Goal: Task Accomplishment & Management: Use online tool/utility

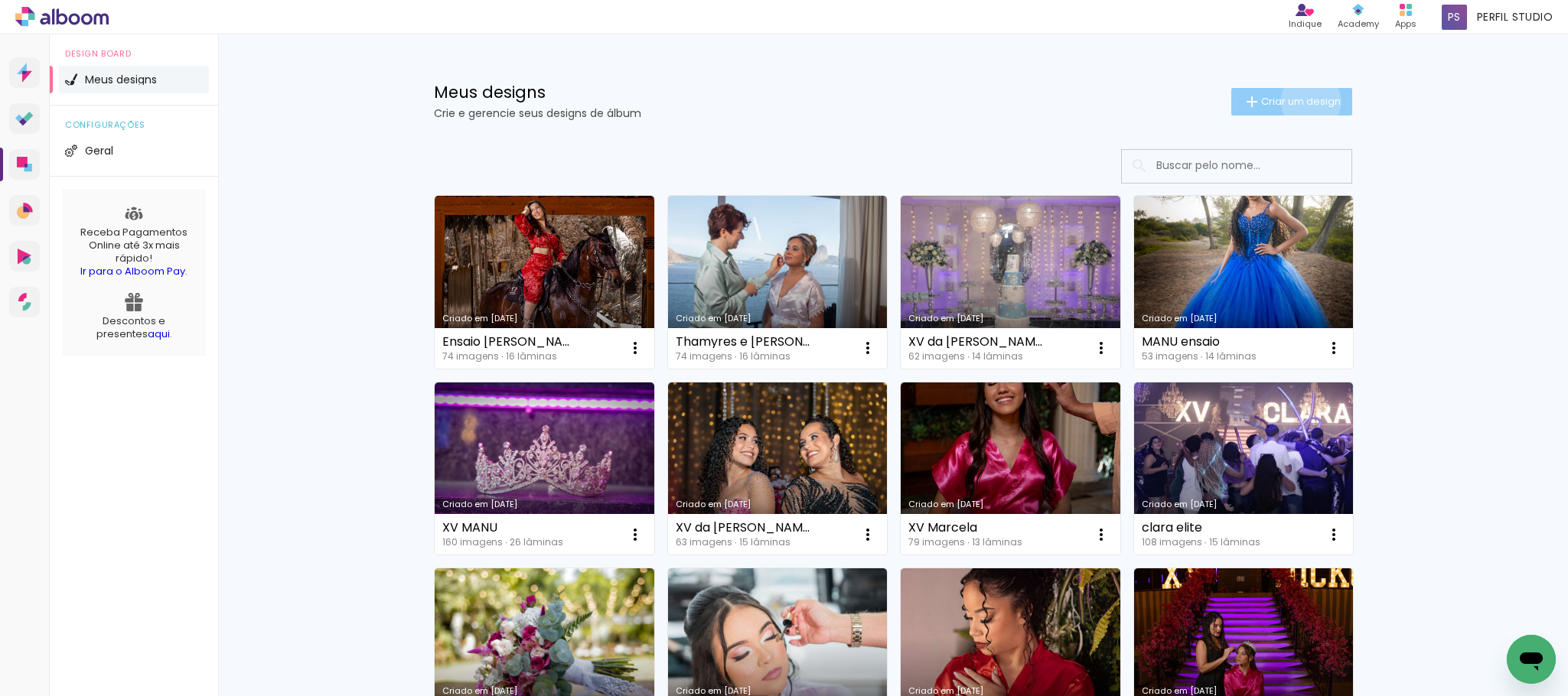
click at [1299, 101] on span "Criar um design" at bounding box center [1301, 102] width 80 height 10
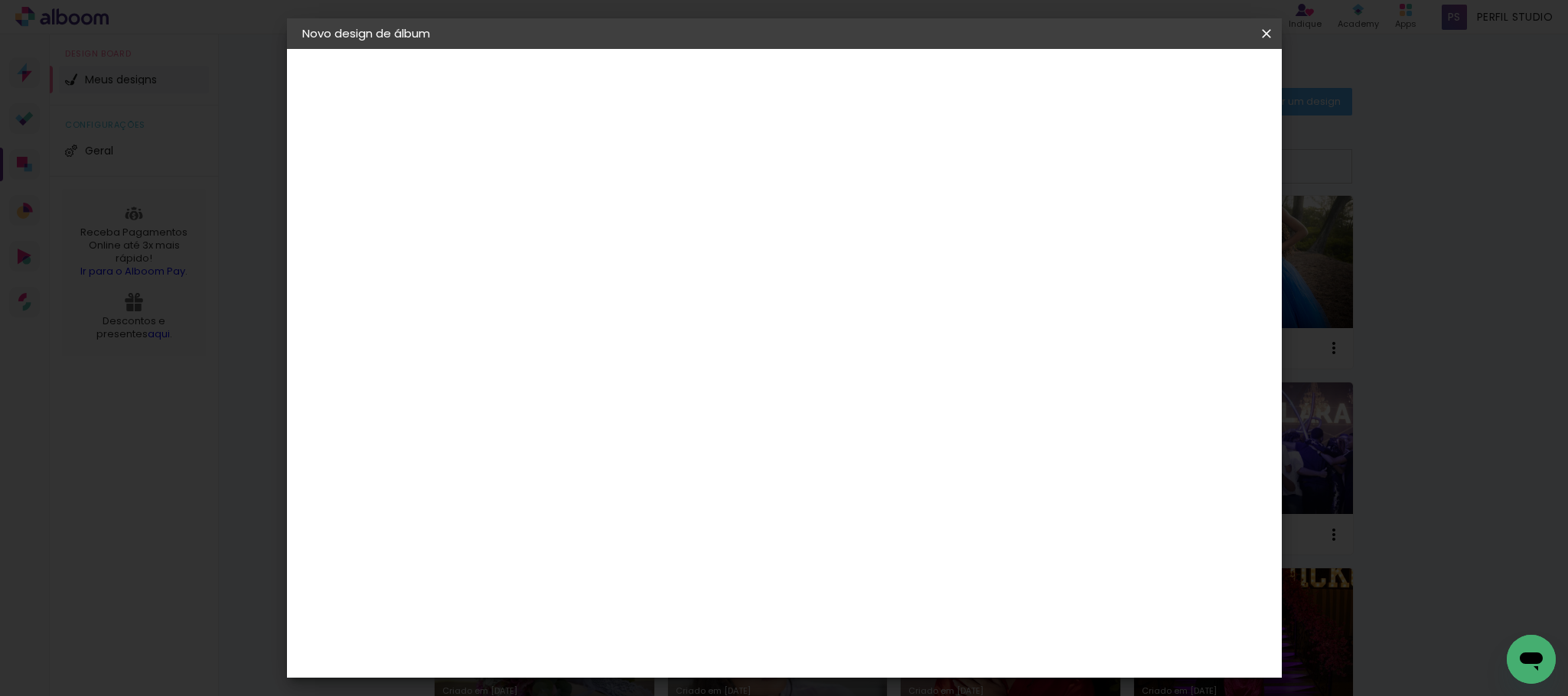
click at [553, 205] on input at bounding box center [553, 205] width 0 height 24
type input "XV da ALICE"
type paper-input "XV da ALICE"
click at [0, 0] on slot "Avançar" at bounding box center [0, 0] width 0 height 0
click at [0, 0] on slot "Tamanho Livre" at bounding box center [0, 0] width 0 height 0
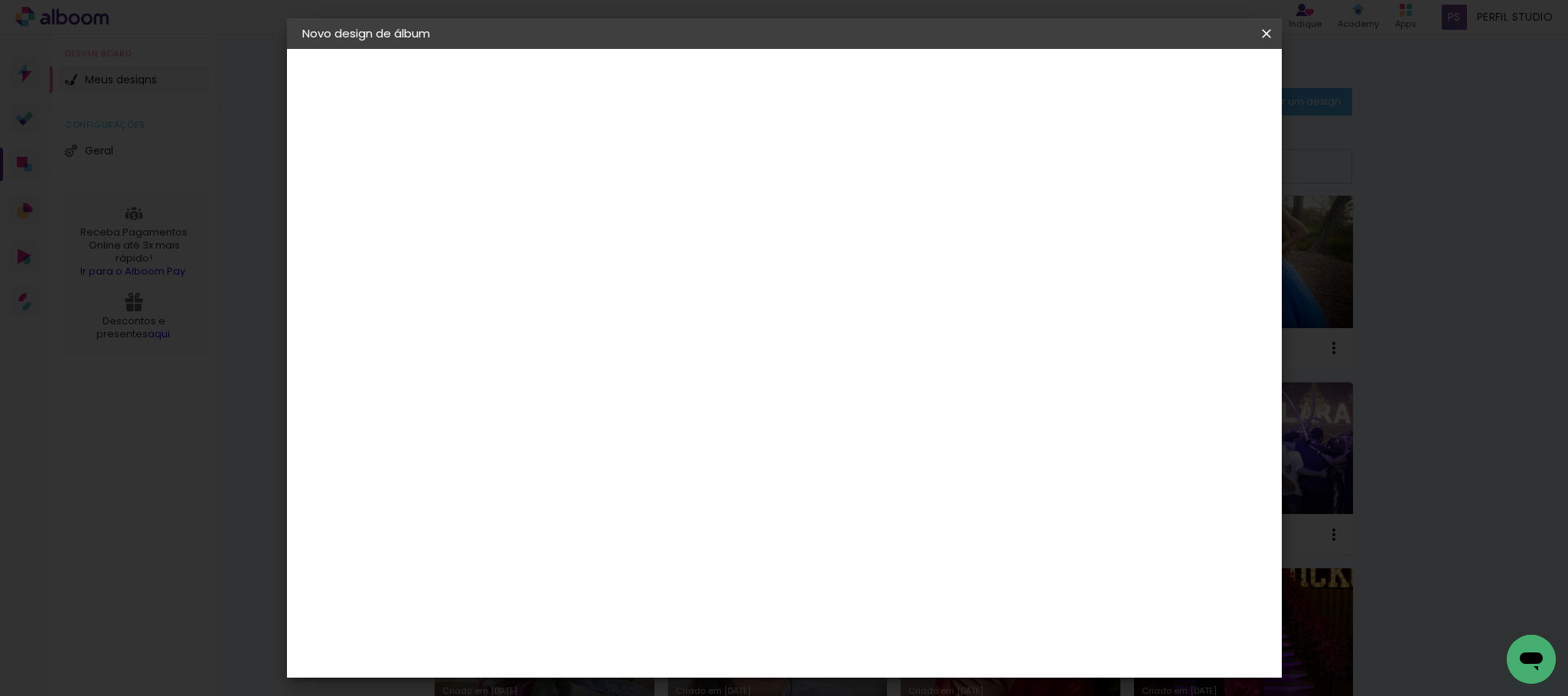
click at [839, 72] on paper-button "Avançar" at bounding box center [800, 81] width 75 height 26
drag, startPoint x: 518, startPoint y: 430, endPoint x: 531, endPoint y: 430, distance: 13.0
click at [531, 430] on div "30" at bounding box center [514, 433] width 58 height 23
click at [510, 430] on input "30" at bounding box center [505, 433] width 40 height 23
drag, startPoint x: 508, startPoint y: 432, endPoint x: 520, endPoint y: 432, distance: 12.0
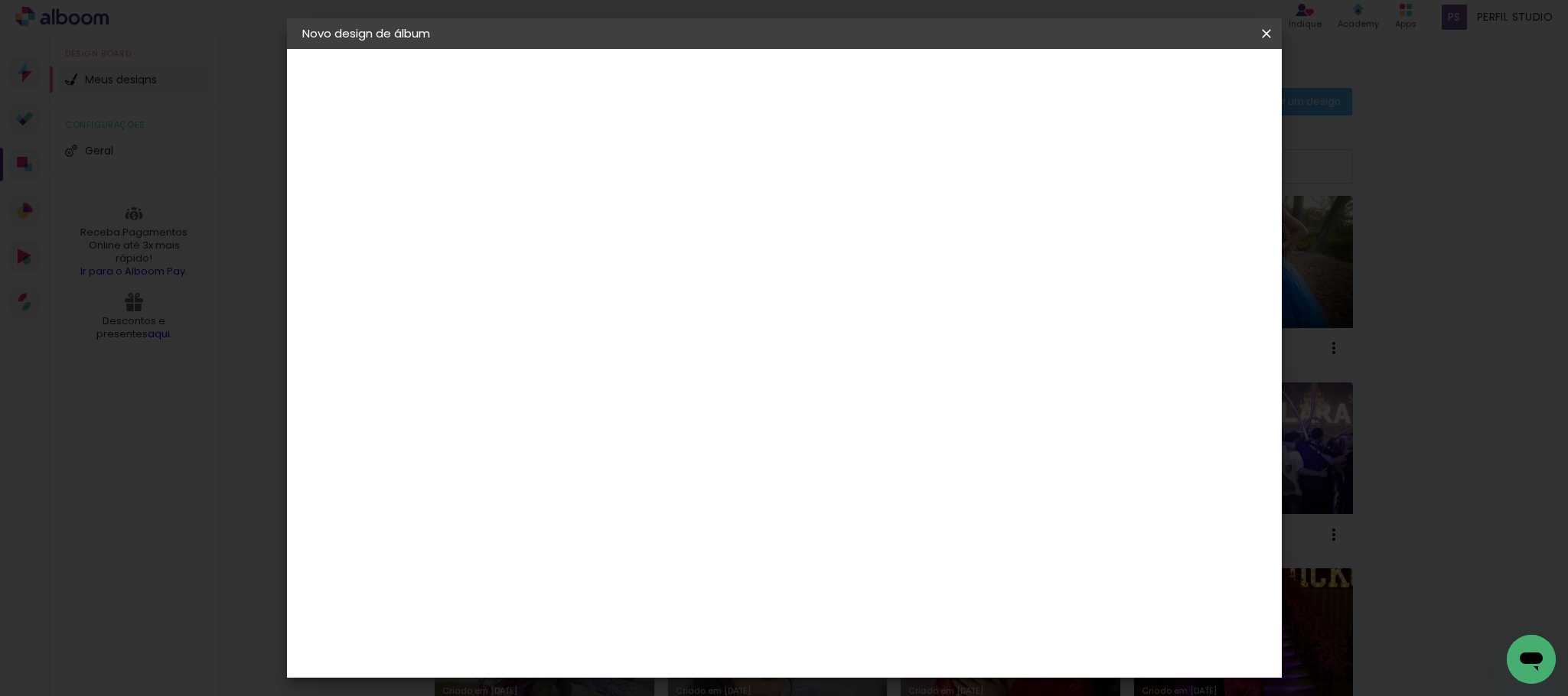
click at [520, 432] on input "30" at bounding box center [505, 433] width 40 height 23
type input "25"
type paper-input "25"
drag, startPoint x: 868, startPoint y: 583, endPoint x: 884, endPoint y: 583, distance: 16.0
click at [884, 583] on input "60" at bounding box center [866, 584] width 40 height 23
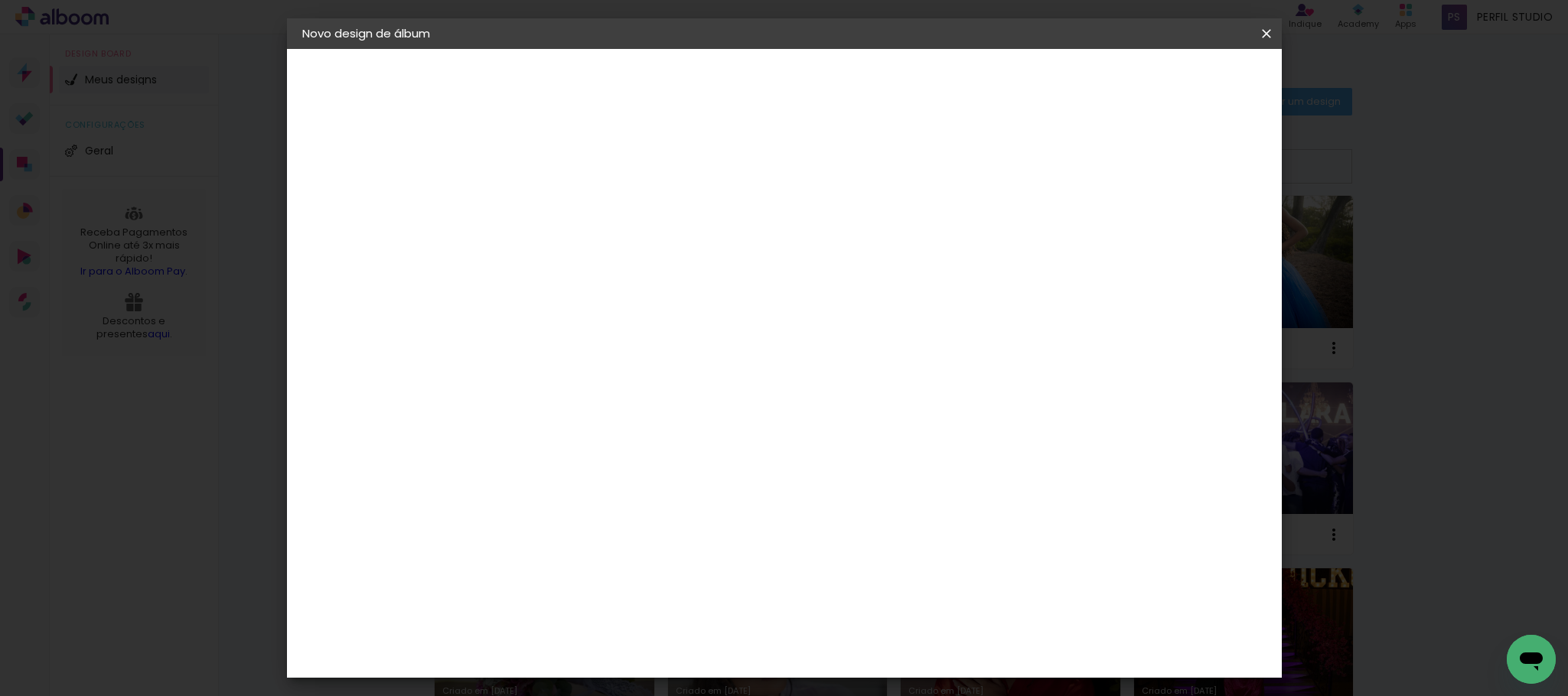
scroll to position [116, 0]
type input "50"
type paper-input "50"
click at [1164, 78] on span "Iniciar design" at bounding box center [1130, 81] width 70 height 11
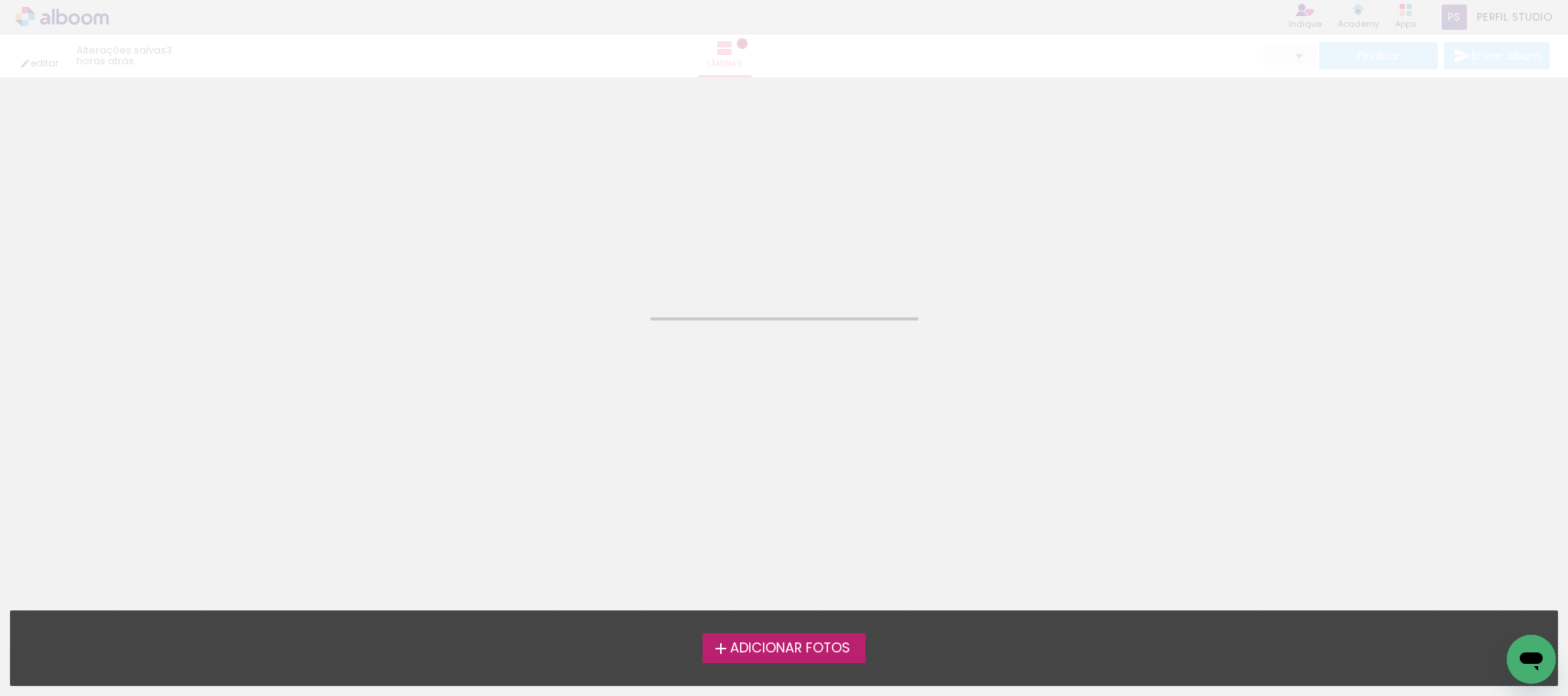
click at [783, 649] on span "Adicionar Fotos" at bounding box center [790, 649] width 120 height 14
click at [0, 0] on input "file" at bounding box center [0, 0] width 0 height 0
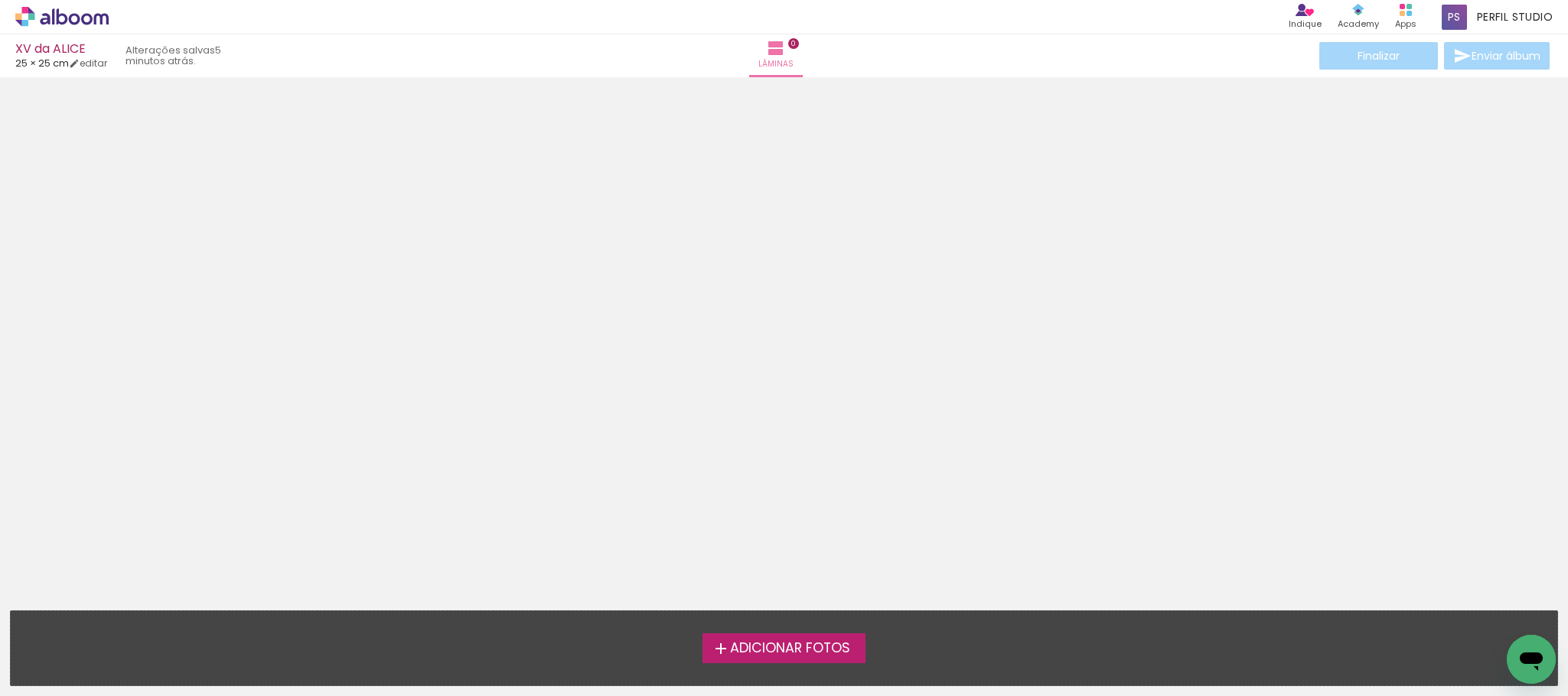
click at [825, 645] on span "Adicionar Fotos" at bounding box center [790, 649] width 120 height 14
click at [0, 0] on input "file" at bounding box center [0, 0] width 0 height 0
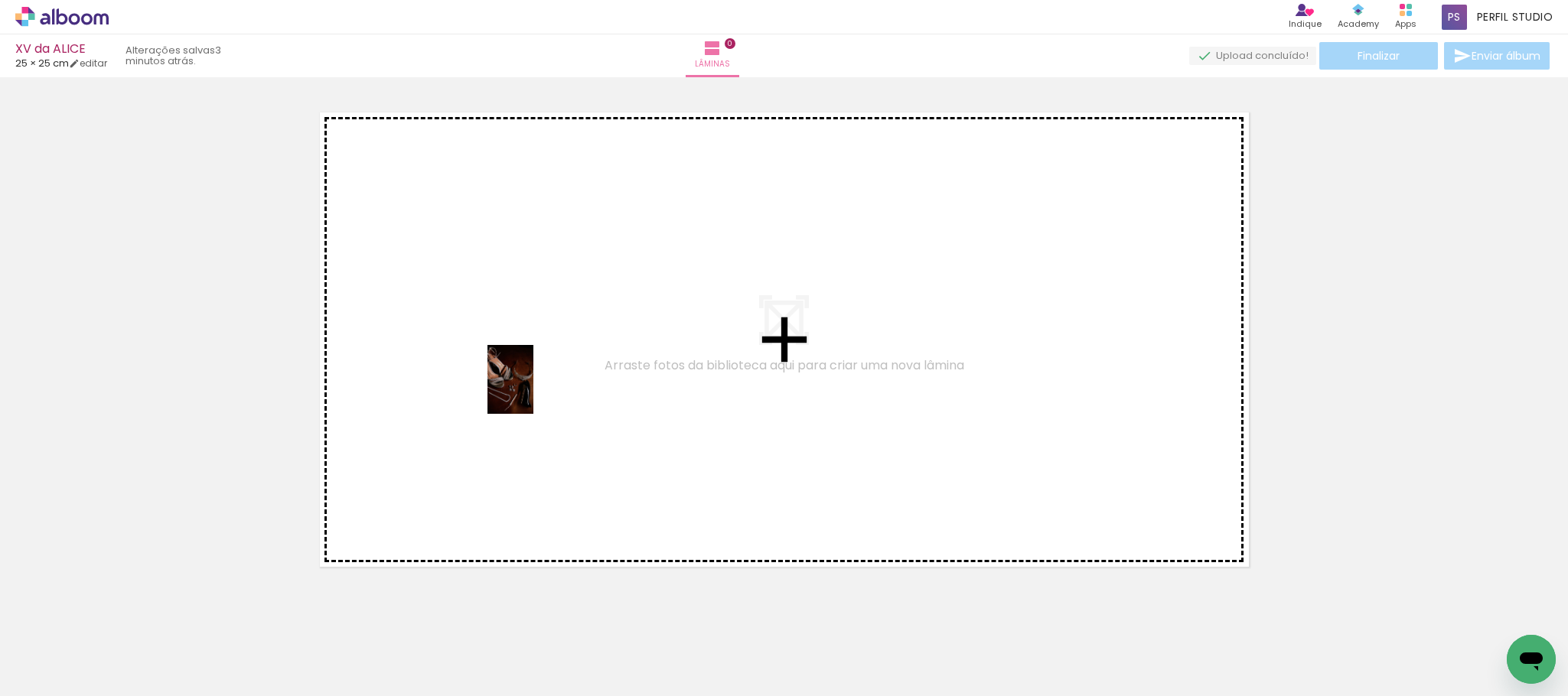
drag, startPoint x: 150, startPoint y: 652, endPoint x: 534, endPoint y: 391, distance: 464.3
click at [534, 391] on quentale-workspace at bounding box center [784, 348] width 1568 height 696
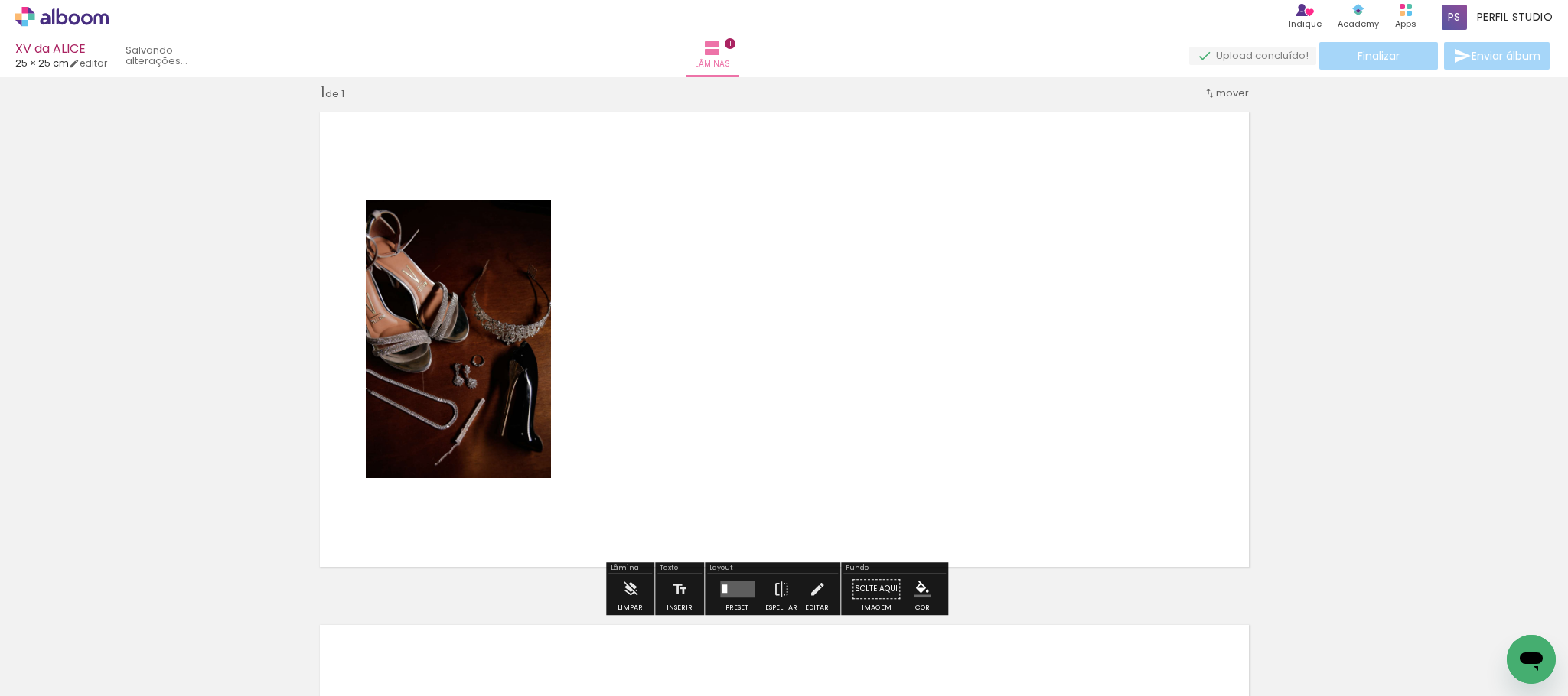
scroll to position [19, 0]
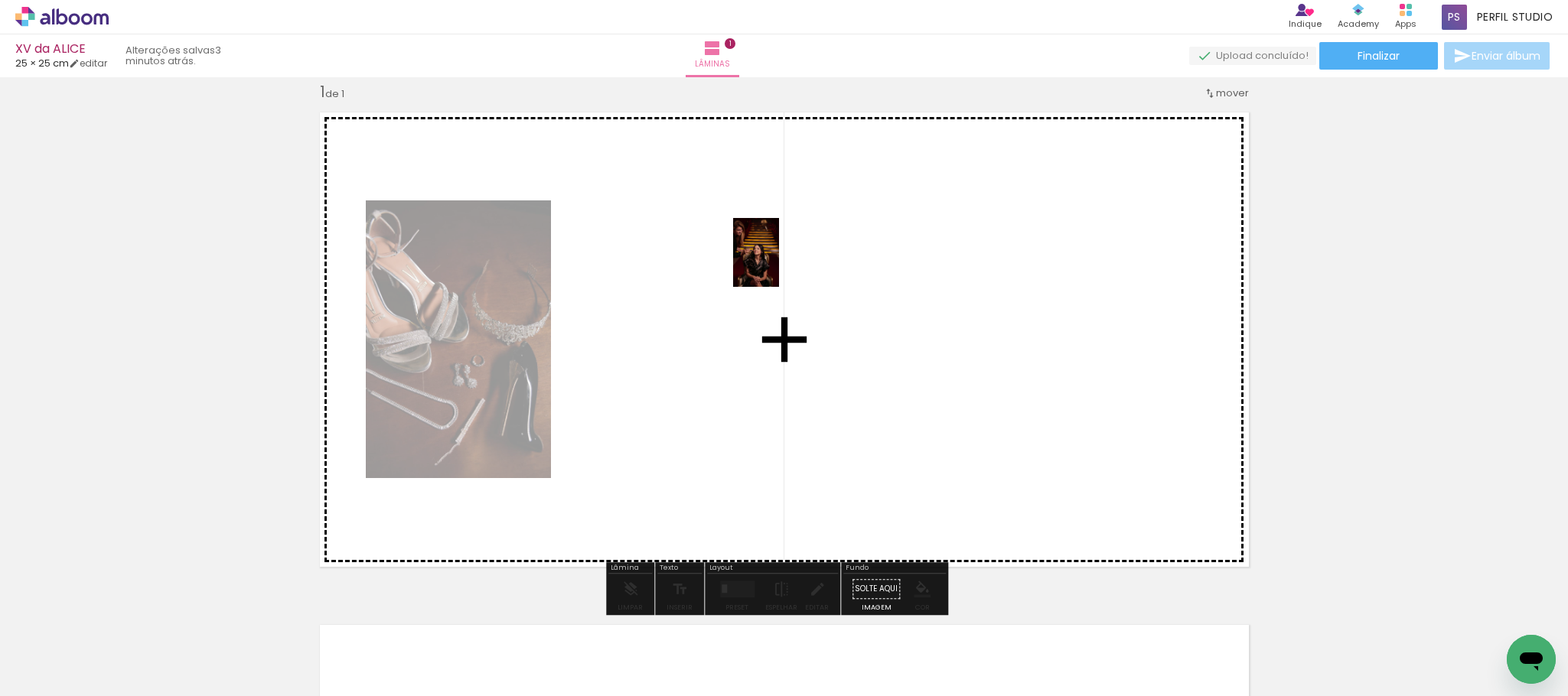
drag, startPoint x: 497, startPoint y: 457, endPoint x: 779, endPoint y: 264, distance: 341.7
click at [779, 264] on quentale-workspace at bounding box center [784, 348] width 1568 height 696
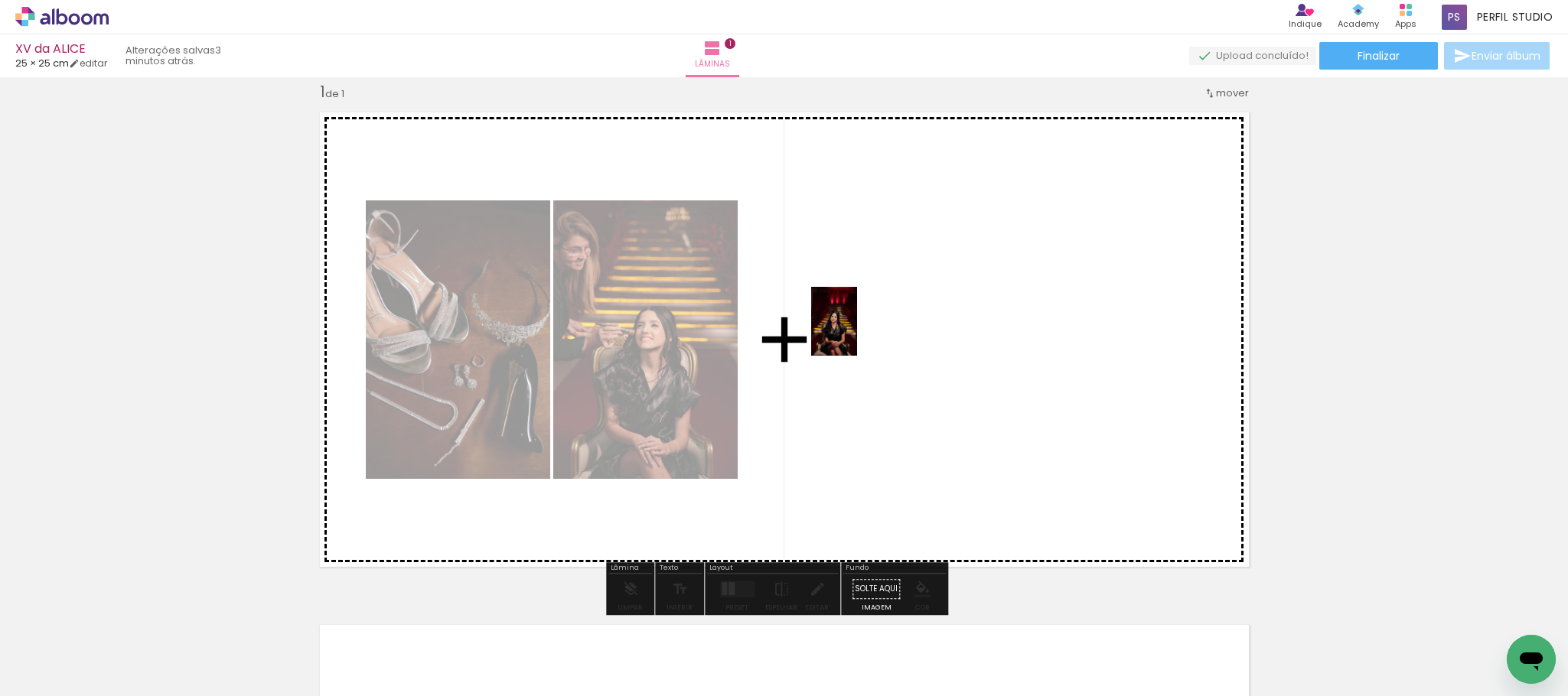
drag, startPoint x: 329, startPoint y: 643, endPoint x: 857, endPoint y: 333, distance: 612.3
click at [857, 333] on quentale-workspace at bounding box center [784, 348] width 1568 height 696
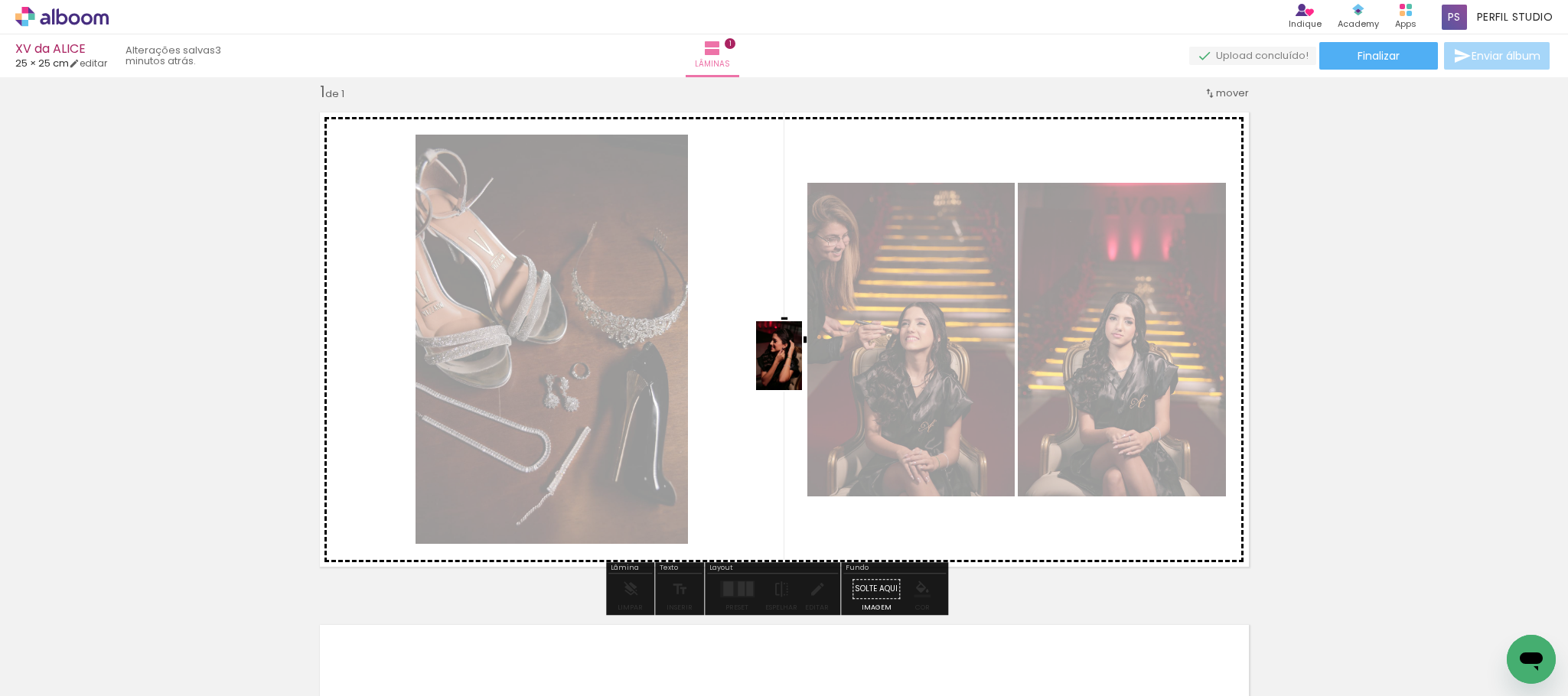
click at [802, 367] on quentale-workspace at bounding box center [784, 348] width 1568 height 696
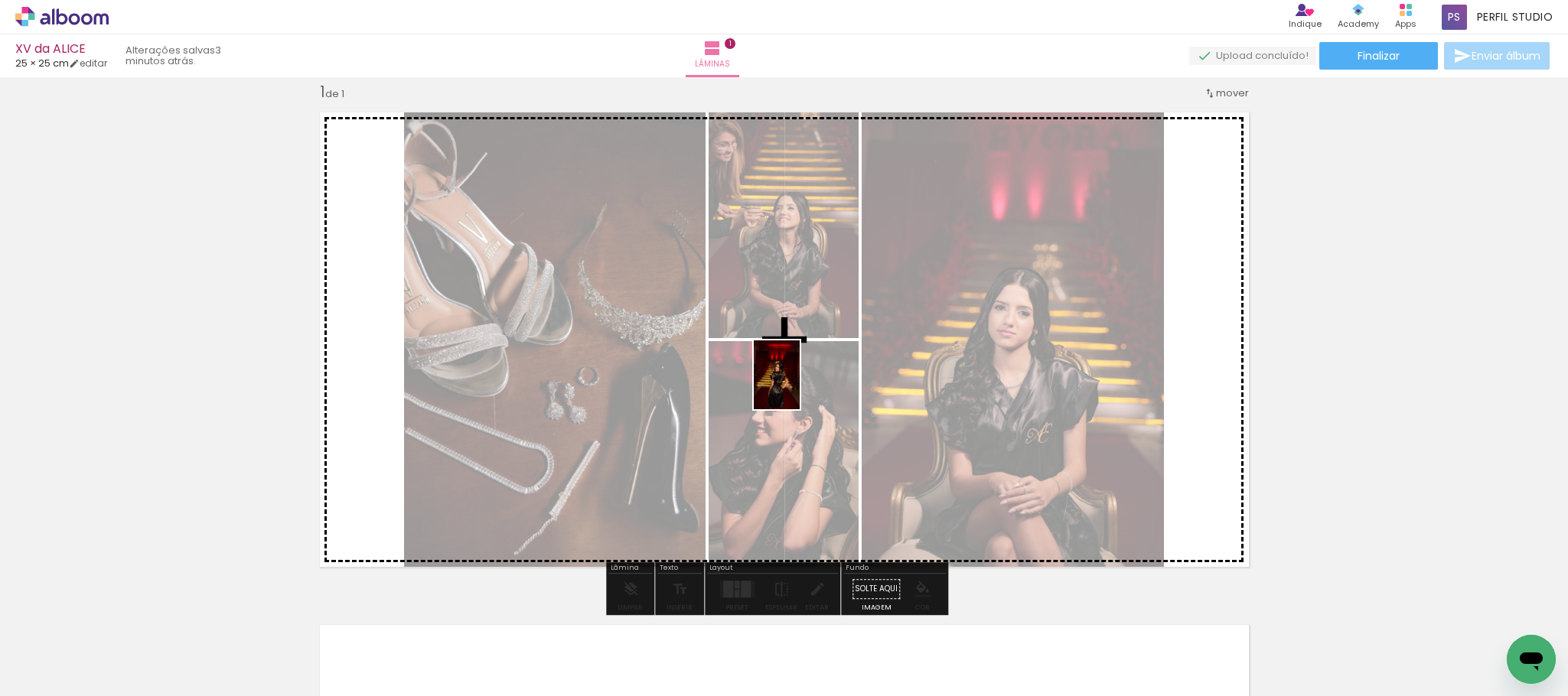
drag, startPoint x: 764, startPoint y: 436, endPoint x: 800, endPoint y: 386, distance: 61.6
click at [800, 386] on quentale-workspace at bounding box center [784, 348] width 1568 height 696
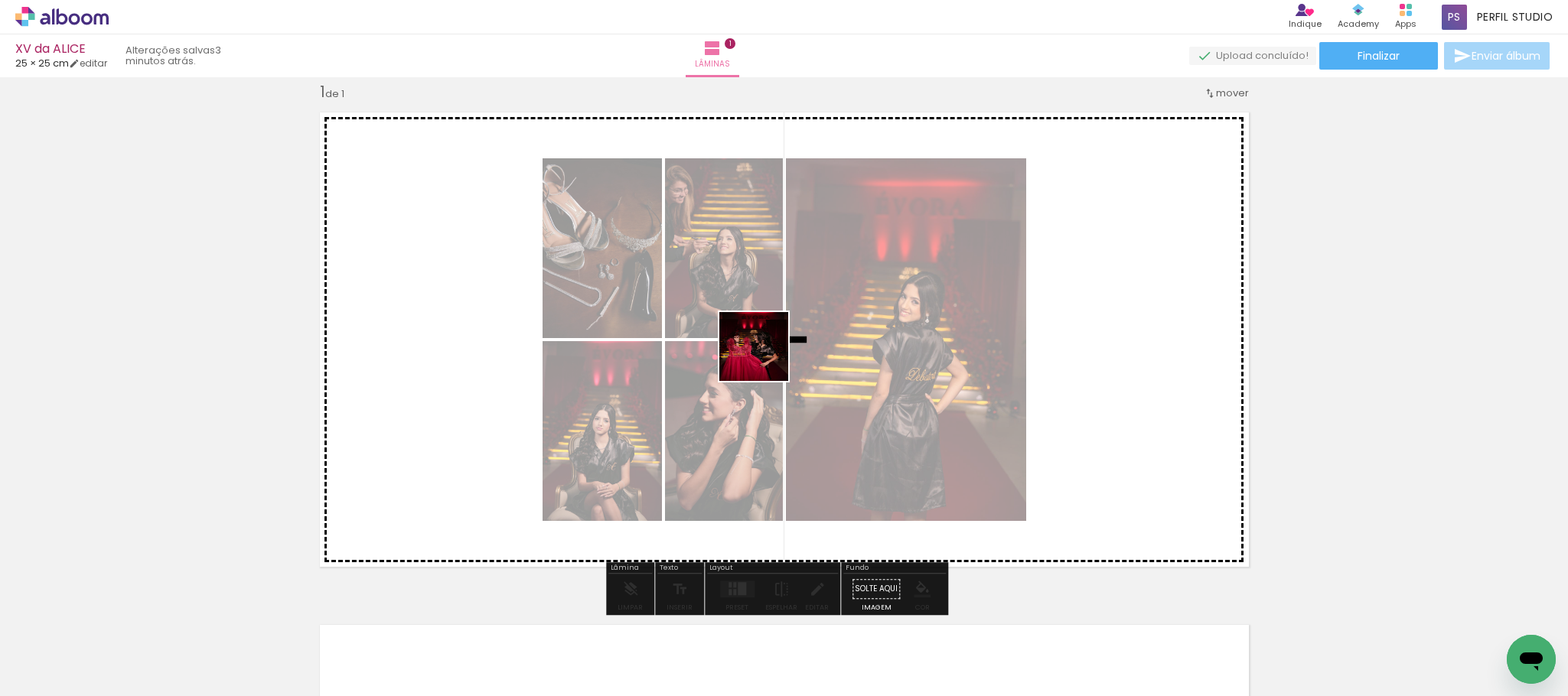
drag, startPoint x: 520, startPoint y: 640, endPoint x: 765, endPoint y: 358, distance: 373.6
click at [765, 358] on quentale-workspace at bounding box center [784, 348] width 1568 height 696
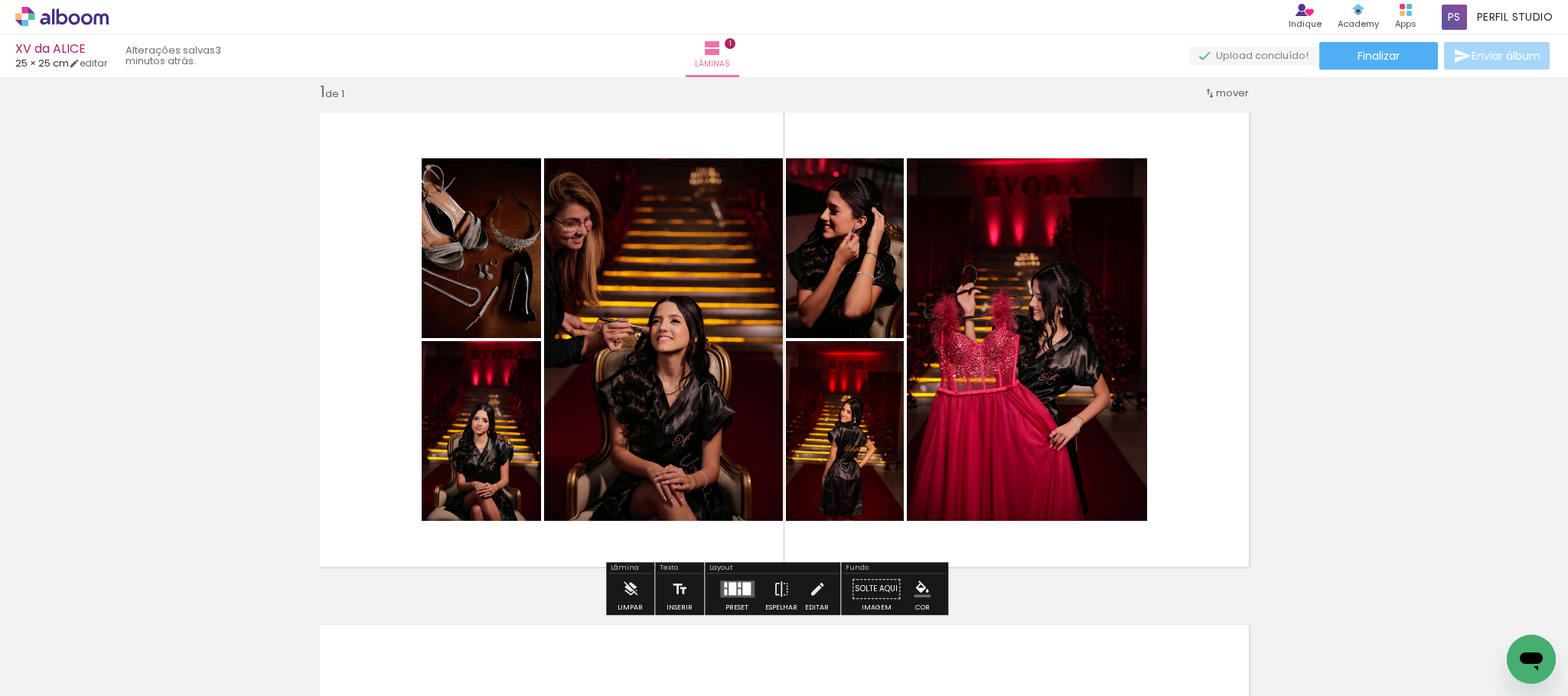
click at [732, 587] on quentale-layouter at bounding box center [737, 588] width 35 height 17
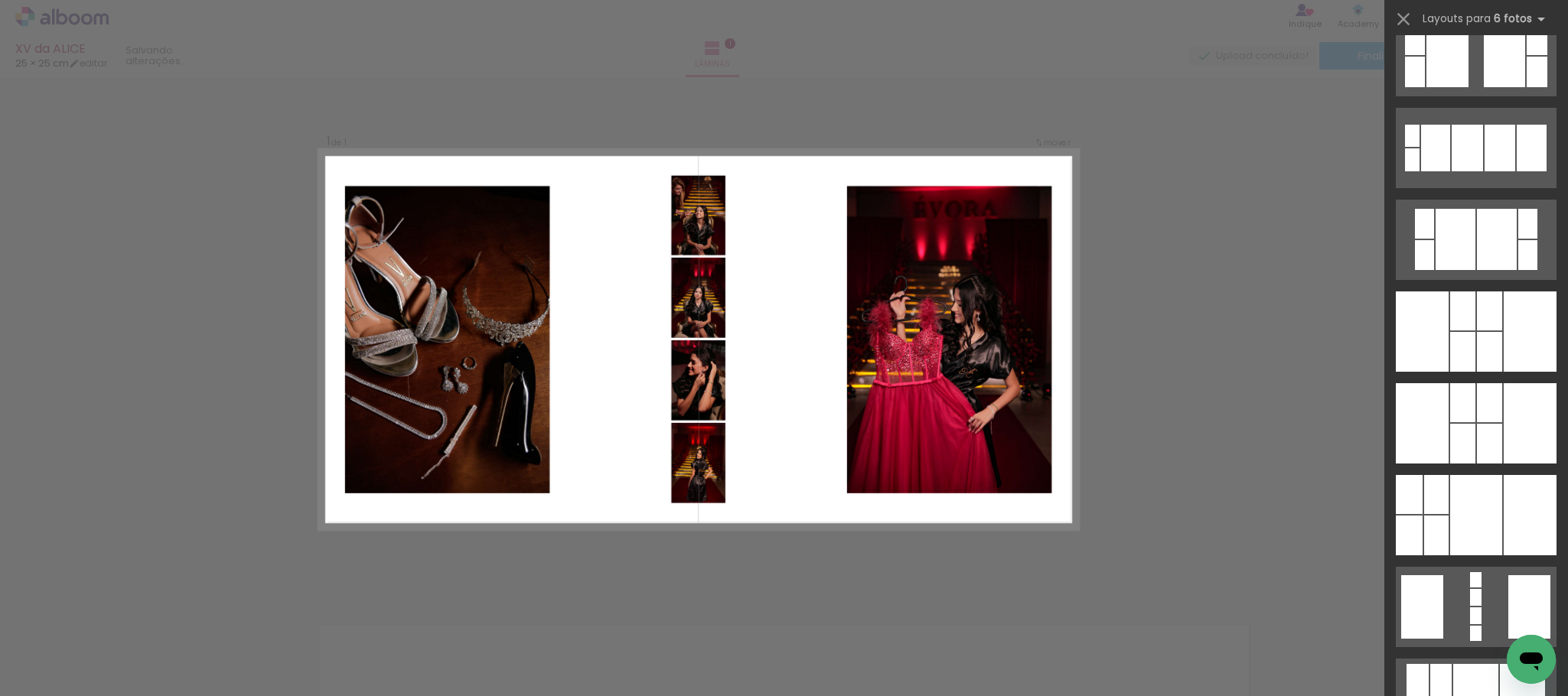
scroll to position [1377, 0]
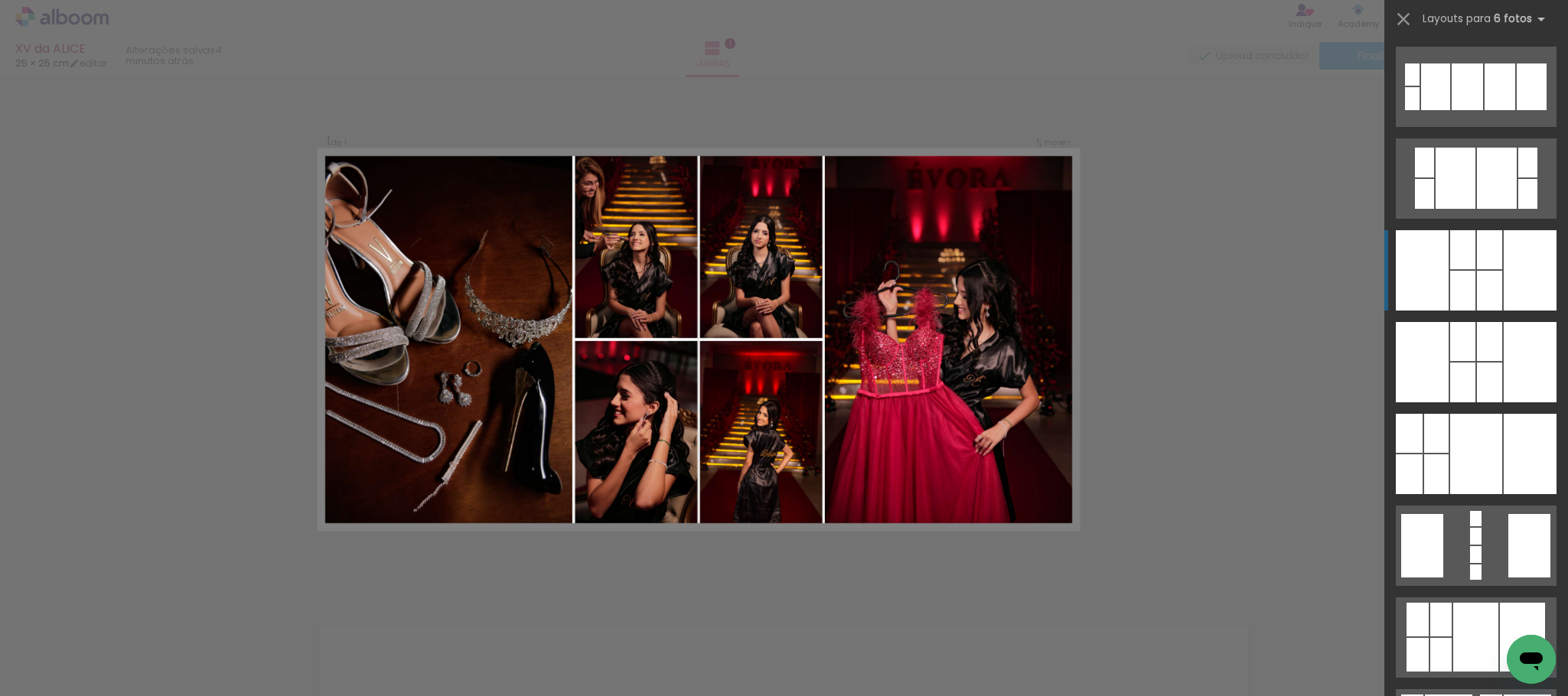
click at [1448, 414] on div at bounding box center [1435, 433] width 25 height 39
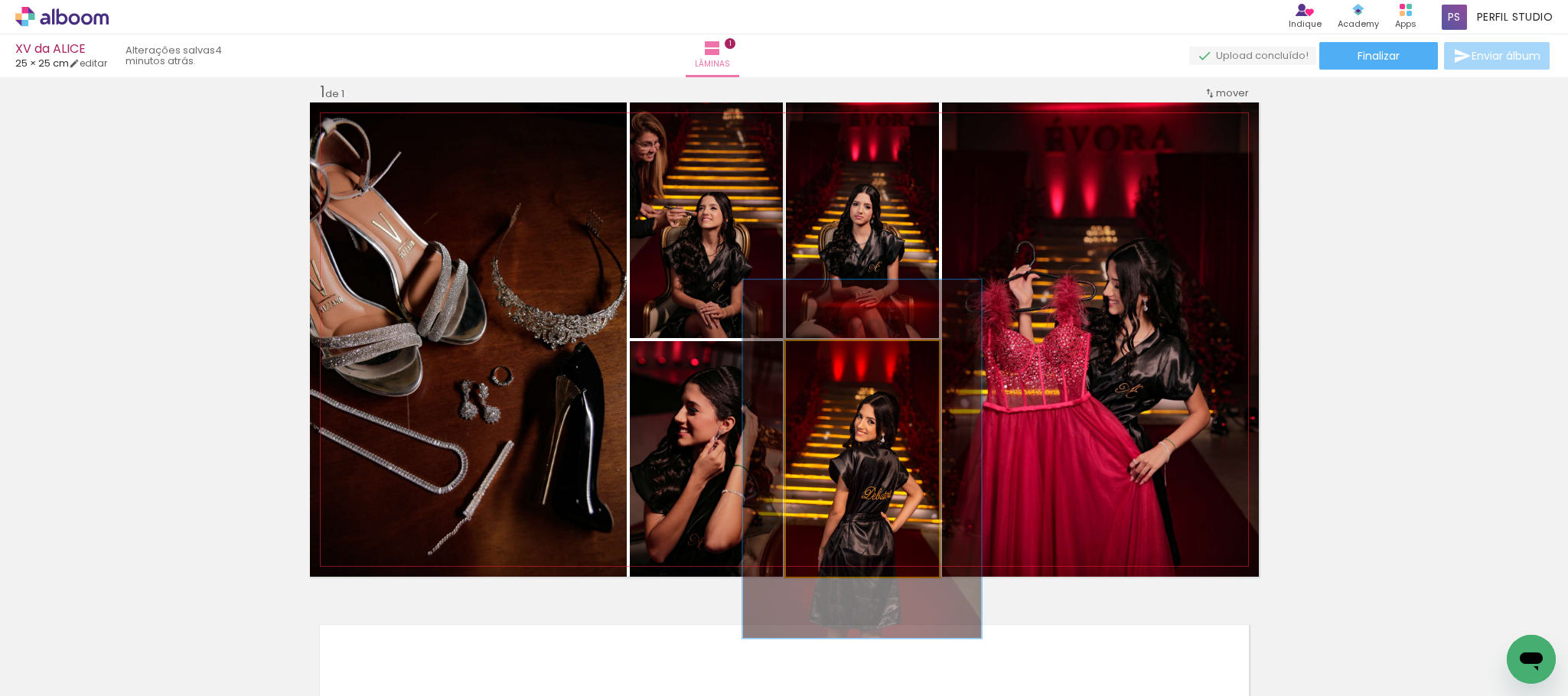
drag, startPoint x: 831, startPoint y: 359, endPoint x: 852, endPoint y: 382, distance: 31.1
type paper-slider "154"
click at [849, 361] on div at bounding box center [852, 357] width 60 height 25
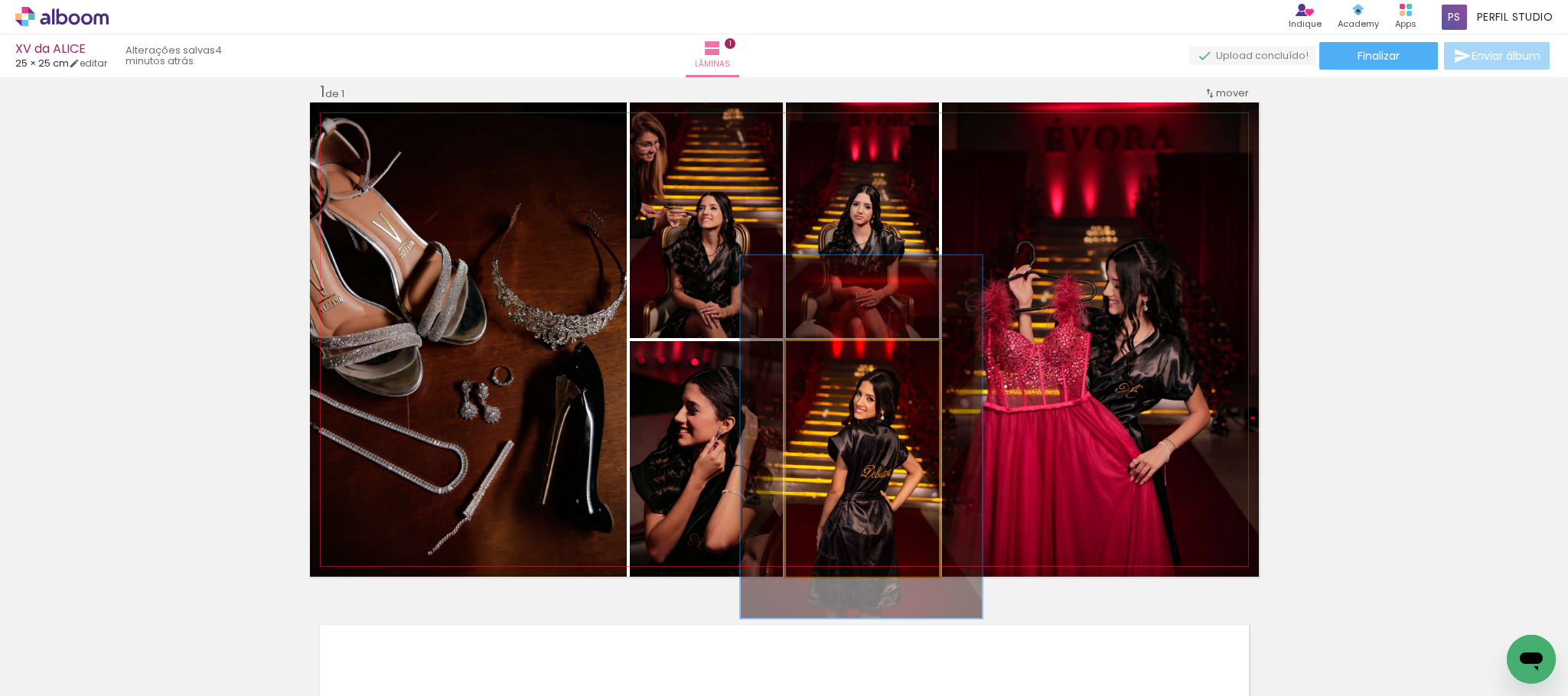
drag, startPoint x: 855, startPoint y: 443, endPoint x: 854, endPoint y: 421, distance: 22.0
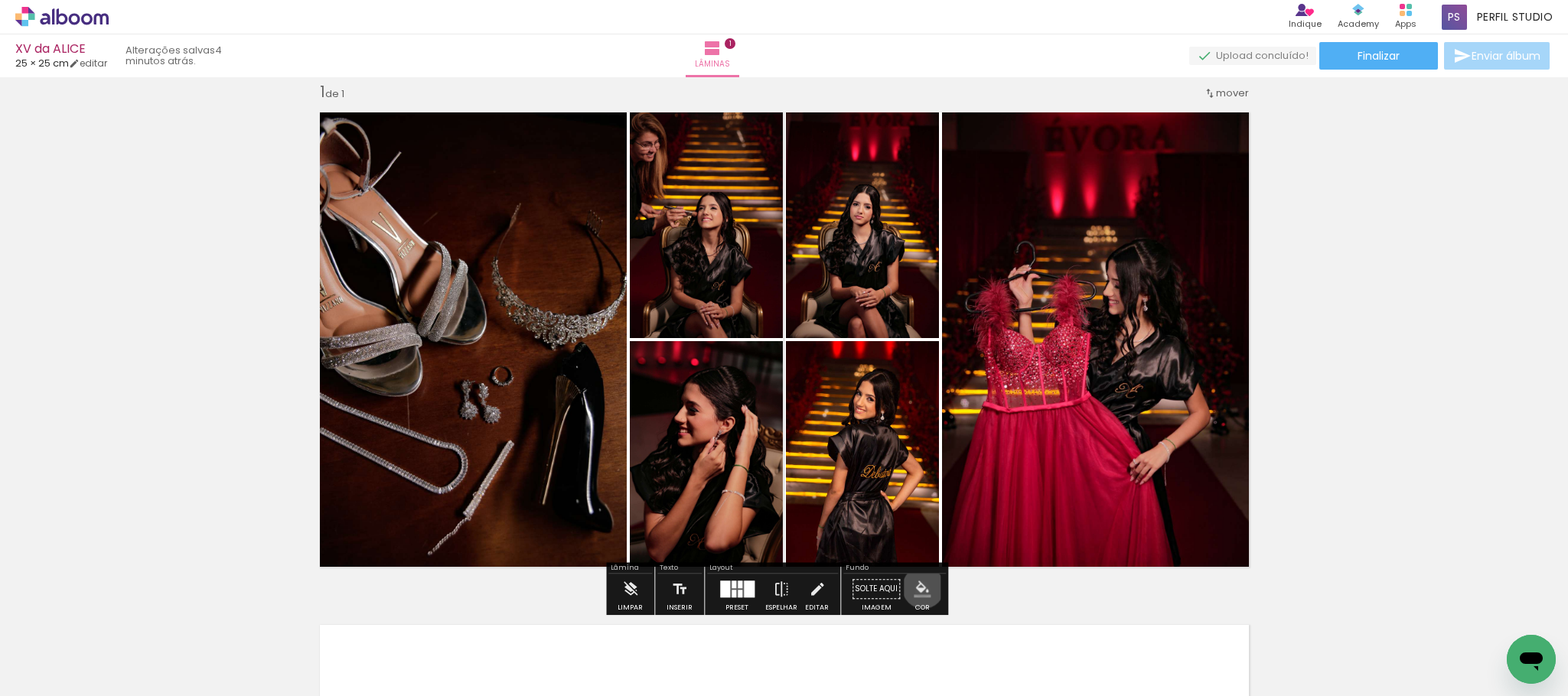
click at [918, 587] on iron-icon "color picker" at bounding box center [922, 588] width 17 height 17
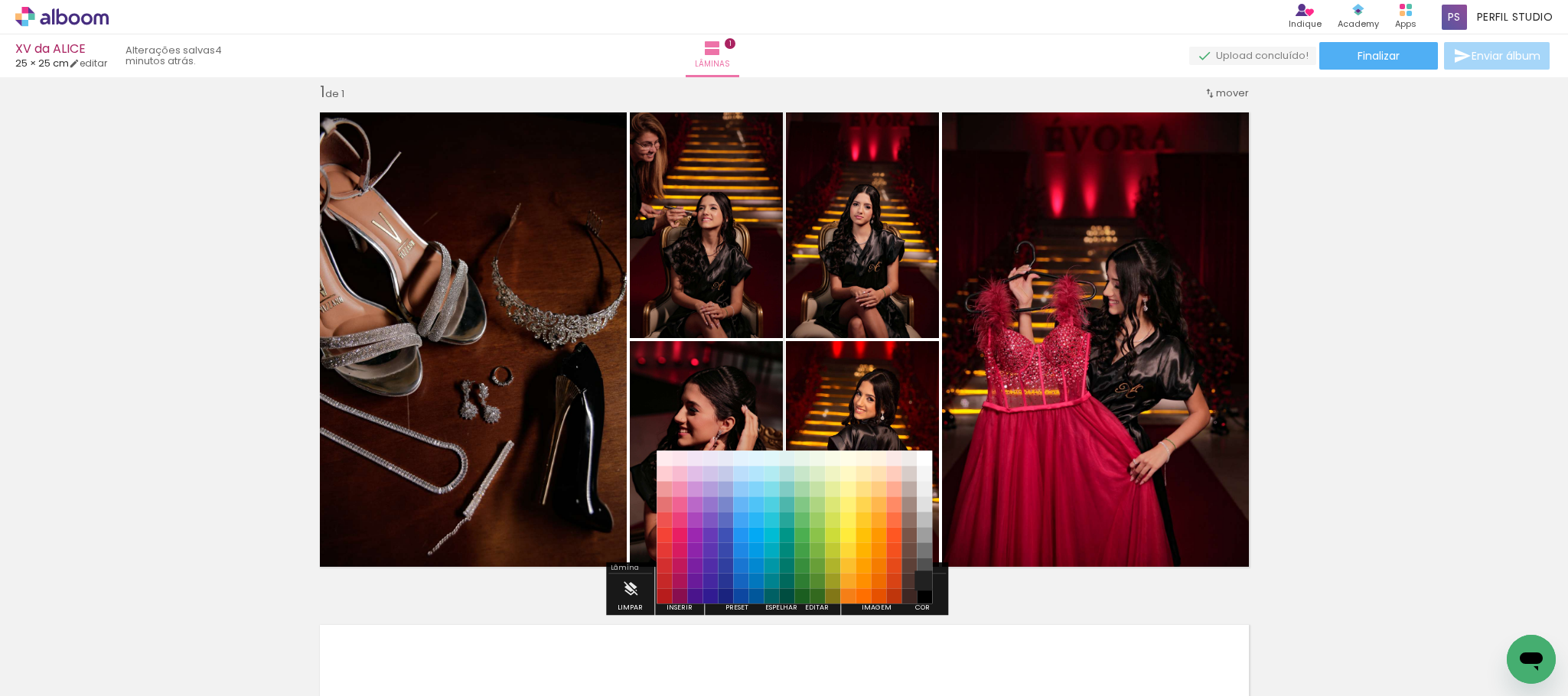
click at [928, 579] on paper-item "#212121" at bounding box center [924, 580] width 15 height 15
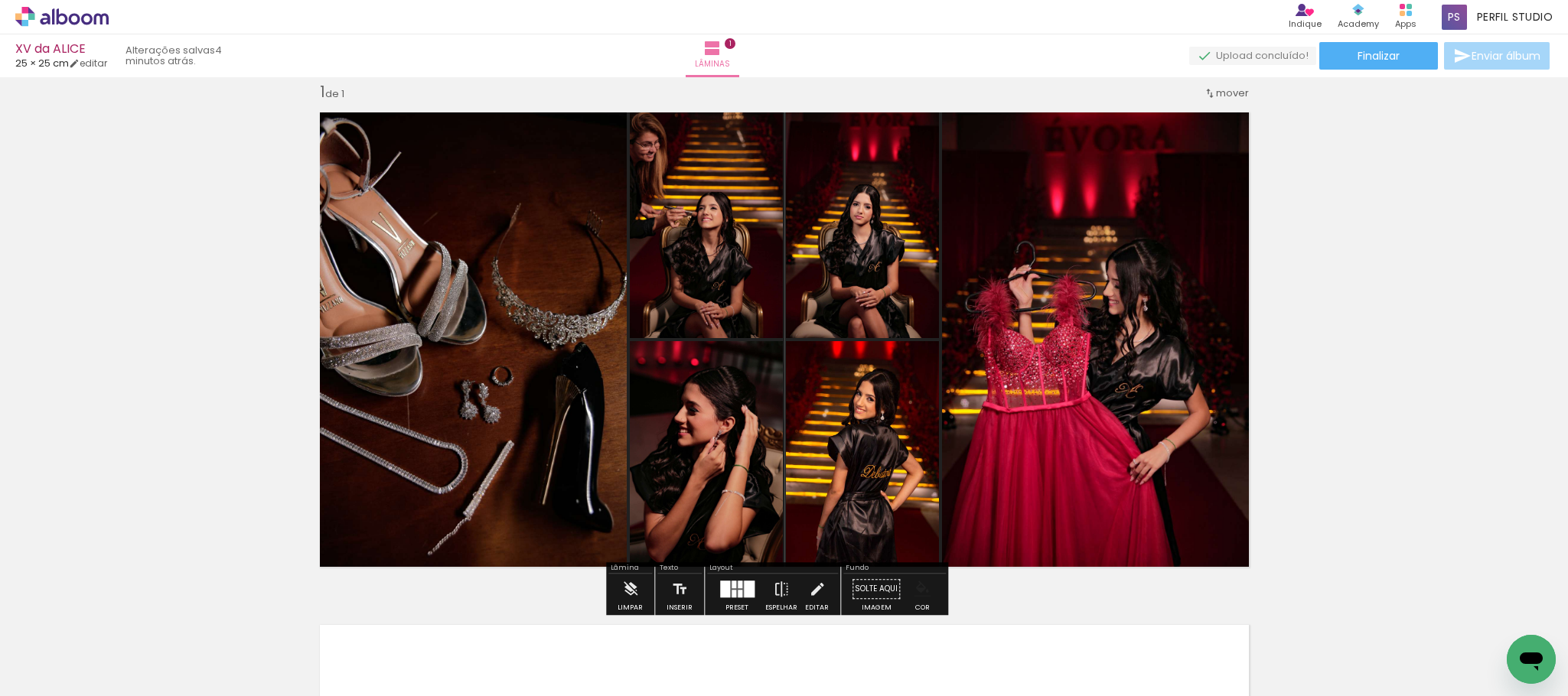
click at [915, 586] on iron-icon "color picker" at bounding box center [922, 588] width 17 height 17
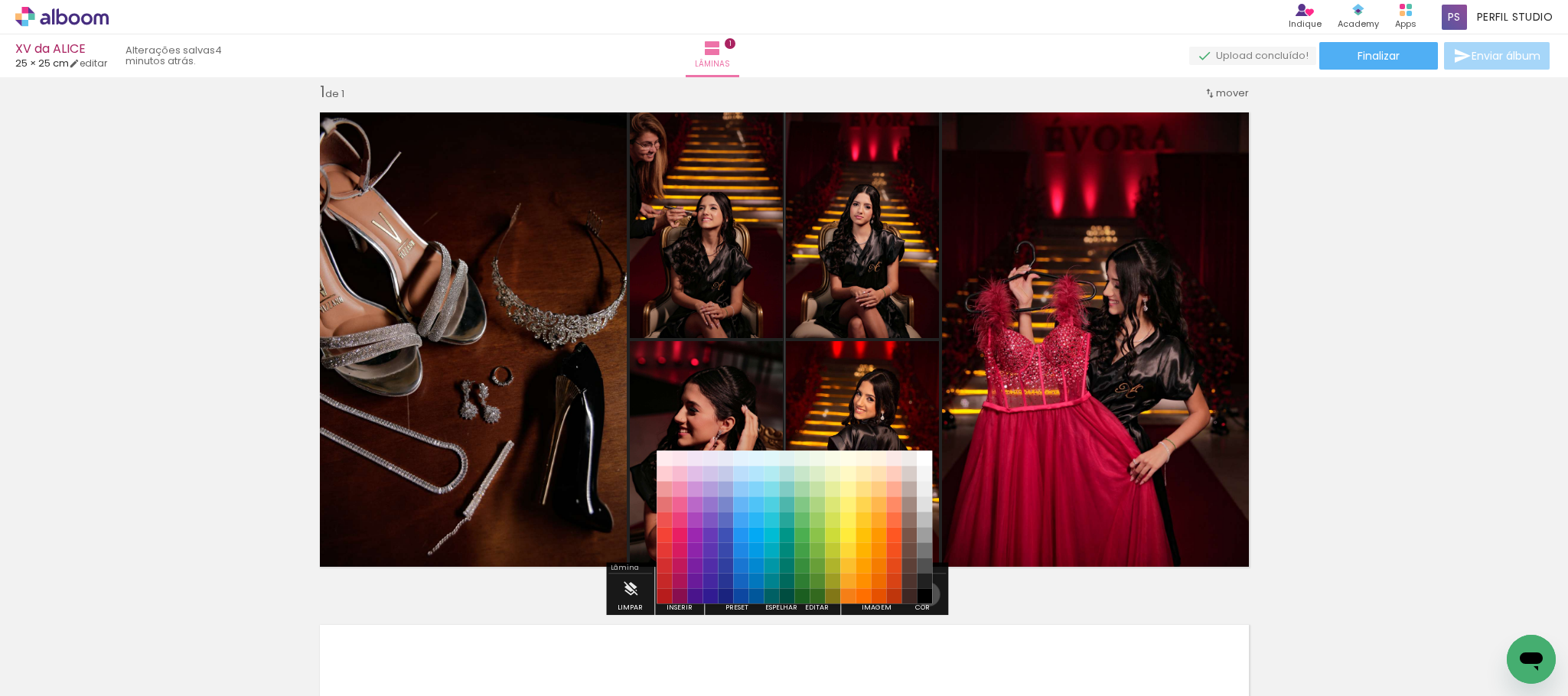
click at [923, 594] on paper-item "#000000" at bounding box center [924, 596] width 15 height 15
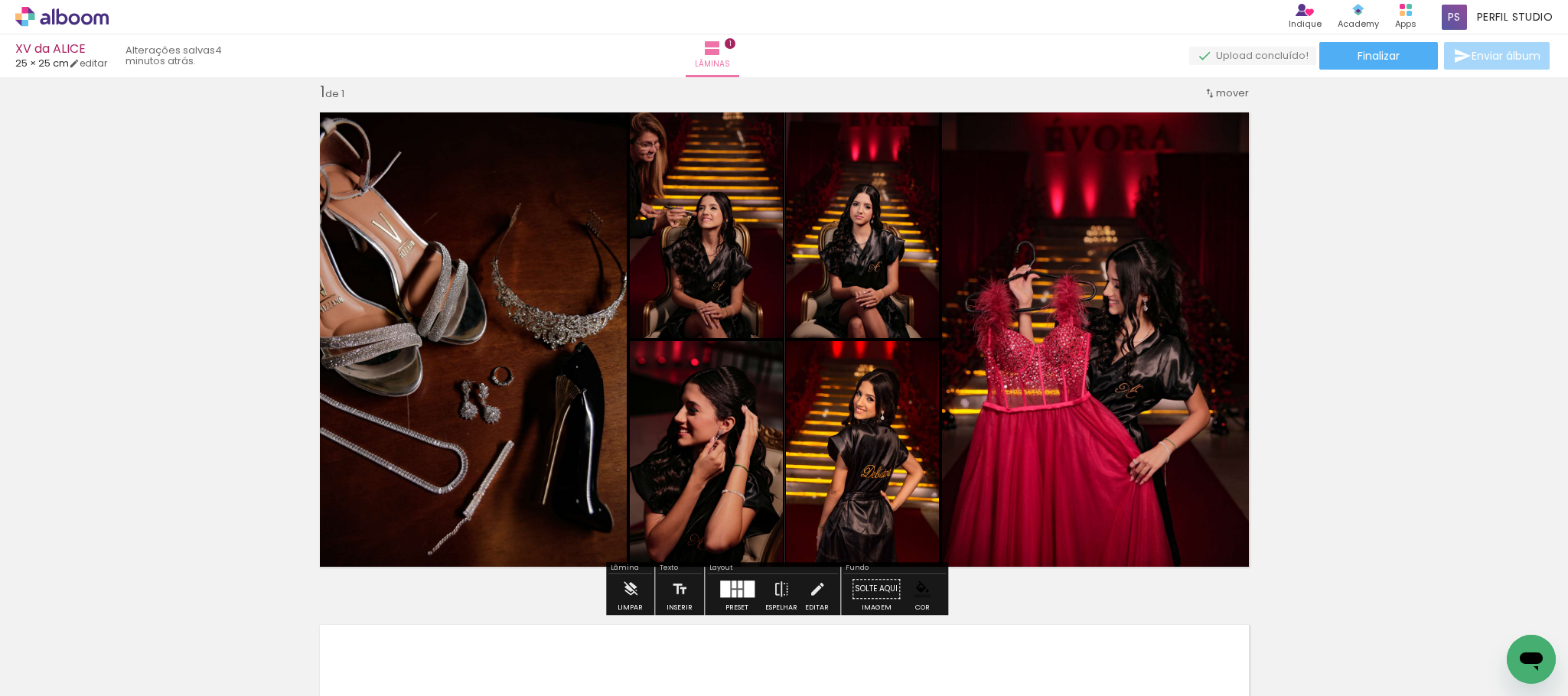
click at [1313, 396] on div "Inserir lâmina 1 de 1" at bounding box center [784, 576] width 1568 height 1026
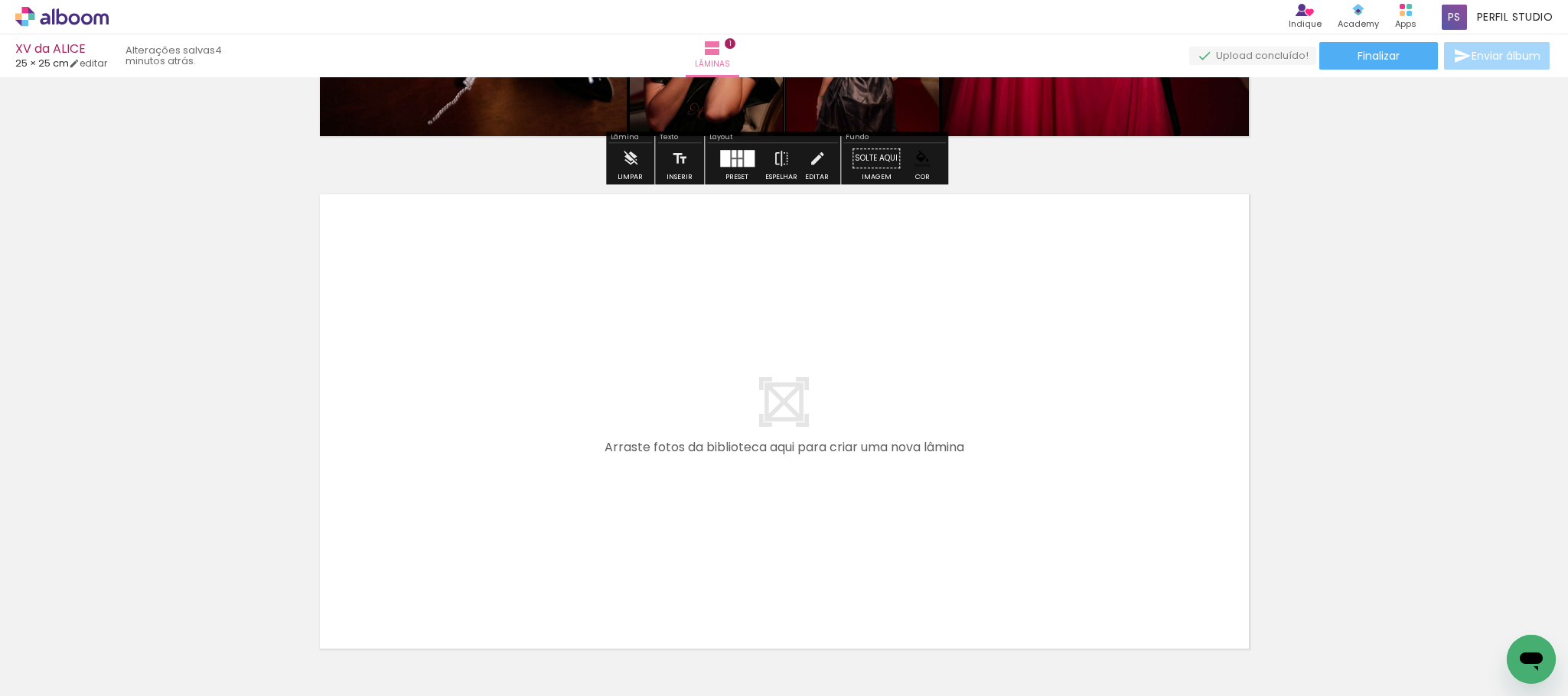
scroll to position [478, 0]
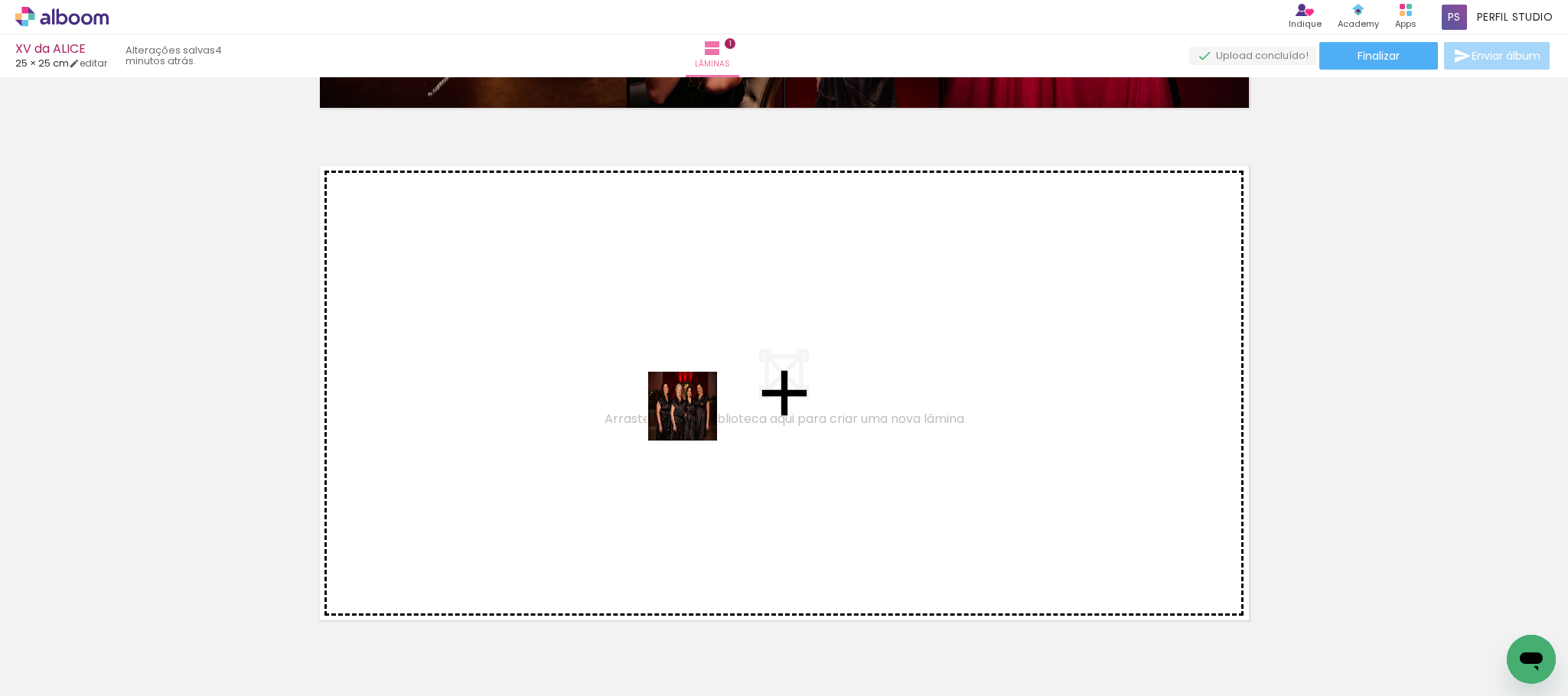
drag, startPoint x: 700, startPoint y: 487, endPoint x: 694, endPoint y: 418, distance: 69.3
click at [694, 418] on quentale-workspace at bounding box center [784, 348] width 1568 height 696
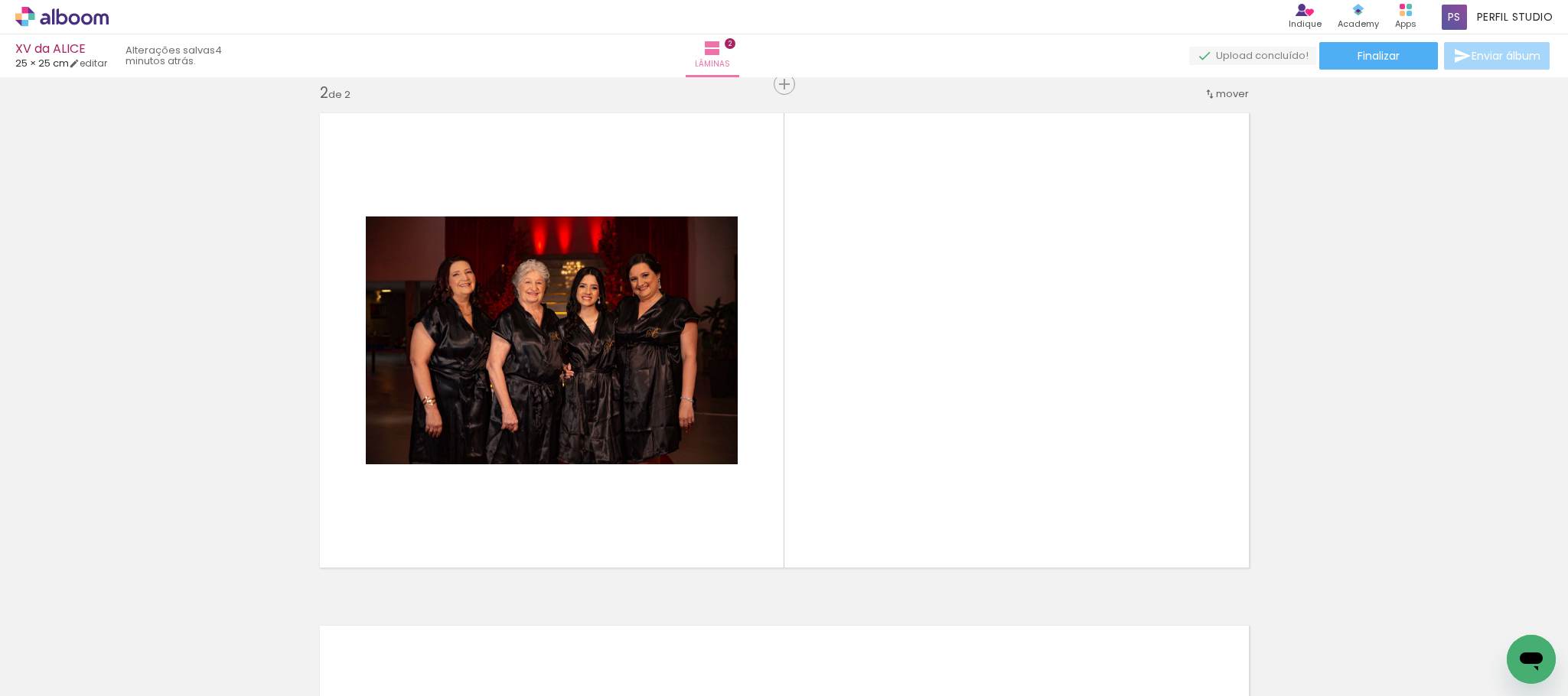
scroll to position [532, 0]
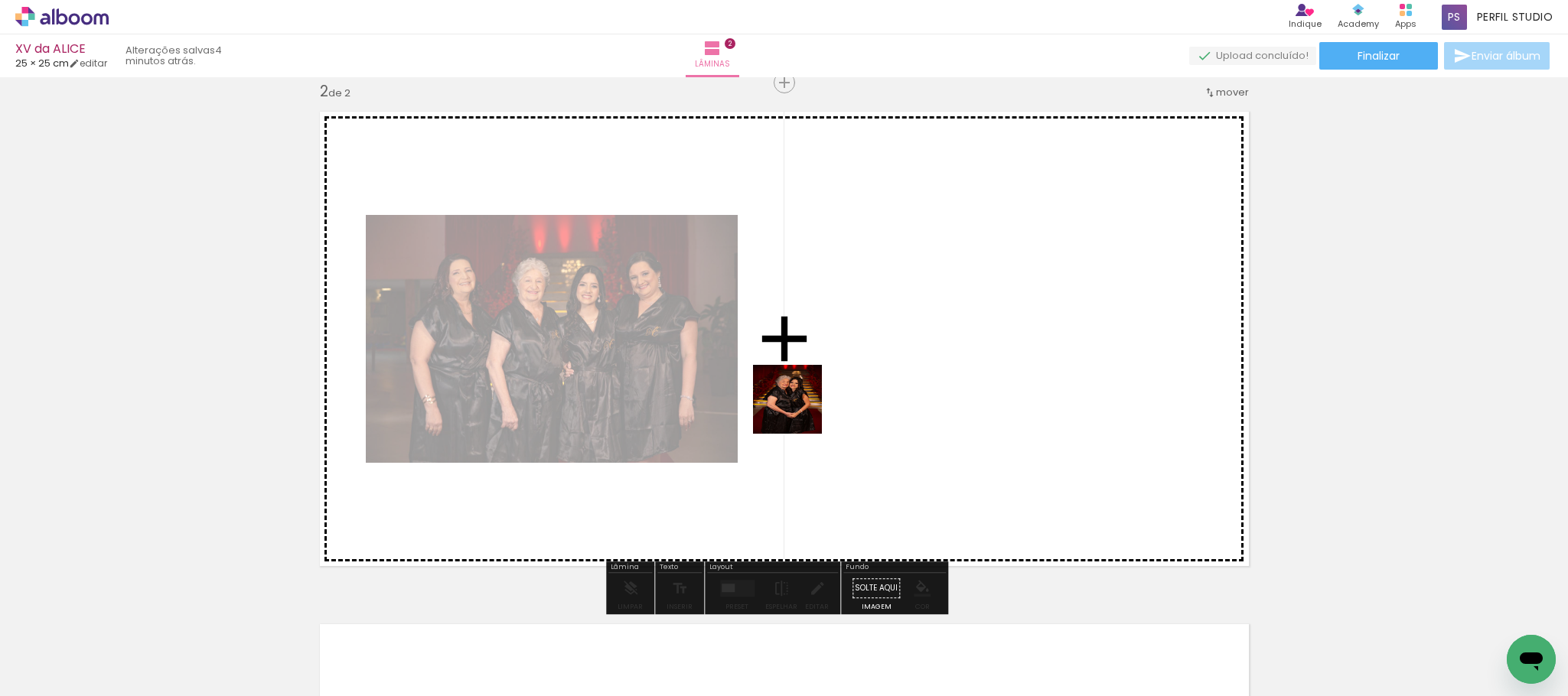
drag, startPoint x: 760, startPoint y: 645, endPoint x: 799, endPoint y: 411, distance: 237.2
click at [799, 411] on quentale-workspace at bounding box center [784, 348] width 1568 height 696
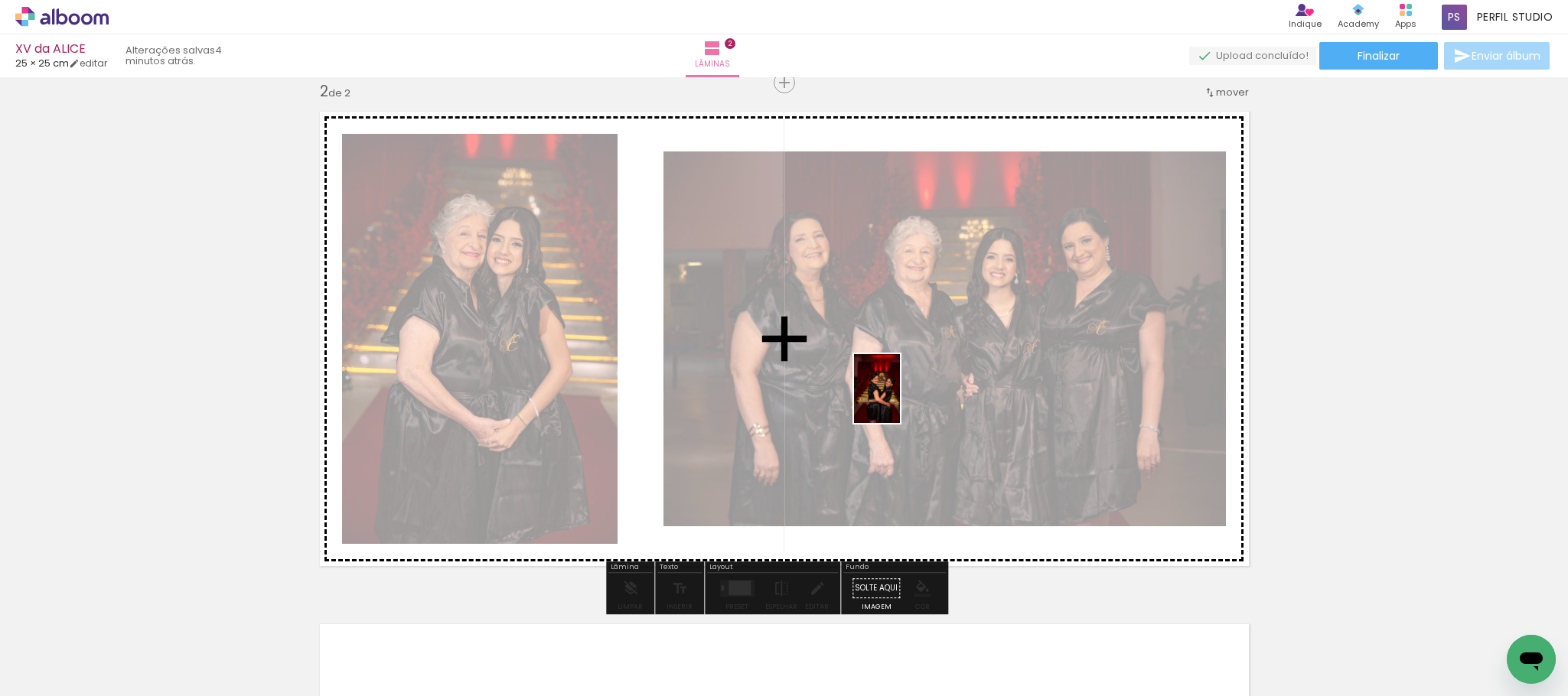
drag, startPoint x: 847, startPoint y: 659, endPoint x: 900, endPoint y: 400, distance: 264.4
click at [900, 400] on quentale-workspace at bounding box center [784, 348] width 1568 height 696
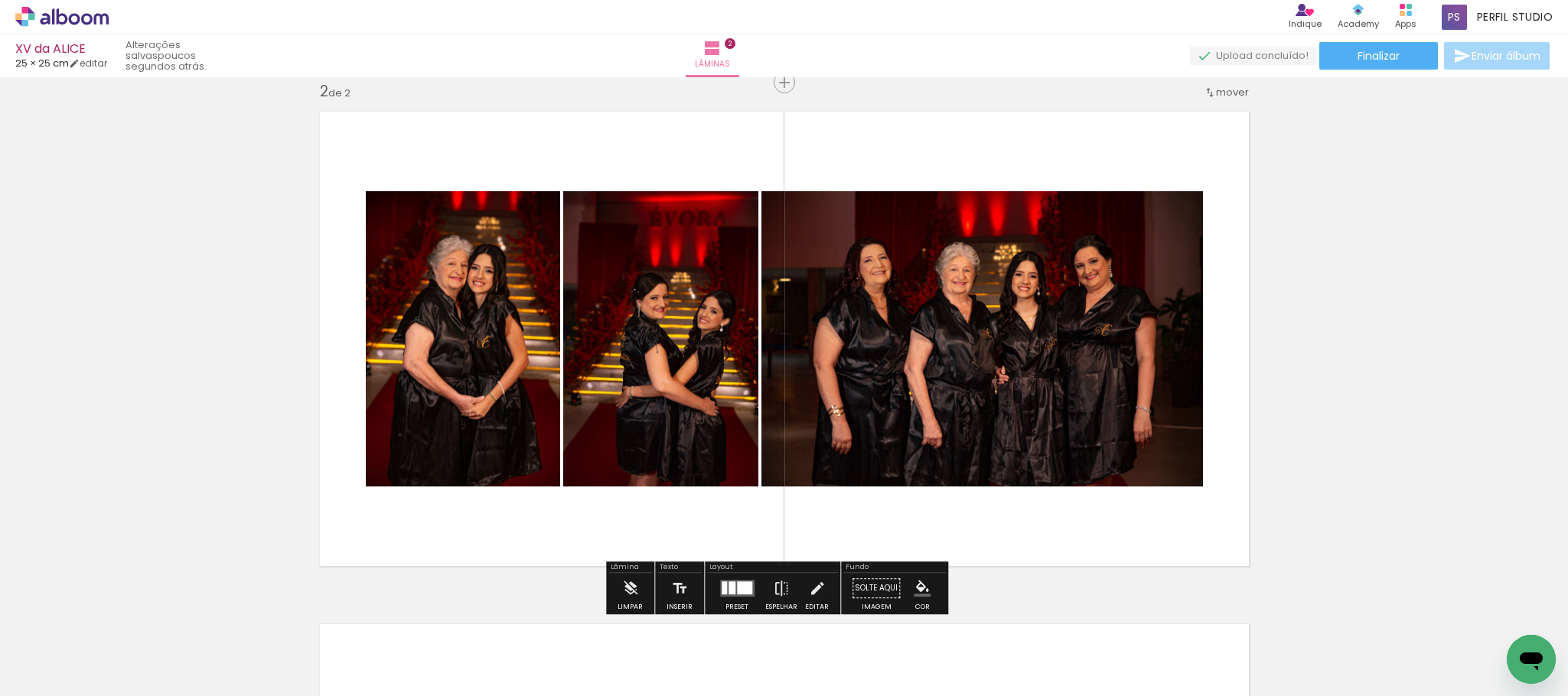
click at [737, 581] on div at bounding box center [744, 587] width 15 height 13
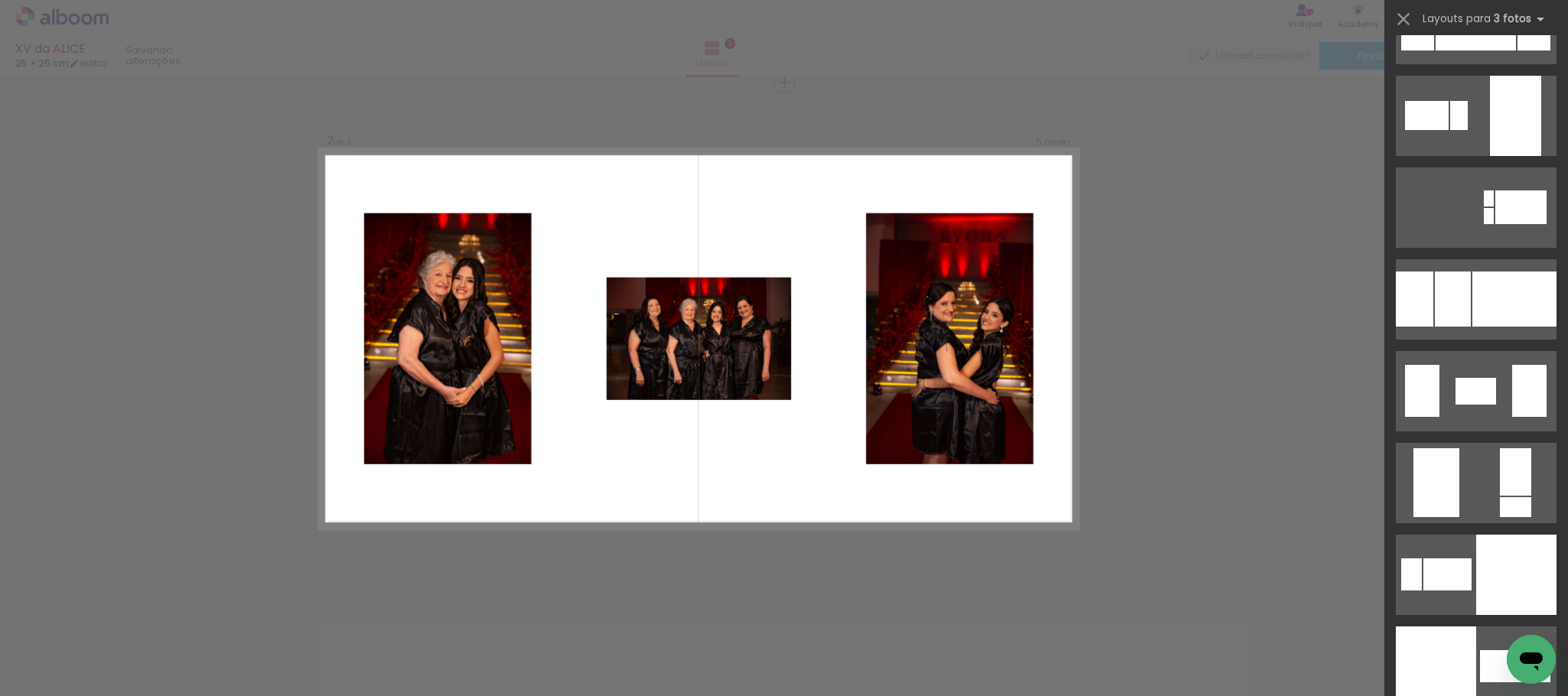
scroll to position [2982, 0]
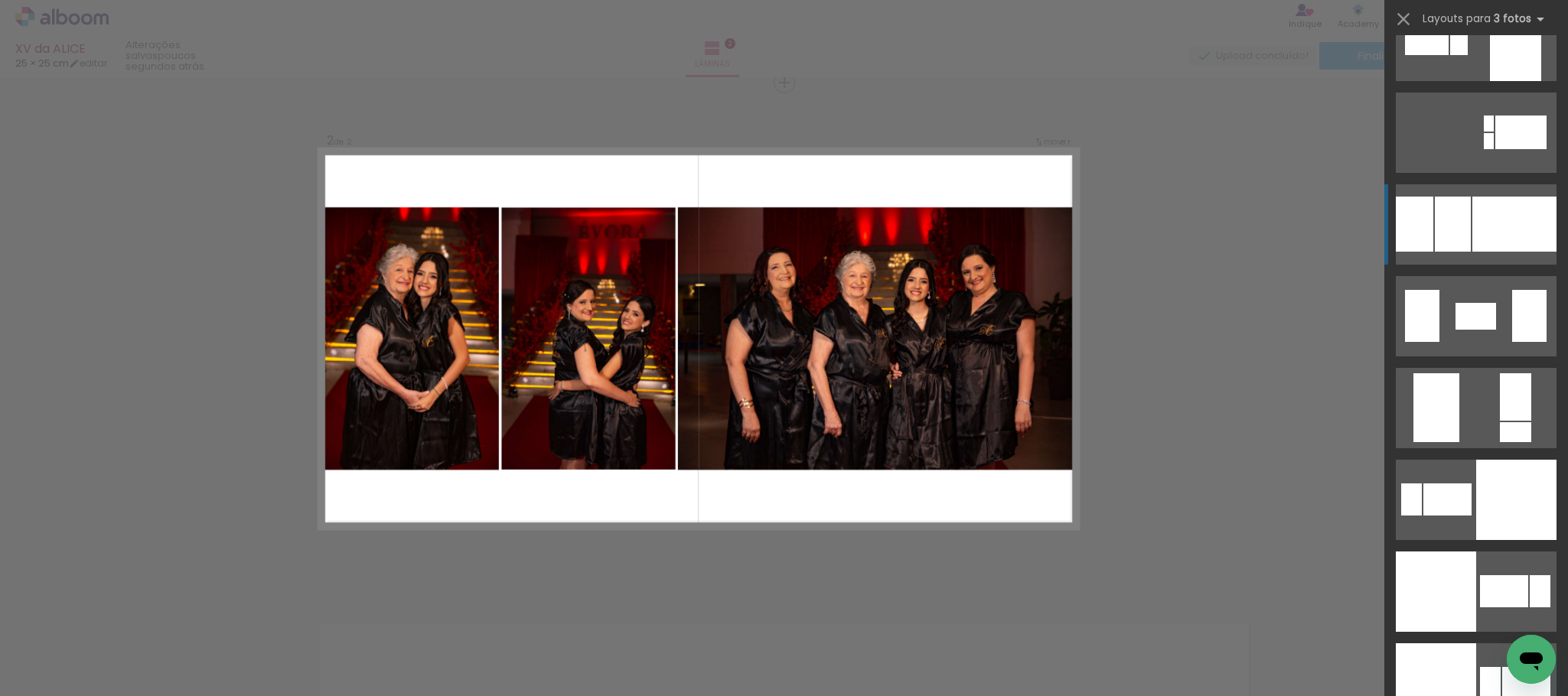
click at [1495, 207] on div at bounding box center [1514, 223] width 84 height 55
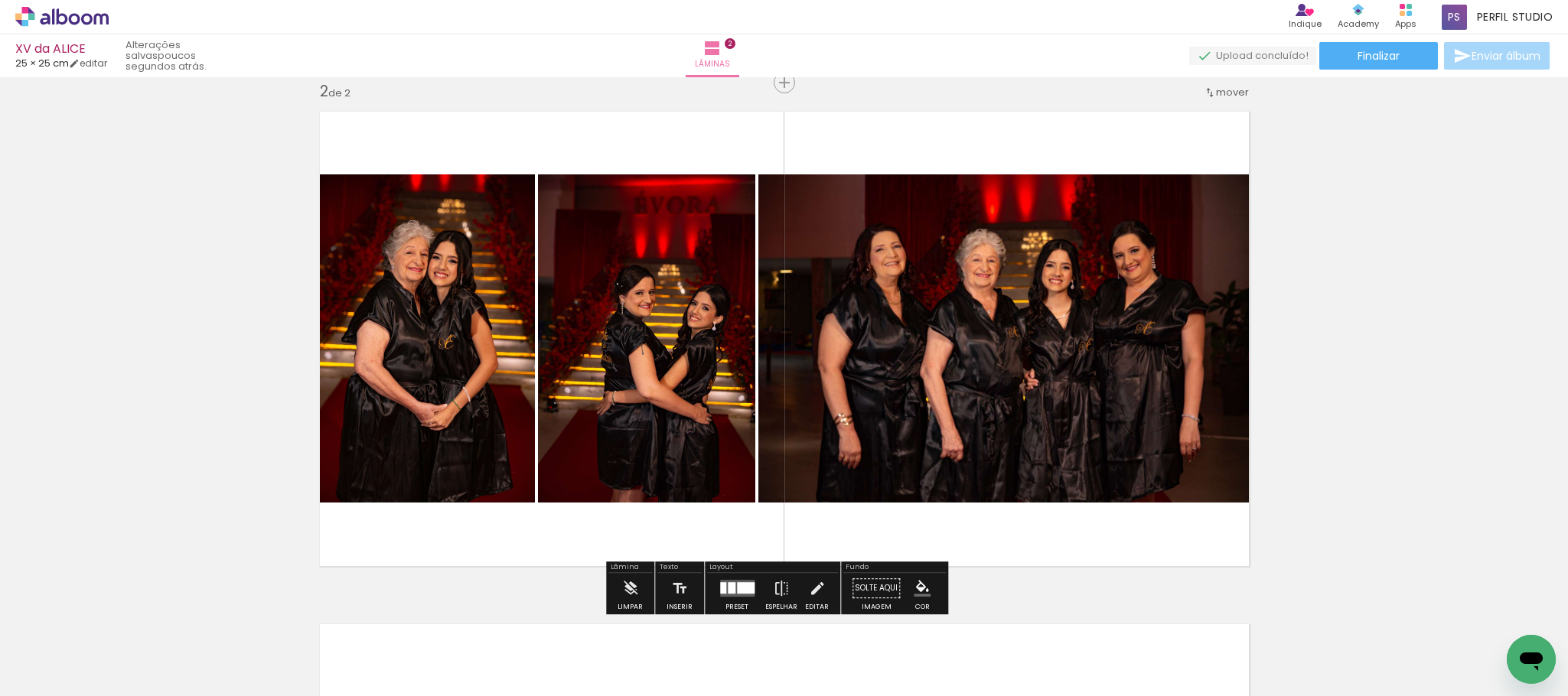
click at [915, 320] on quentale-photo at bounding box center [1008, 338] width 501 height 328
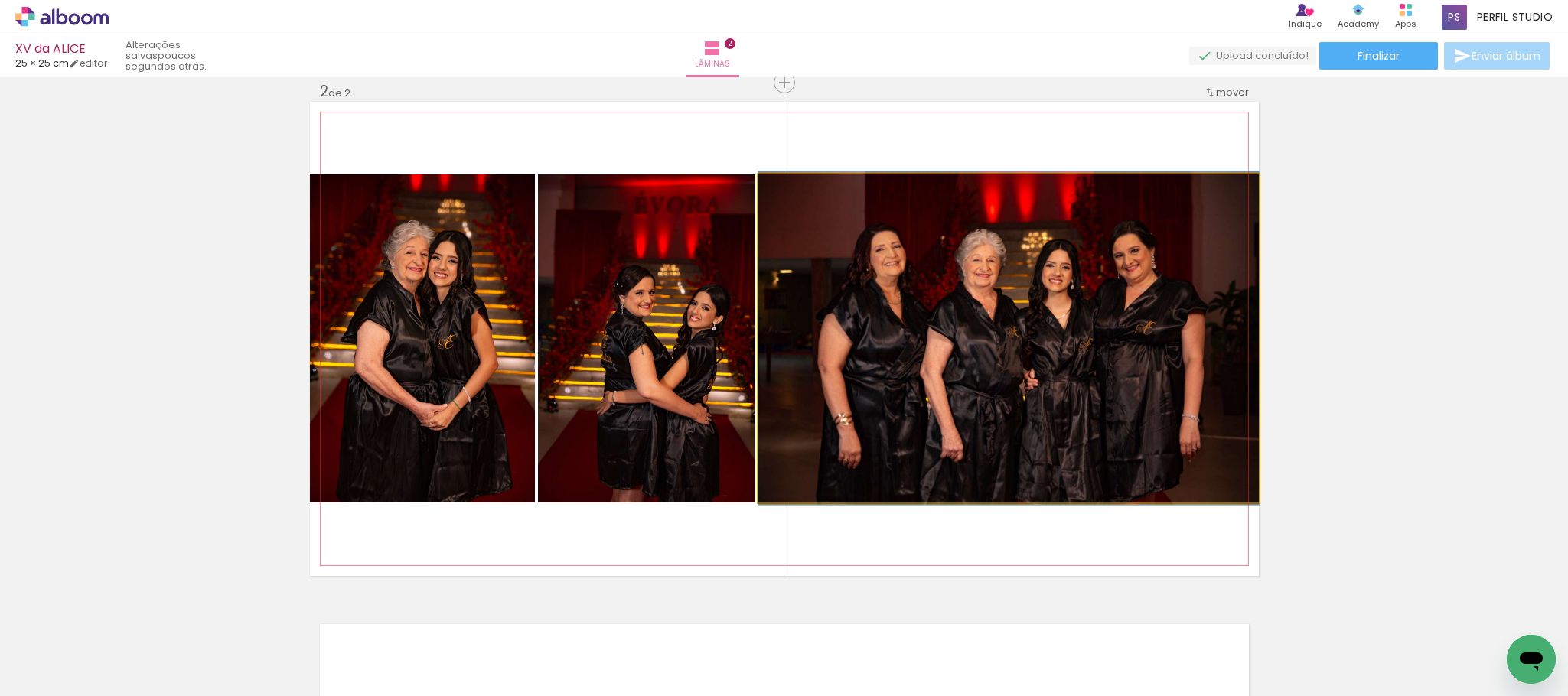
click at [979, 291] on quentale-photo at bounding box center [1008, 338] width 501 height 328
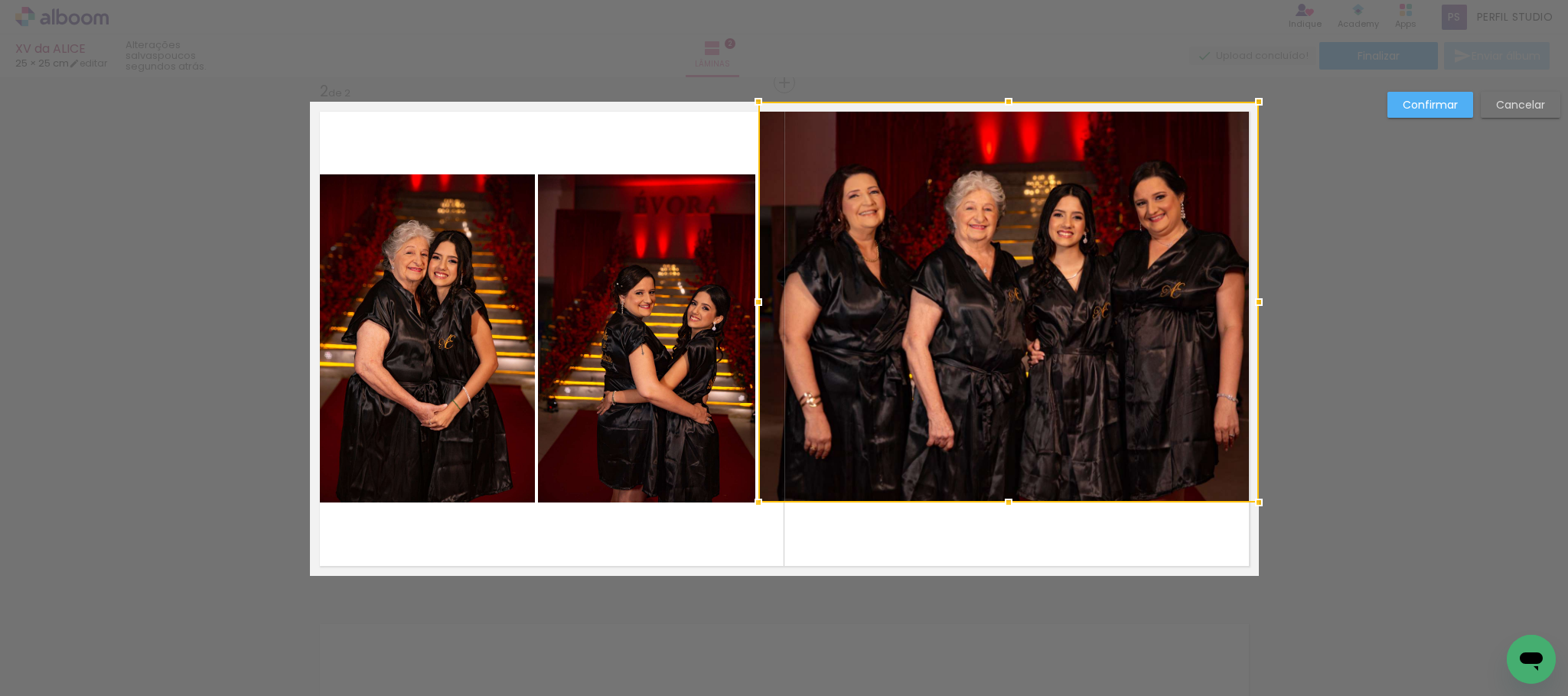
drag, startPoint x: 1001, startPoint y: 174, endPoint x: 1015, endPoint y: 109, distance: 66.5
click at [1015, 109] on div at bounding box center [1008, 302] width 501 height 401
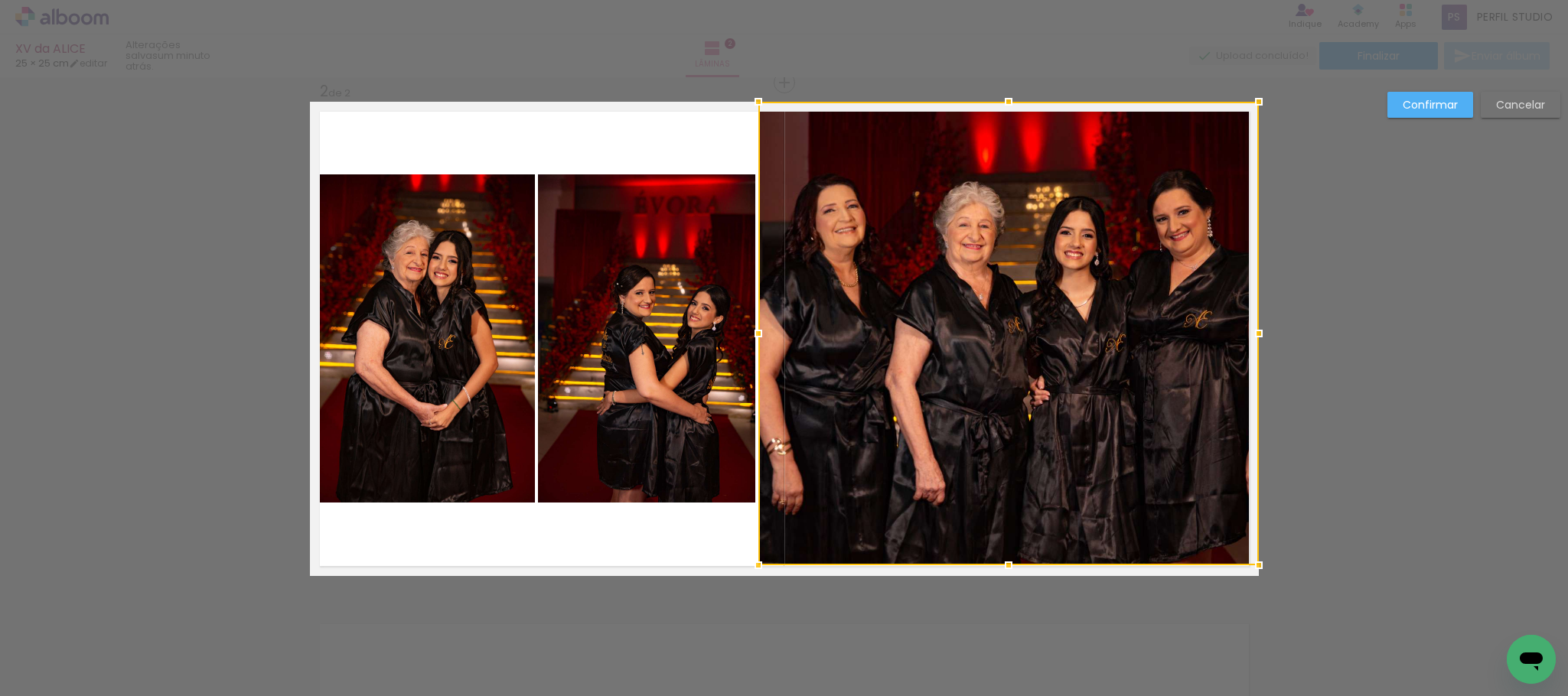
drag, startPoint x: 994, startPoint y: 498, endPoint x: 1012, endPoint y: 551, distance: 56.0
click at [1012, 551] on div at bounding box center [1008, 564] width 31 height 31
click at [1520, 97] on paper-button "Cancelar" at bounding box center [1520, 105] width 80 height 26
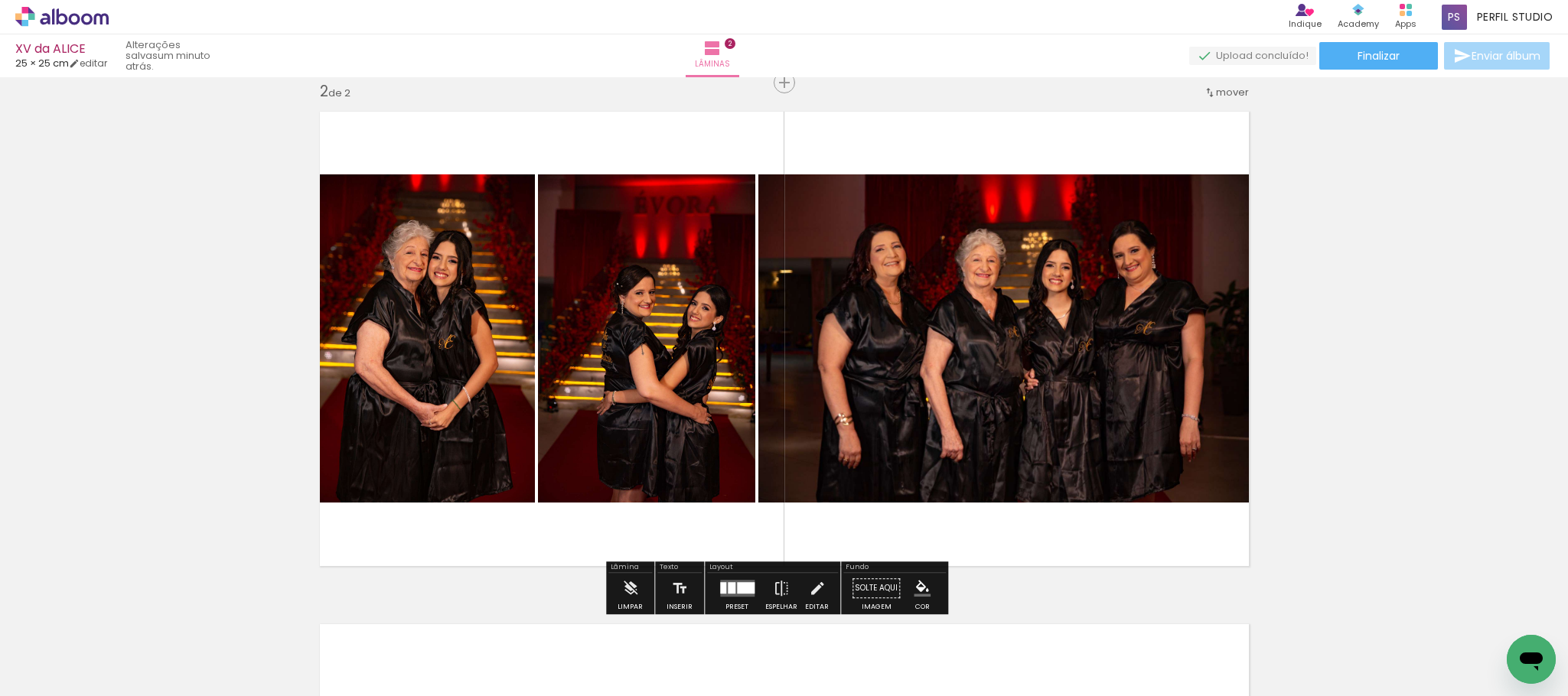
click at [737, 582] on div at bounding box center [746, 588] width 18 height 12
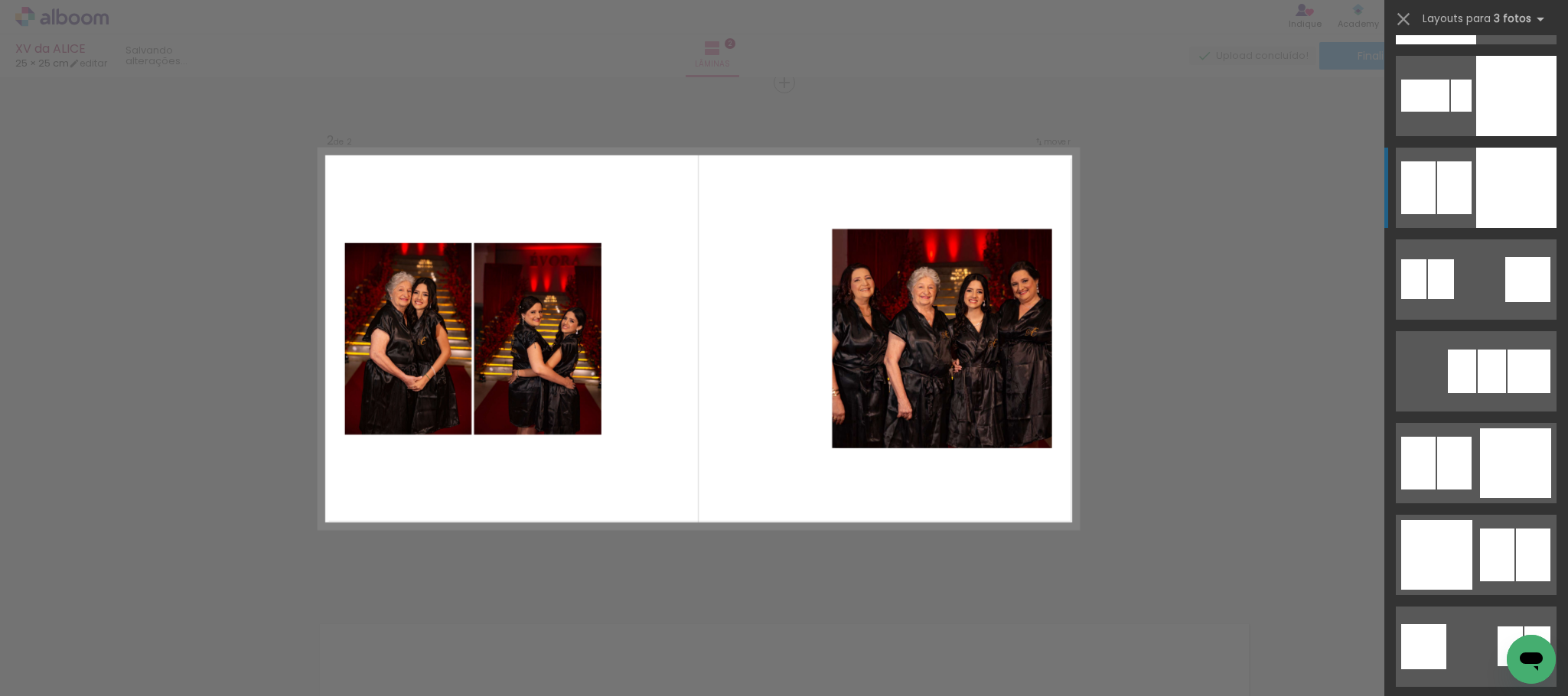
scroll to position [3694, 0]
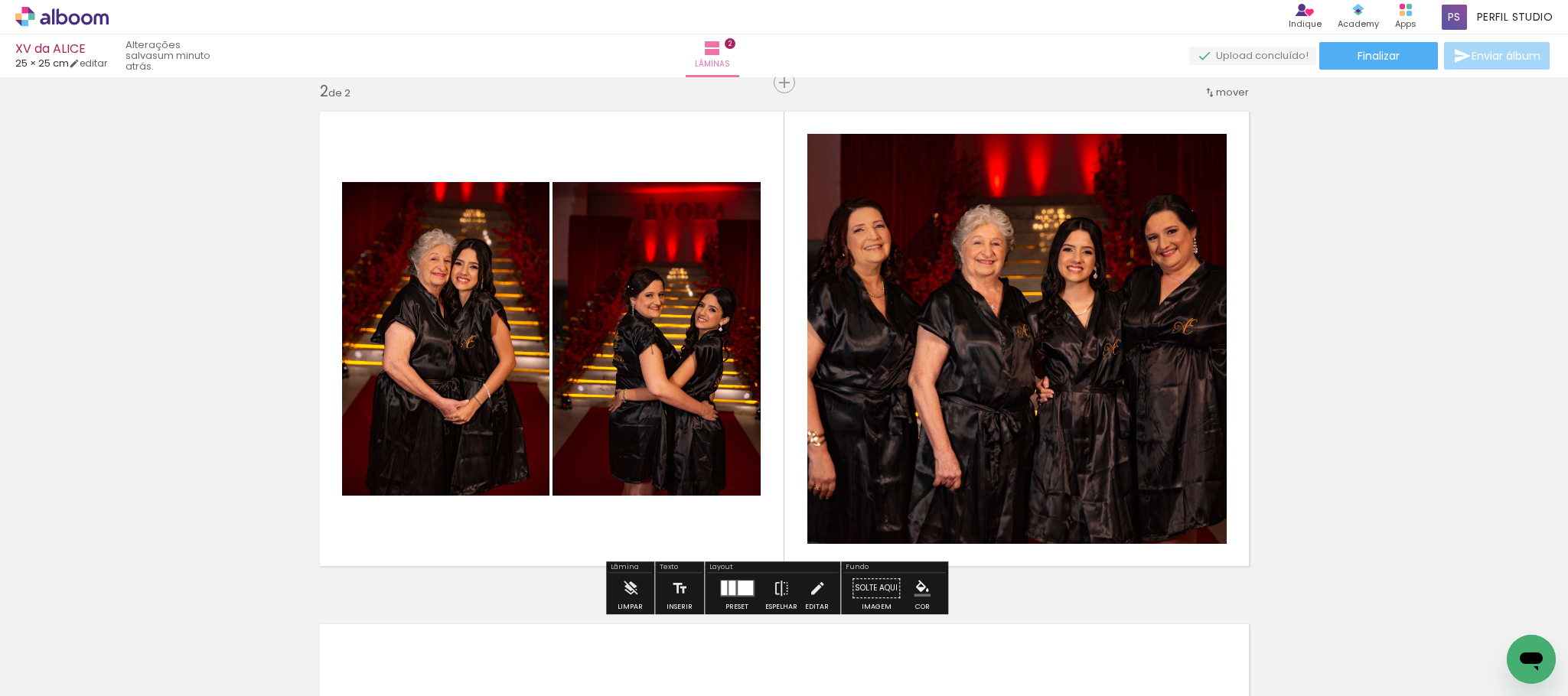
click at [1015, 412] on quentale-photo at bounding box center [1016, 338] width 419 height 410
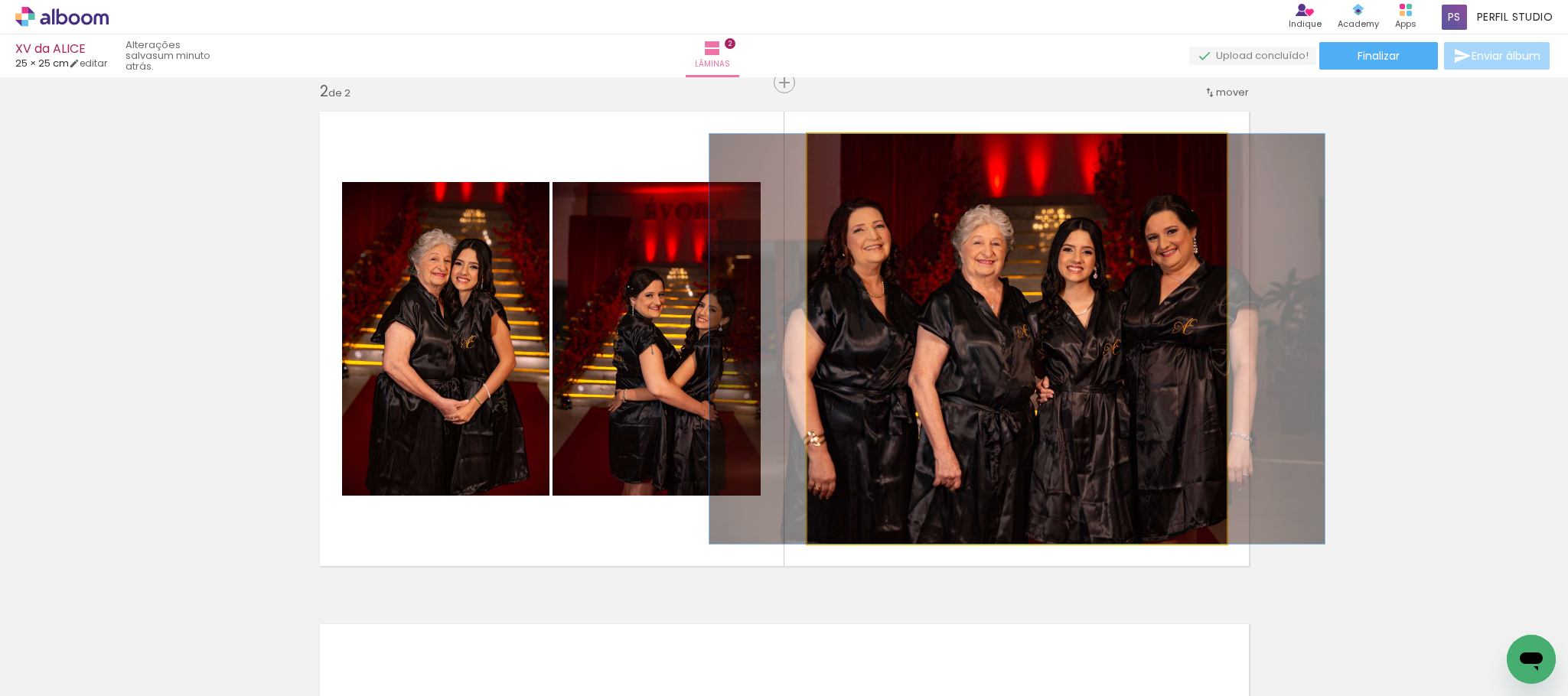
click at [1015, 412] on quentale-photo at bounding box center [1016, 338] width 419 height 410
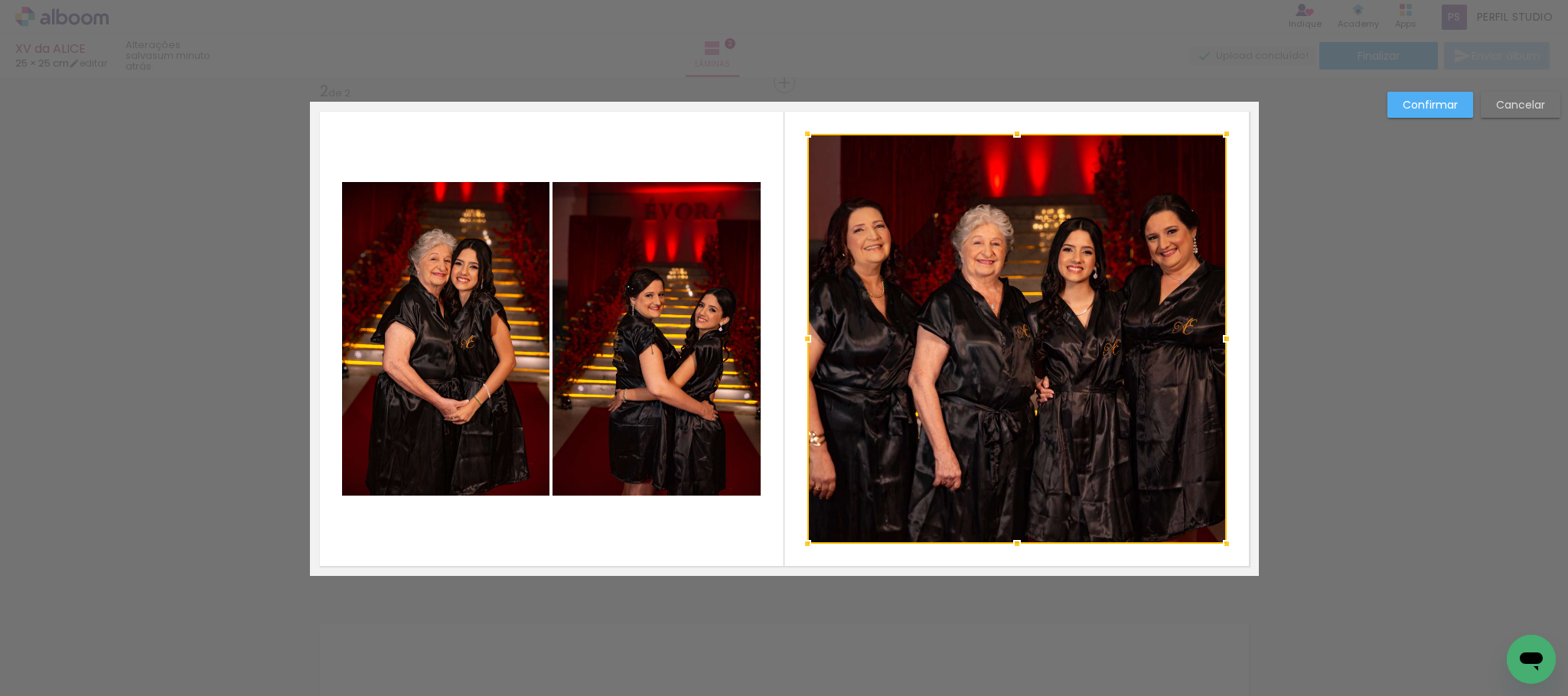
click at [1148, 351] on div at bounding box center [1016, 338] width 419 height 410
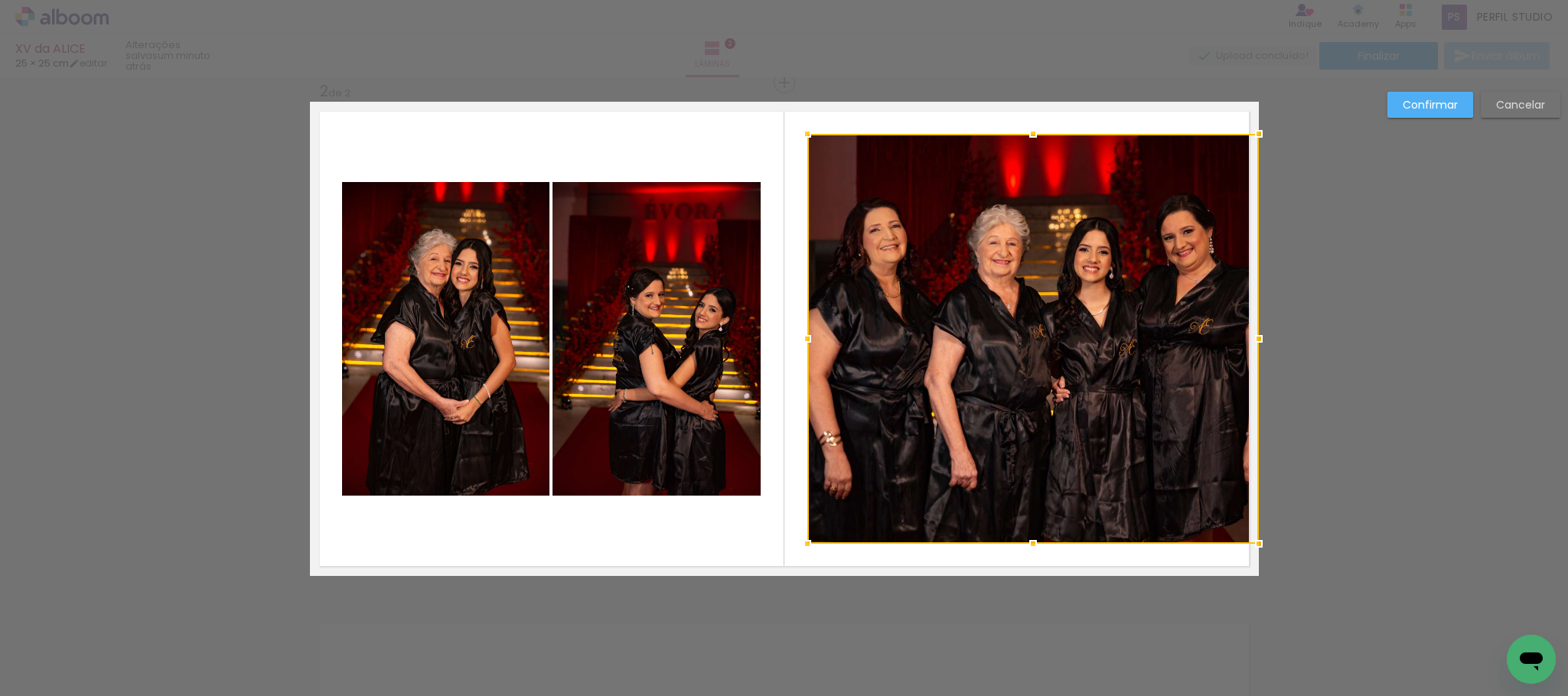
drag, startPoint x: 1217, startPoint y: 338, endPoint x: 1254, endPoint y: 342, distance: 37.2
click at [1254, 342] on div at bounding box center [1258, 338] width 31 height 31
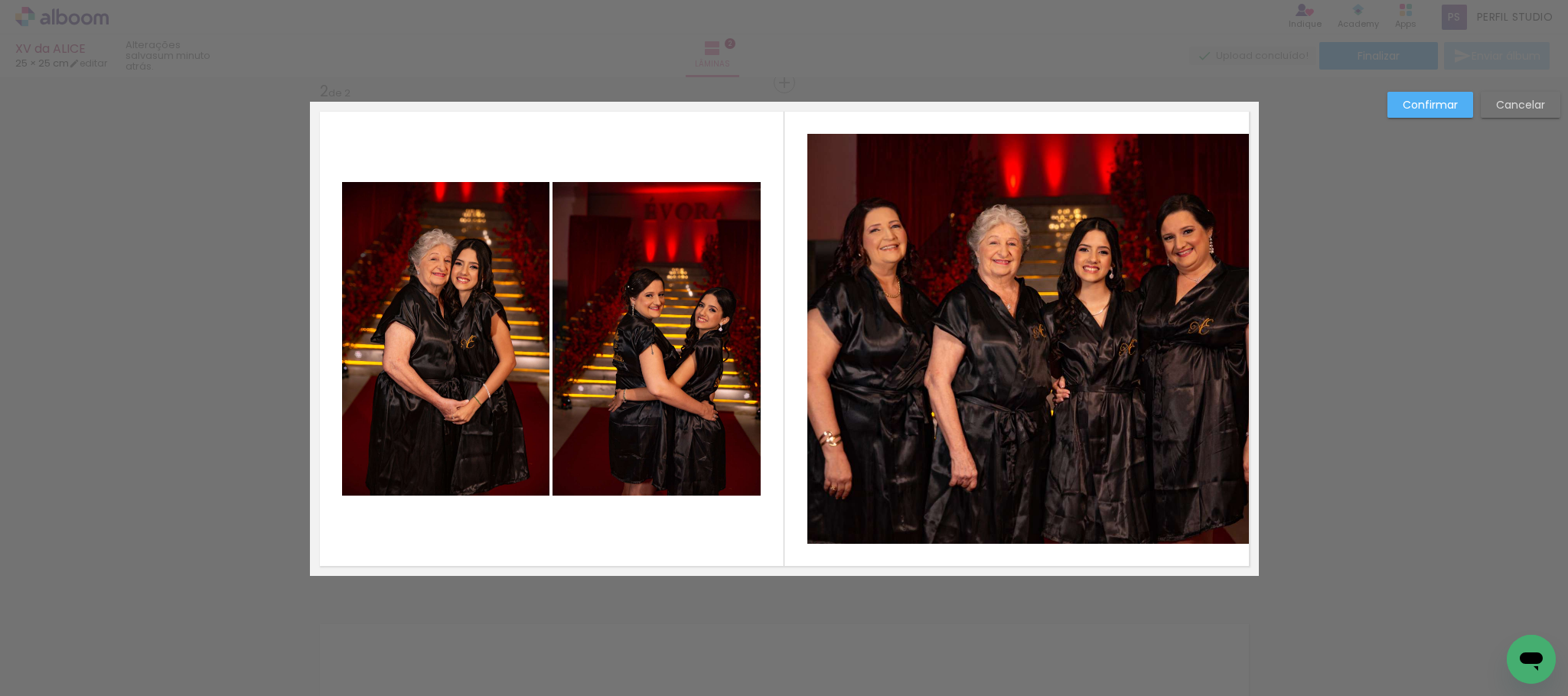
click at [822, 342] on quentale-photo at bounding box center [1032, 338] width 452 height 410
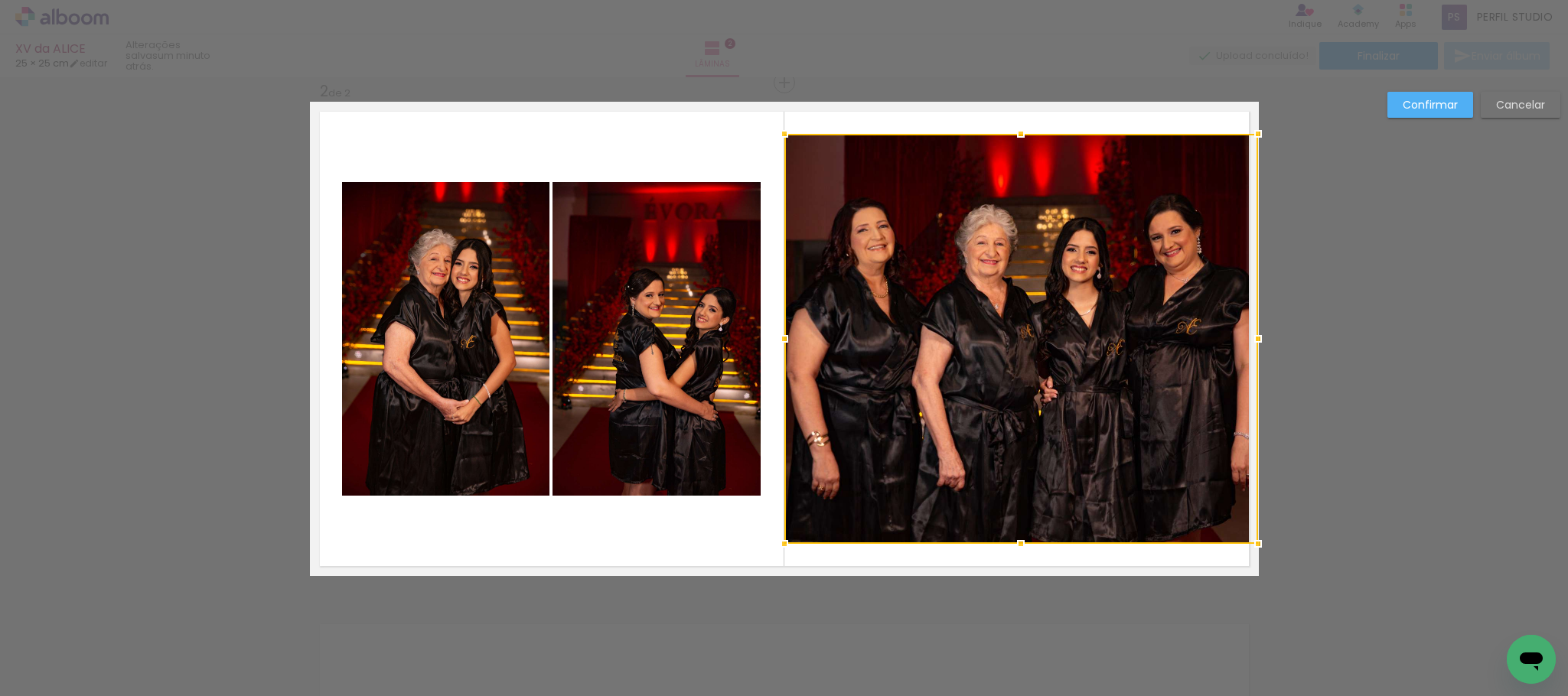
drag, startPoint x: 801, startPoint y: 337, endPoint x: 773, endPoint y: 337, distance: 28.0
click at [773, 337] on div at bounding box center [784, 338] width 31 height 31
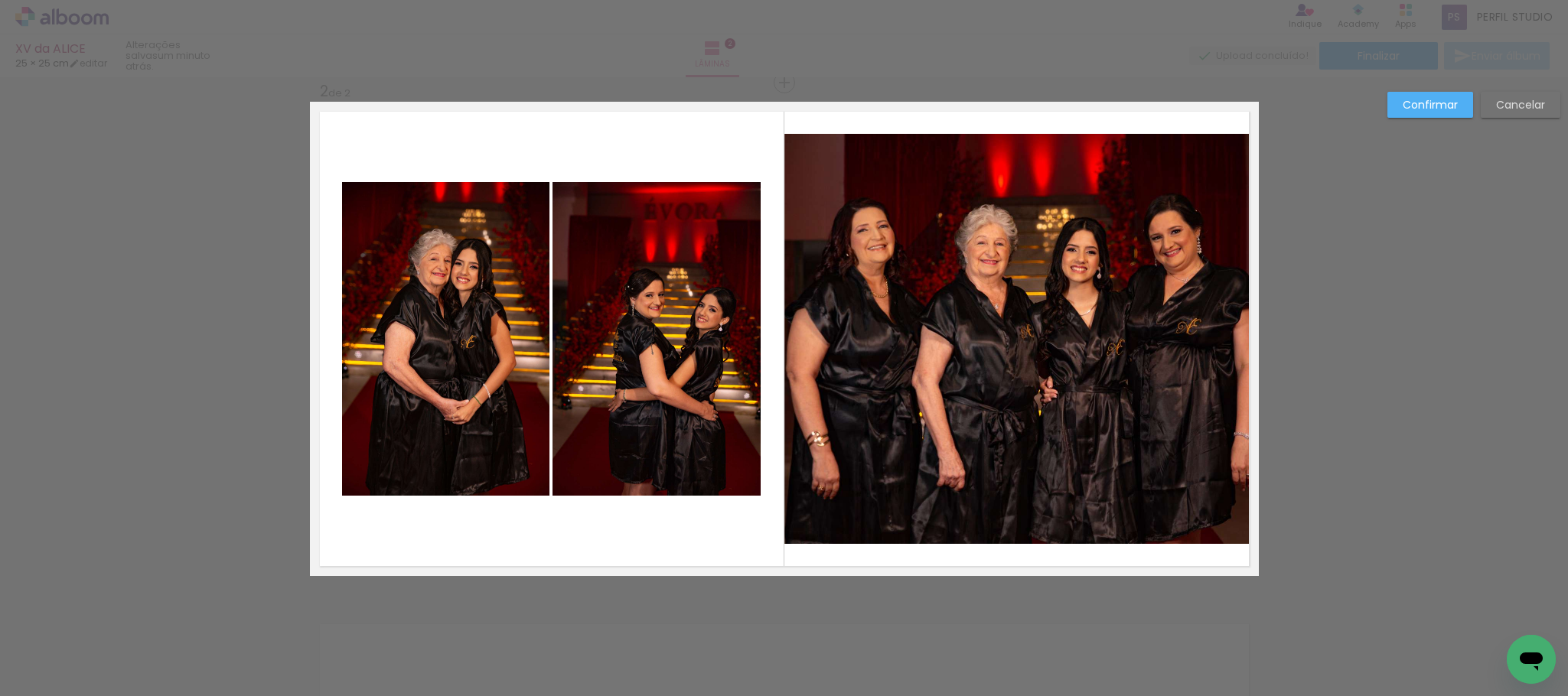
click at [996, 490] on quentale-photo at bounding box center [1020, 338] width 474 height 410
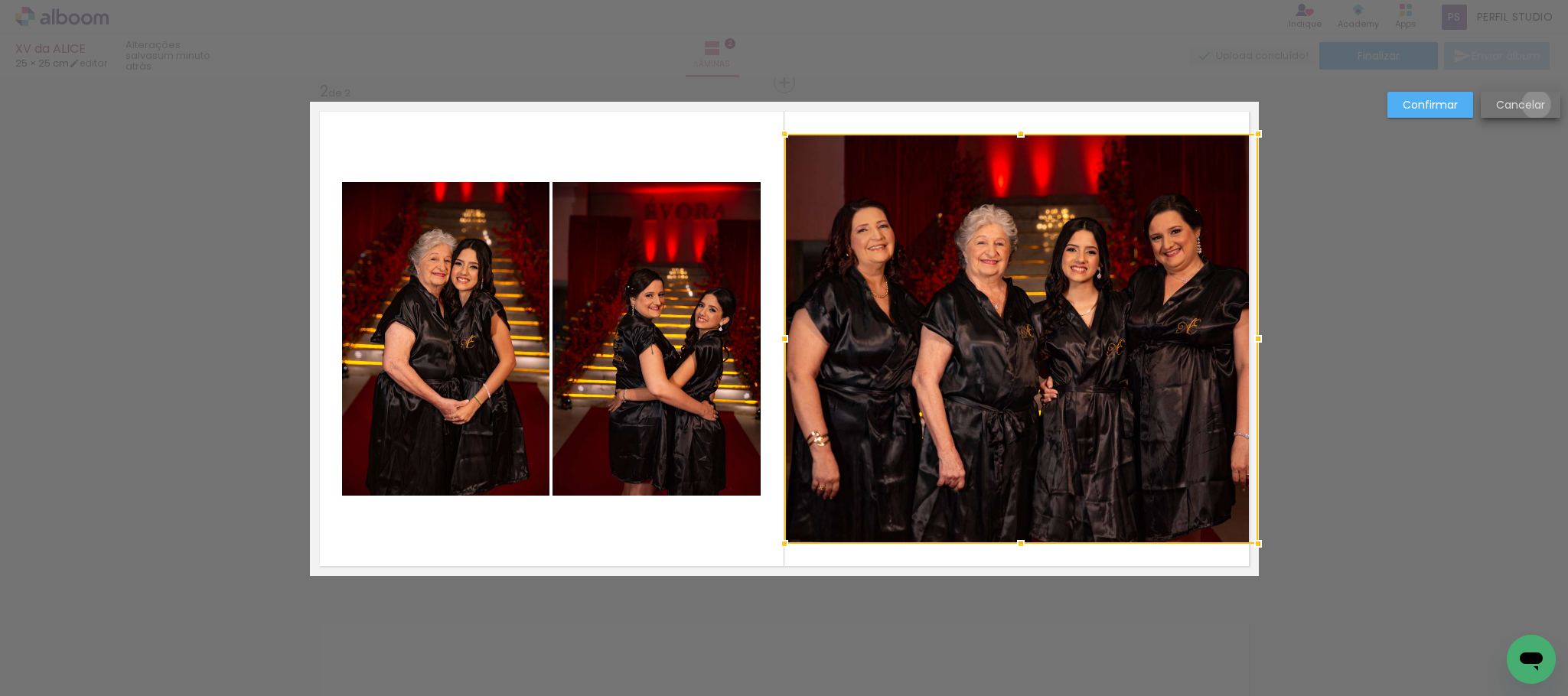
click at [0, 0] on slot "Cancelar" at bounding box center [0, 0] width 0 height 0
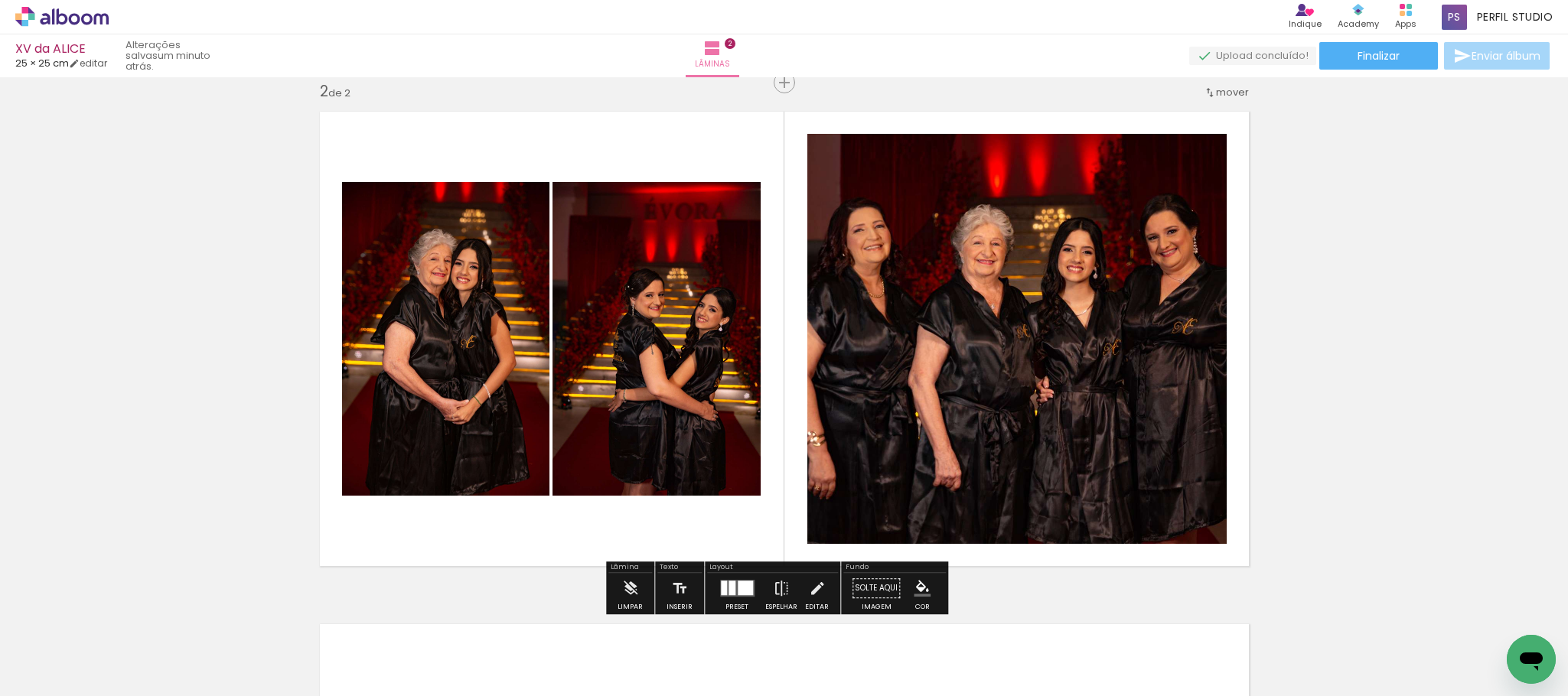
click at [734, 576] on div at bounding box center [736, 588] width 41 height 31
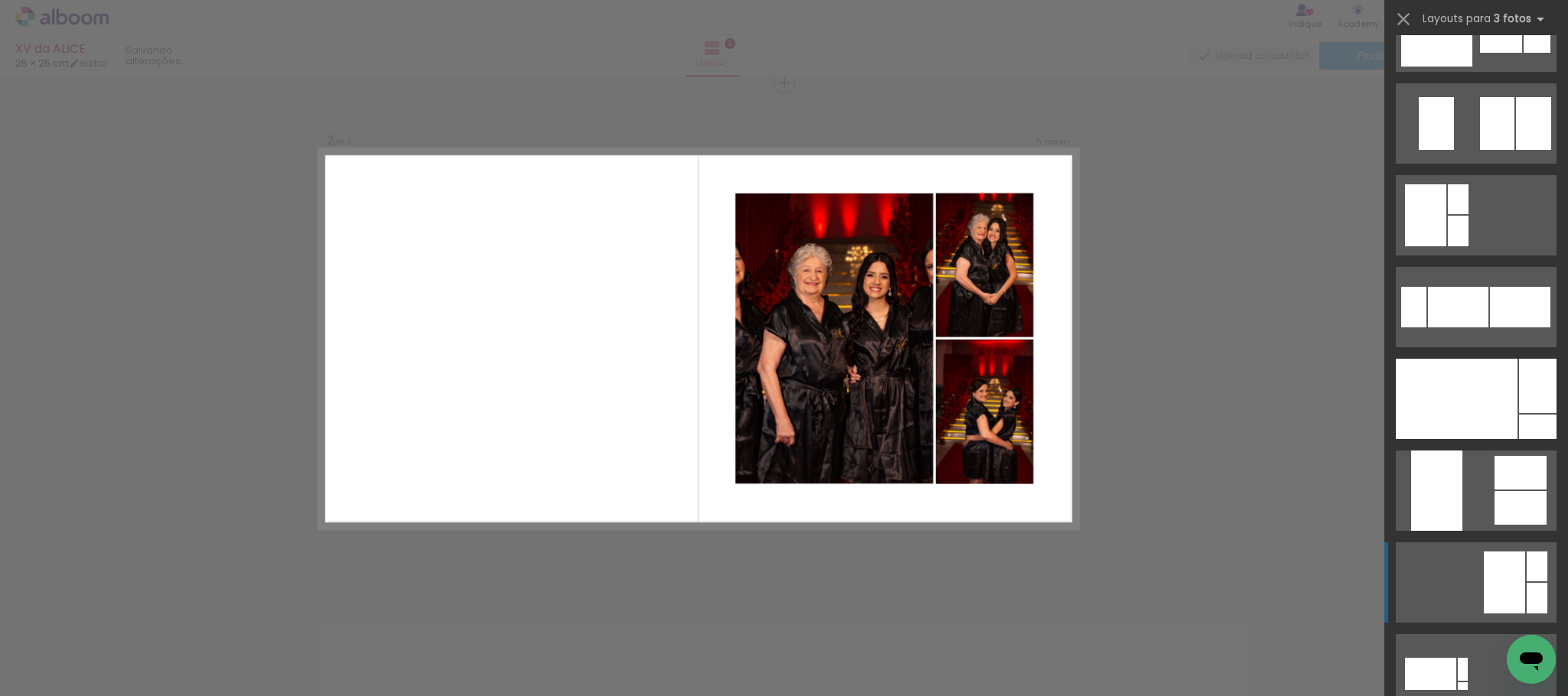
scroll to position [5874, 0]
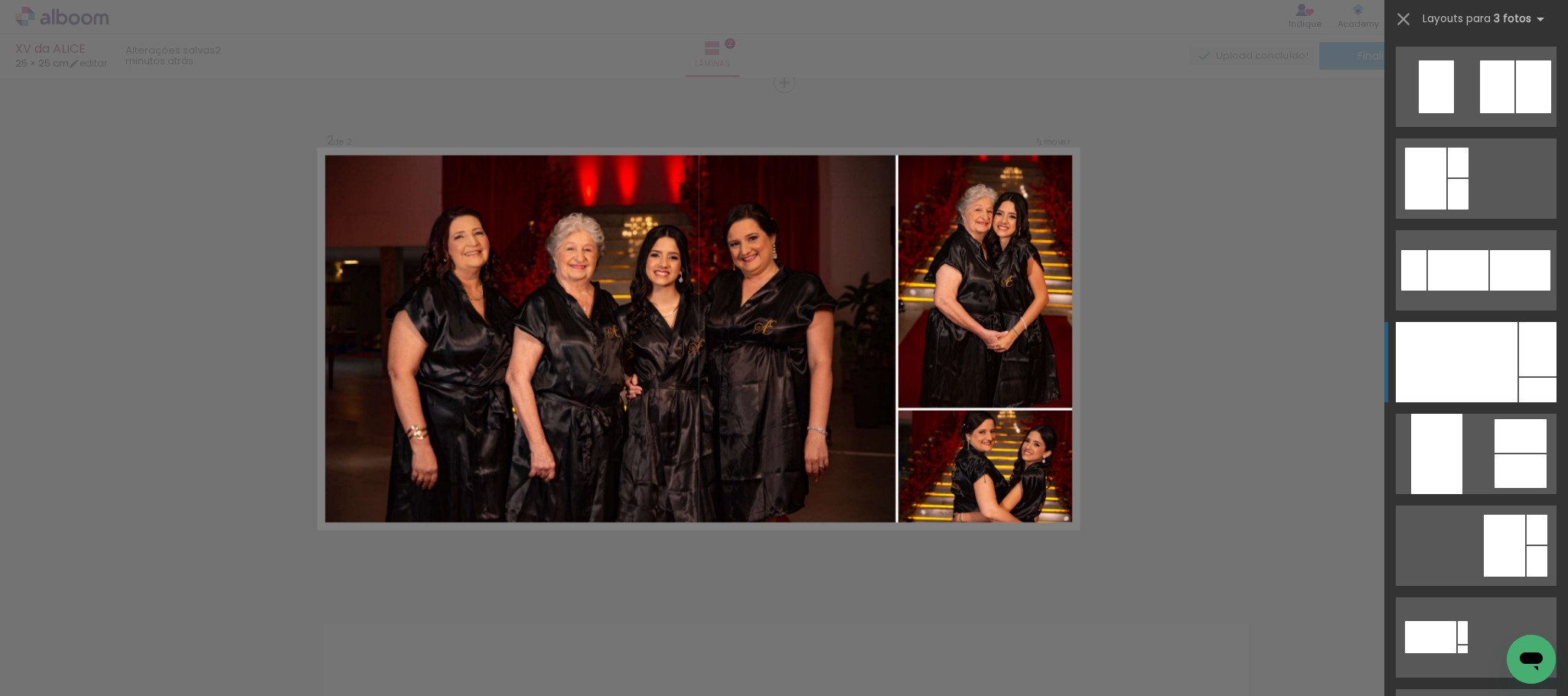
click at [1486, 336] on div at bounding box center [1456, 362] width 122 height 81
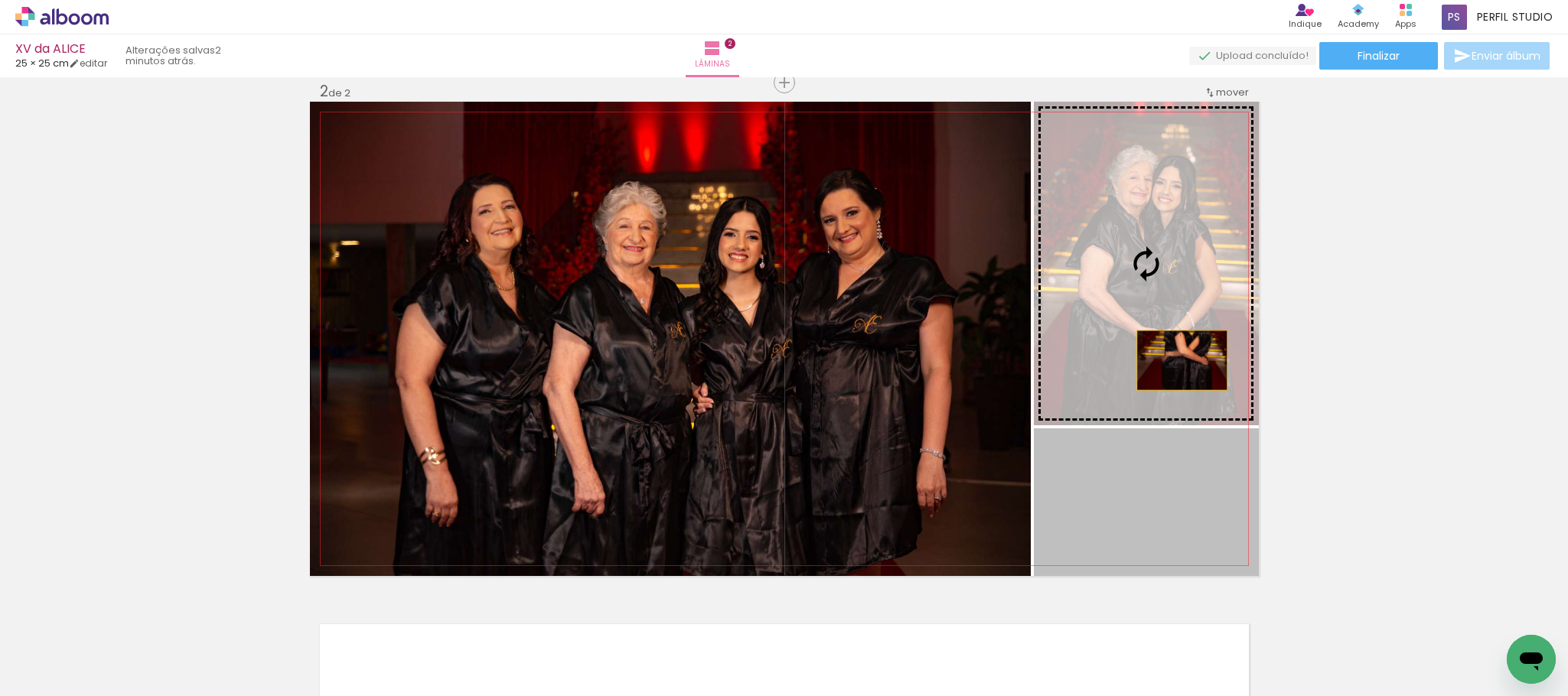
drag, startPoint x: 1184, startPoint y: 499, endPoint x: 1173, endPoint y: 360, distance: 139.4
click at [0, 0] on slot at bounding box center [0, 0] width 0 height 0
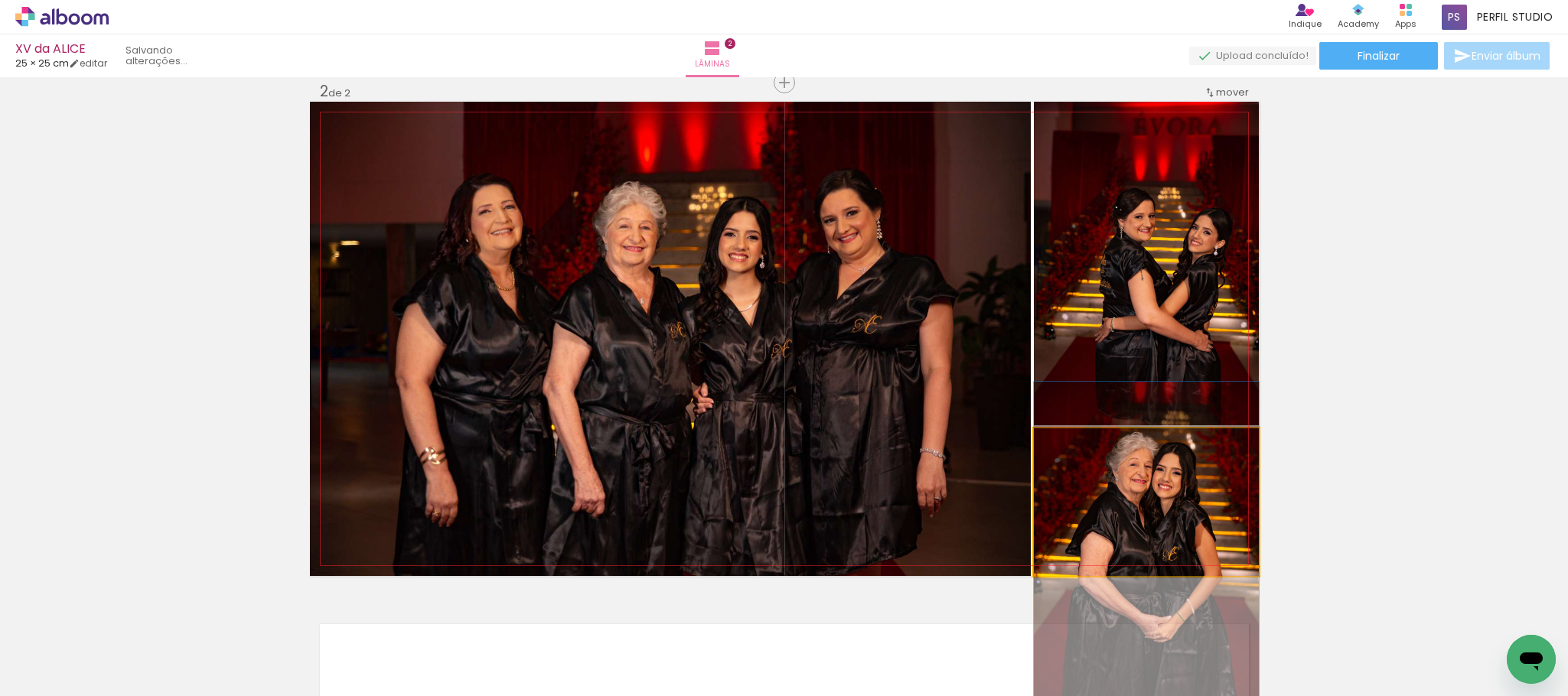
drag, startPoint x: 1180, startPoint y: 488, endPoint x: 1185, endPoint y: 535, distance: 47.3
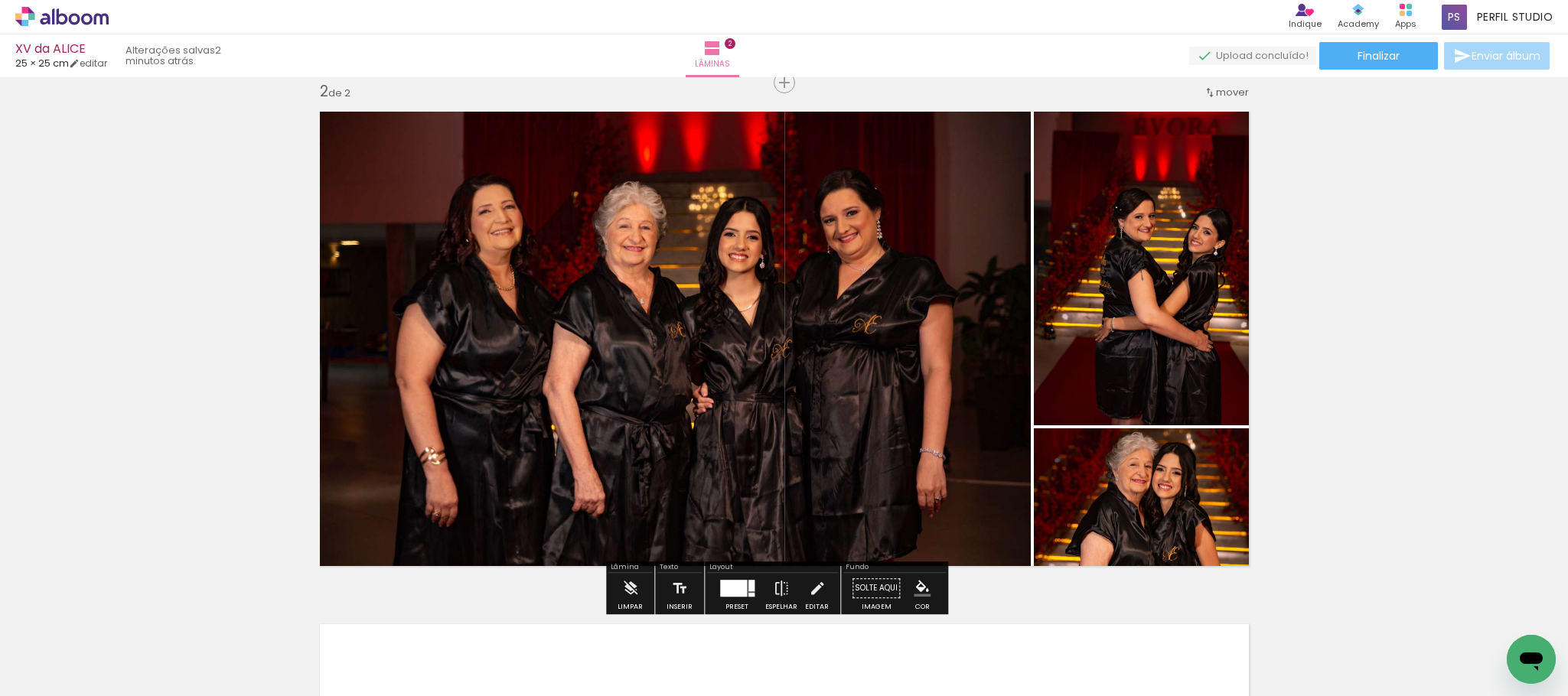
click at [724, 585] on div at bounding box center [733, 587] width 27 height 17
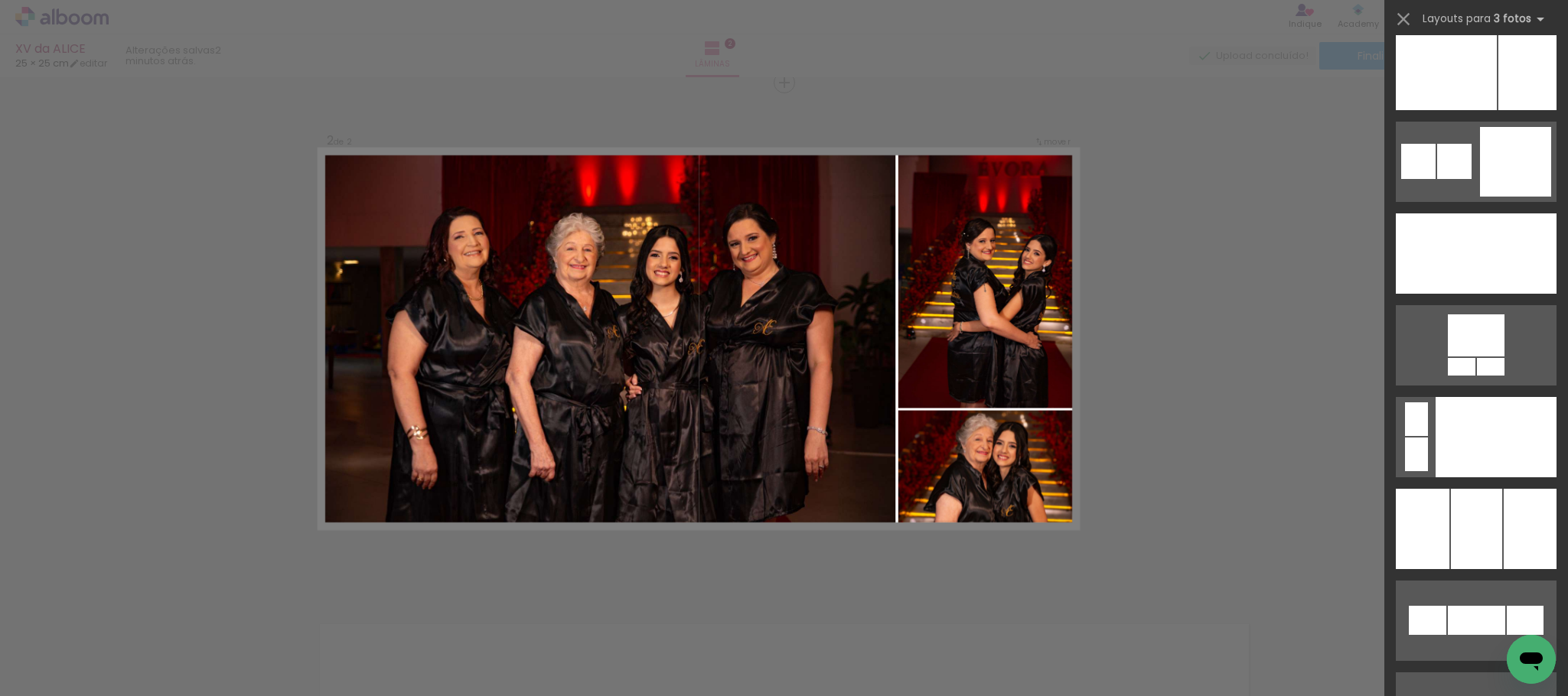
scroll to position [12154, 0]
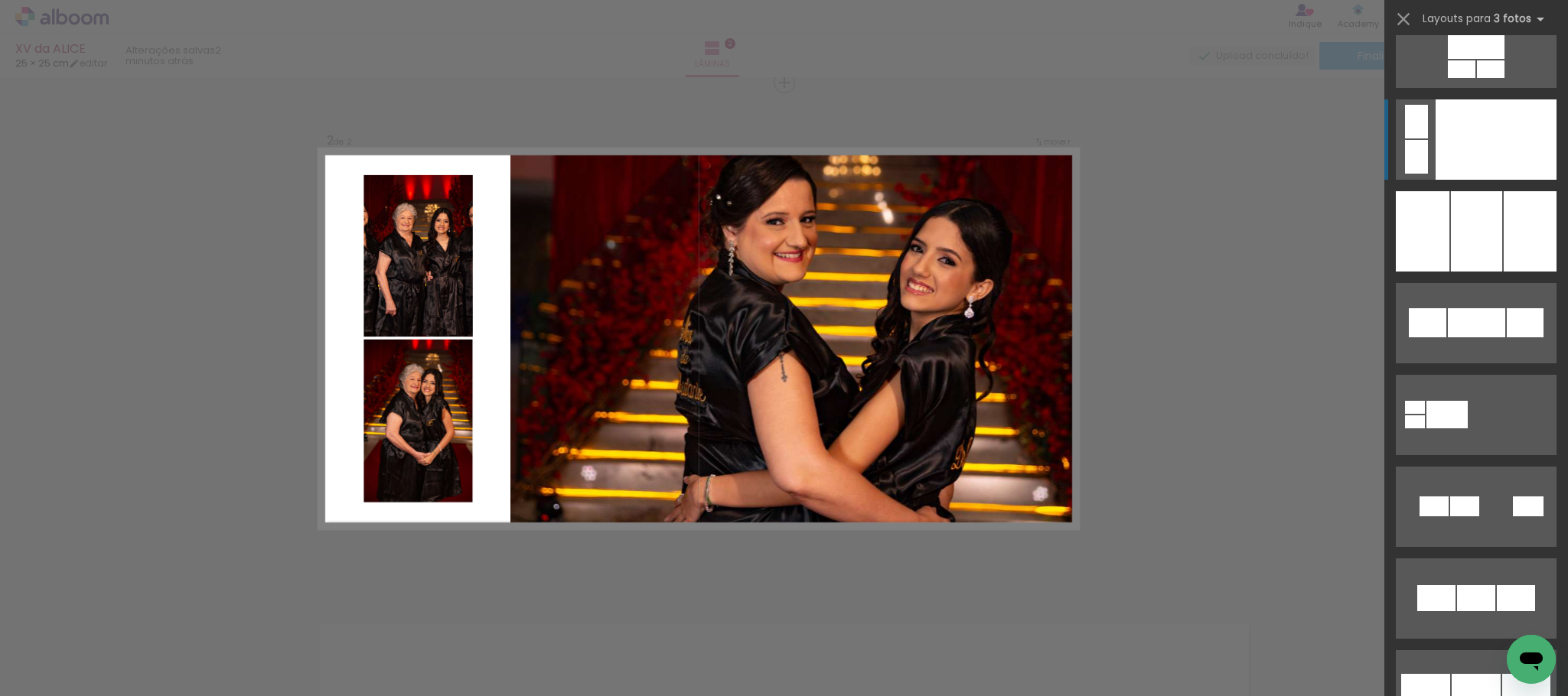
click at [1501, 130] on div at bounding box center [1495, 140] width 121 height 81
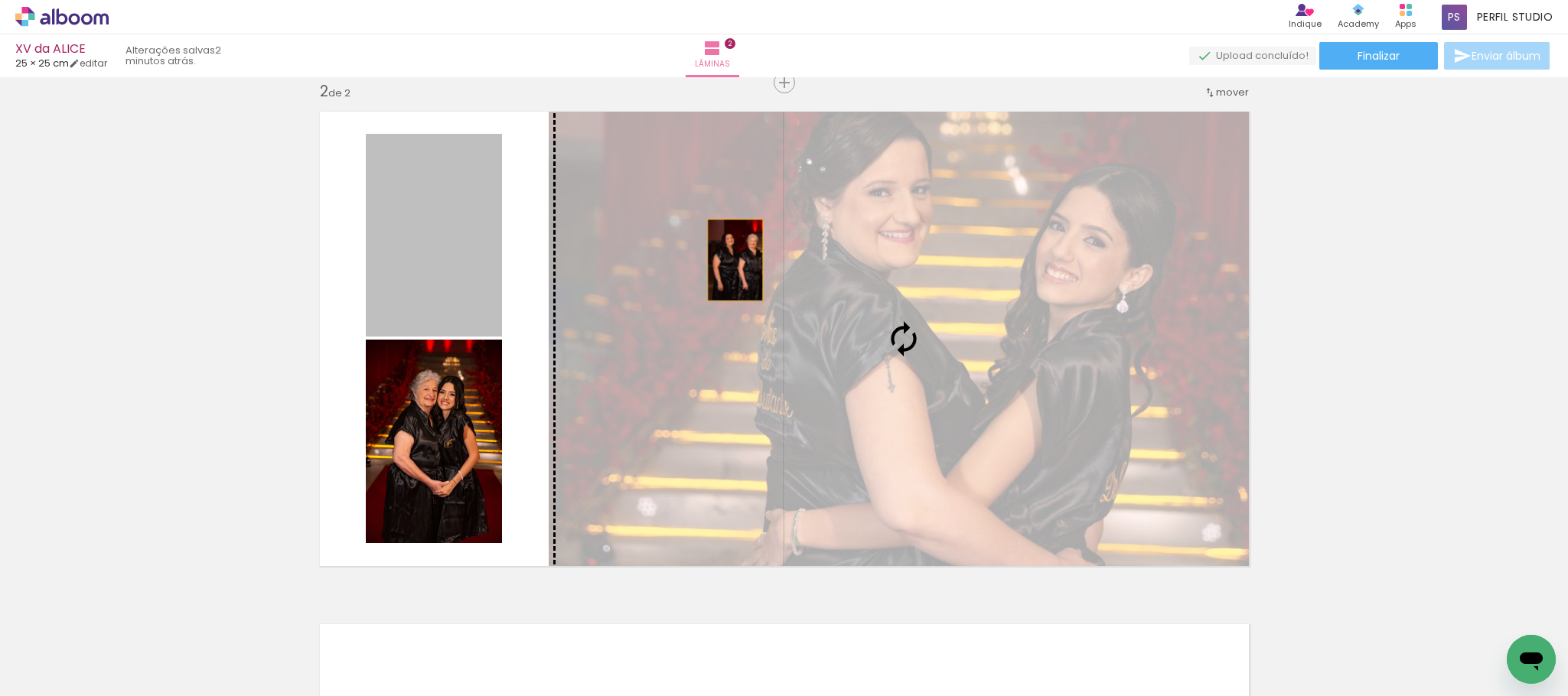
drag, startPoint x: 439, startPoint y: 200, endPoint x: 726, endPoint y: 260, distance: 293.2
click at [0, 0] on slot at bounding box center [0, 0] width 0 height 0
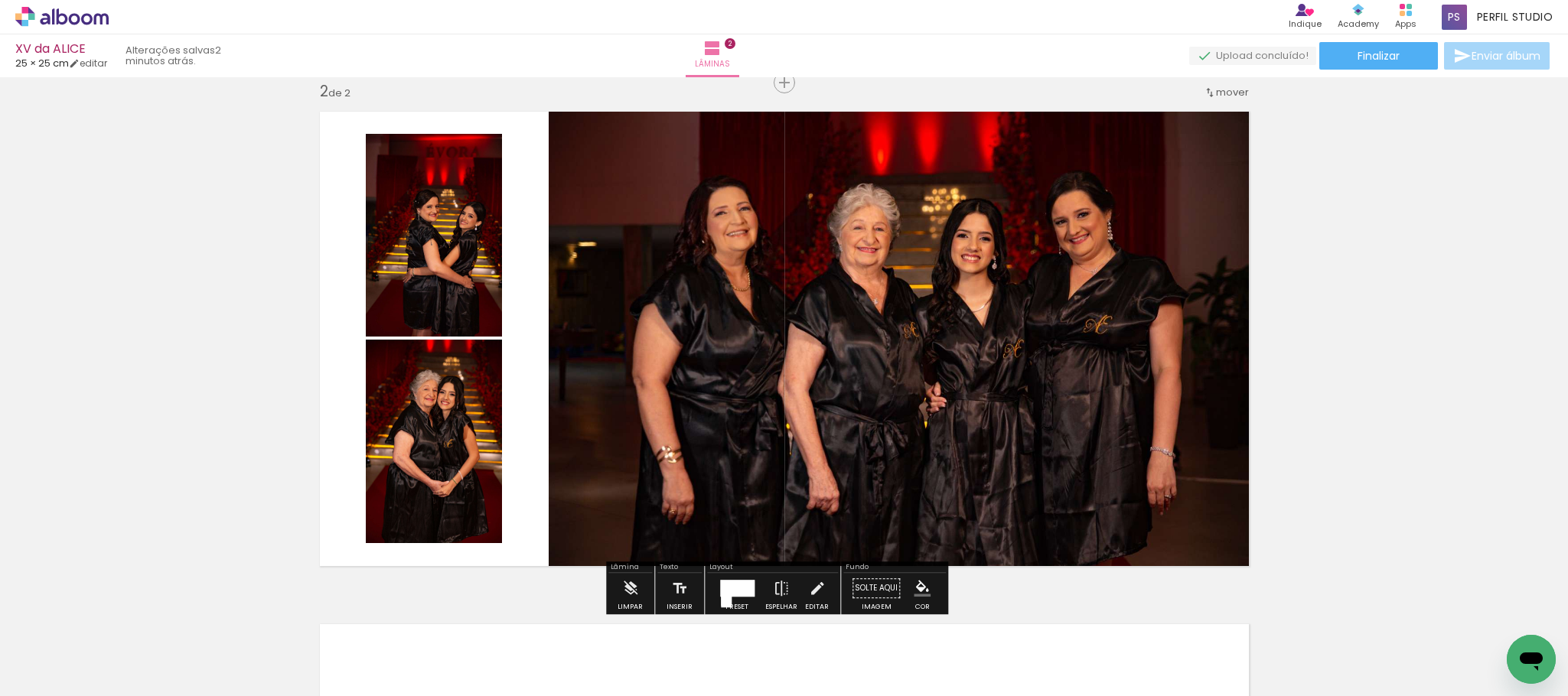
click at [428, 432] on quentale-photo at bounding box center [434, 442] width 137 height 203
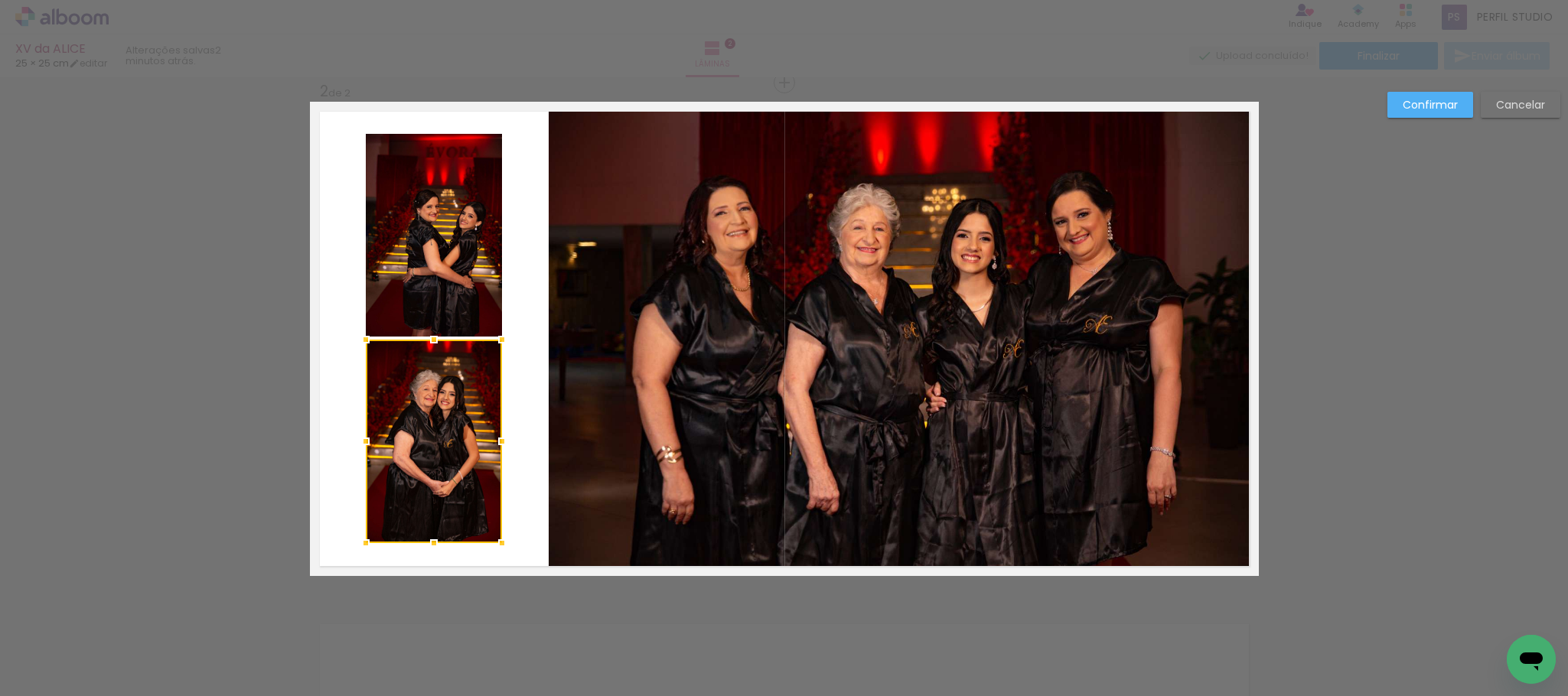
click at [361, 444] on div at bounding box center [365, 441] width 31 height 31
click at [0, 0] on slot "Confirmar" at bounding box center [0, 0] width 0 height 0
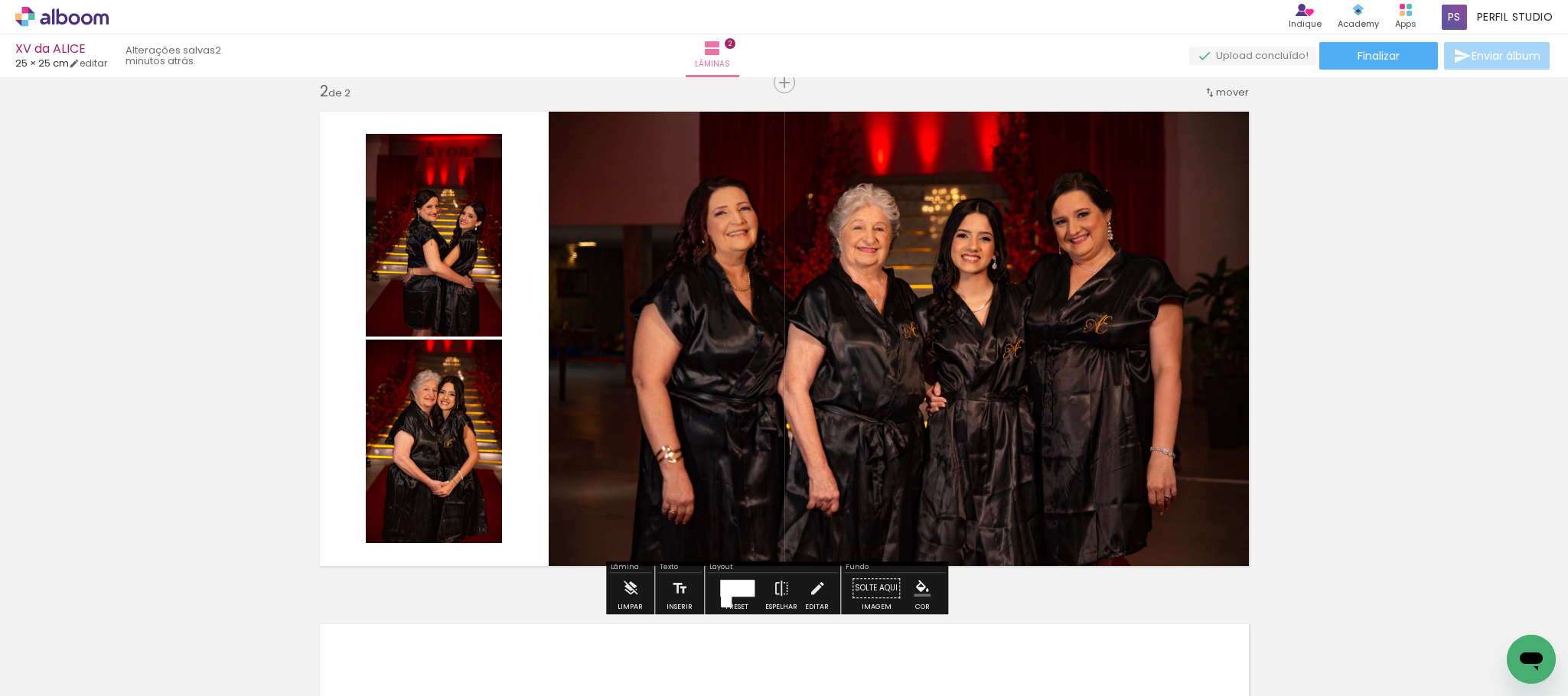
click at [921, 579] on iron-icon "color picker" at bounding box center [922, 587] width 17 height 17
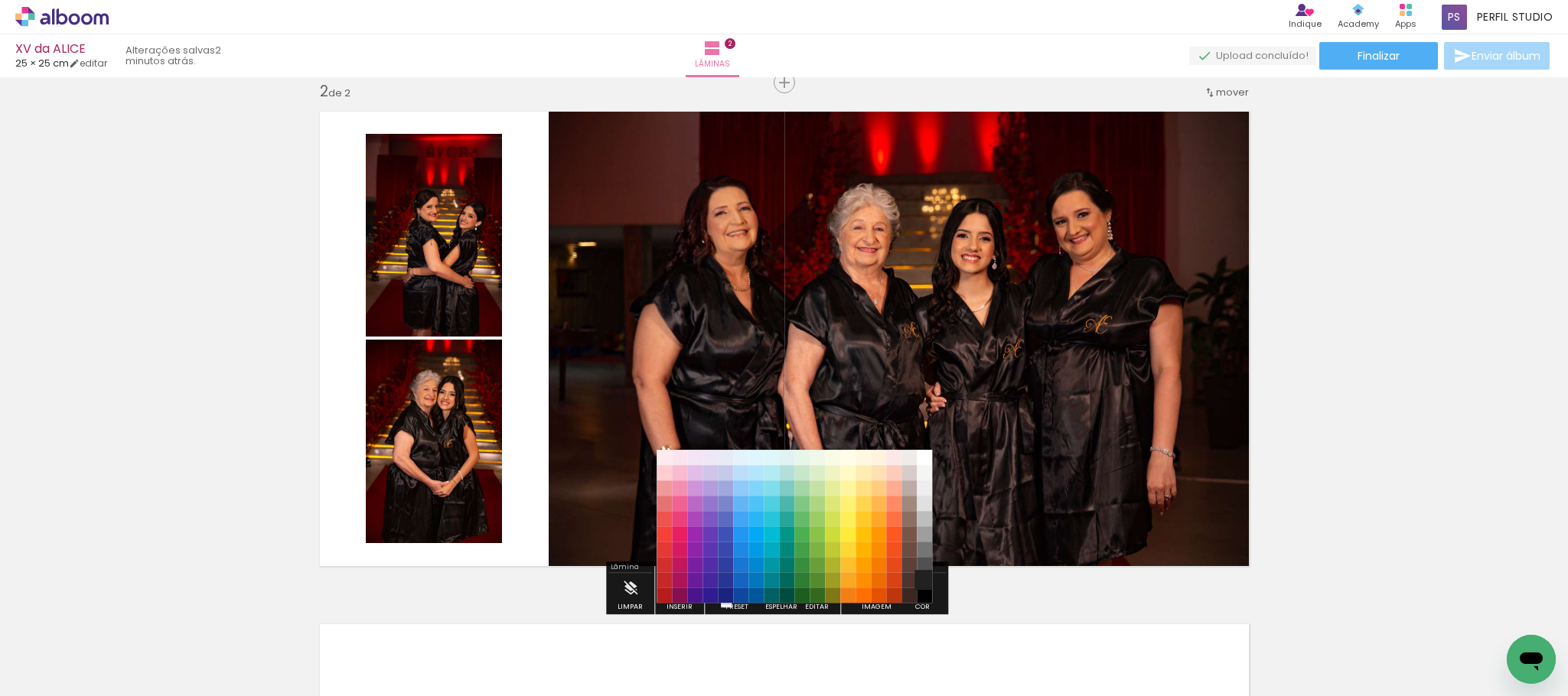
click at [923, 574] on paper-item "#212121" at bounding box center [924, 580] width 15 height 15
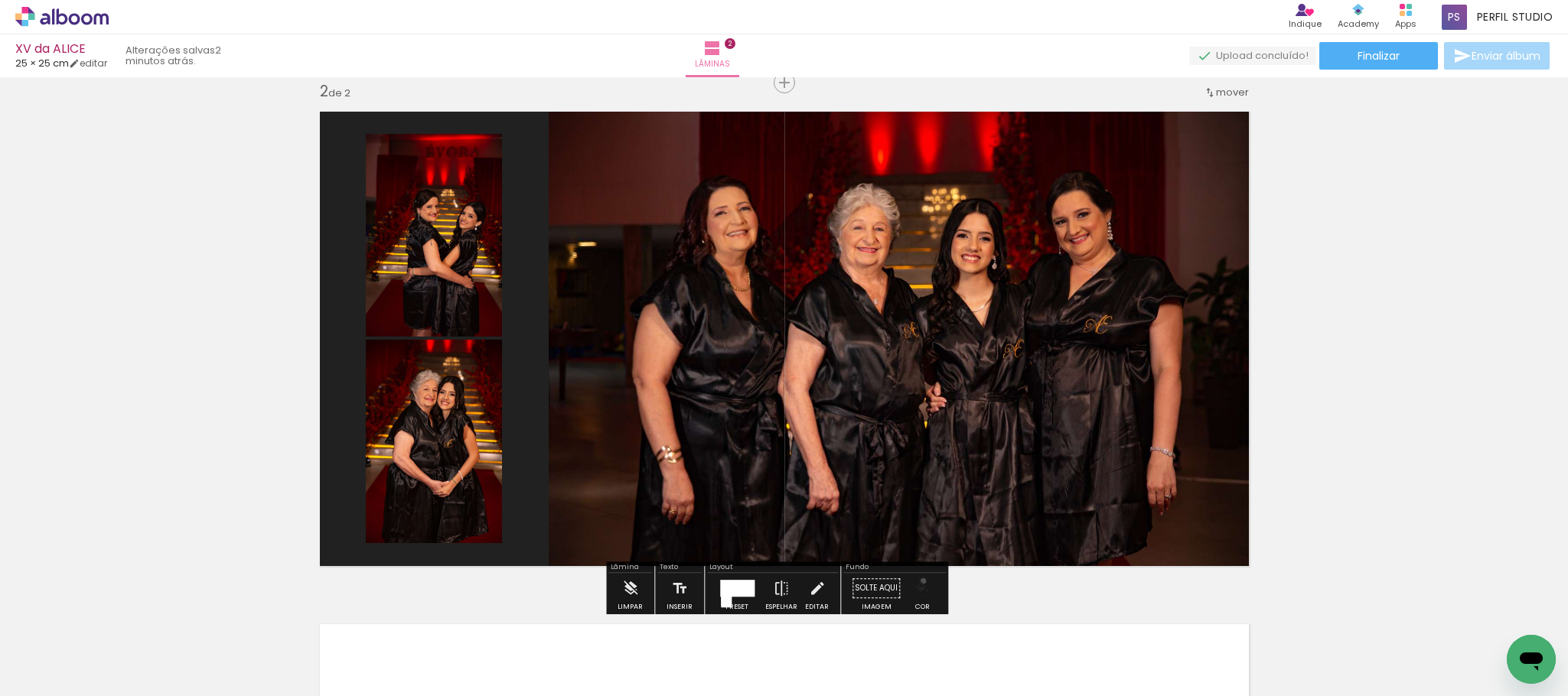
click at [918, 581] on iron-icon "color picker" at bounding box center [922, 587] width 17 height 17
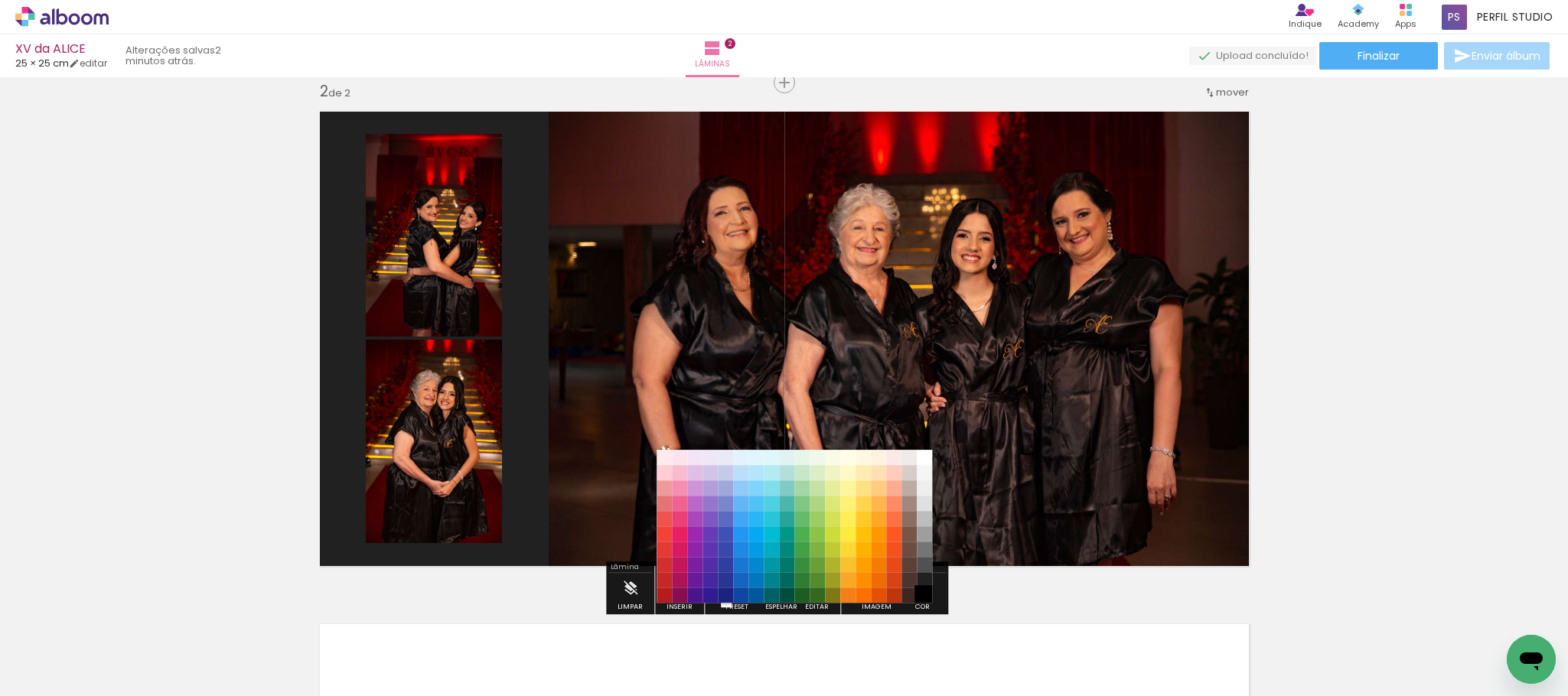
click at [924, 592] on paper-item "#000000" at bounding box center [924, 595] width 15 height 15
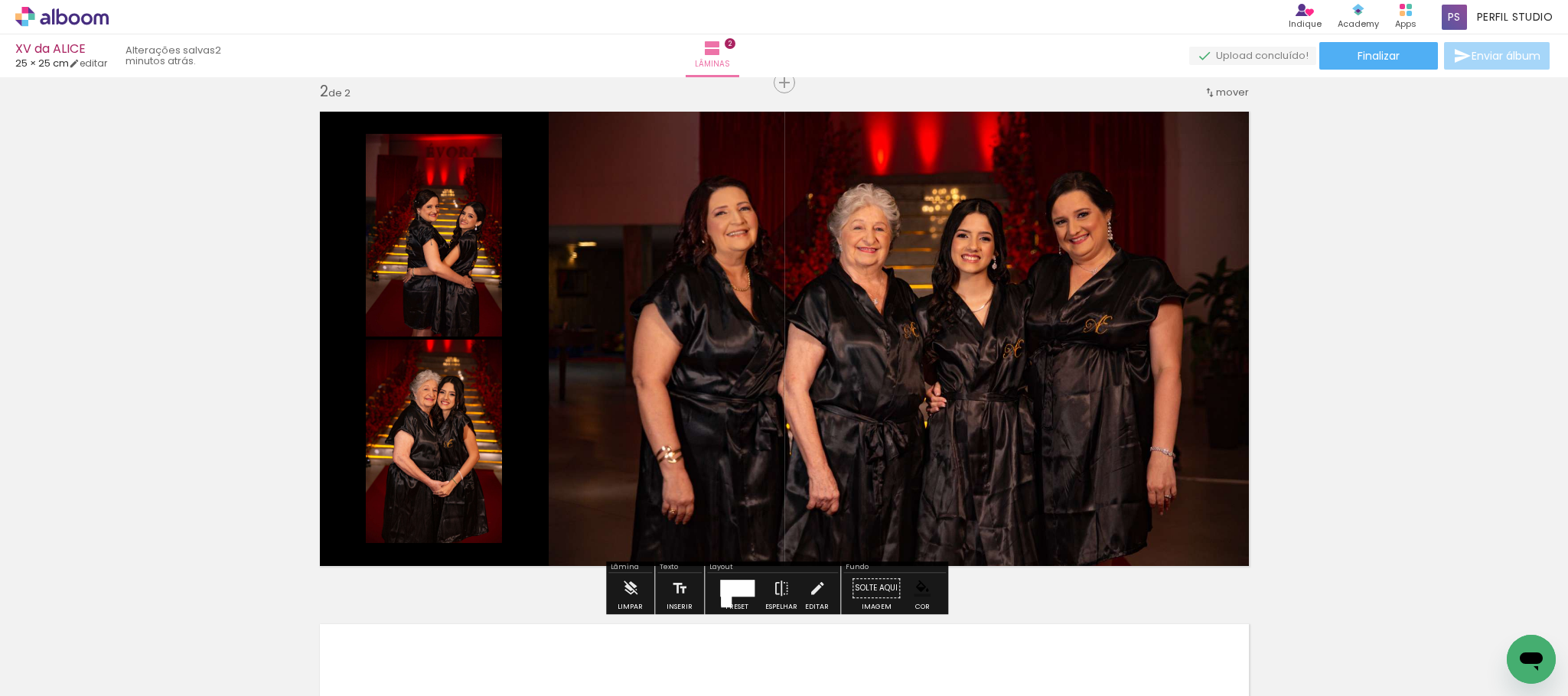
click at [1430, 320] on div "Inserir lâmina 1 de 2 Inserir lâmina 2 de 2" at bounding box center [784, 319] width 1568 height 1538
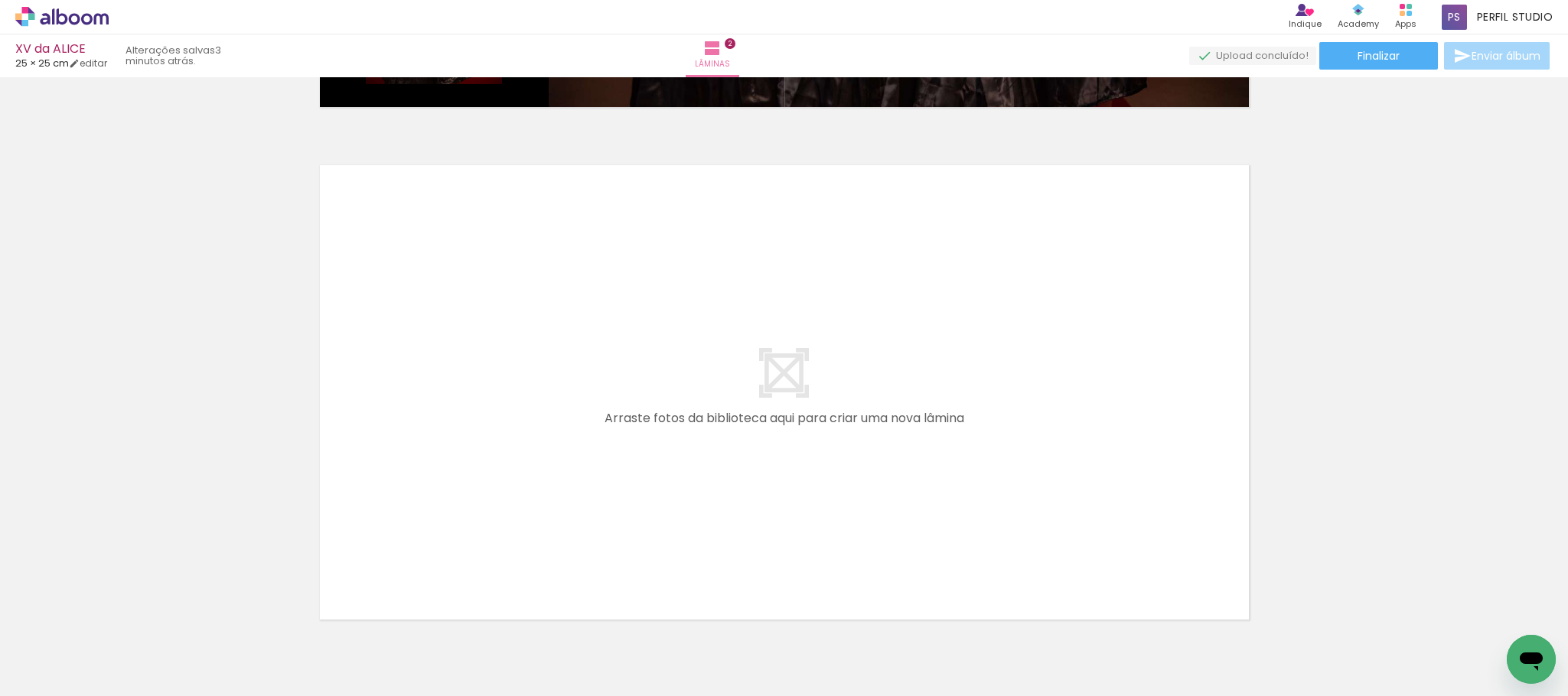
scroll to position [0, 573]
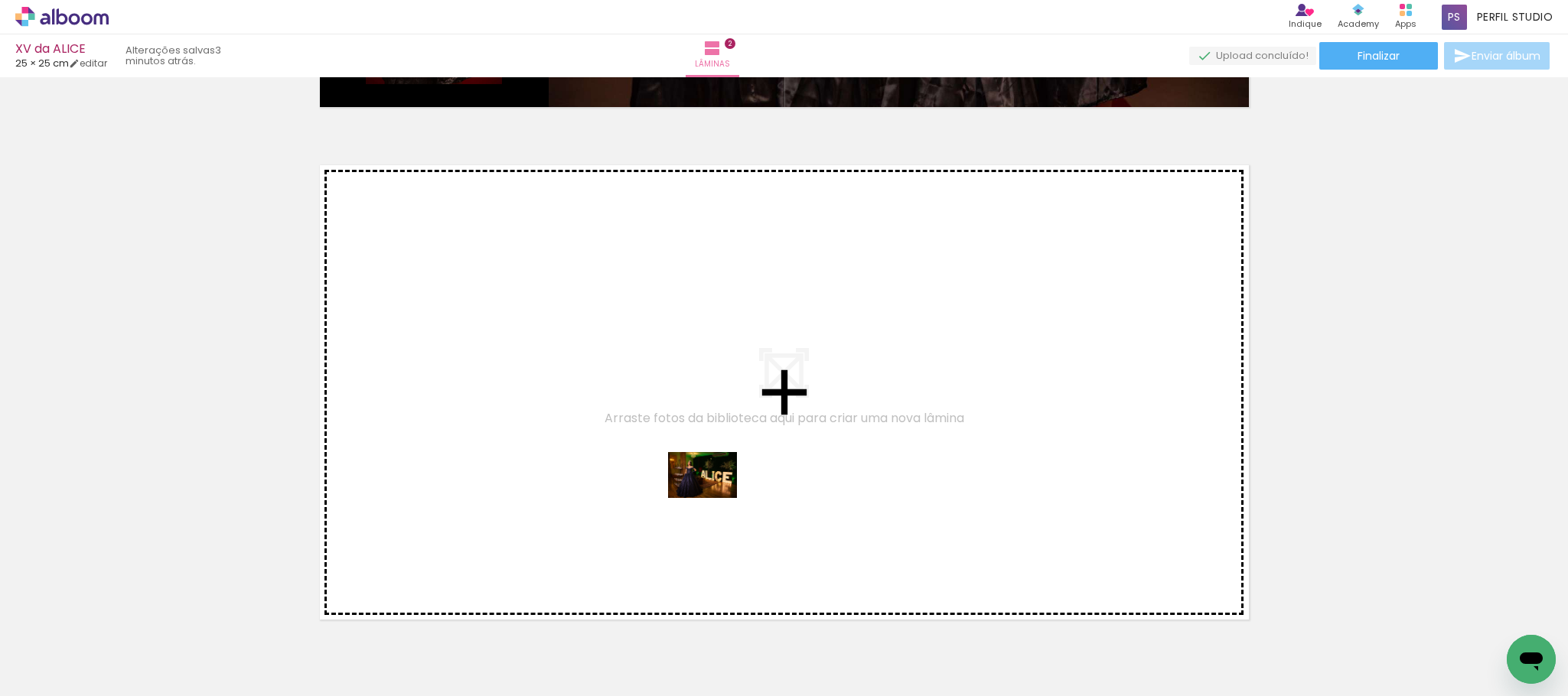
drag, startPoint x: 368, startPoint y: 642, endPoint x: 714, endPoint y: 498, distance: 374.8
click at [714, 498] on quentale-workspace at bounding box center [784, 348] width 1568 height 696
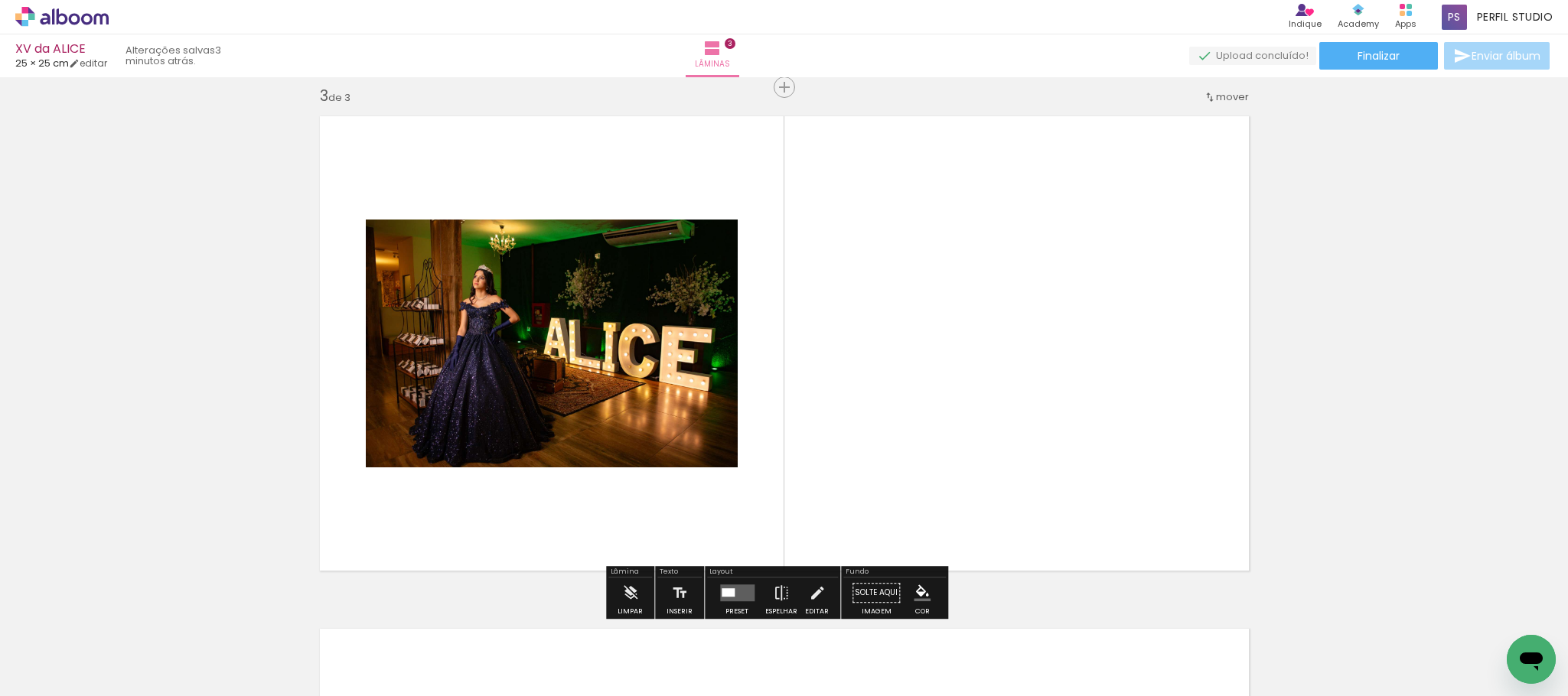
scroll to position [1044, 0]
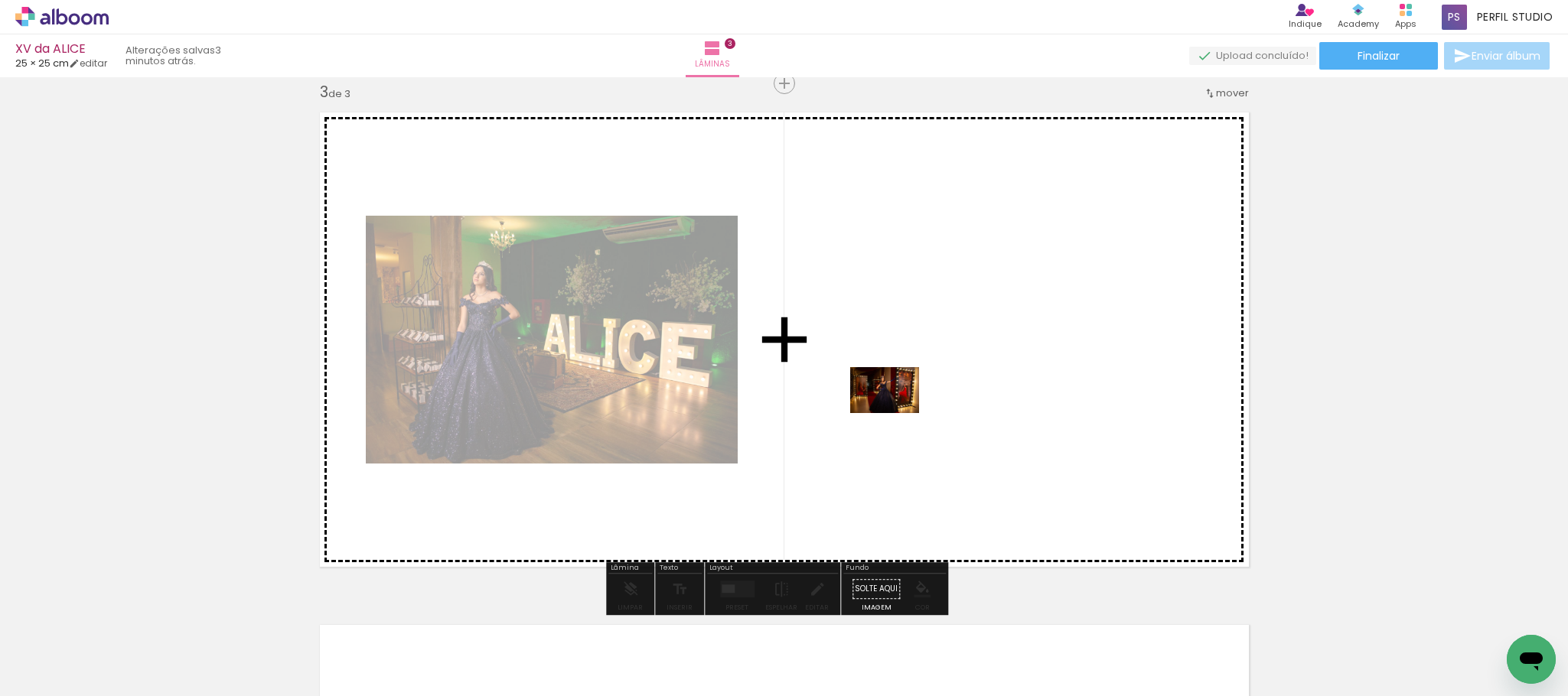
drag, startPoint x: 538, startPoint y: 617, endPoint x: 896, endPoint y: 413, distance: 412.0
click at [896, 413] on quentale-workspace at bounding box center [784, 348] width 1568 height 696
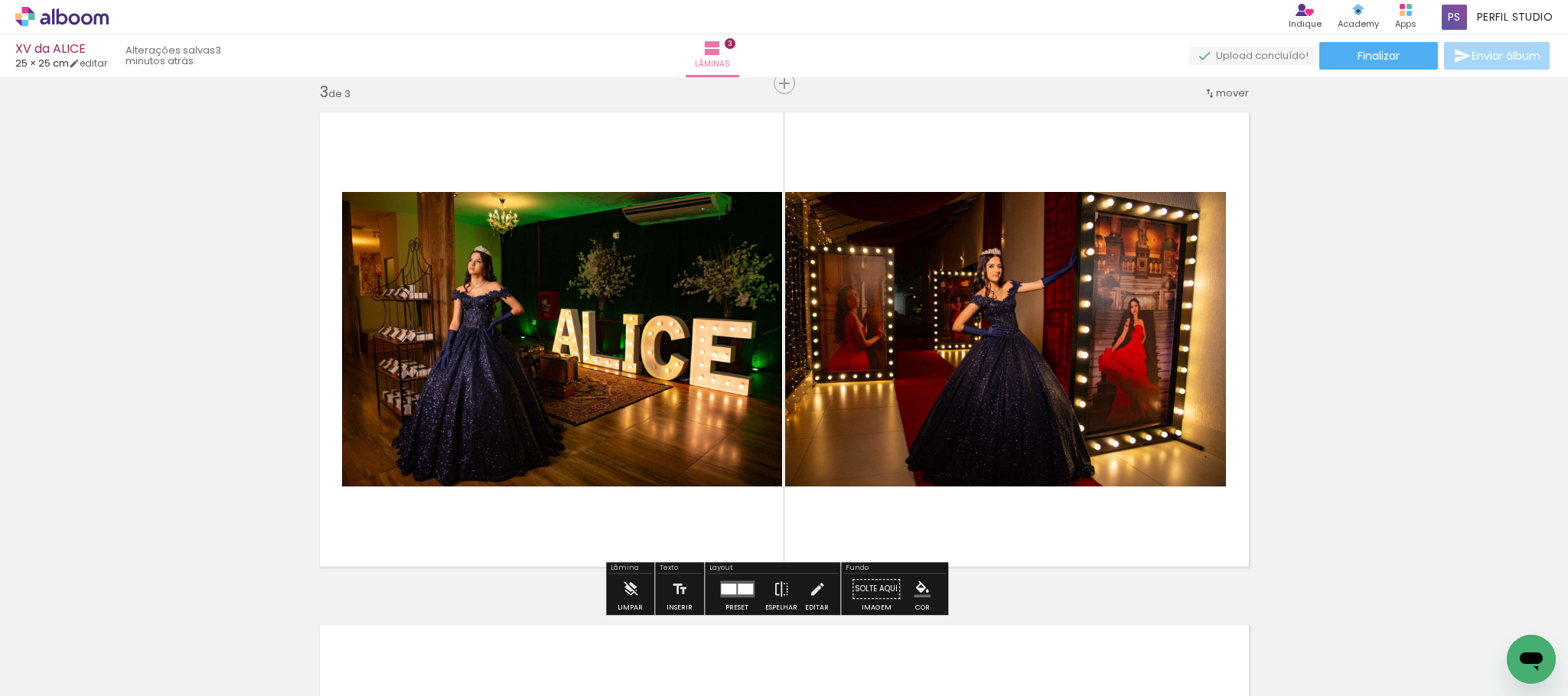
scroll to position [1159, 0]
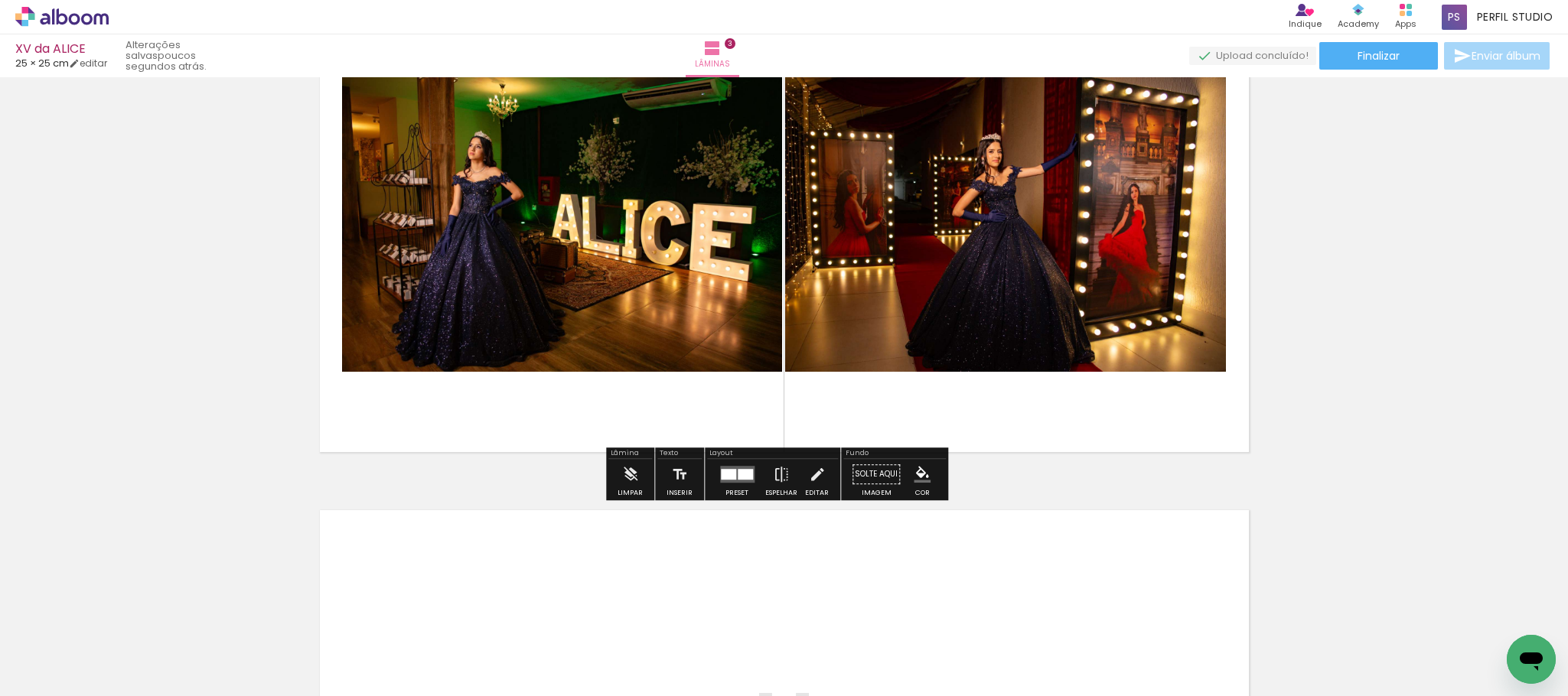
click at [71, 645] on input "Todas as fotos" at bounding box center [43, 649] width 58 height 13
click at [0, 0] on slot "Não utilizadas" at bounding box center [0, 0] width 0 height 0
type input "Não utilizadas"
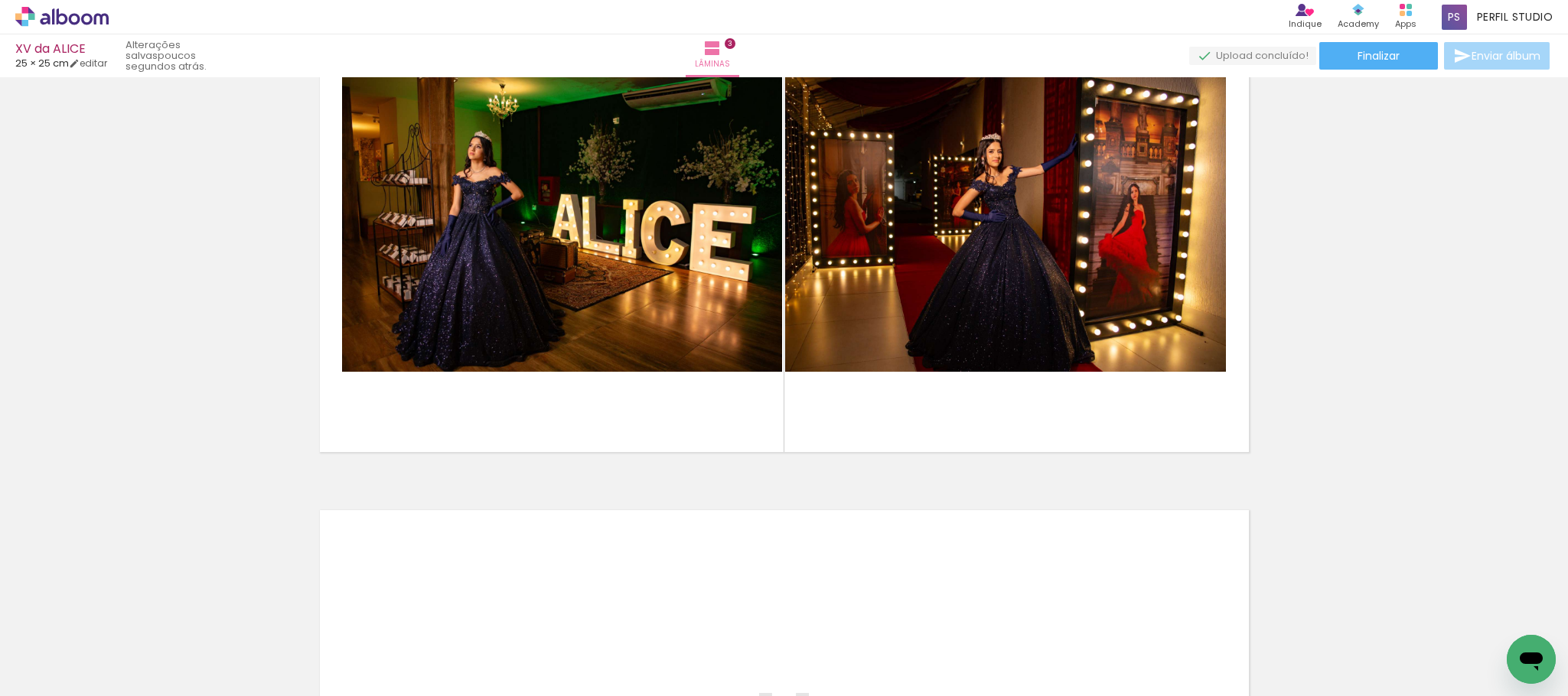
scroll to position [0, 0]
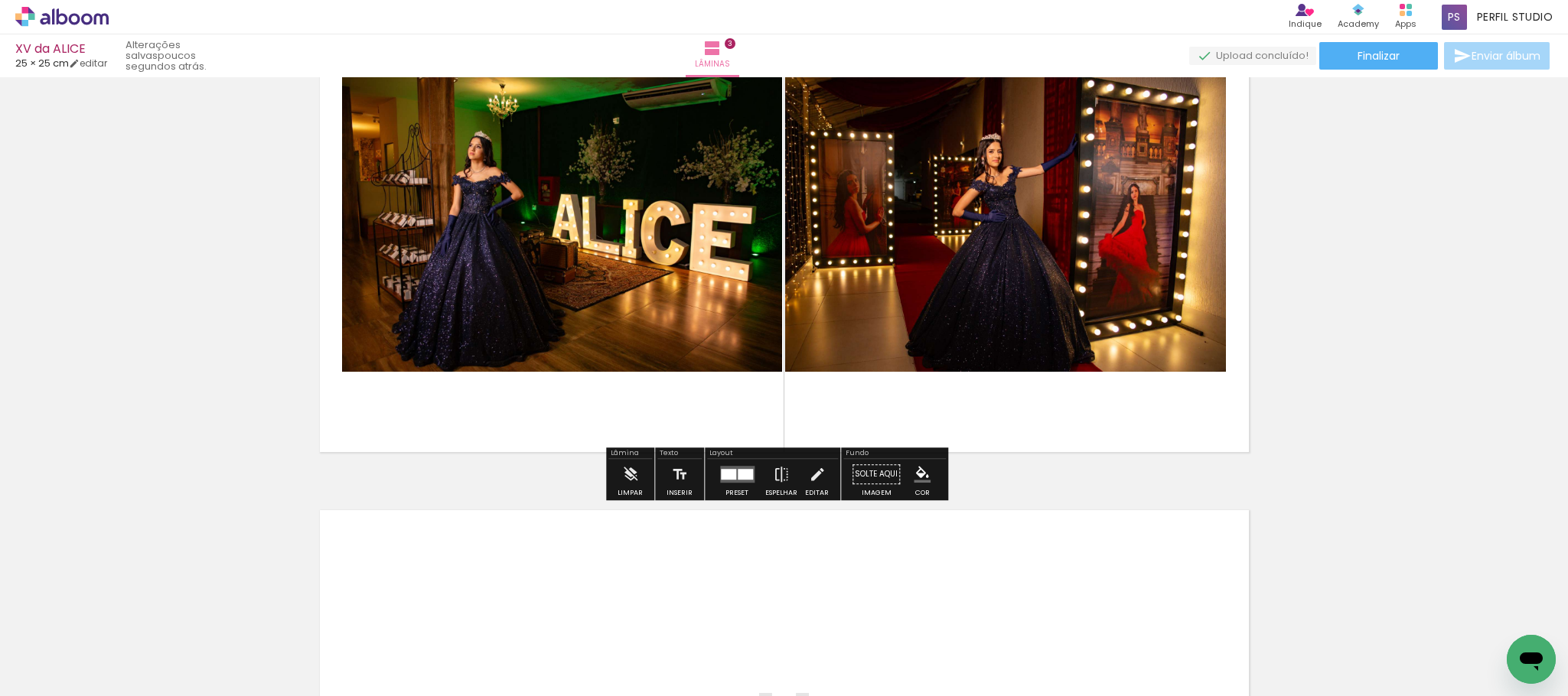
click at [730, 475] on div at bounding box center [728, 474] width 15 height 11
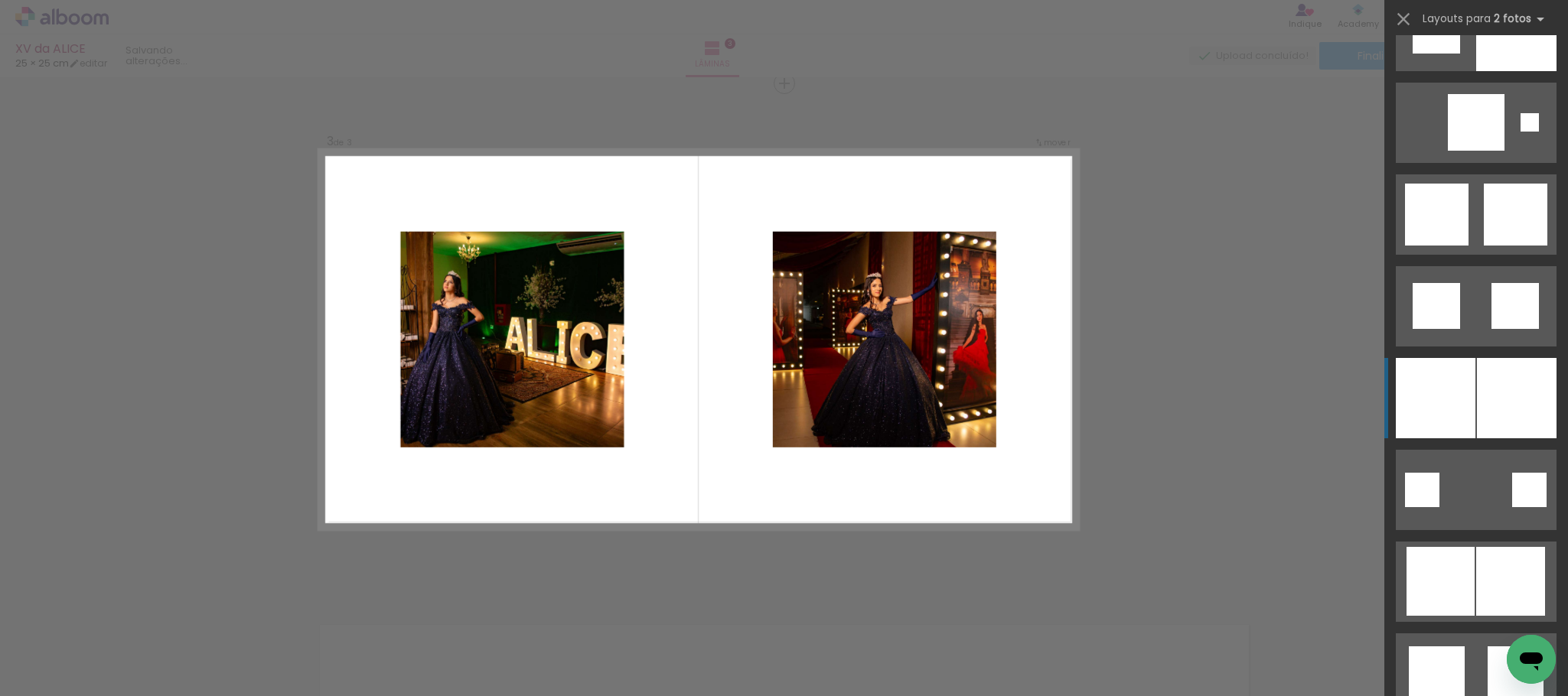
scroll to position [3901, 0]
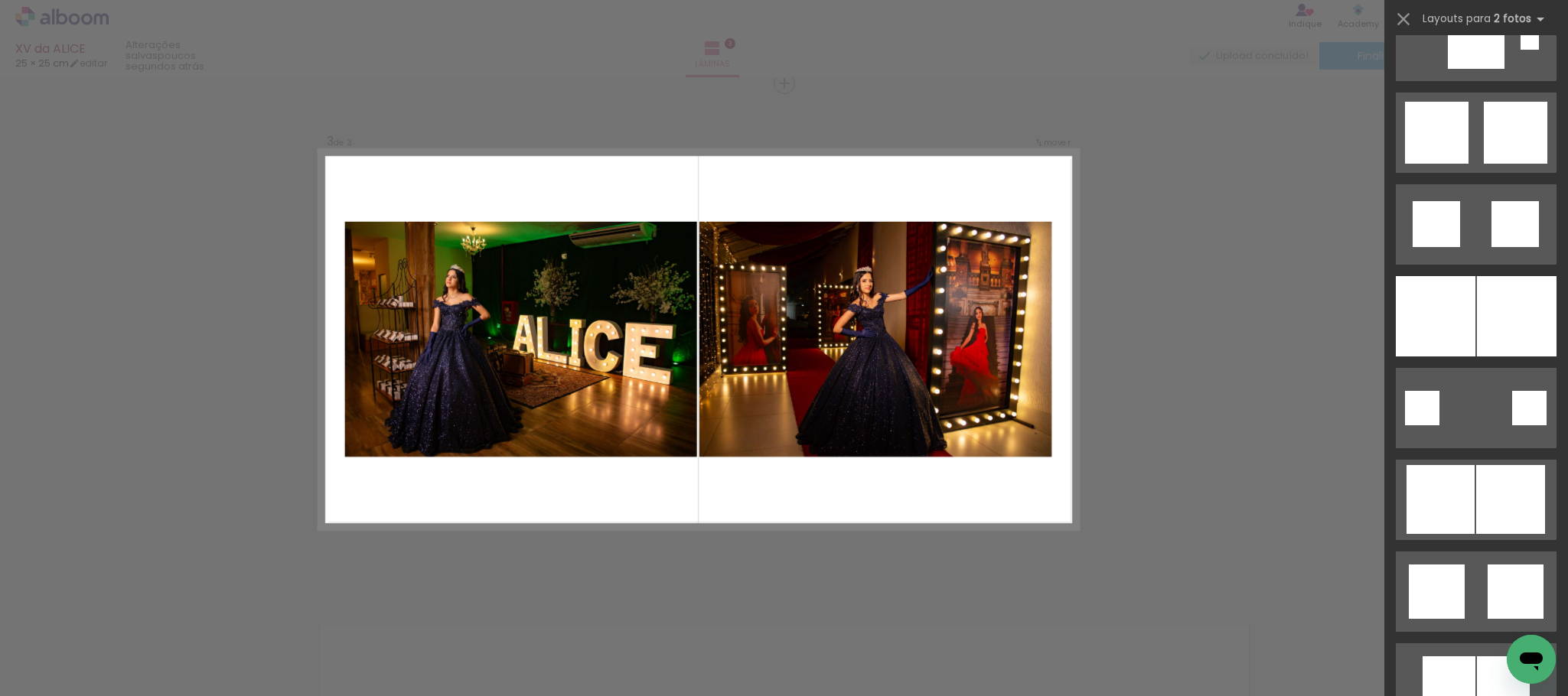
click at [1240, 182] on div "Confirmar Cancelar" at bounding box center [784, 76] width 1568 height 2086
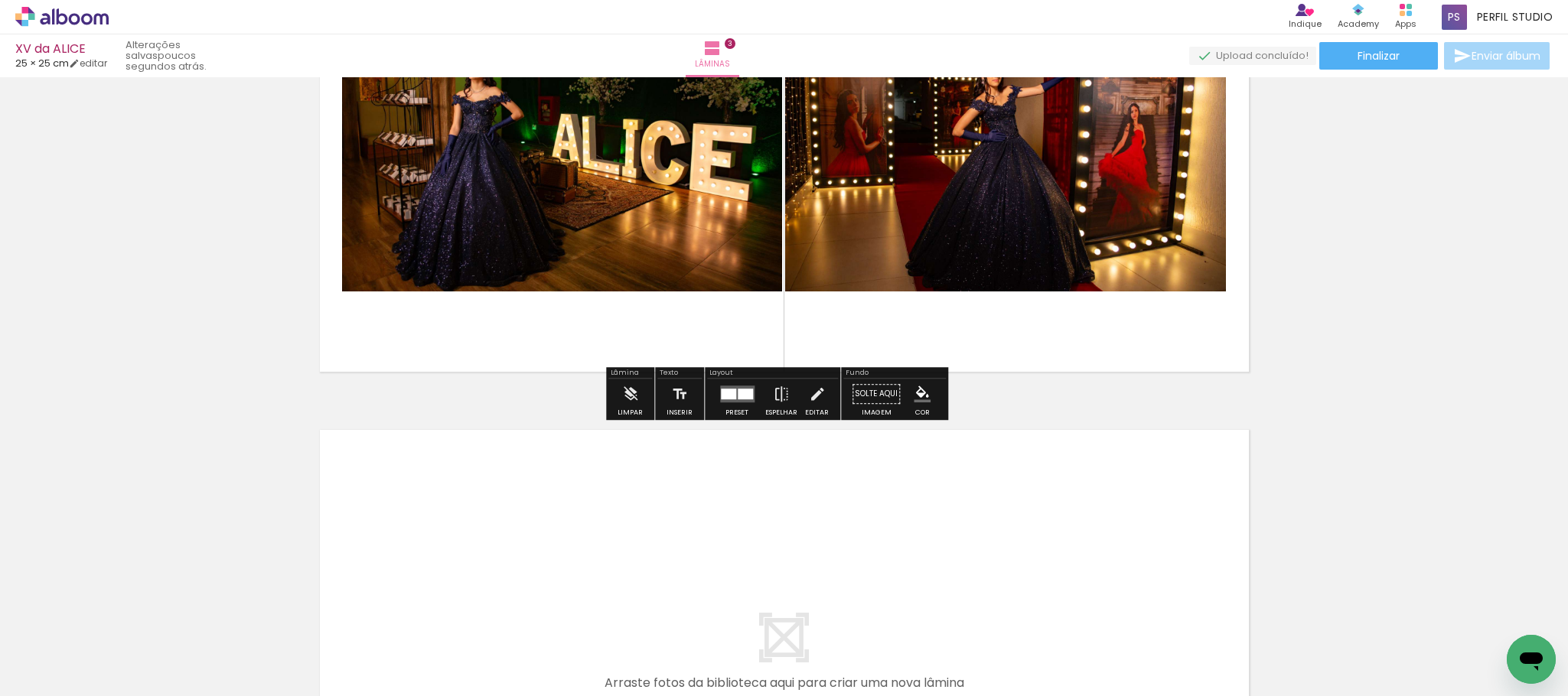
scroll to position [1273, 0]
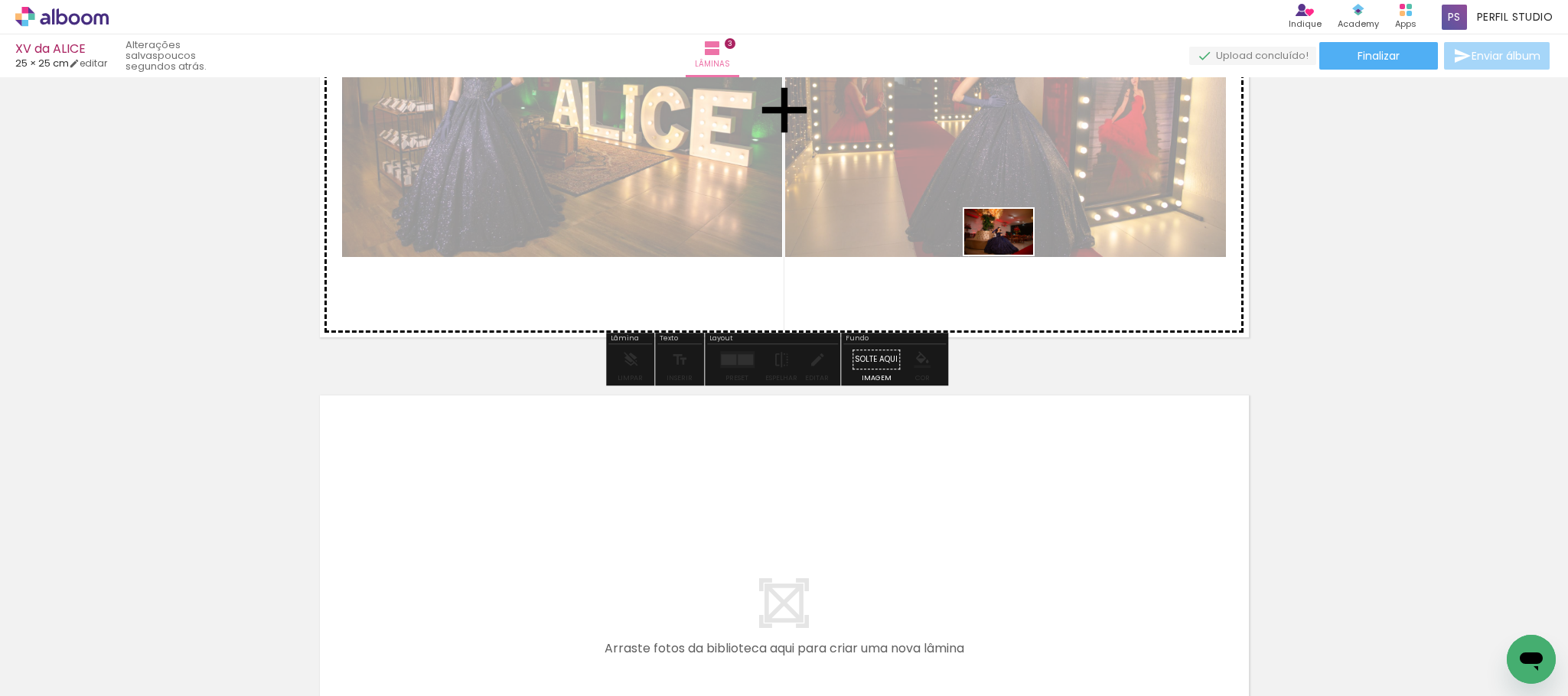
drag, startPoint x: 1095, startPoint y: 650, endPoint x: 1009, endPoint y: 254, distance: 405.2
click at [1009, 254] on quentale-workspace at bounding box center [784, 348] width 1568 height 696
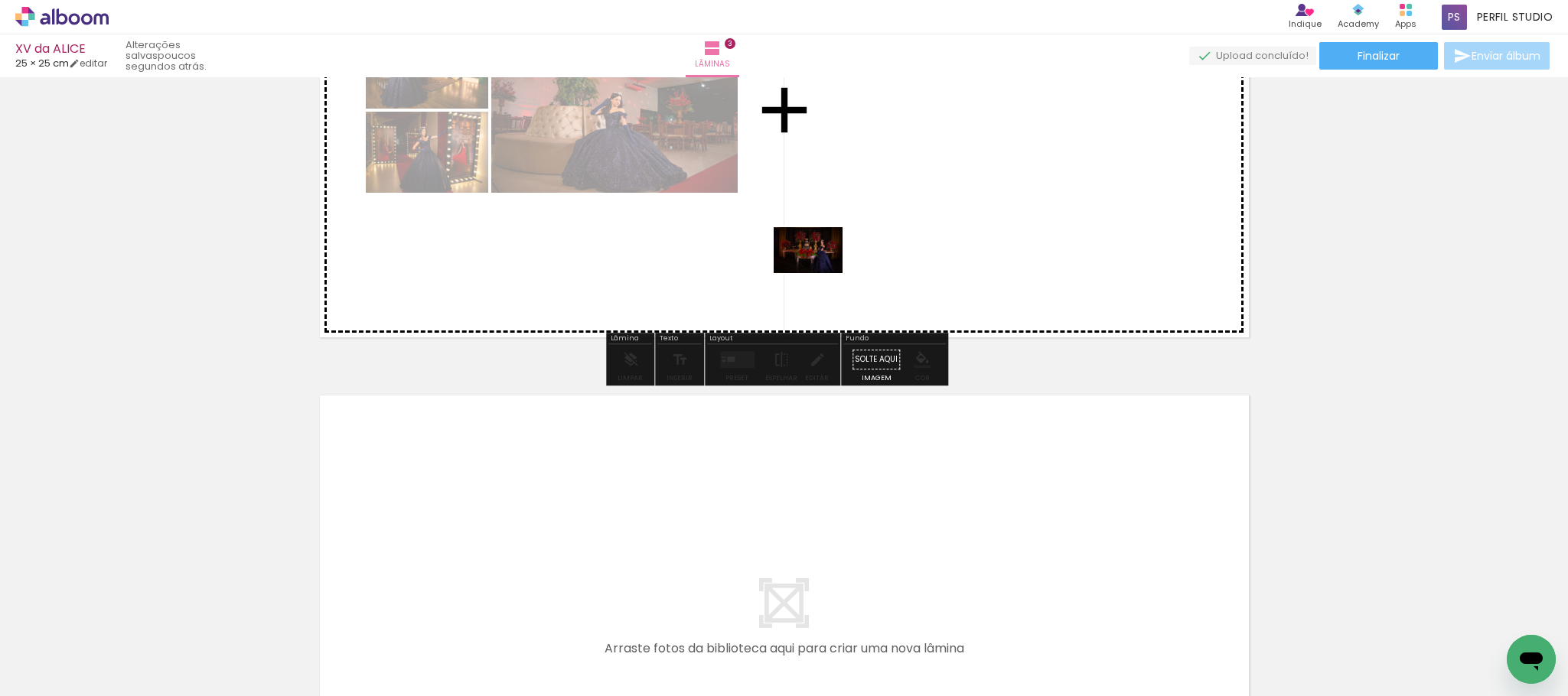
drag, startPoint x: 501, startPoint y: 648, endPoint x: 819, endPoint y: 273, distance: 491.7
click at [819, 273] on quentale-workspace at bounding box center [784, 348] width 1568 height 696
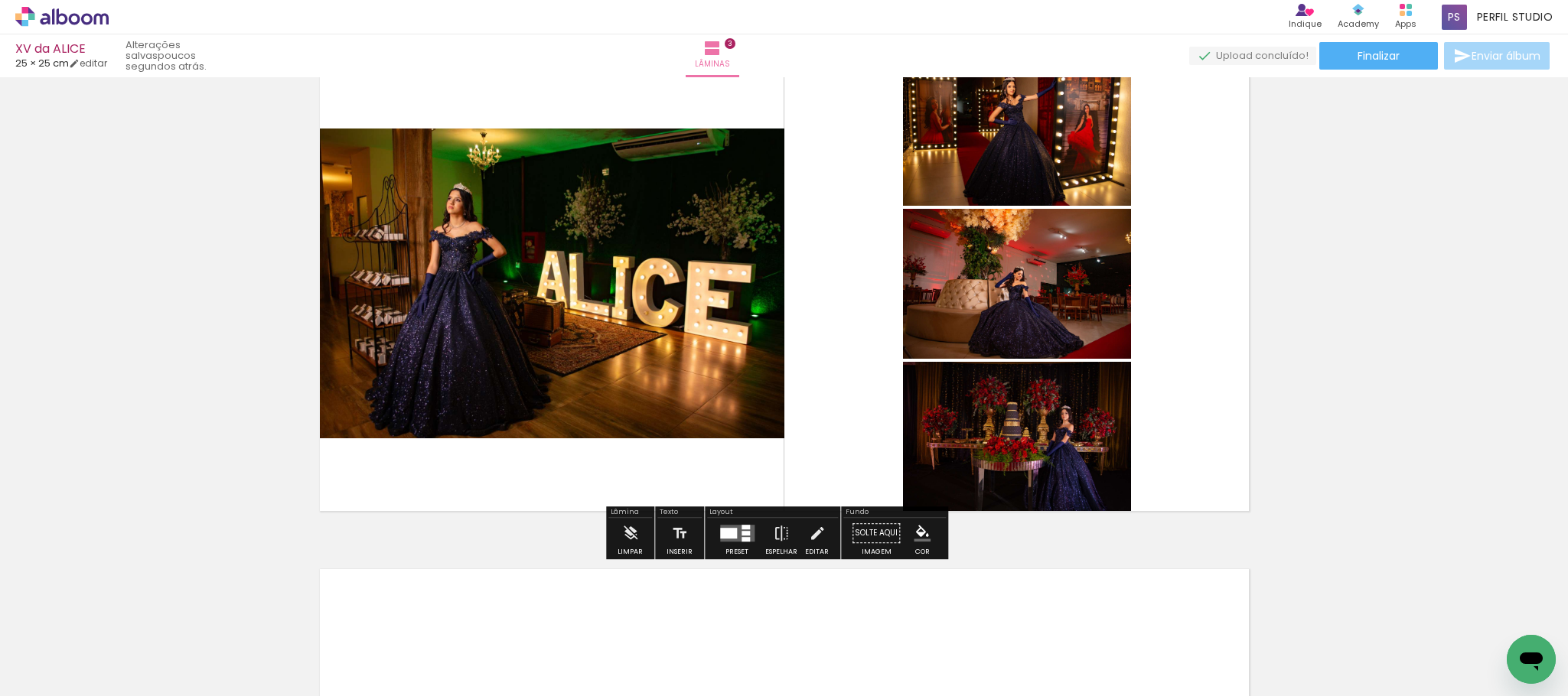
scroll to position [1044, 0]
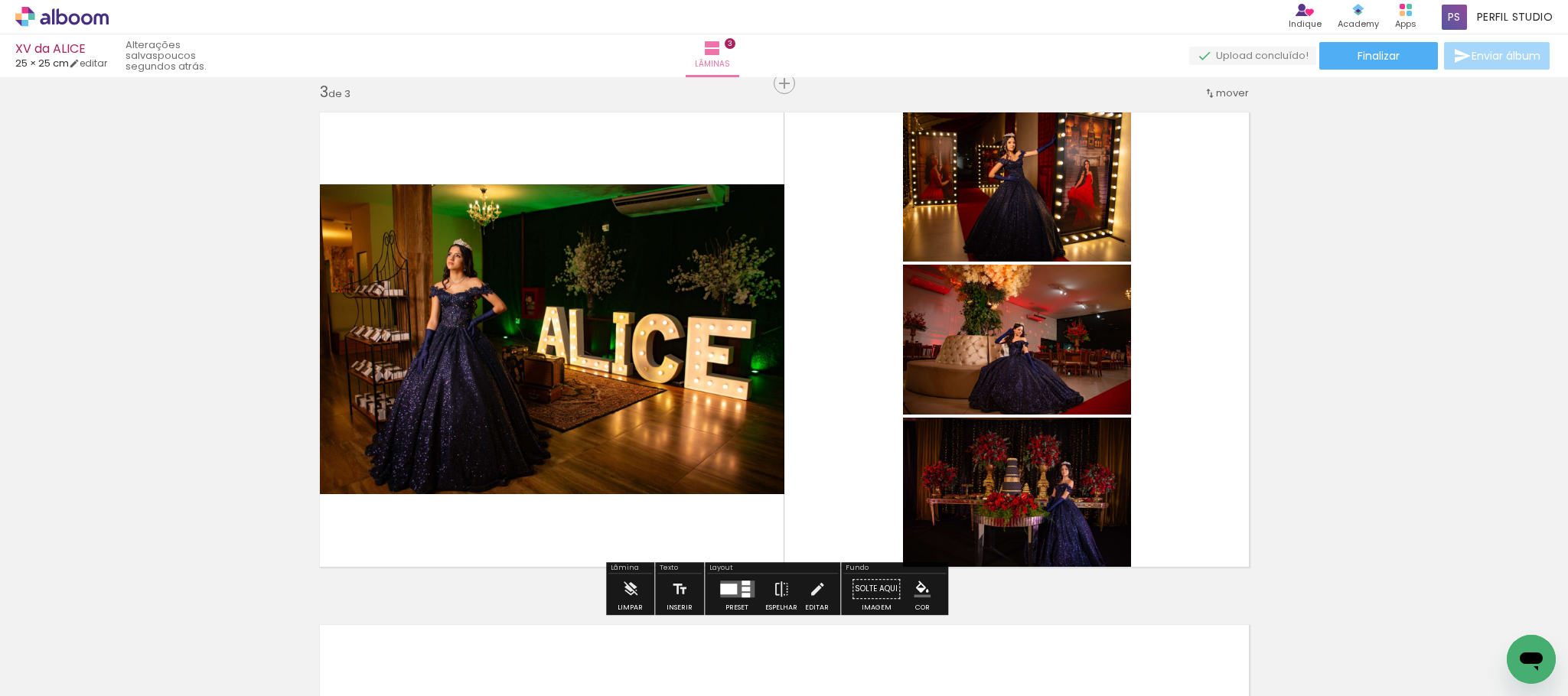
click at [741, 586] on div at bounding box center [745, 588] width 8 height 5
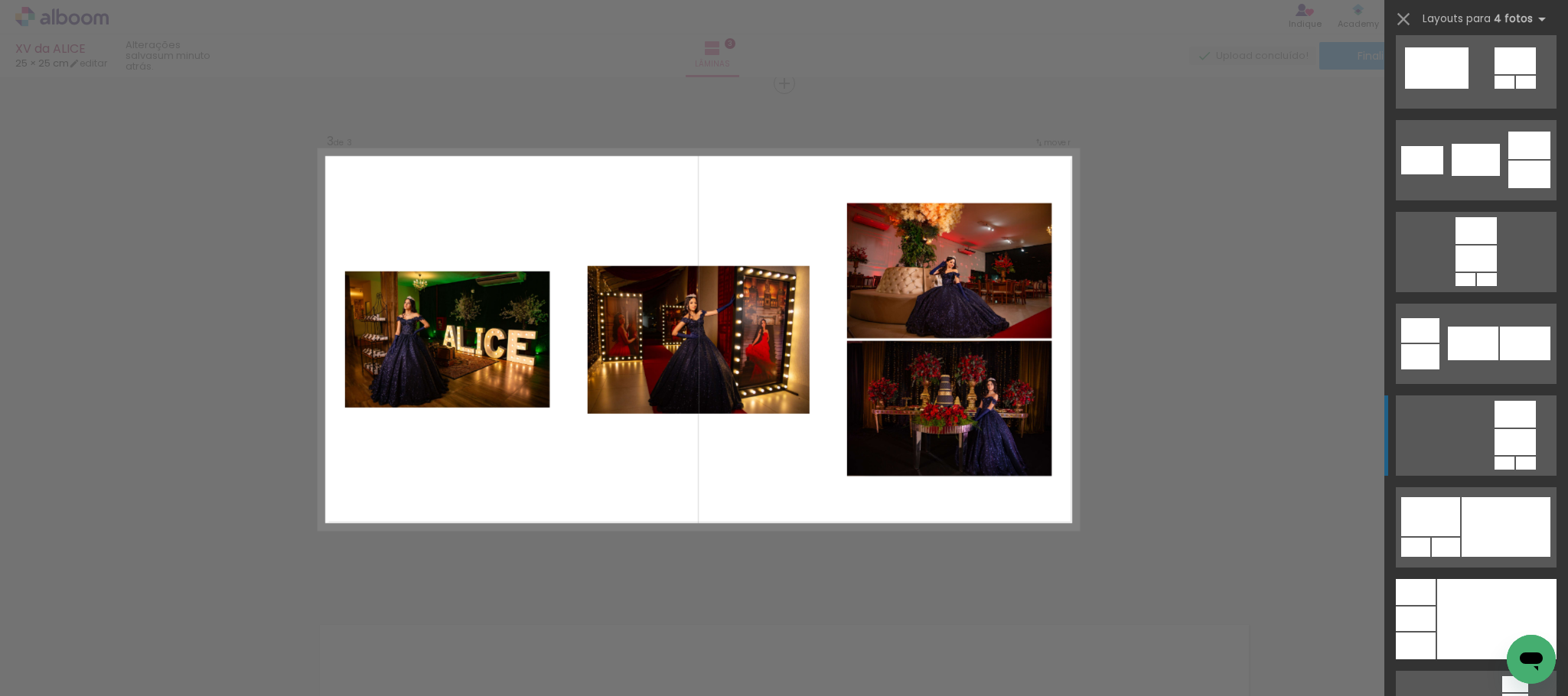
scroll to position [5162, 0]
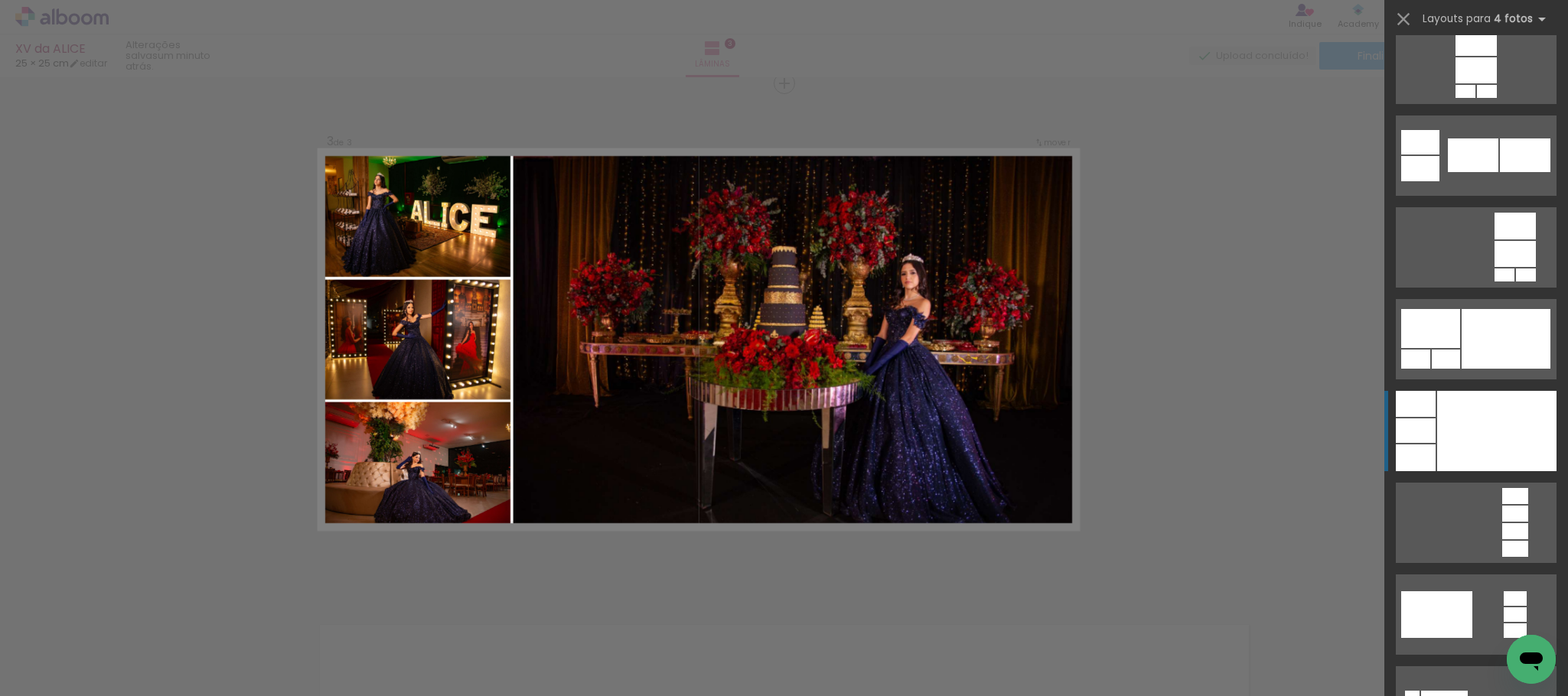
click at [1506, 436] on div at bounding box center [1496, 431] width 120 height 81
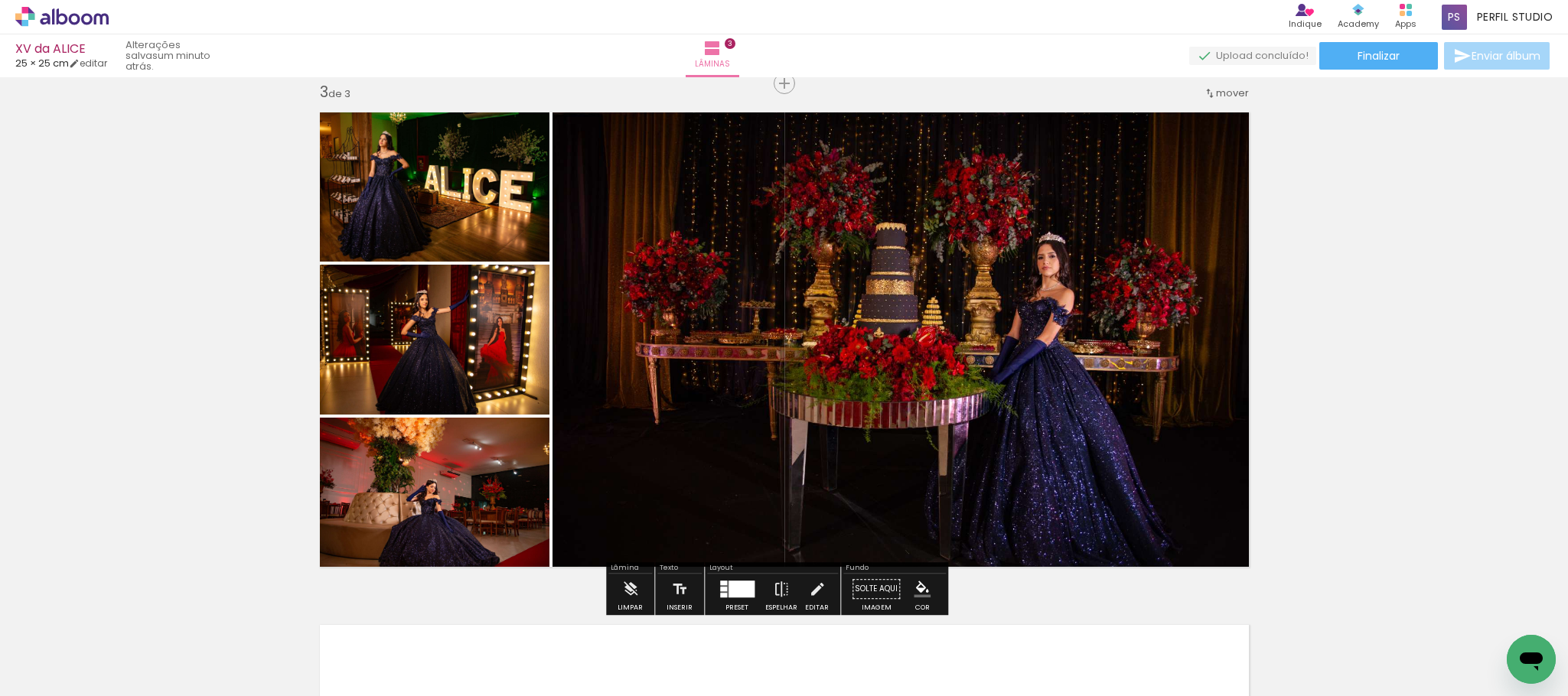
click at [919, 587] on iron-icon "color picker" at bounding box center [922, 588] width 17 height 17
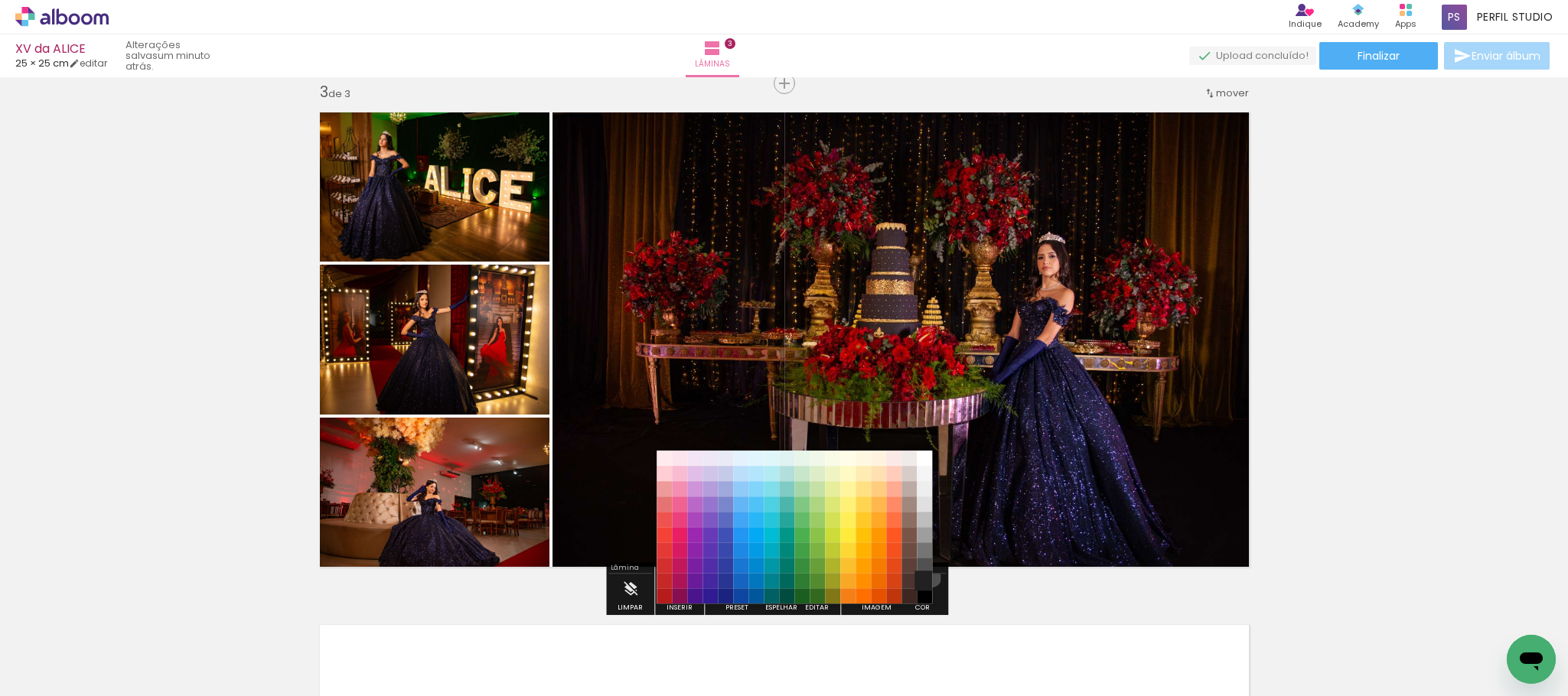
click at [926, 576] on paper-item "#212121" at bounding box center [924, 580] width 15 height 15
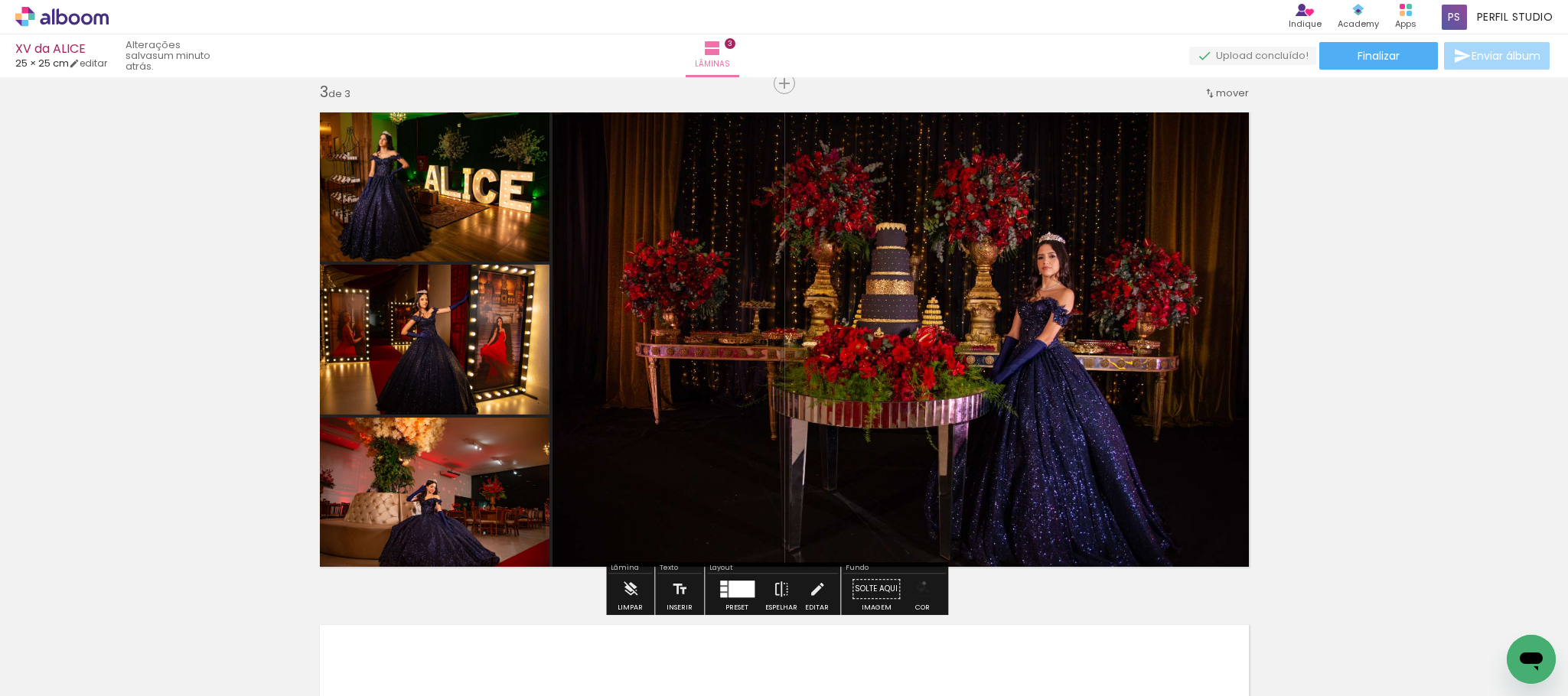
click at [919, 583] on iron-icon "color picker" at bounding box center [922, 588] width 17 height 17
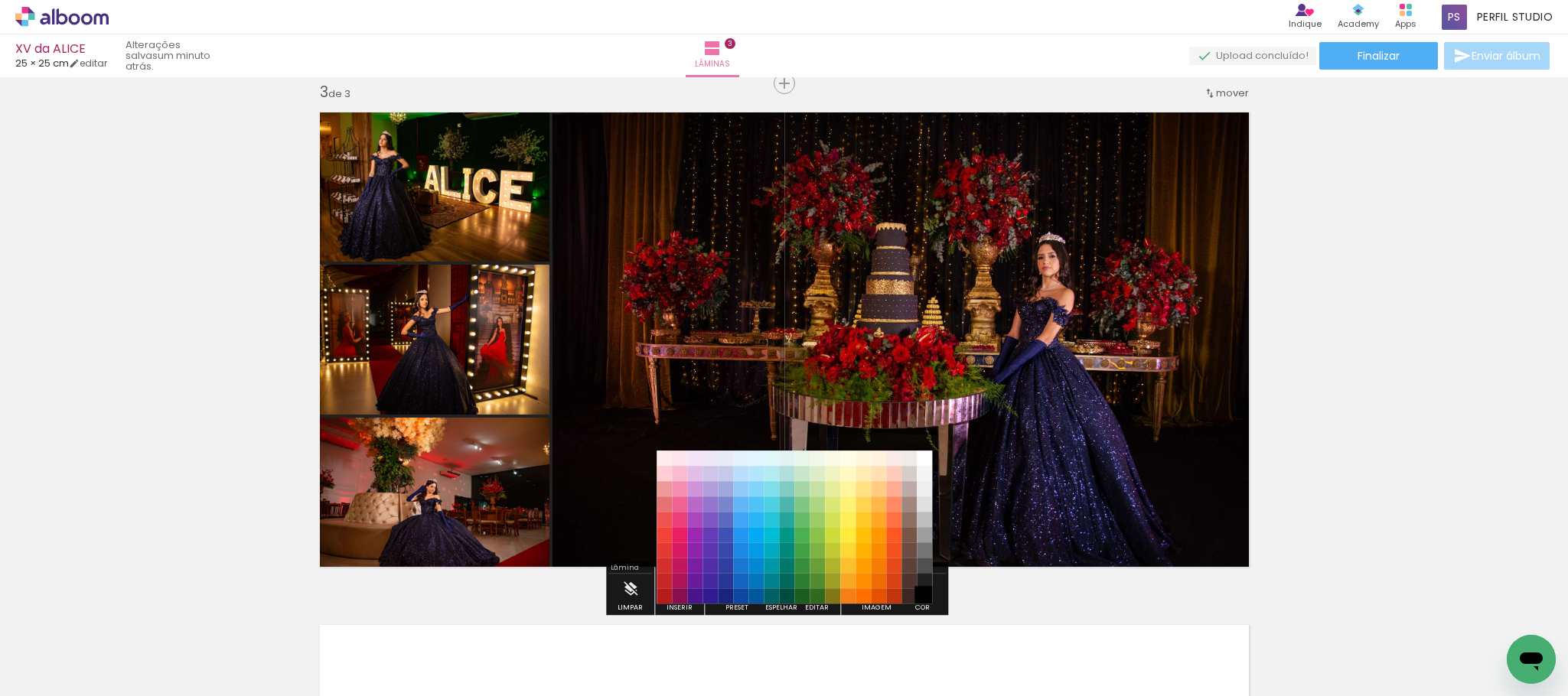
click at [925, 594] on paper-item "#000000" at bounding box center [924, 596] width 15 height 15
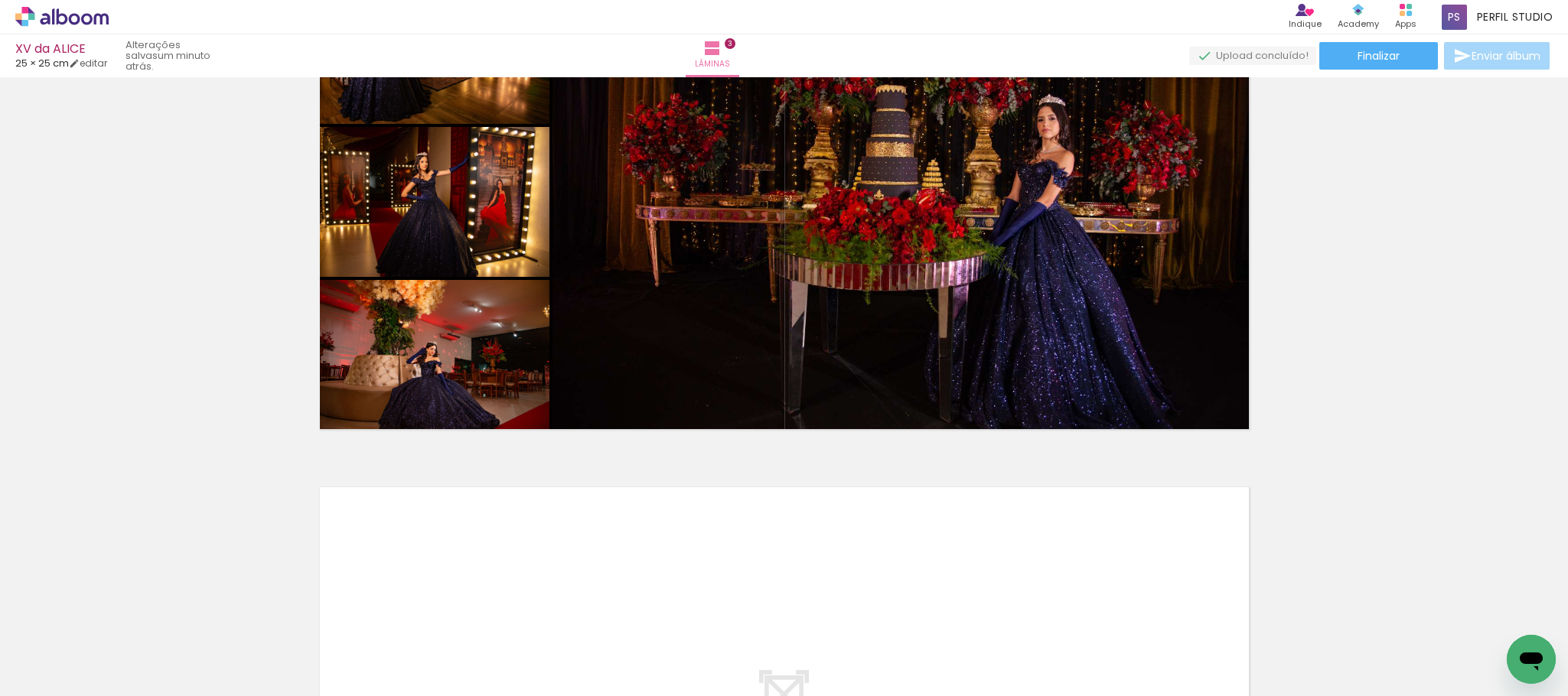
scroll to position [1388, 0]
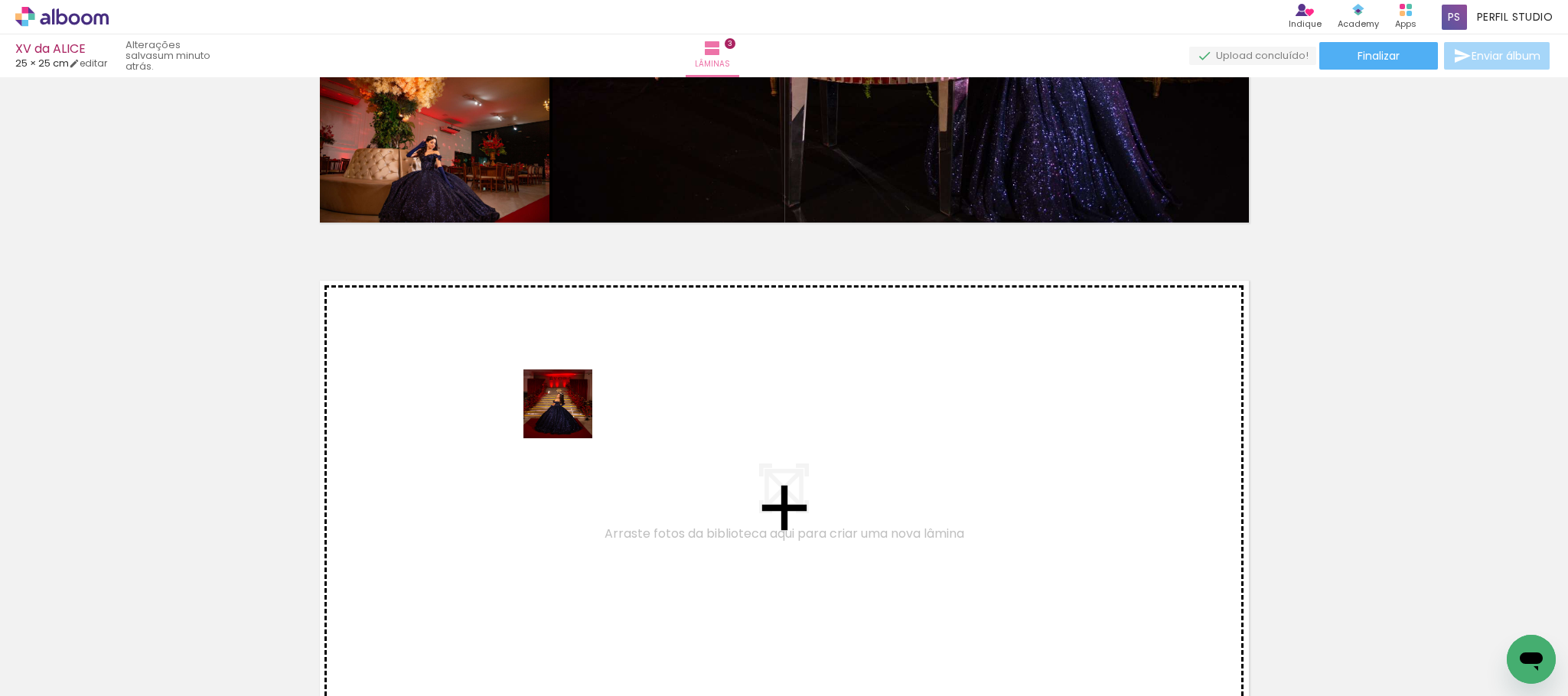
drag, startPoint x: 570, startPoint y: 415, endPoint x: 590, endPoint y: 402, distance: 23.9
click at [590, 402] on quentale-workspace at bounding box center [784, 348] width 1568 height 696
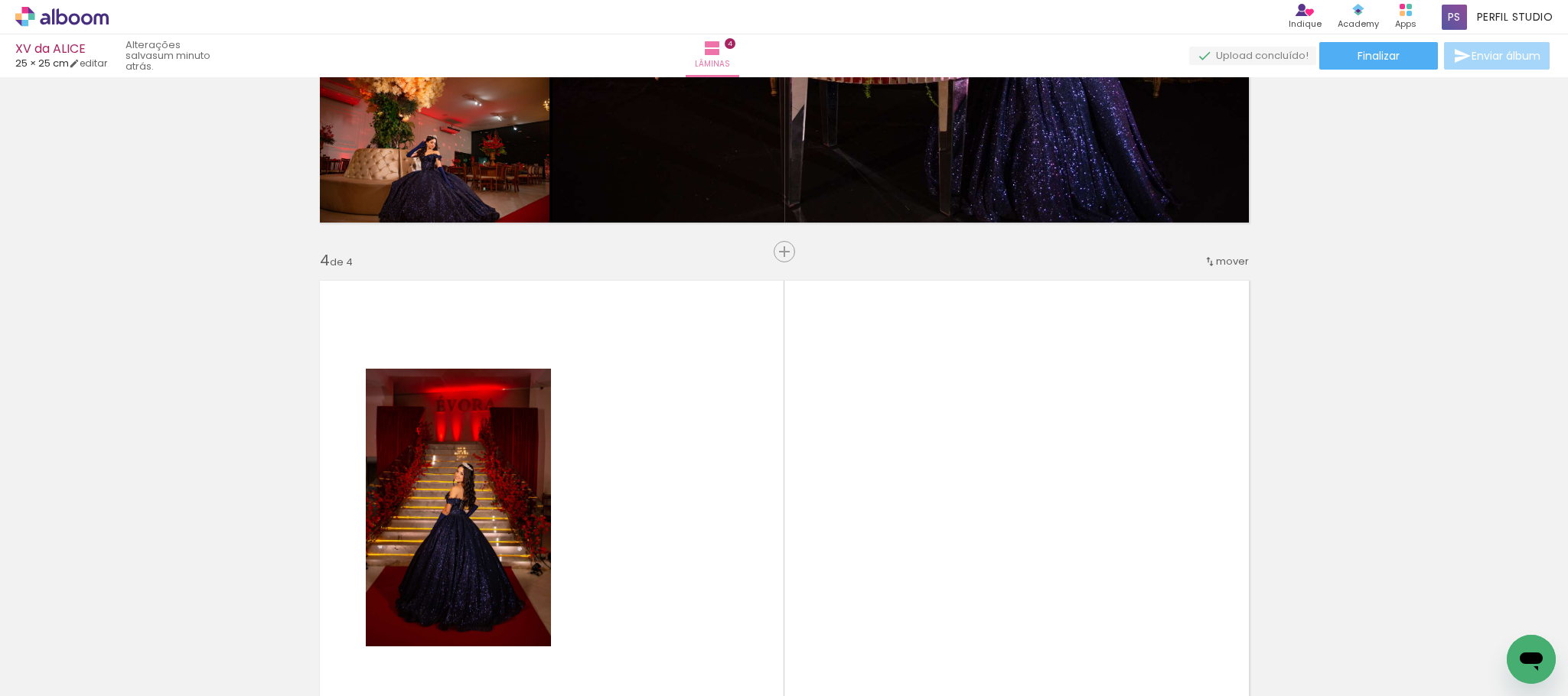
scroll to position [1557, 0]
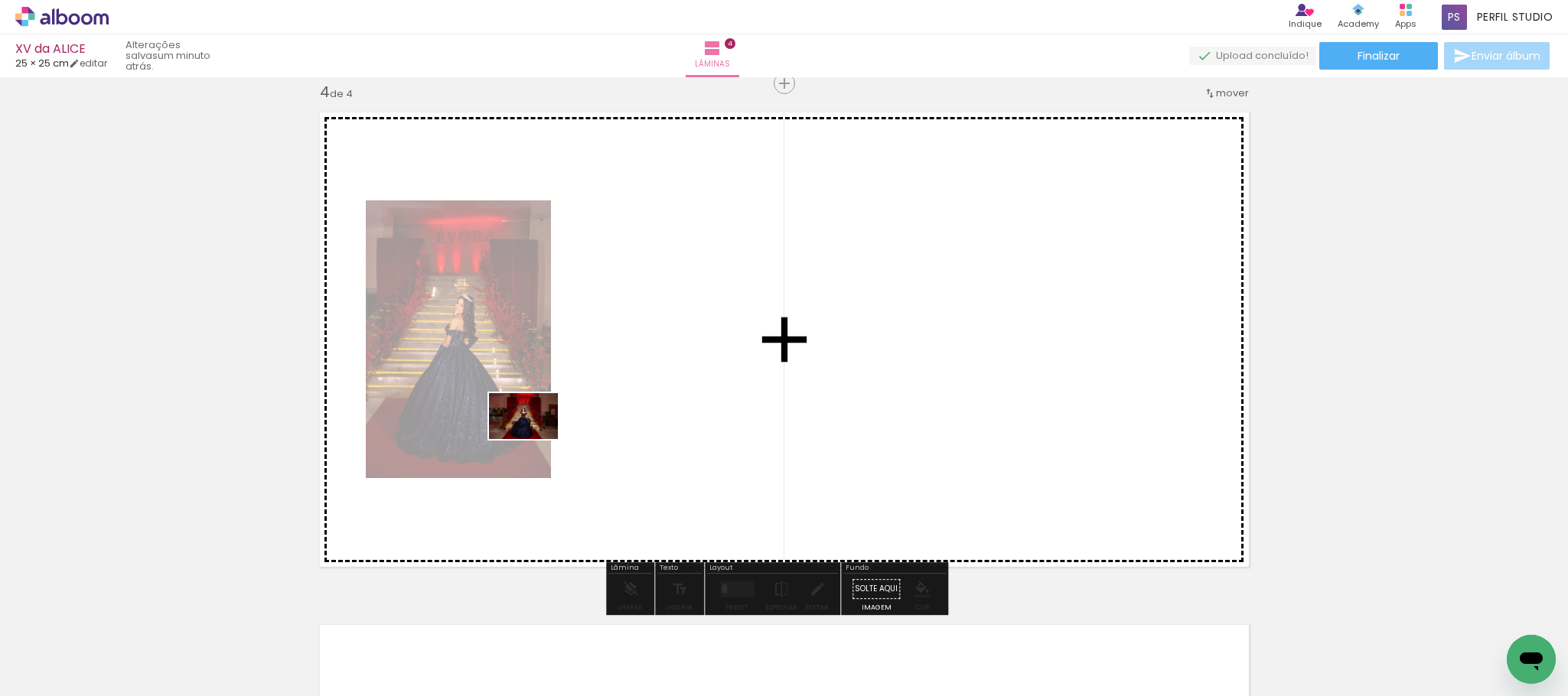
drag, startPoint x: 170, startPoint y: 652, endPoint x: 267, endPoint y: 663, distance: 97.6
click at [535, 439] on quentale-workspace at bounding box center [784, 348] width 1568 height 696
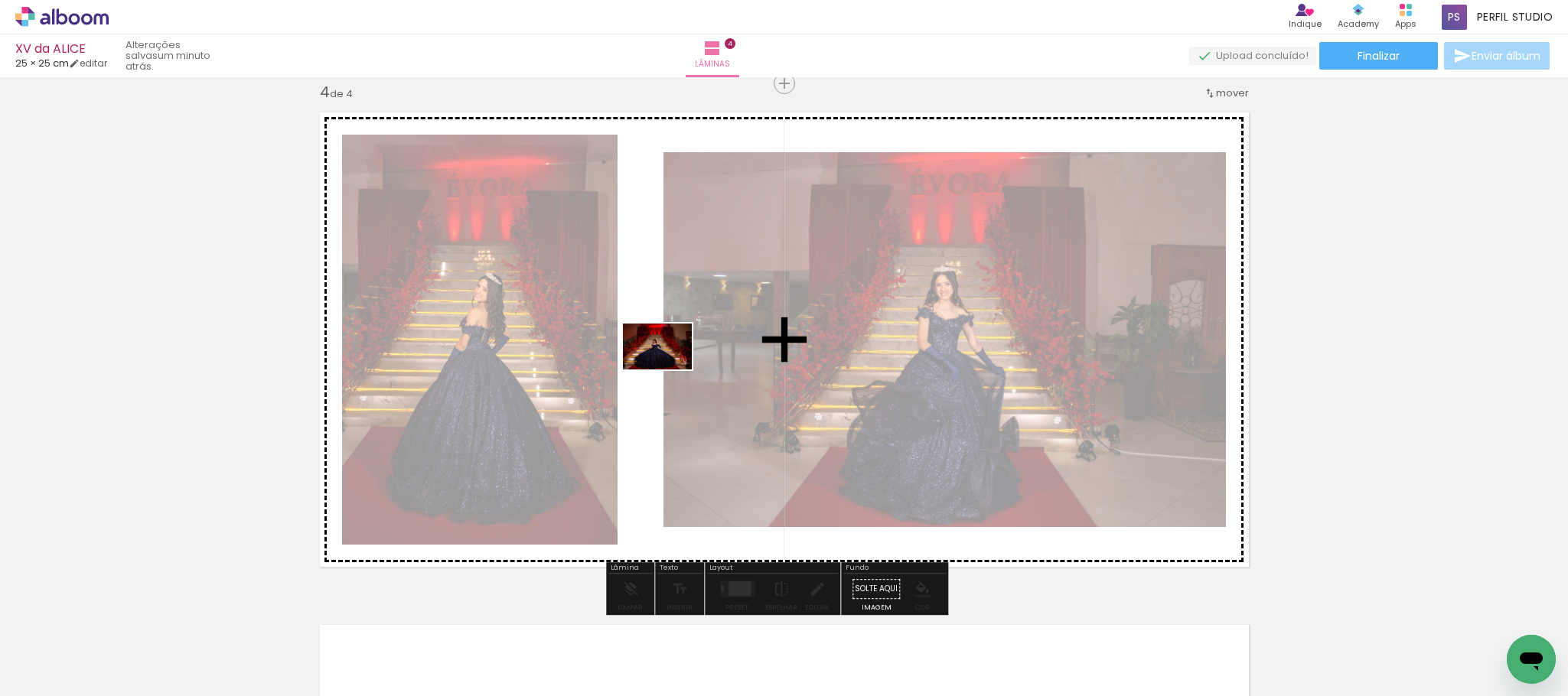
drag, startPoint x: 450, startPoint y: 471, endPoint x: 666, endPoint y: 367, distance: 239.7
click at [668, 368] on quentale-workspace at bounding box center [784, 348] width 1568 height 696
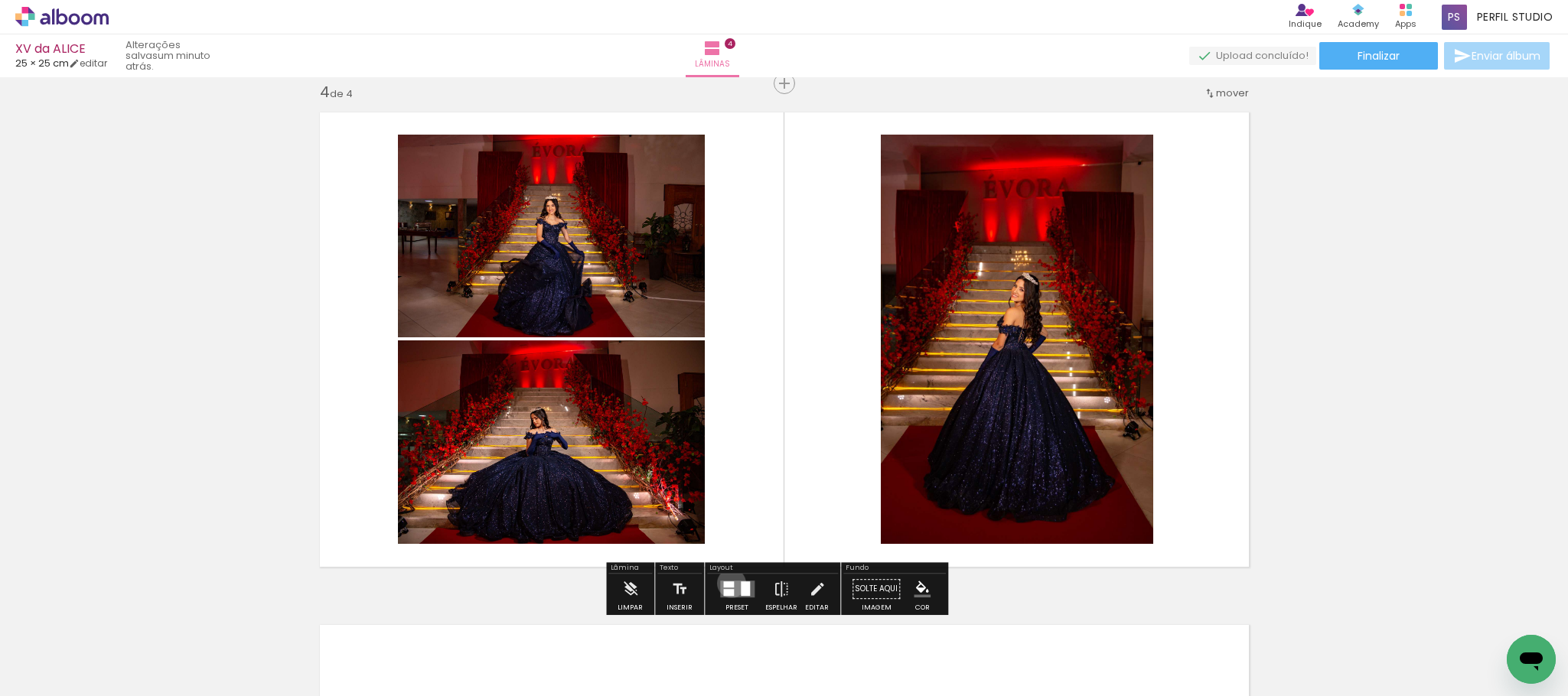
click at [727, 582] on div at bounding box center [728, 584] width 11 height 6
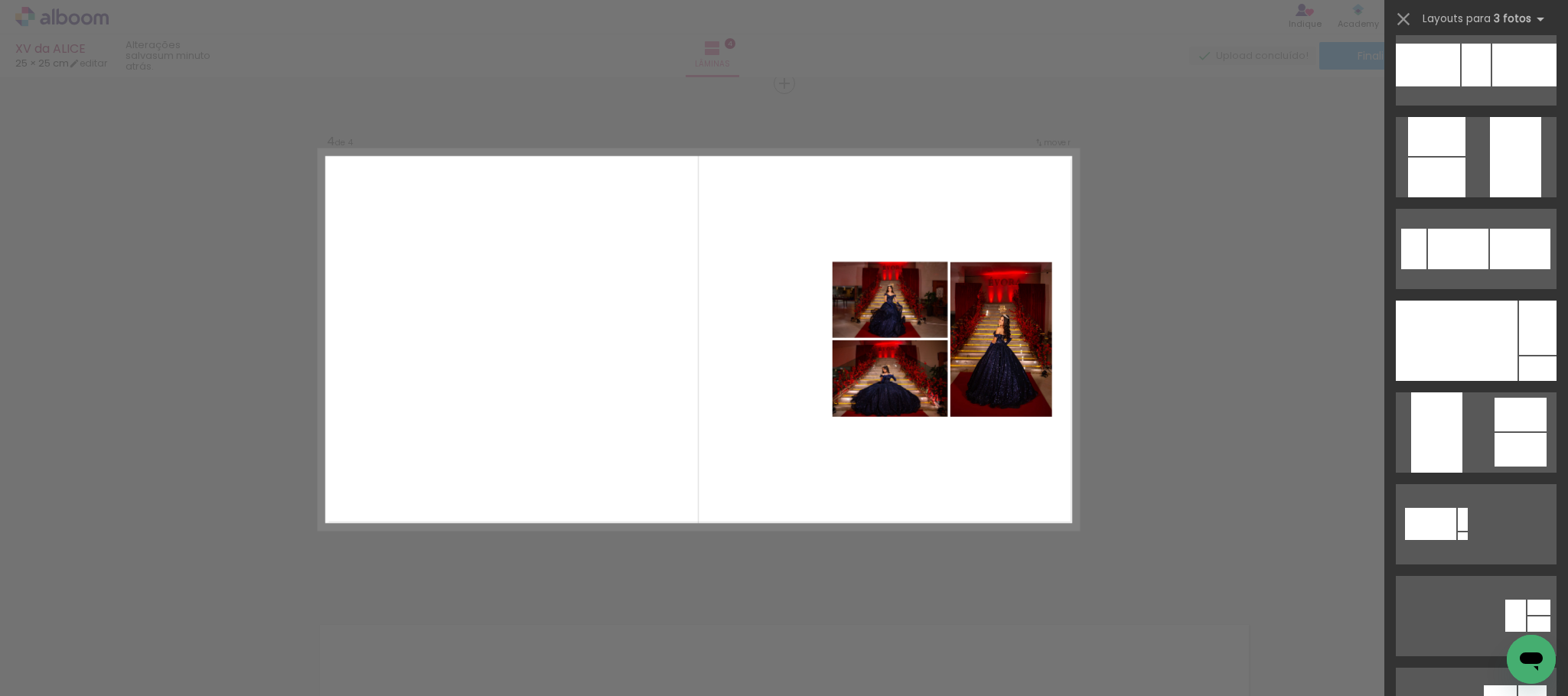
scroll to position [573, 0]
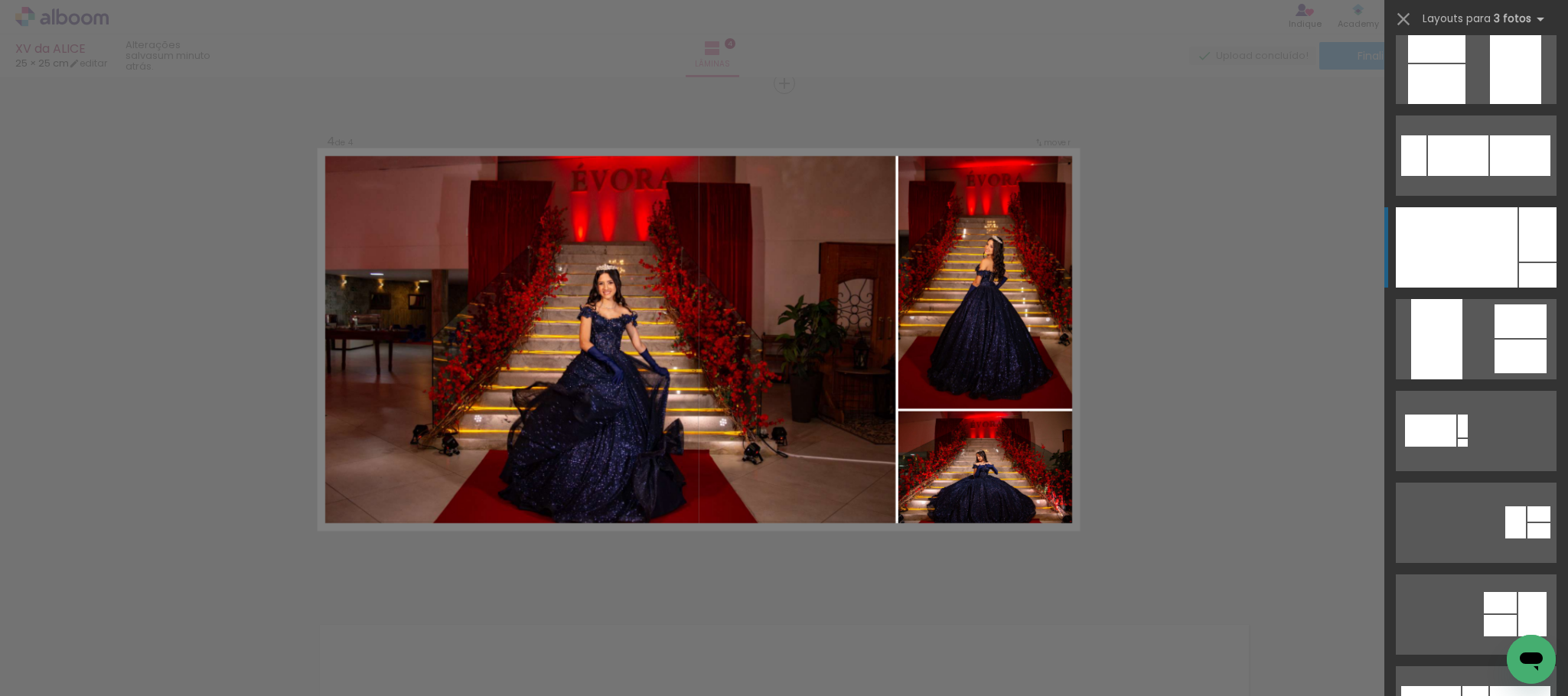
click at [1487, 259] on div at bounding box center [1456, 247] width 122 height 81
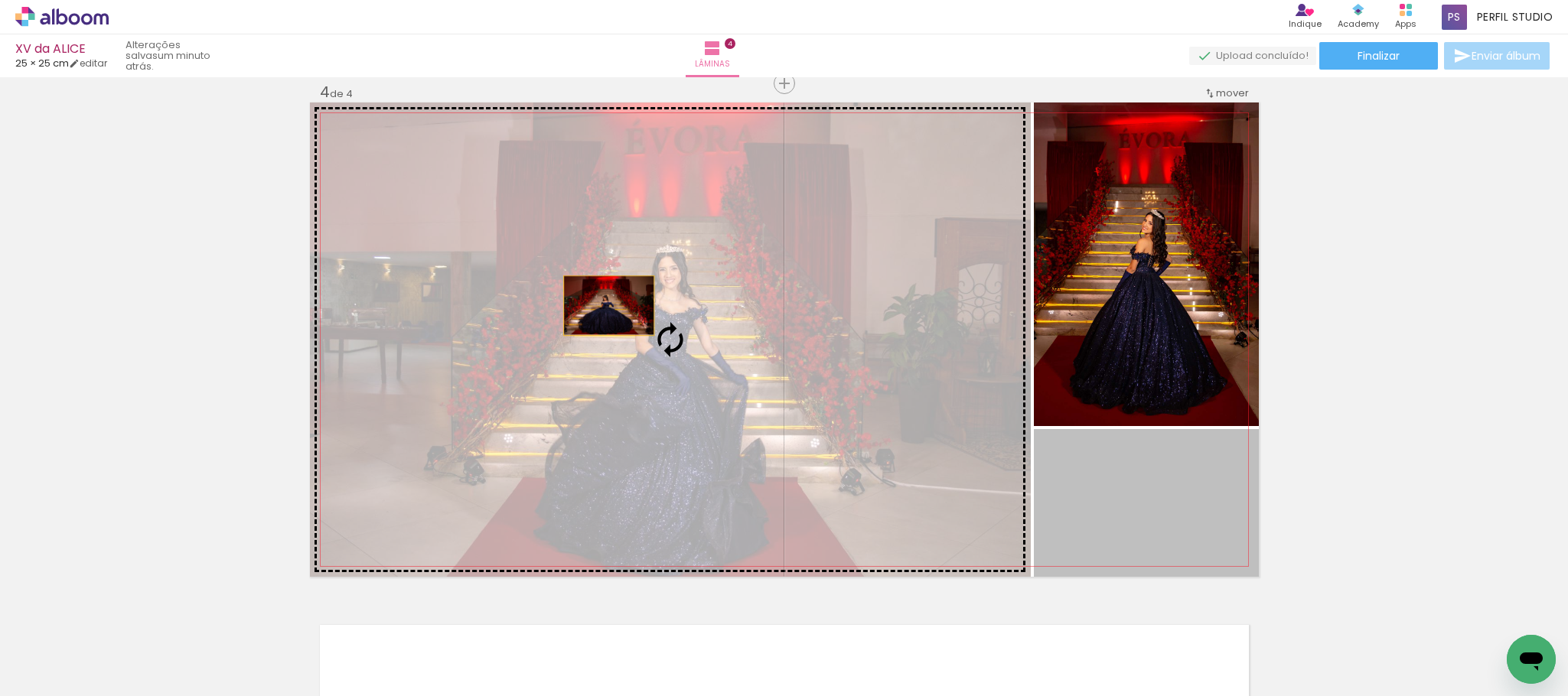
drag, startPoint x: 1125, startPoint y: 512, endPoint x: 599, endPoint y: 305, distance: 565.3
click at [0, 0] on slot at bounding box center [0, 0] width 0 height 0
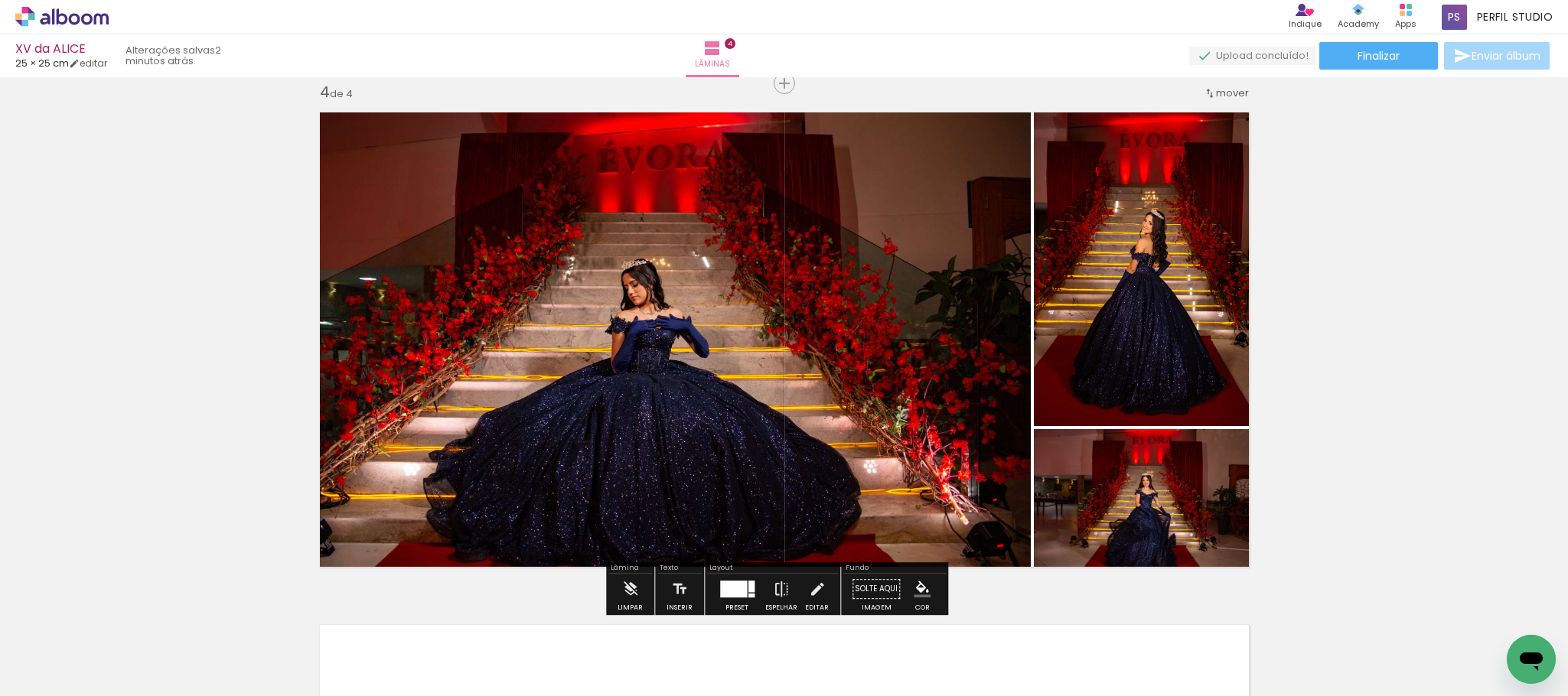
click at [914, 587] on iron-icon "color picker" at bounding box center [922, 588] width 17 height 17
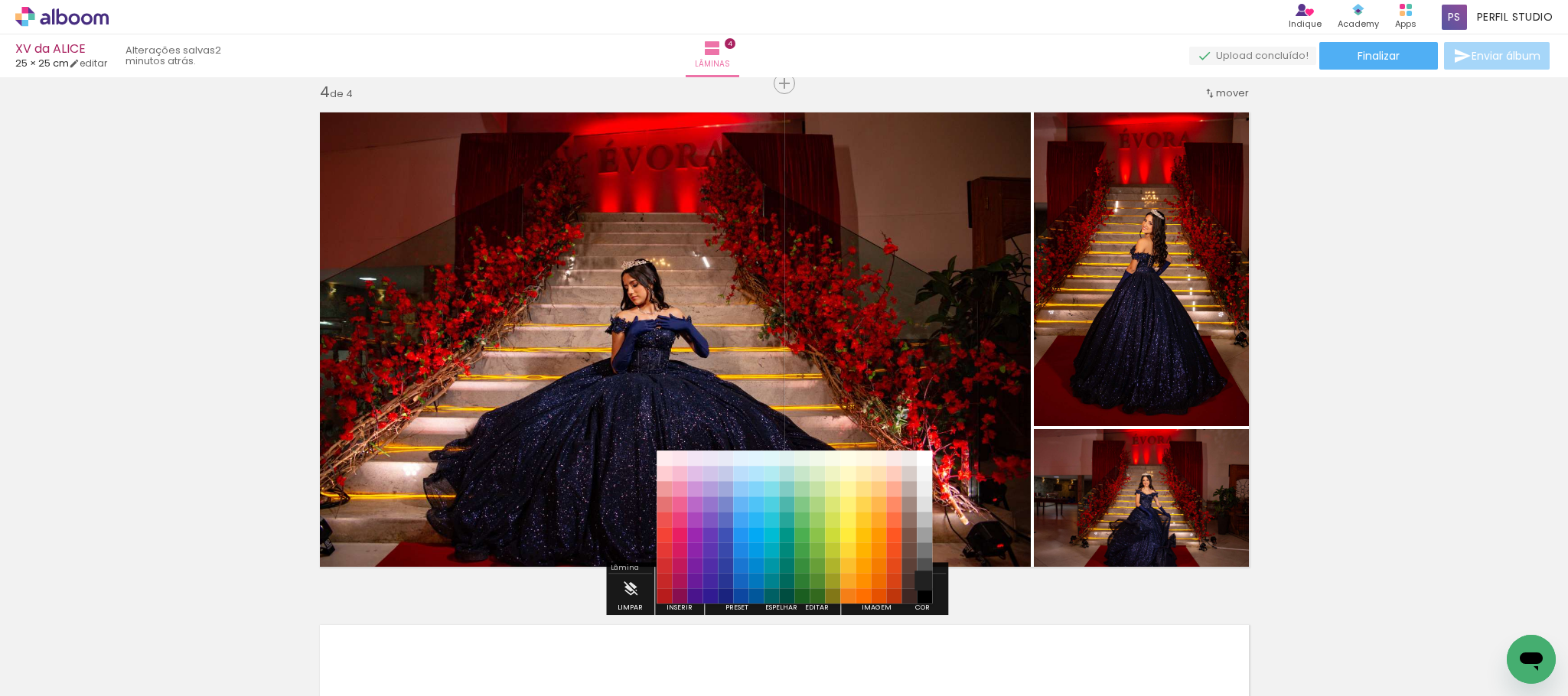
click at [917, 576] on paper-item "#212121" at bounding box center [924, 580] width 15 height 15
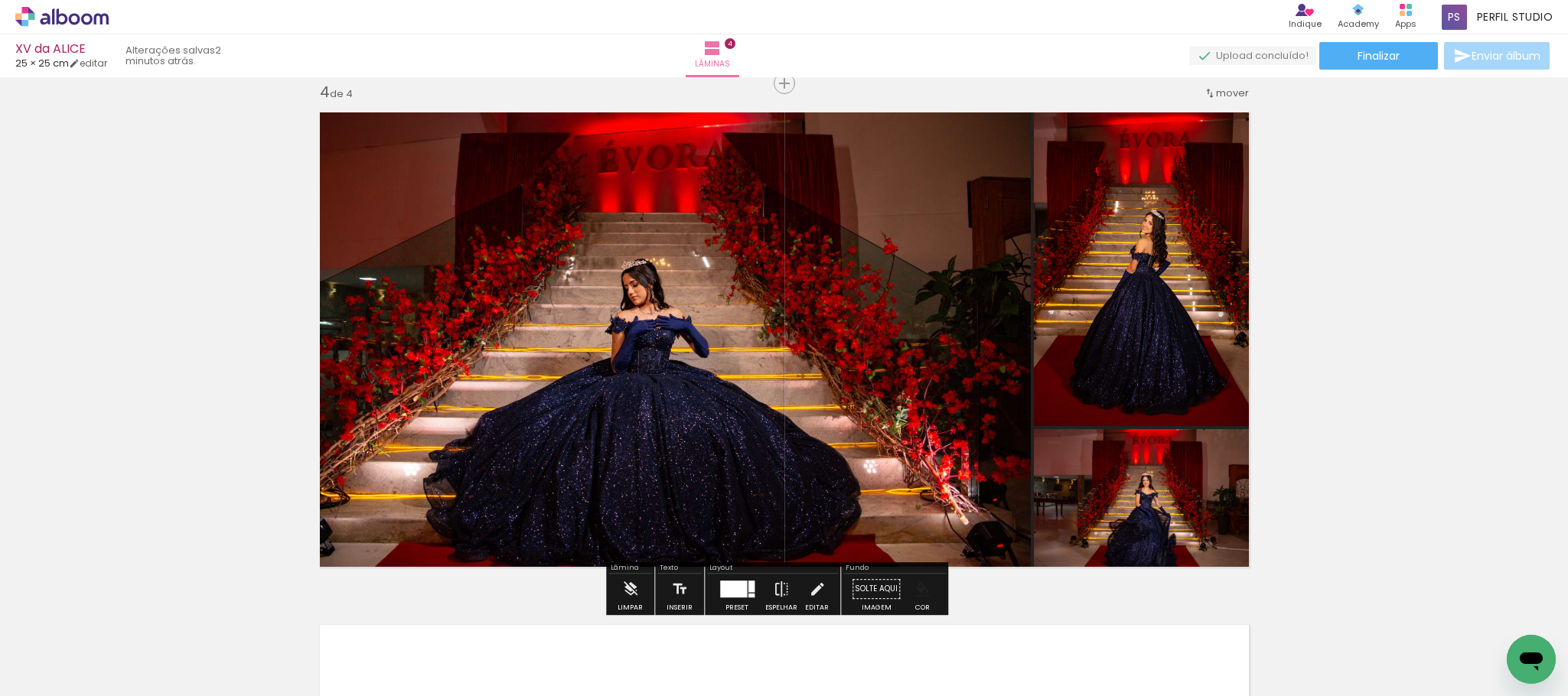
click at [923, 582] on iron-icon "color picker" at bounding box center [922, 588] width 17 height 17
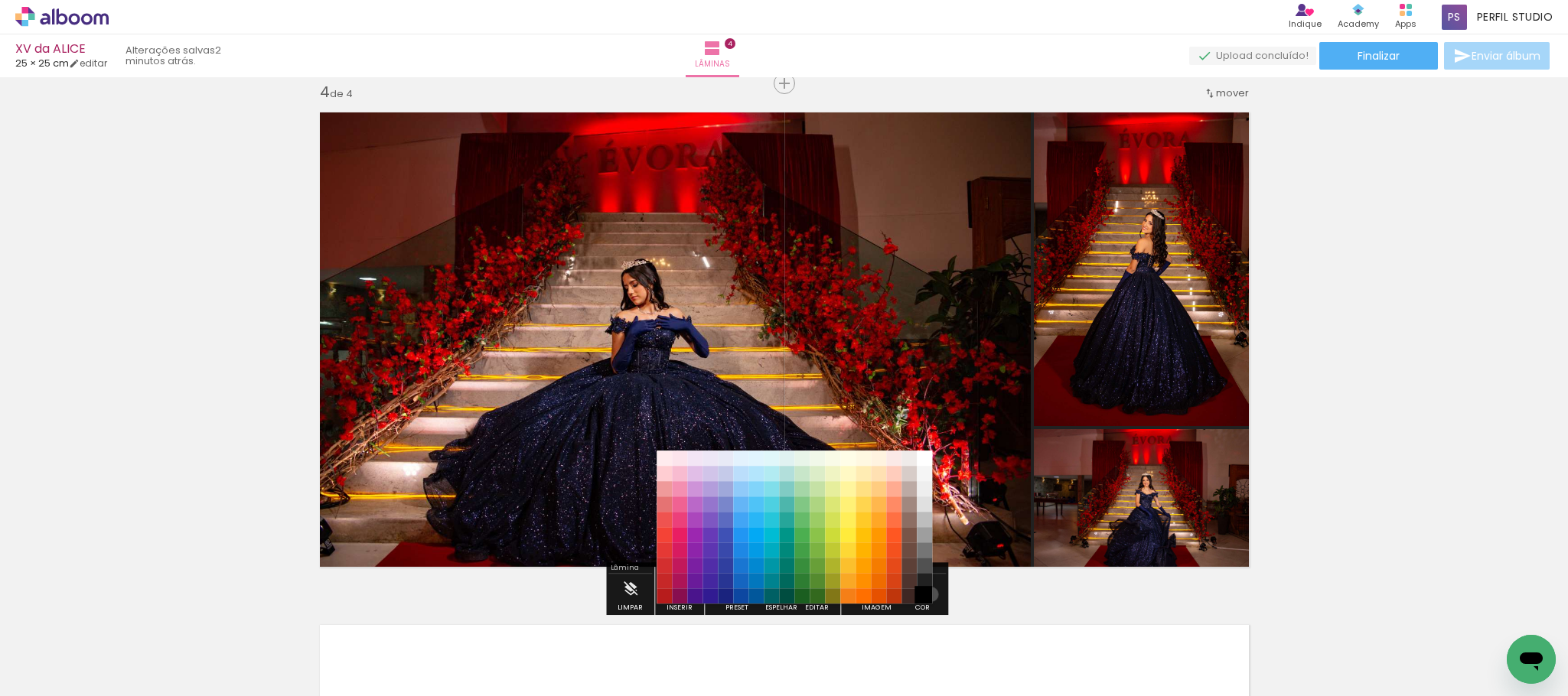
click at [926, 594] on paper-item "#000000" at bounding box center [924, 596] width 15 height 15
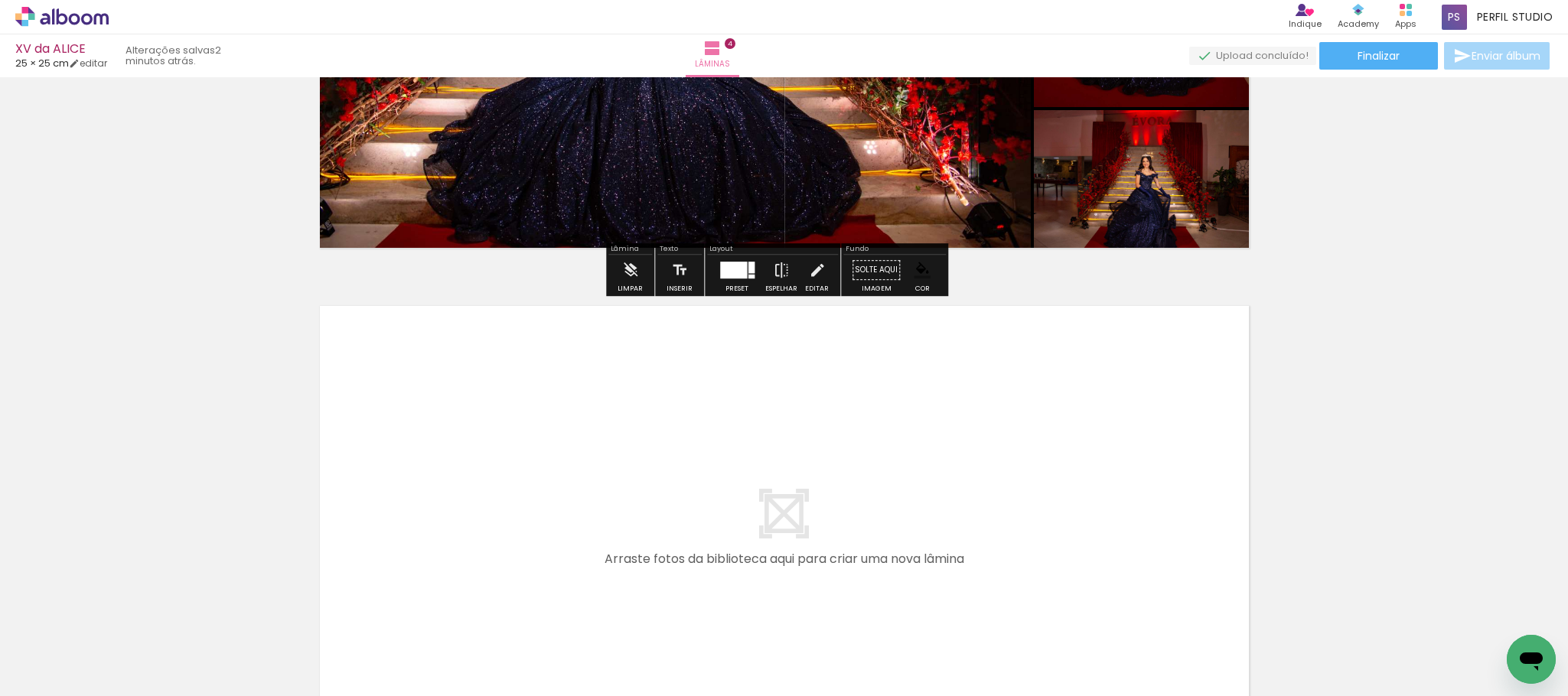
scroll to position [1901, 0]
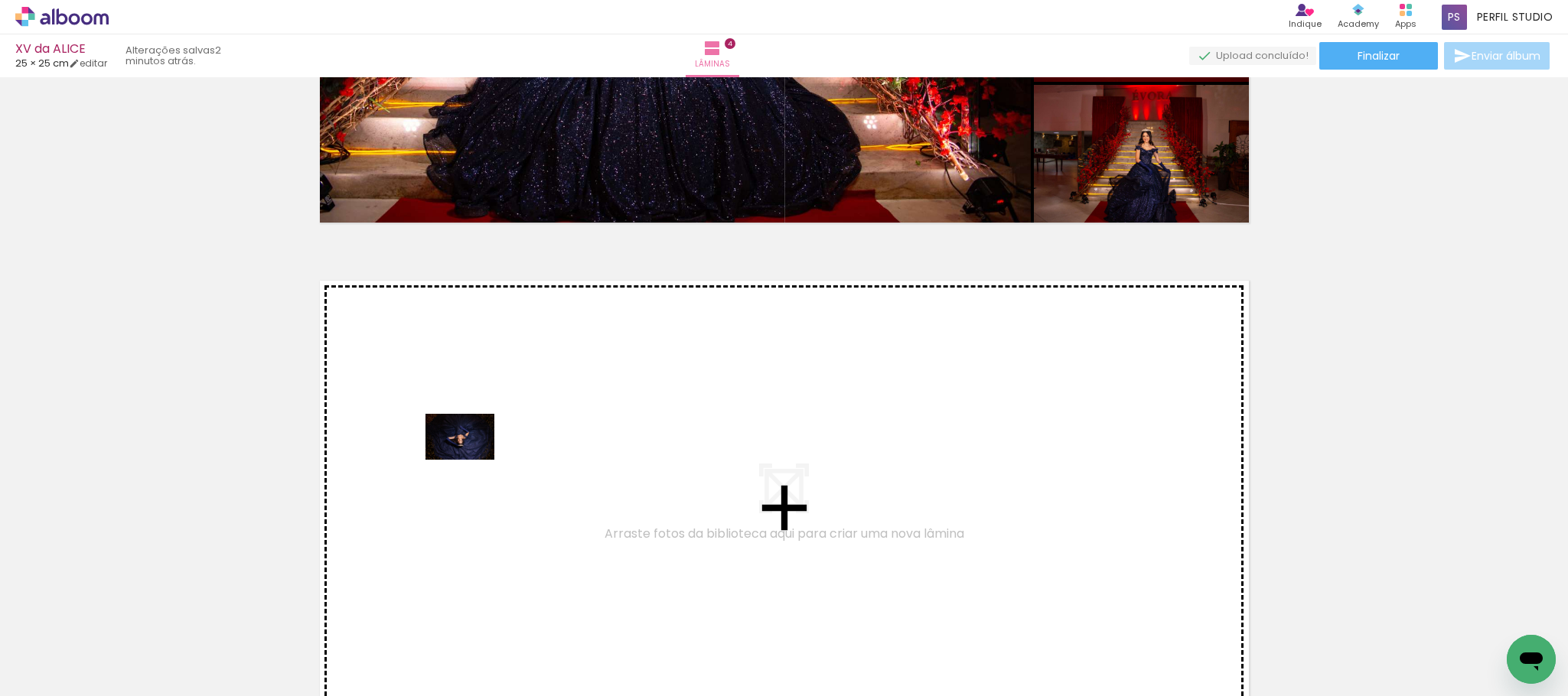
drag, startPoint x: 173, startPoint y: 648, endPoint x: 476, endPoint y: 458, distance: 357.6
click at [476, 458] on quentale-workspace at bounding box center [784, 348] width 1568 height 696
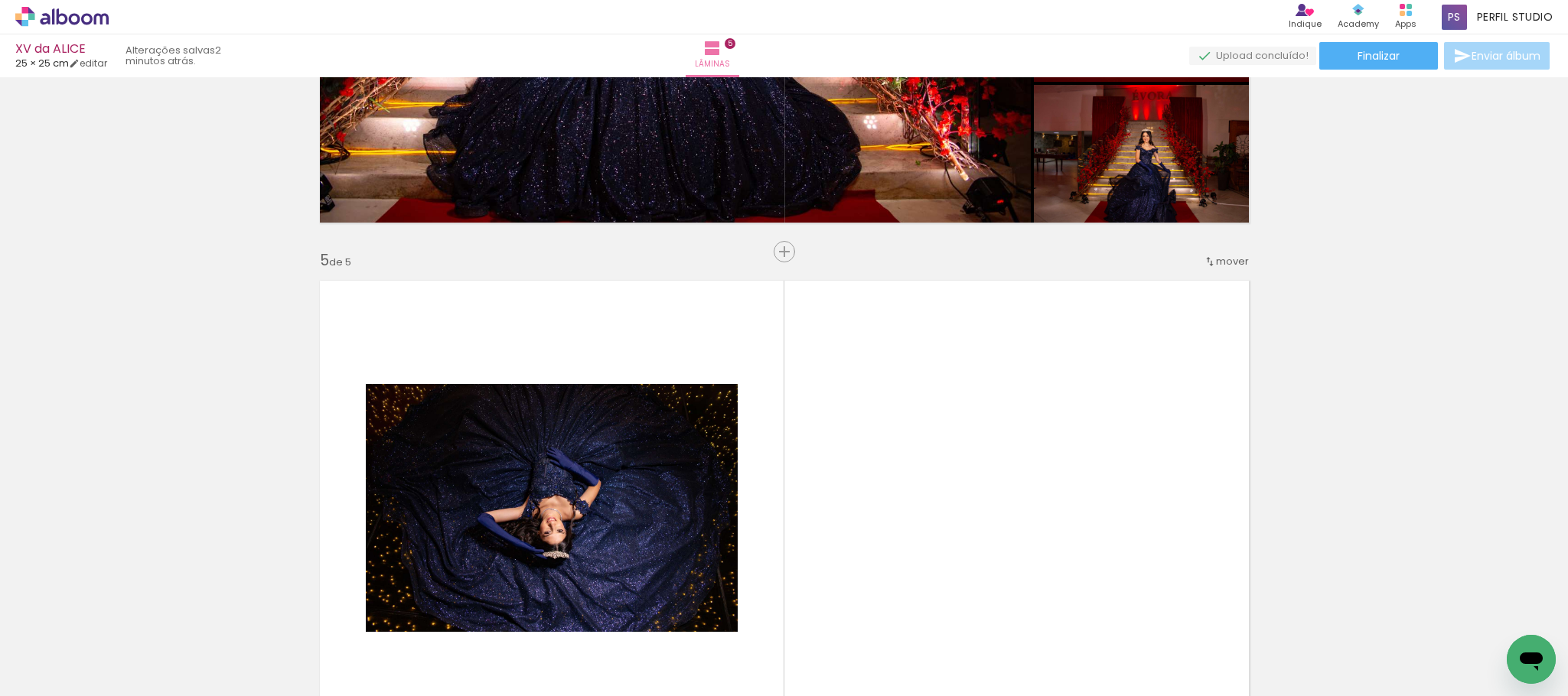
scroll to position [2070, 0]
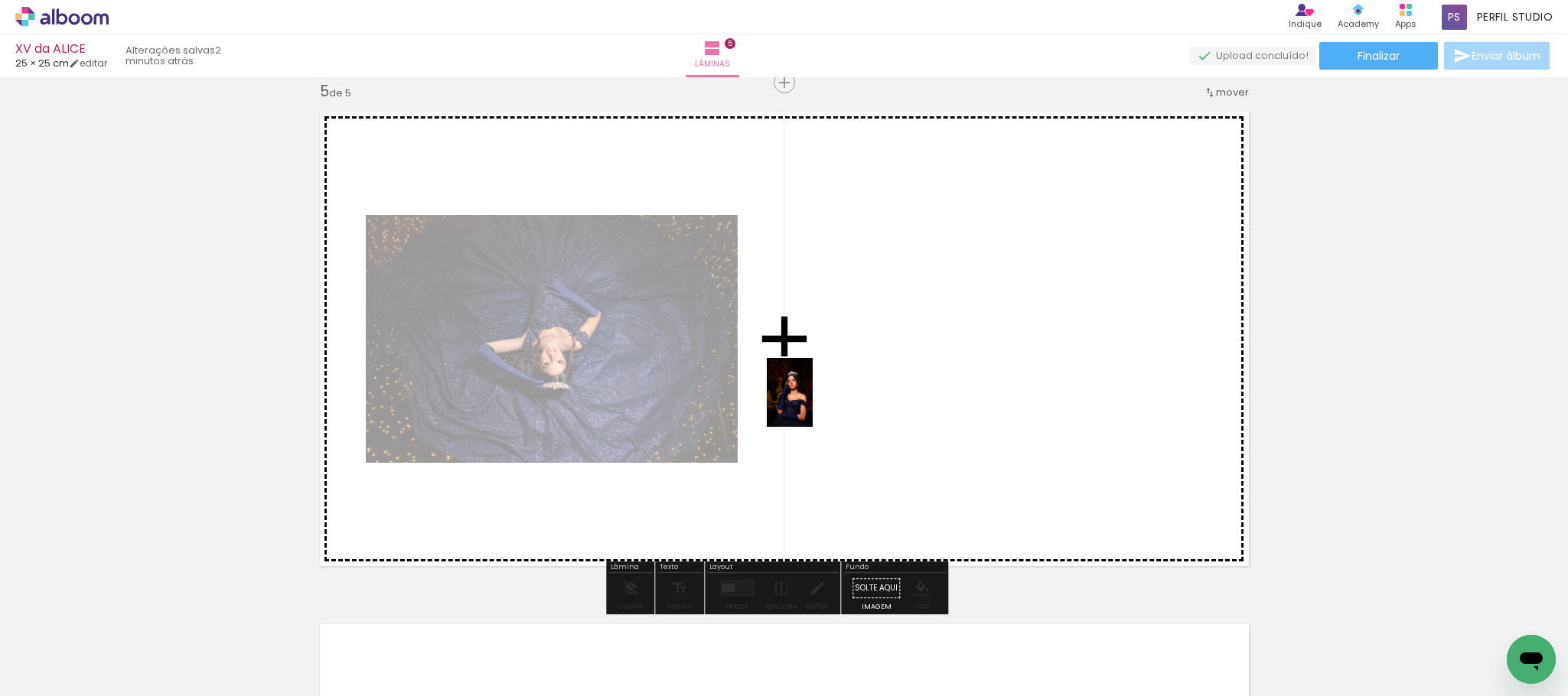
drag, startPoint x: 160, startPoint y: 655, endPoint x: 822, endPoint y: 400, distance: 709.4
click at [822, 400] on quentale-workspace at bounding box center [784, 348] width 1568 height 696
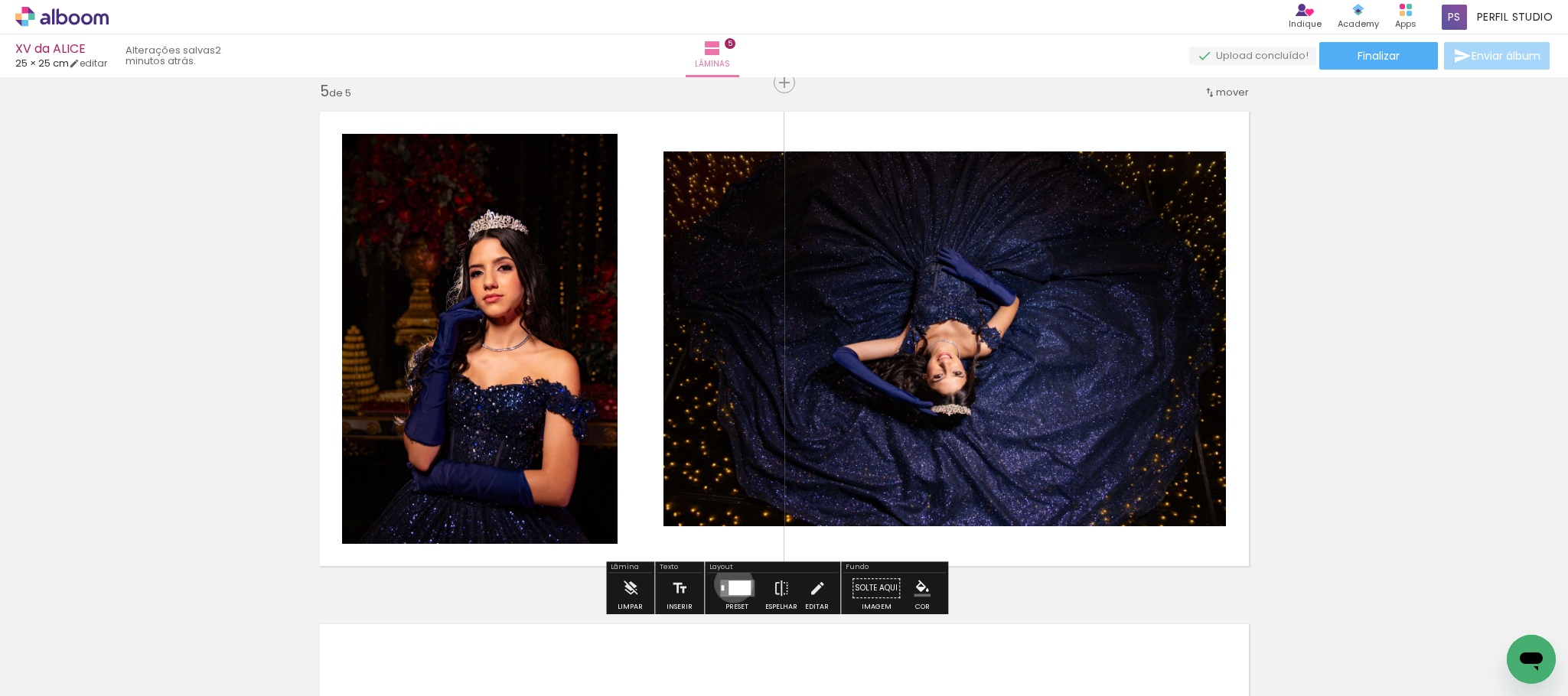
click at [730, 583] on div at bounding box center [739, 587] width 22 height 15
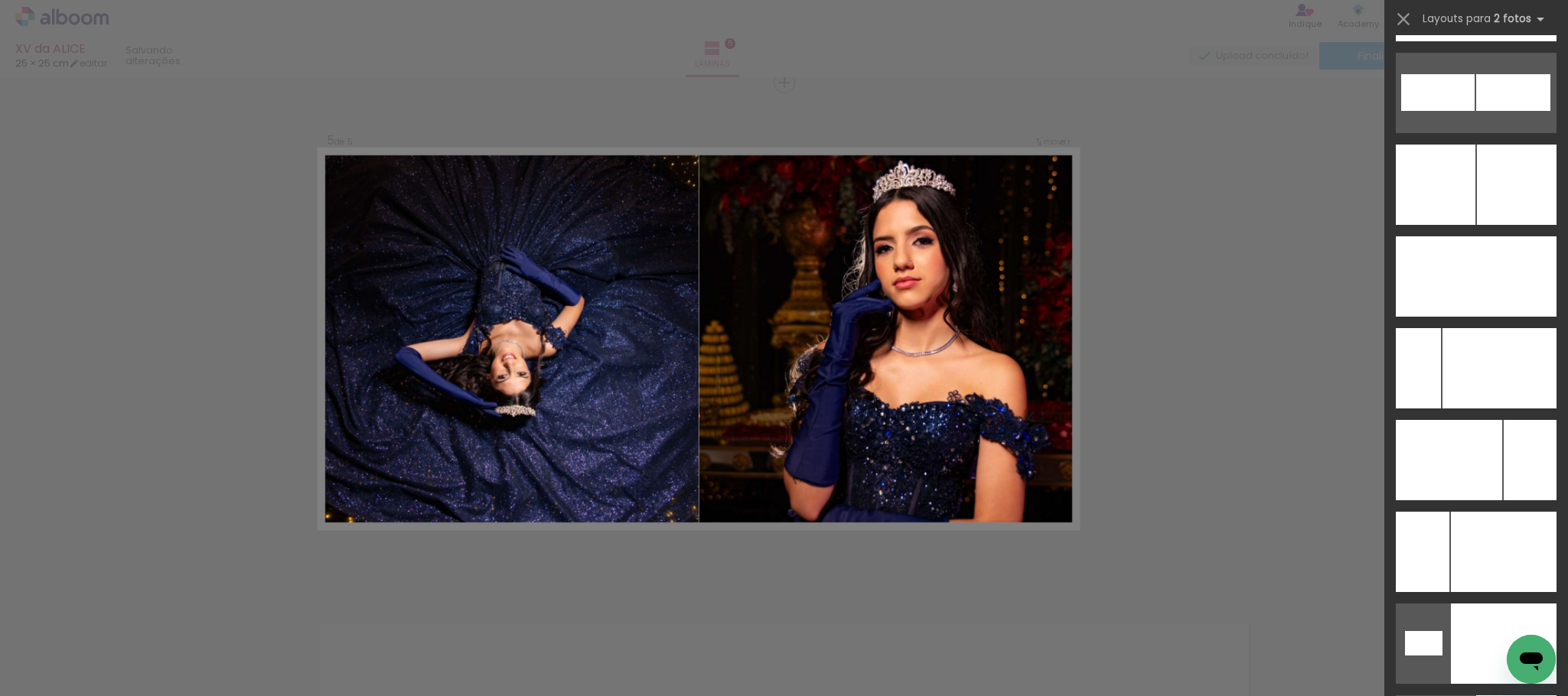
scroll to position [6883, 0]
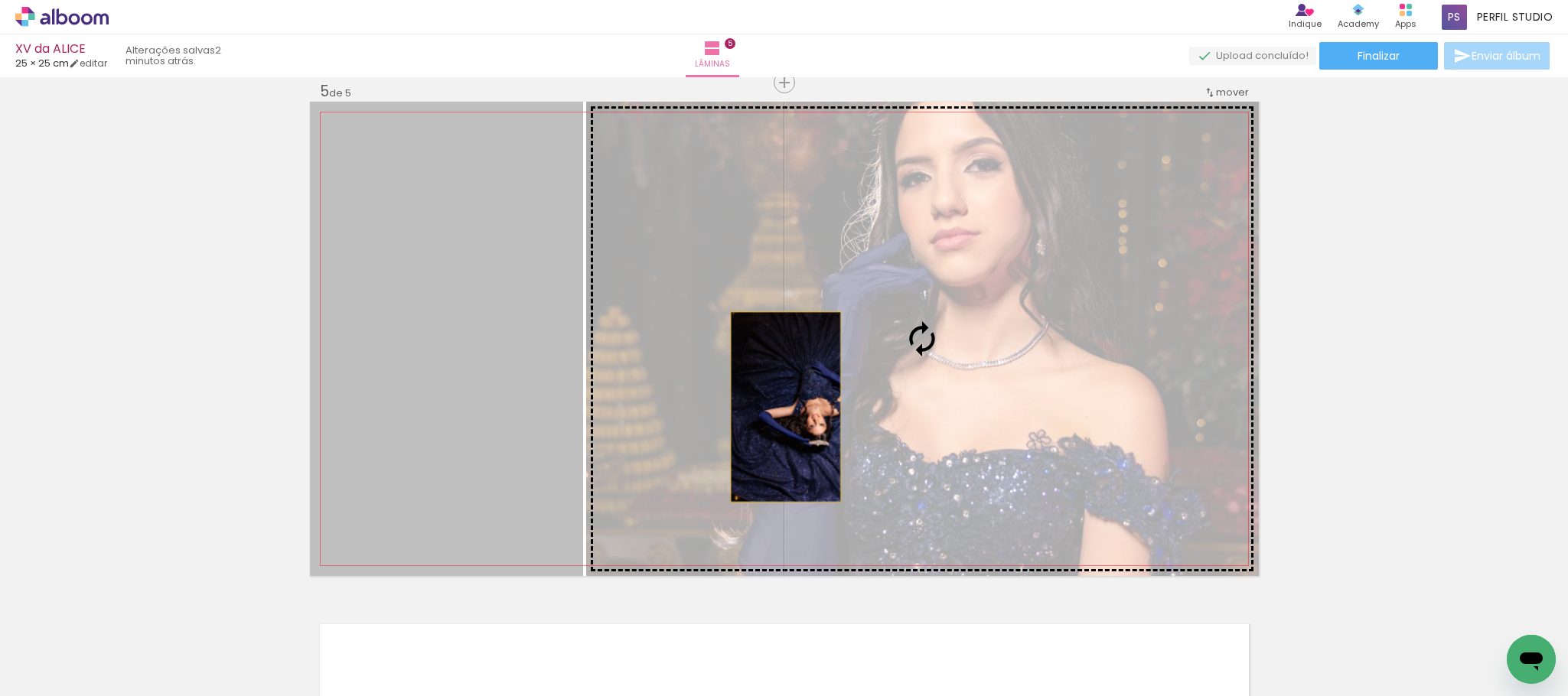
drag, startPoint x: 458, startPoint y: 377, endPoint x: 777, endPoint y: 407, distance: 320.4
click at [0, 0] on slot at bounding box center [0, 0] width 0 height 0
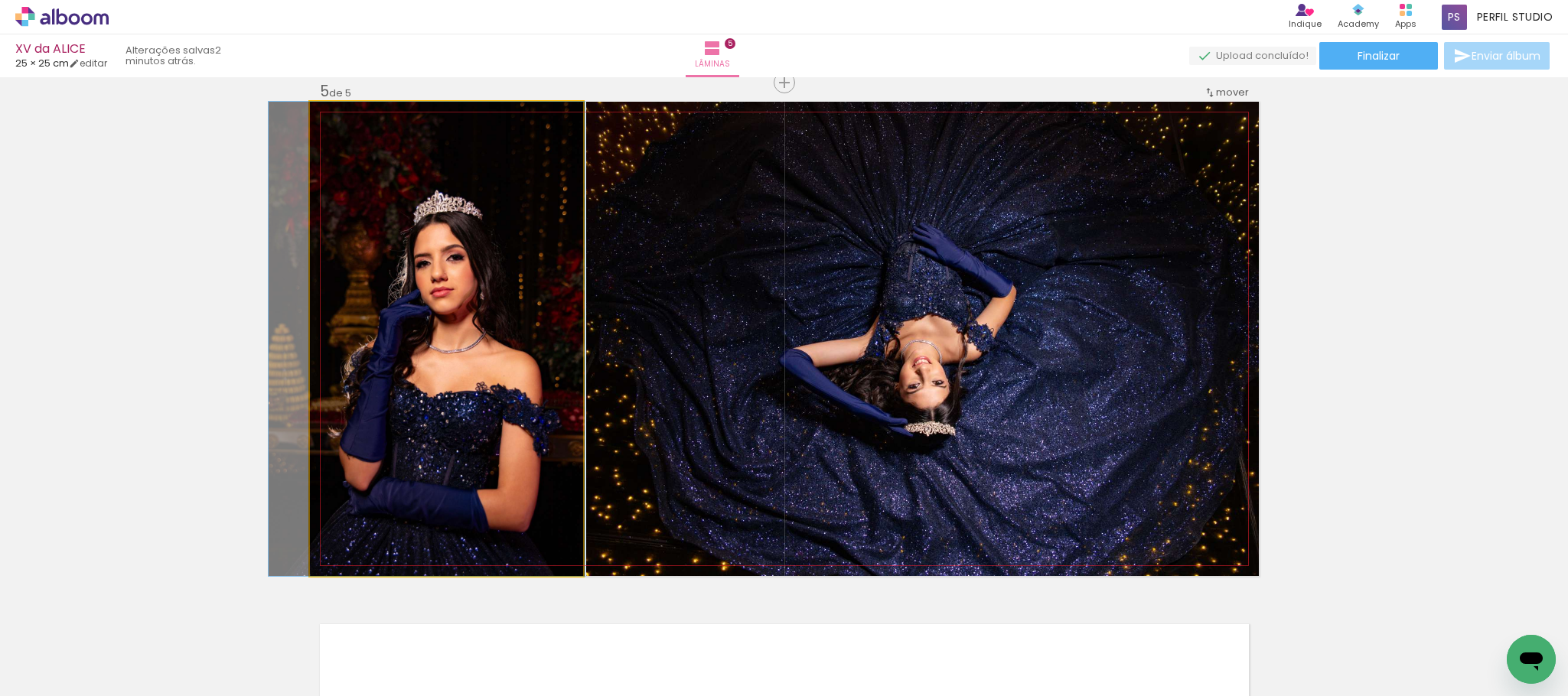
scroll to position [6883, 0]
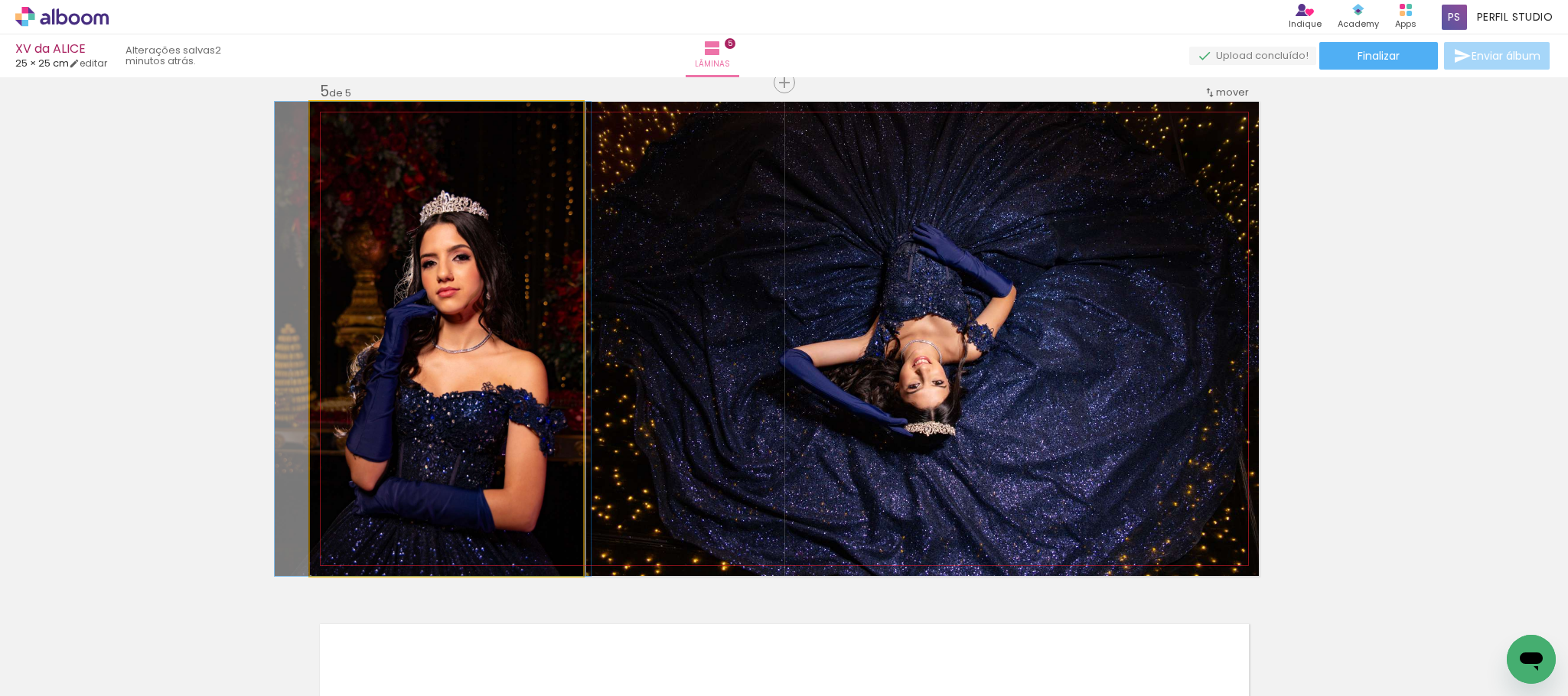
drag, startPoint x: 462, startPoint y: 335, endPoint x: 448, endPoint y: 333, distance: 14.1
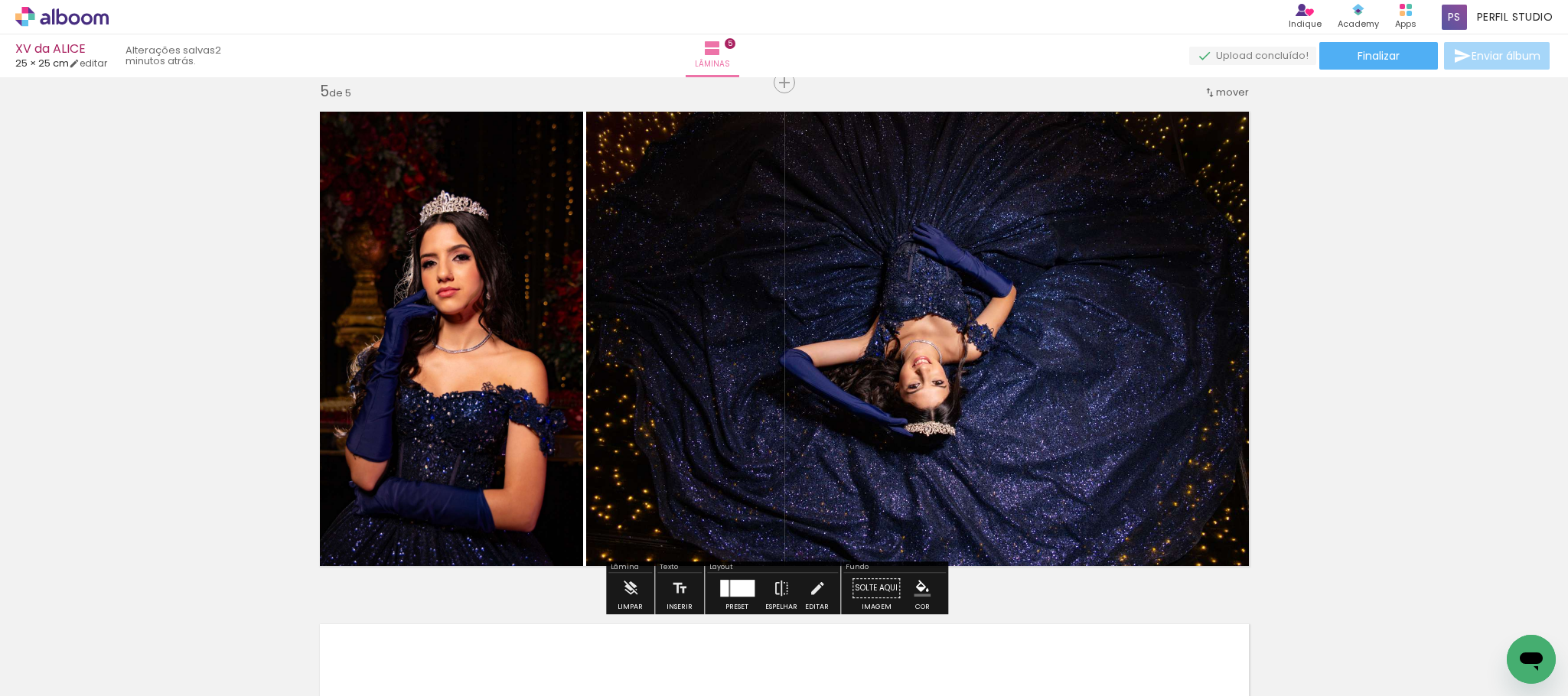
click at [620, 117] on div at bounding box center [621, 118] width 25 height 25
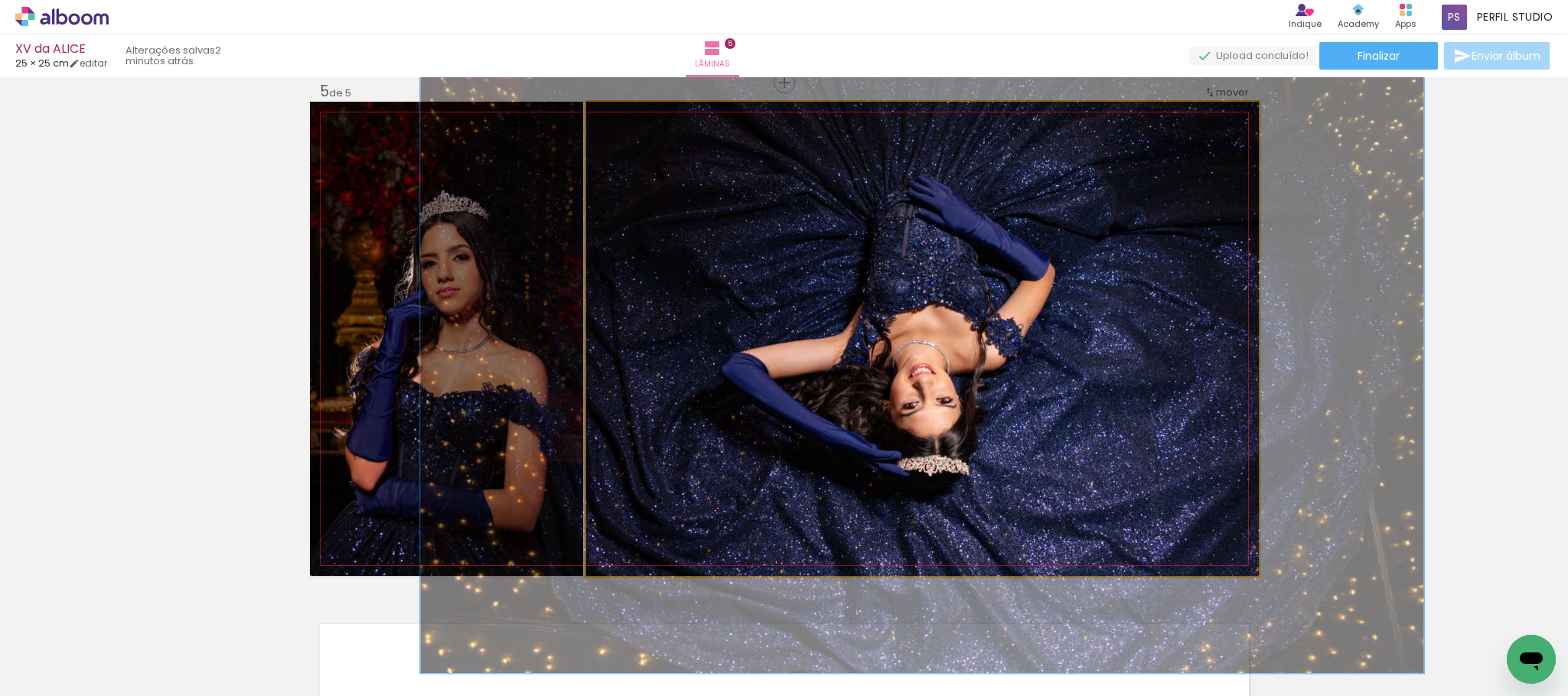
drag, startPoint x: 620, startPoint y: 122, endPoint x: 642, endPoint y: 123, distance: 22.0
type paper-slider "141"
click at [642, 123] on div at bounding box center [644, 118] width 25 height 25
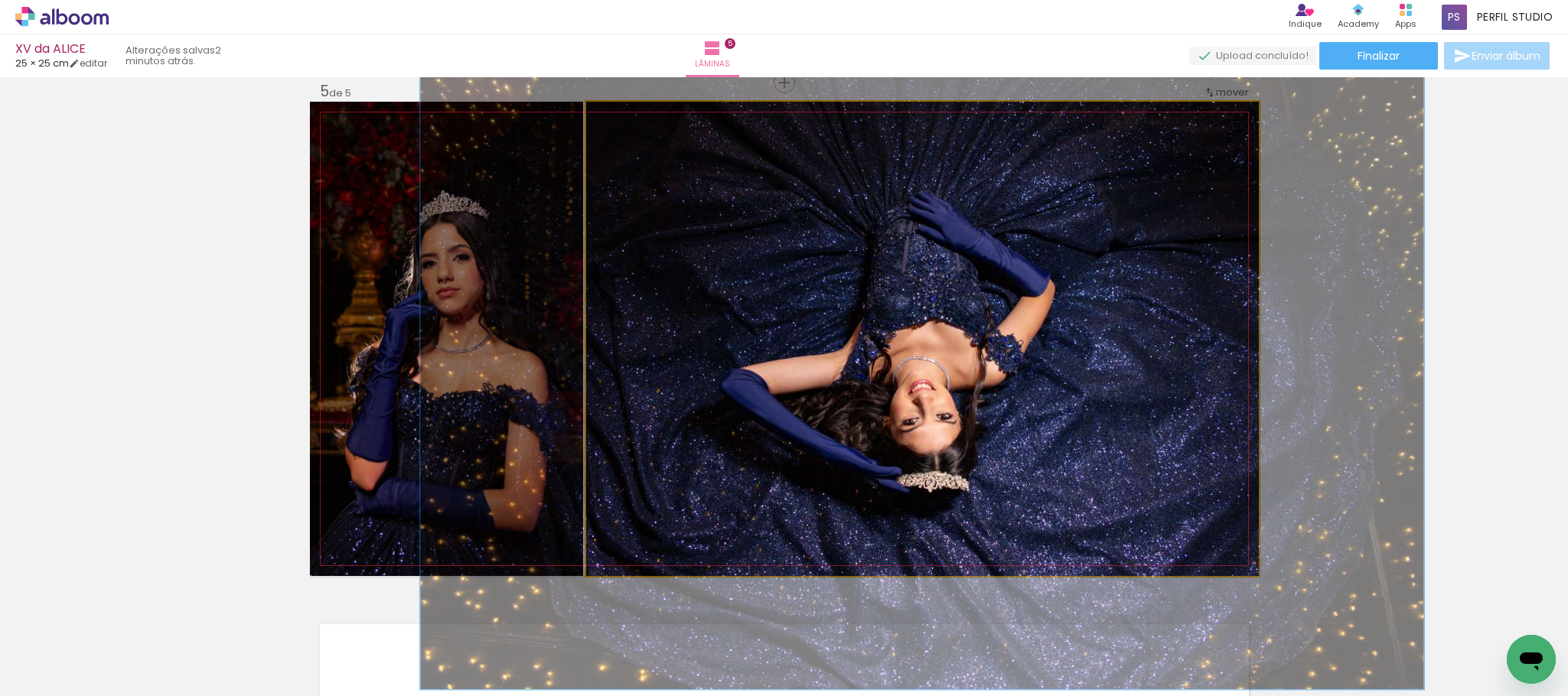
drag, startPoint x: 940, startPoint y: 294, endPoint x: 940, endPoint y: 310, distance: 16.0
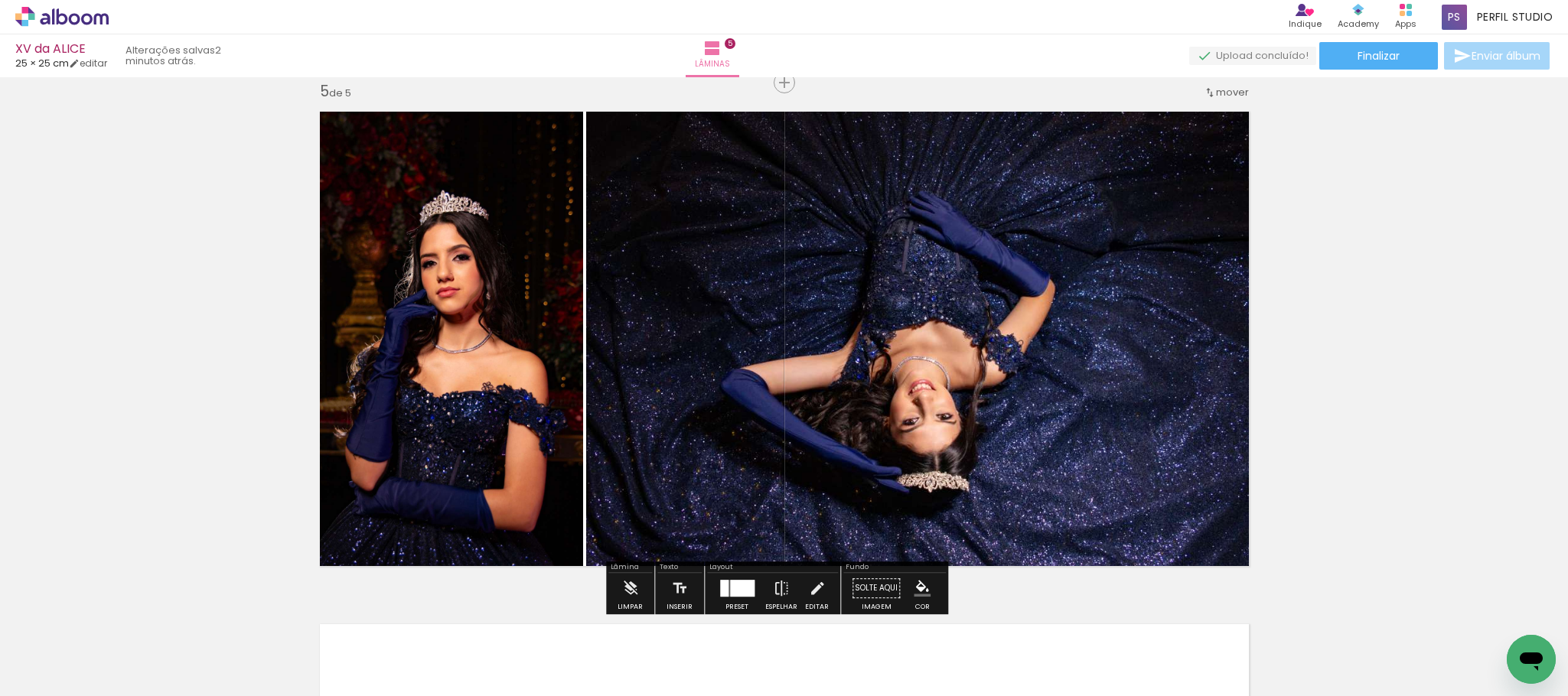
click at [925, 585] on iron-icon "color picker" at bounding box center [922, 587] width 17 height 17
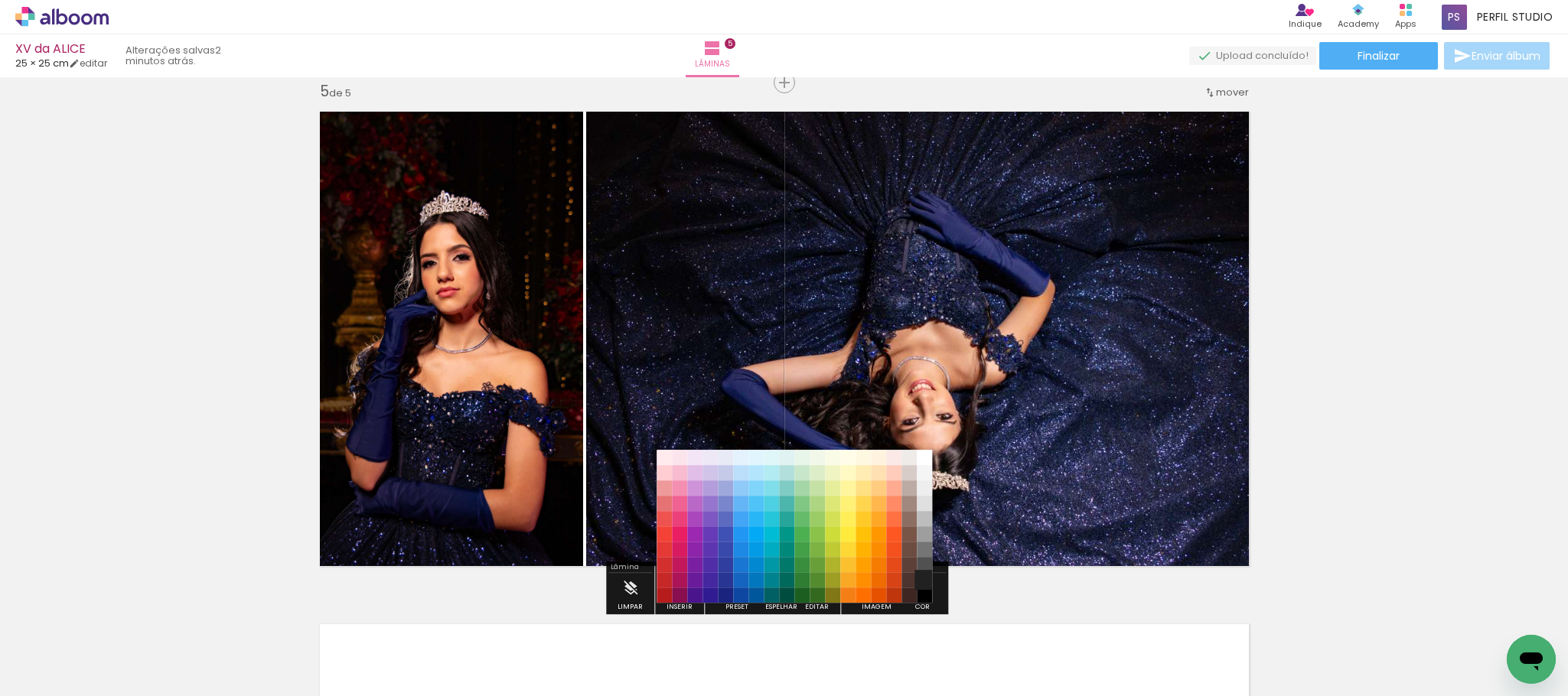
click at [924, 576] on paper-item "#212121" at bounding box center [924, 580] width 15 height 15
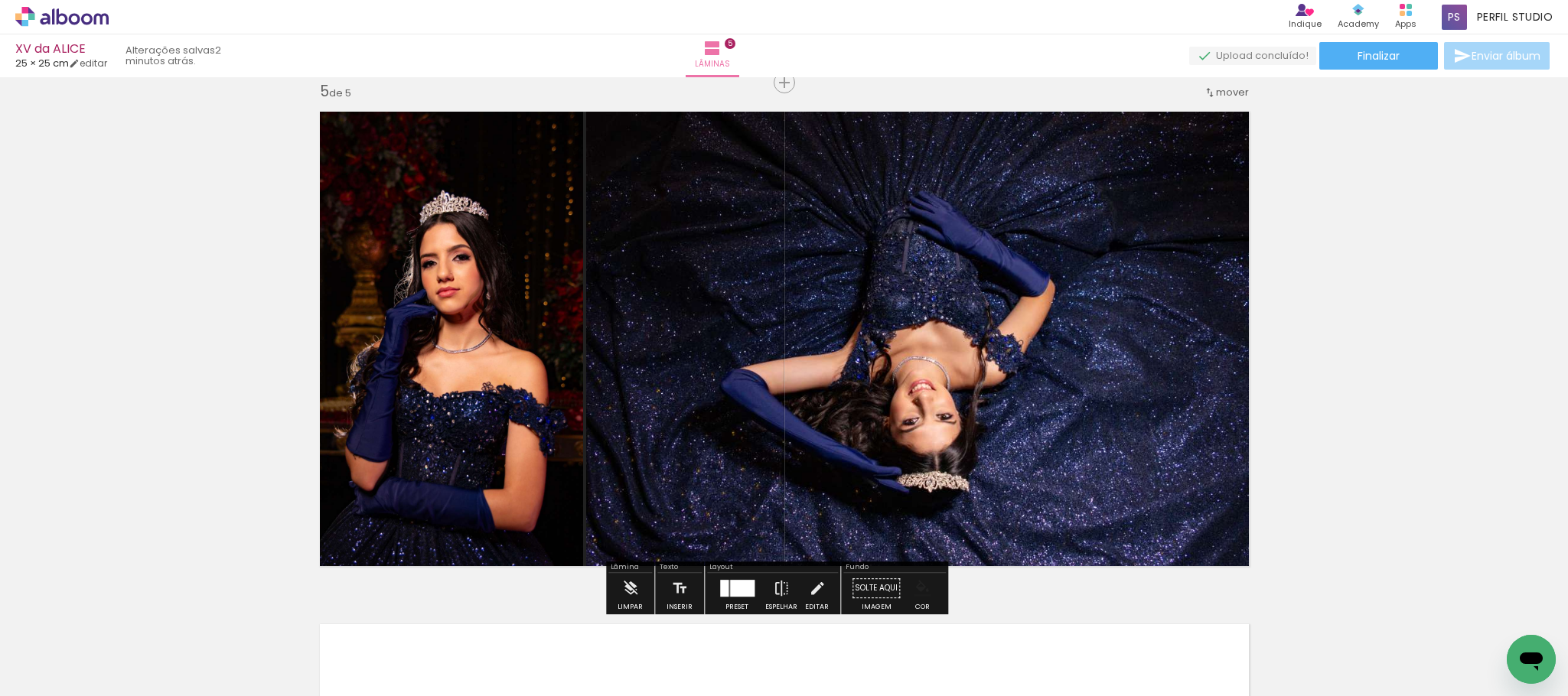
click at [918, 587] on iron-icon "color picker" at bounding box center [922, 587] width 17 height 17
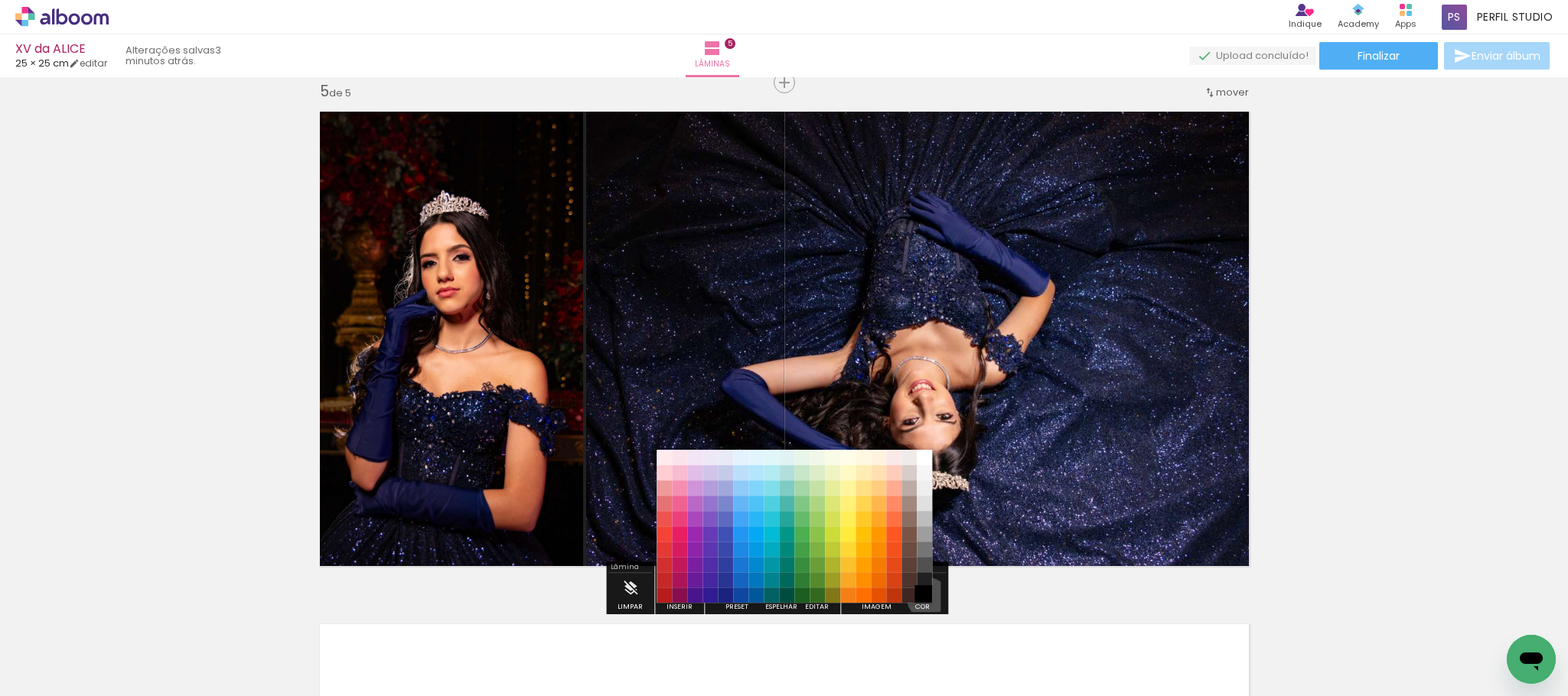
click at [923, 599] on paper-item "#000000" at bounding box center [924, 595] width 15 height 15
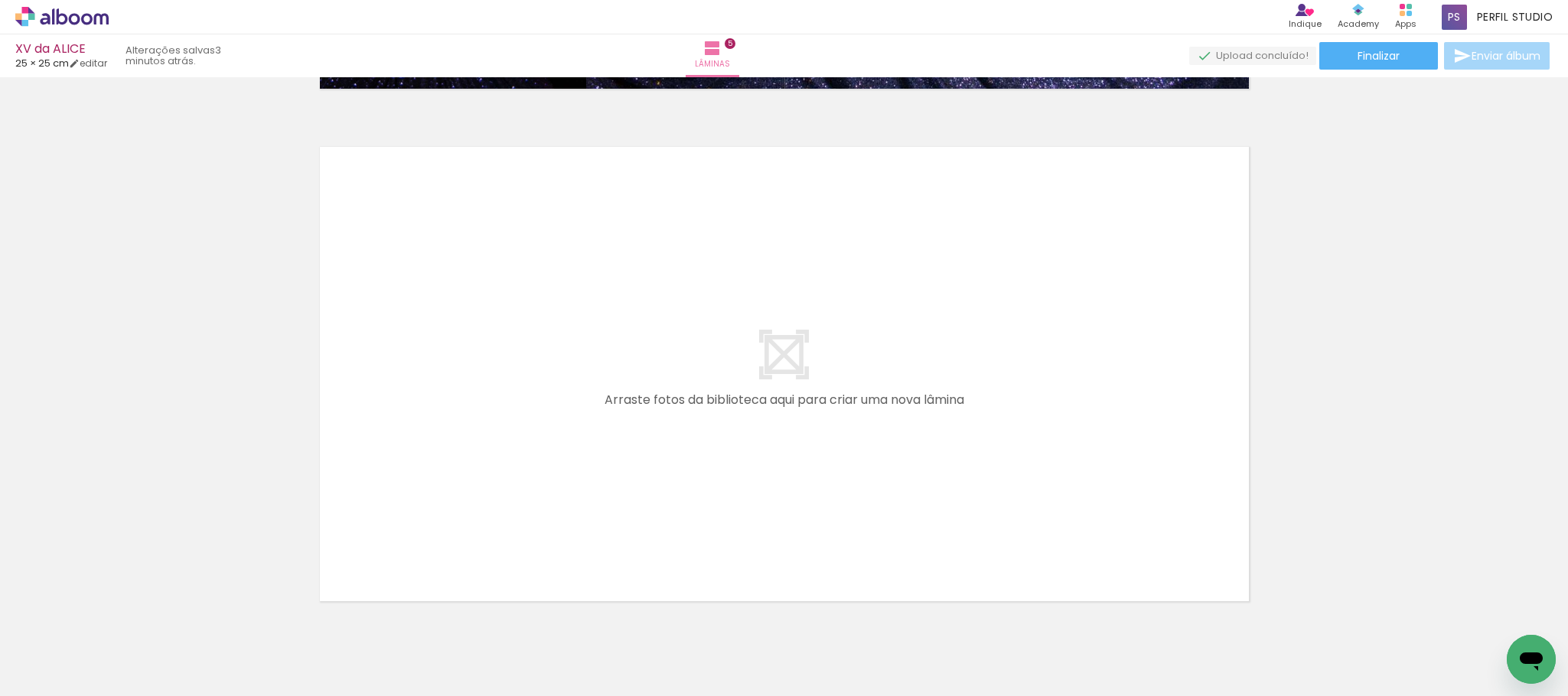
scroll to position [2610, 0]
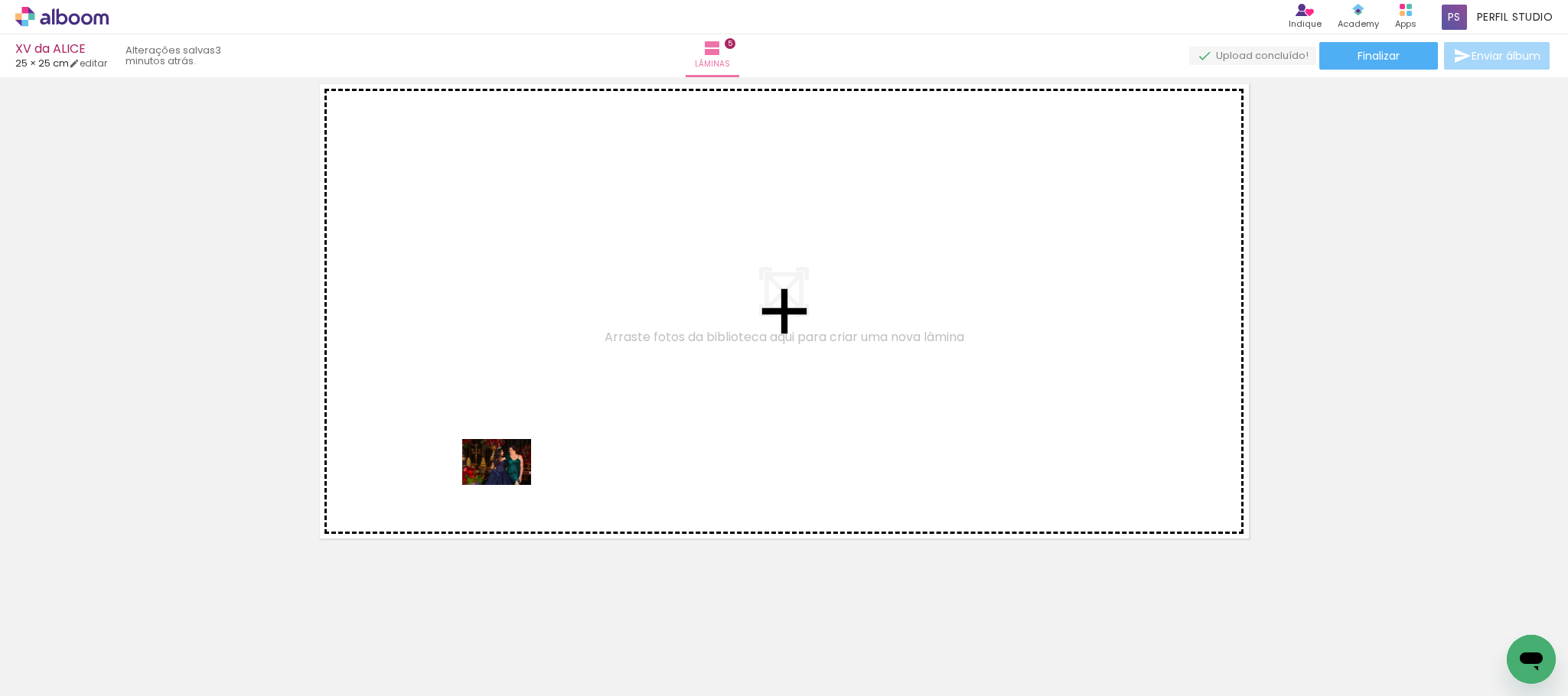
drag, startPoint x: 161, startPoint y: 652, endPoint x: 508, endPoint y: 485, distance: 385.1
click at [508, 485] on quentale-workspace at bounding box center [784, 348] width 1568 height 696
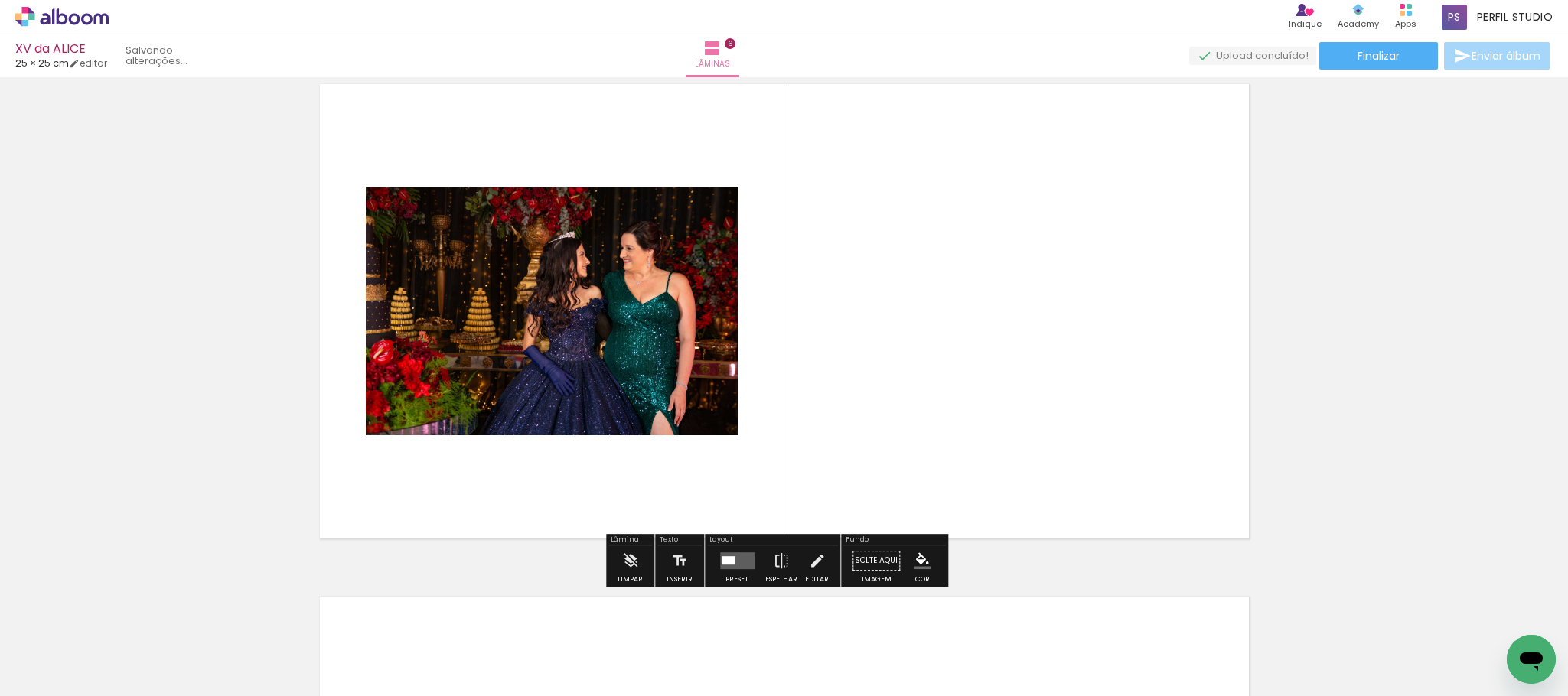
scroll to position [2582, 0]
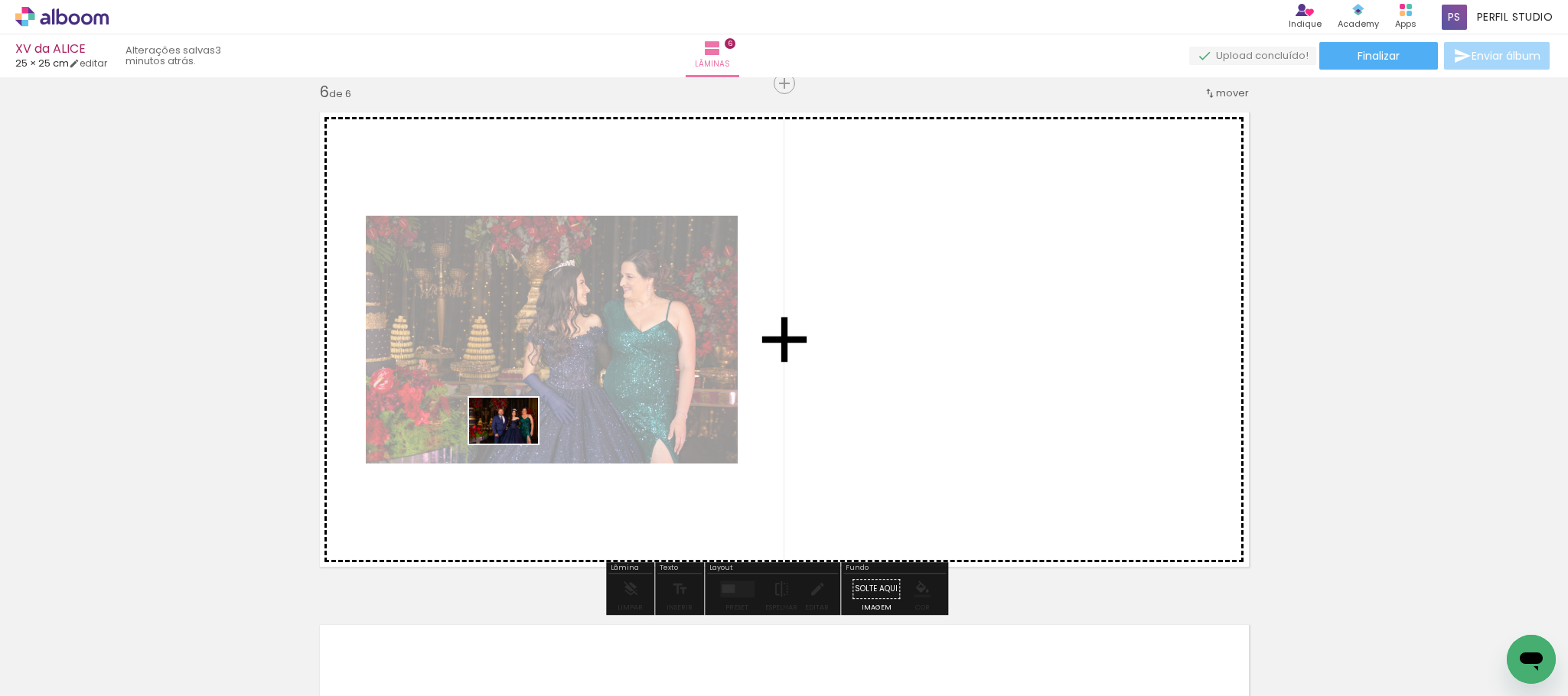
drag, startPoint x: 338, startPoint y: 549, endPoint x: 515, endPoint y: 444, distance: 205.8
click at [515, 444] on quentale-workspace at bounding box center [784, 348] width 1568 height 696
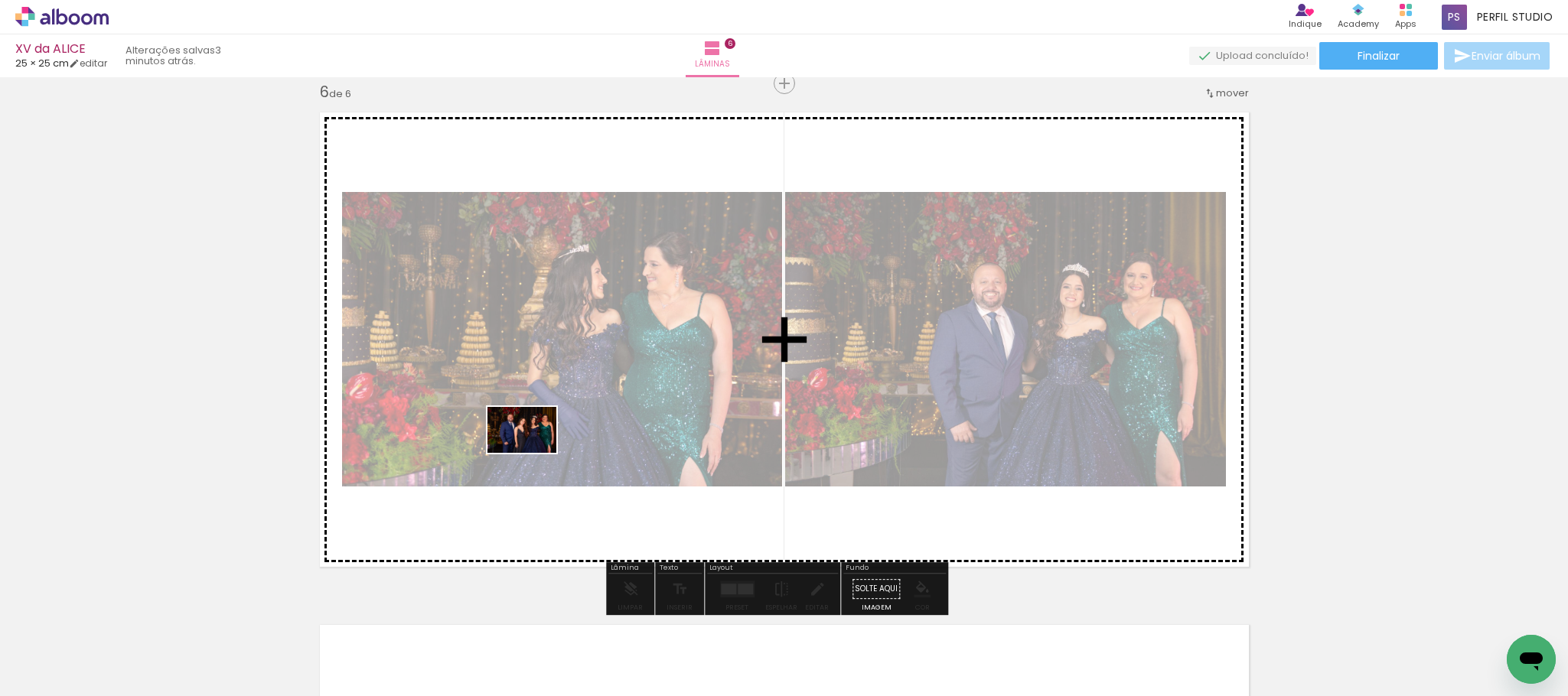
drag, startPoint x: 191, startPoint y: 640, endPoint x: 534, endPoint y: 453, distance: 390.7
click at [534, 453] on quentale-workspace at bounding box center [784, 348] width 1568 height 696
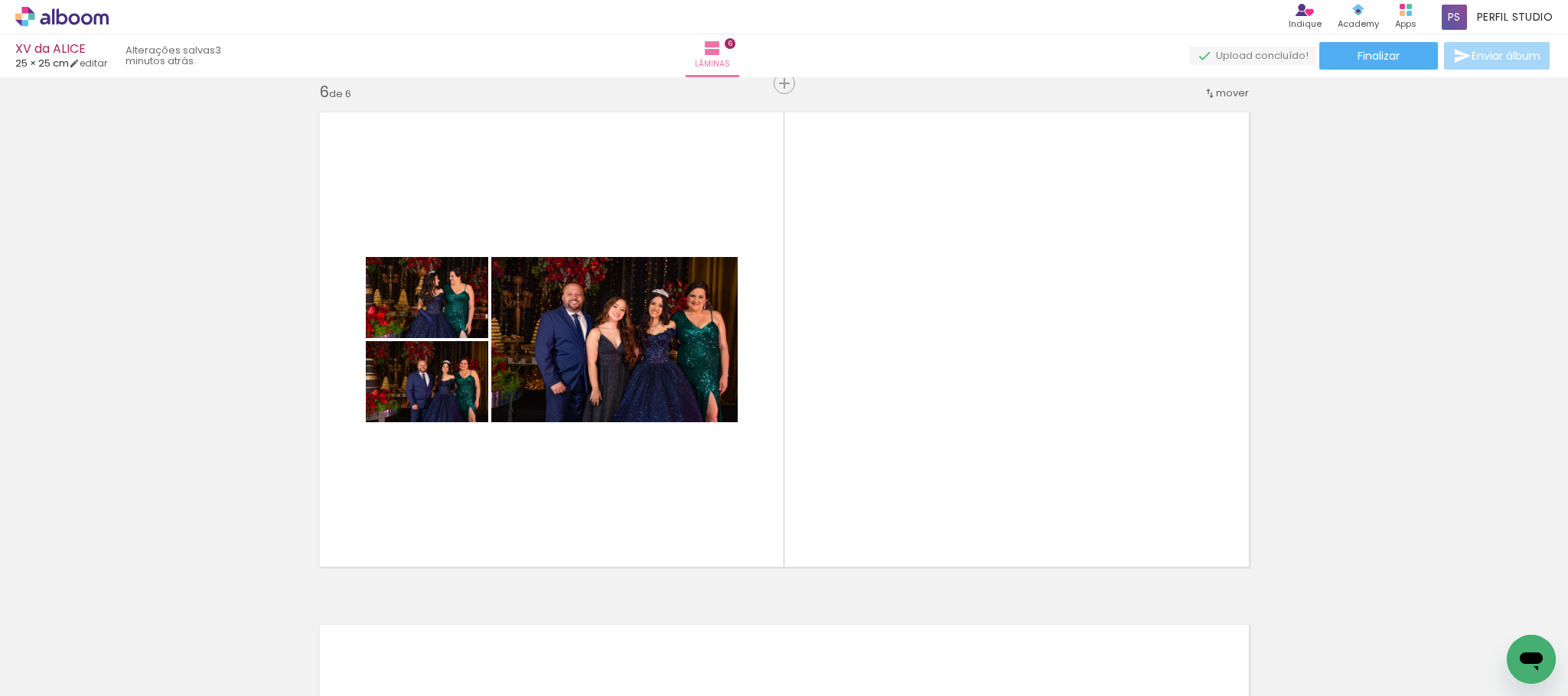
click at [273, 642] on div at bounding box center [238, 645] width 69 height 46
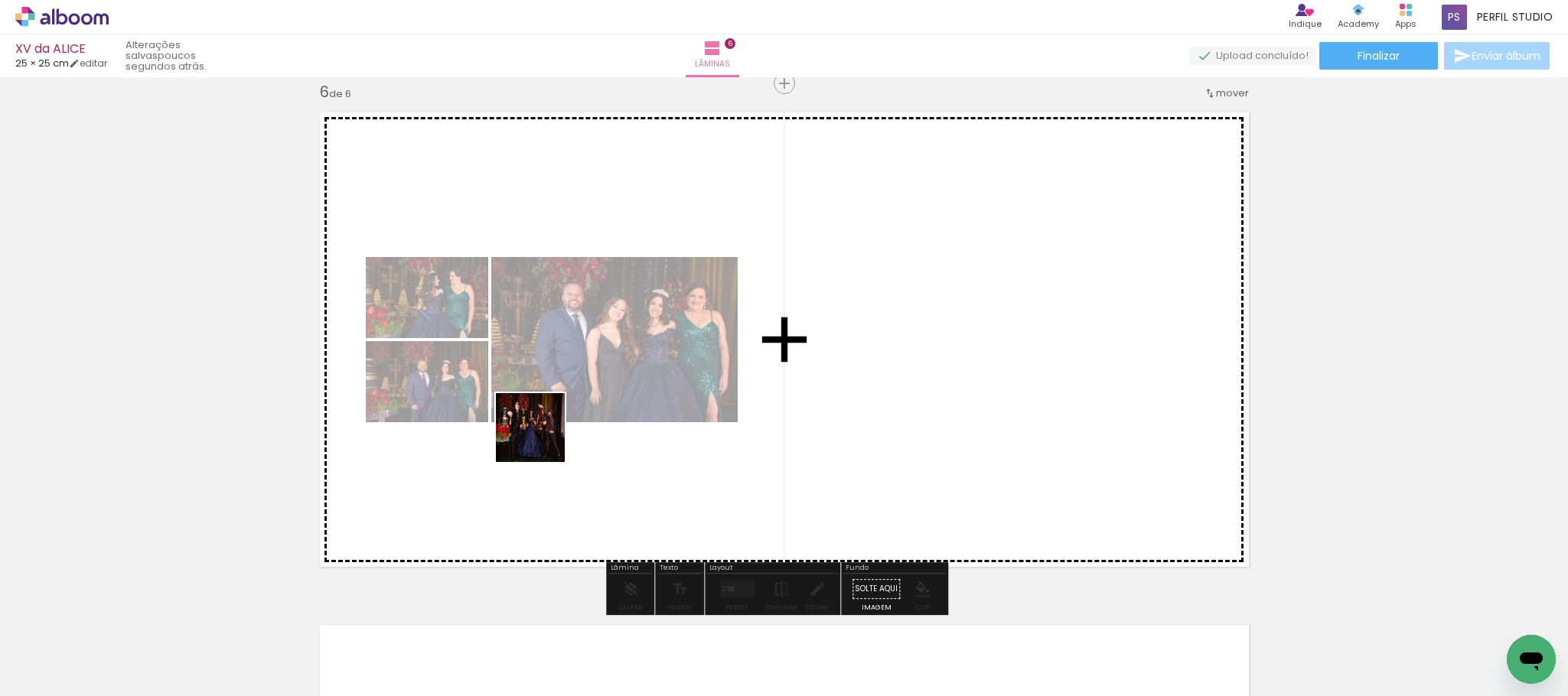
drag, startPoint x: 514, startPoint y: 462, endPoint x: 542, endPoint y: 439, distance: 36.2
click at [542, 439] on quentale-workspace at bounding box center [784, 348] width 1568 height 696
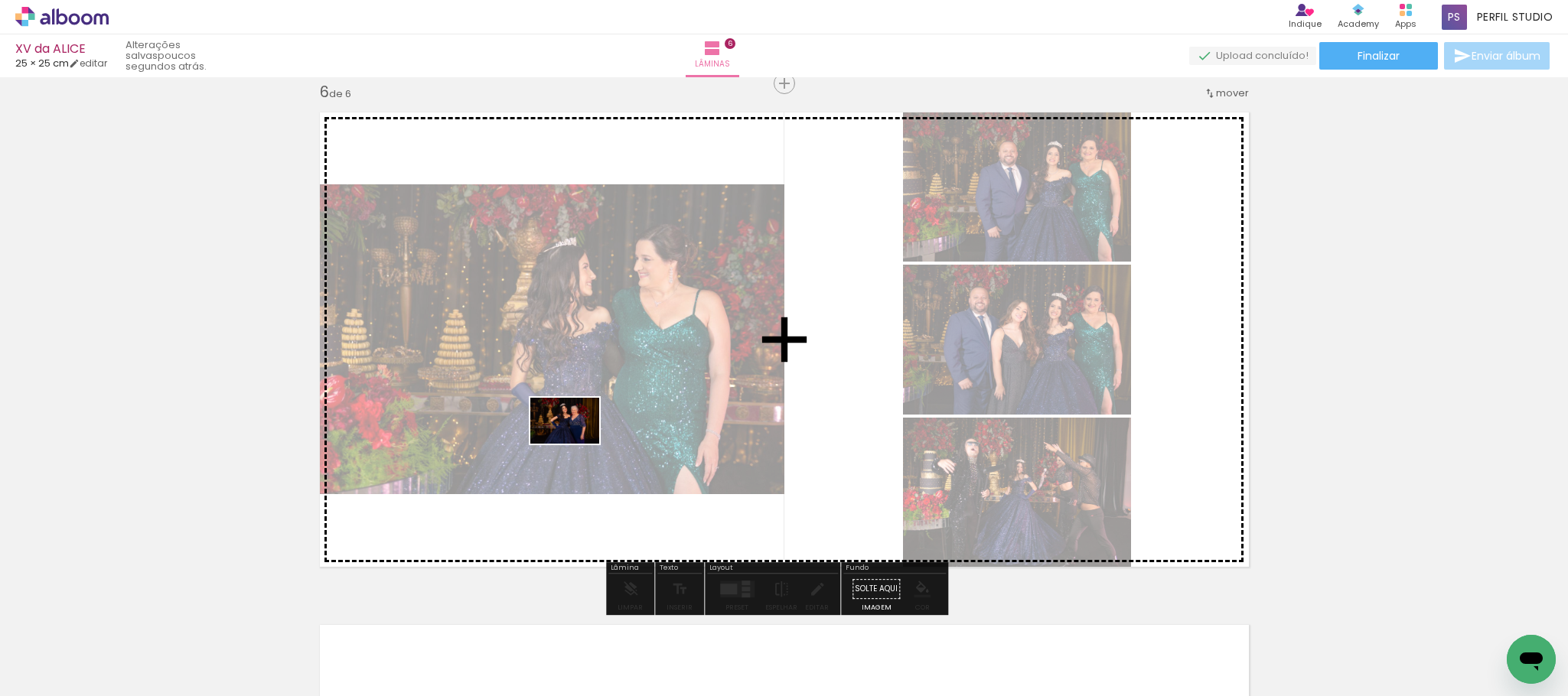
drag, startPoint x: 164, startPoint y: 649, endPoint x: 577, endPoint y: 444, distance: 461.1
click at [577, 444] on quentale-workspace at bounding box center [784, 348] width 1568 height 696
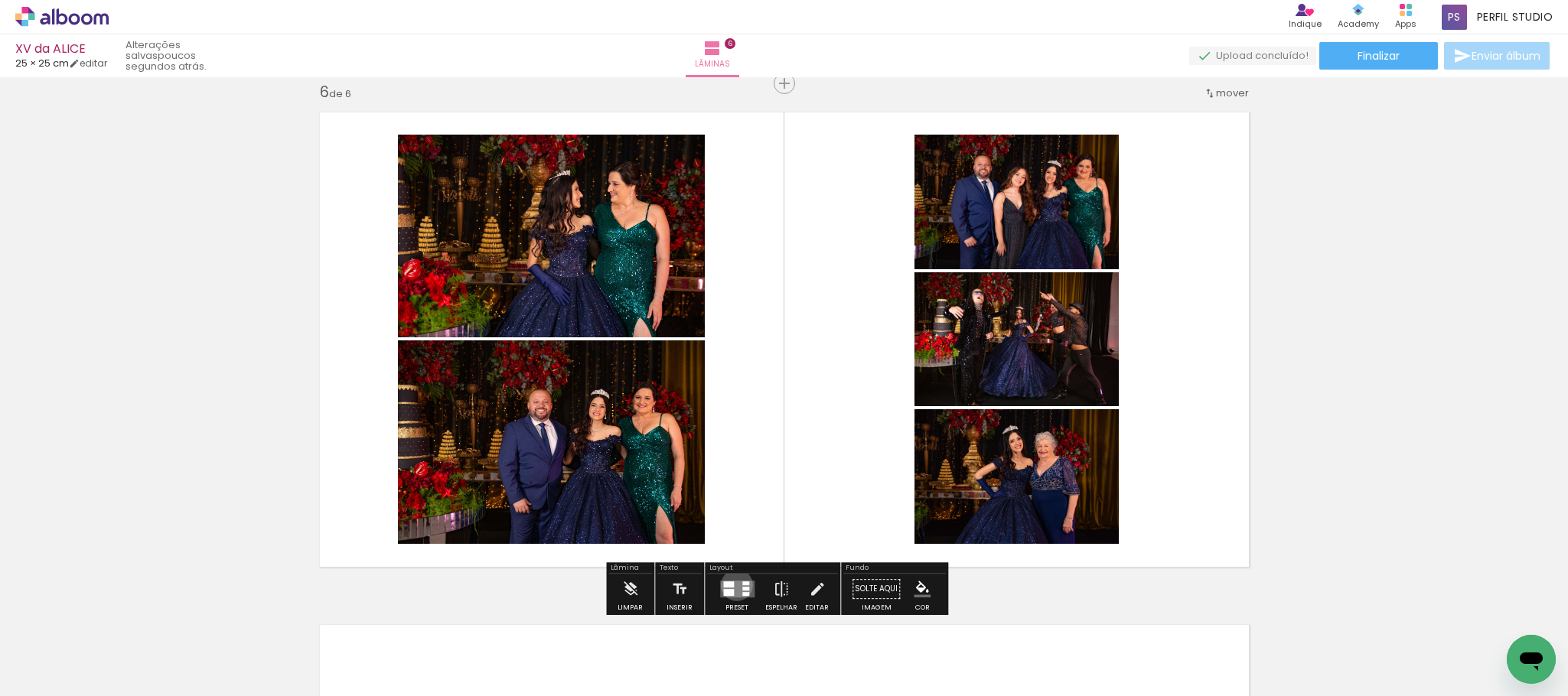
click at [733, 585] on quentale-layouter at bounding box center [737, 588] width 35 height 17
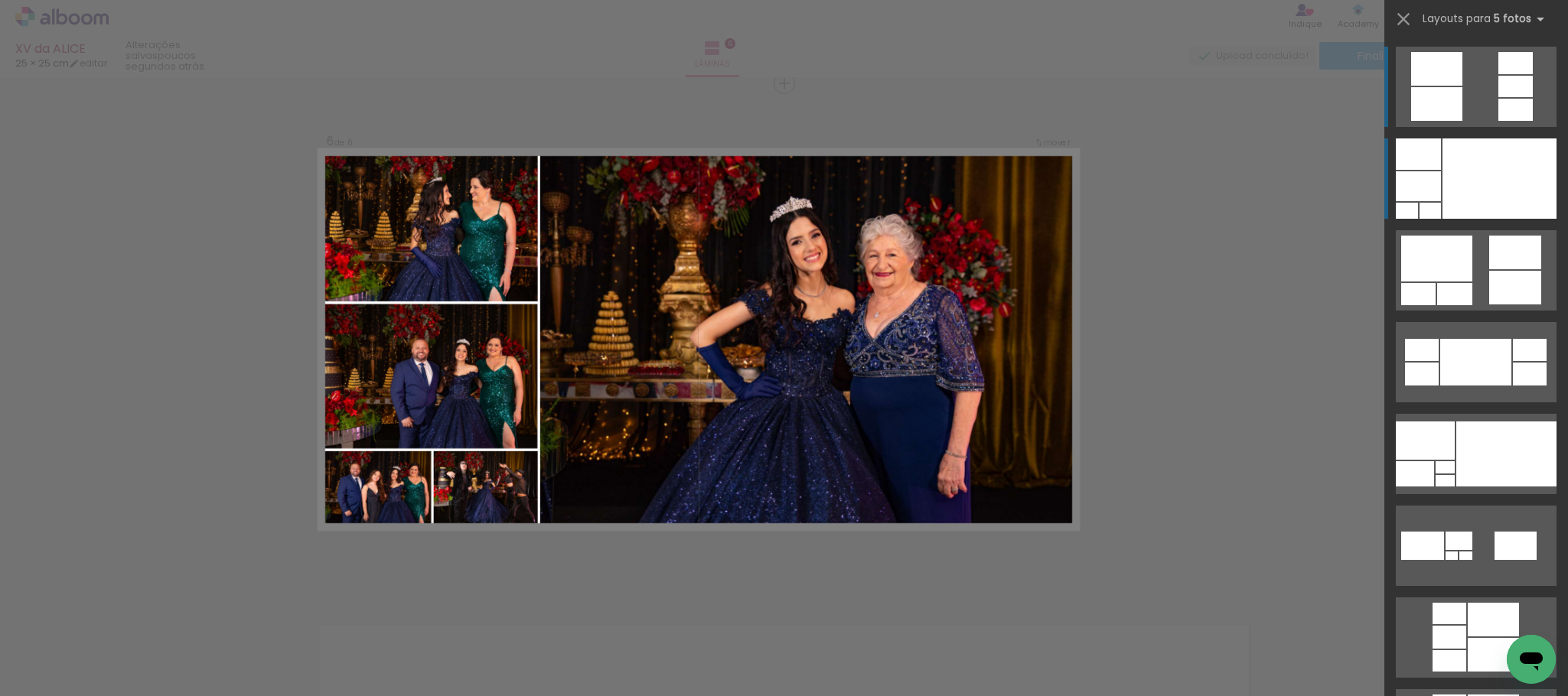
click at [1486, 169] on div at bounding box center [1499, 178] width 114 height 81
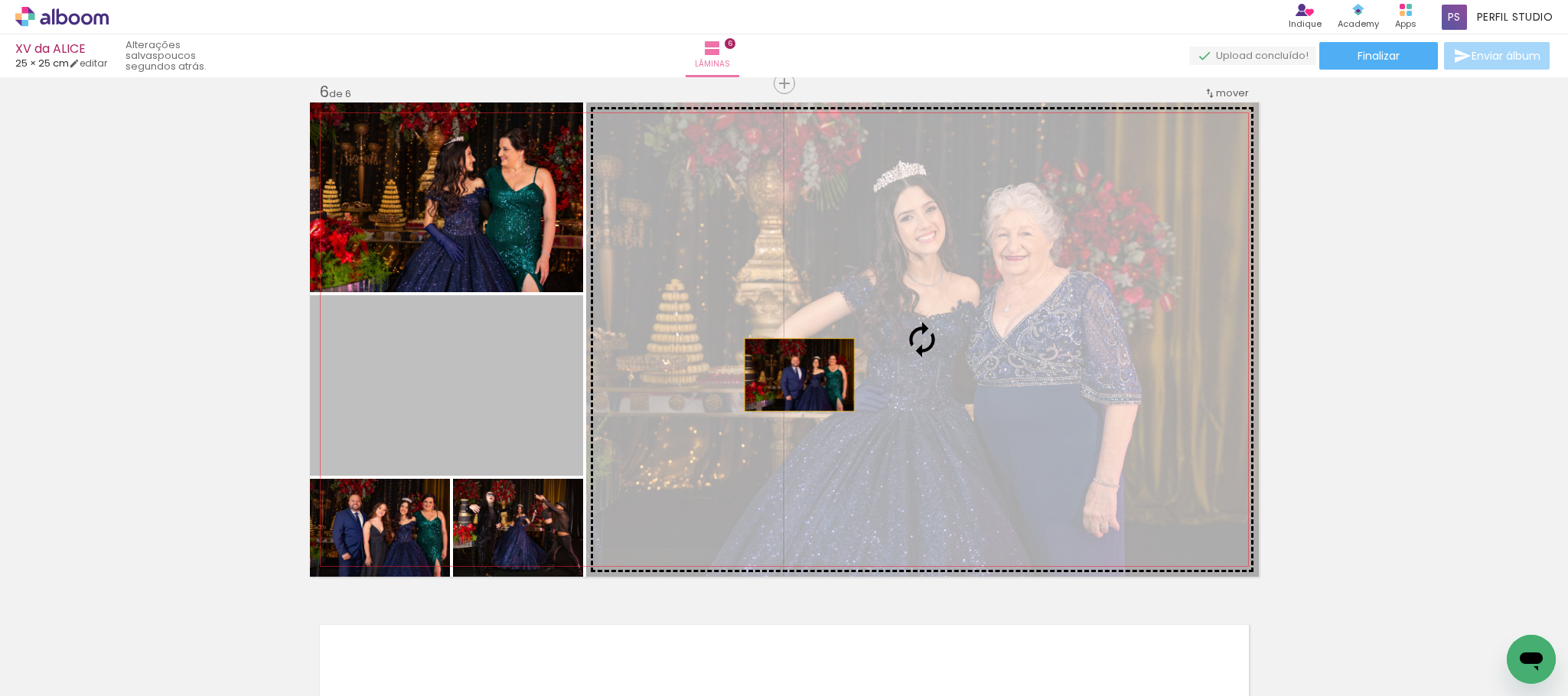
drag, startPoint x: 468, startPoint y: 375, endPoint x: 790, endPoint y: 375, distance: 322.0
click at [0, 0] on slot at bounding box center [0, 0] width 0 height 0
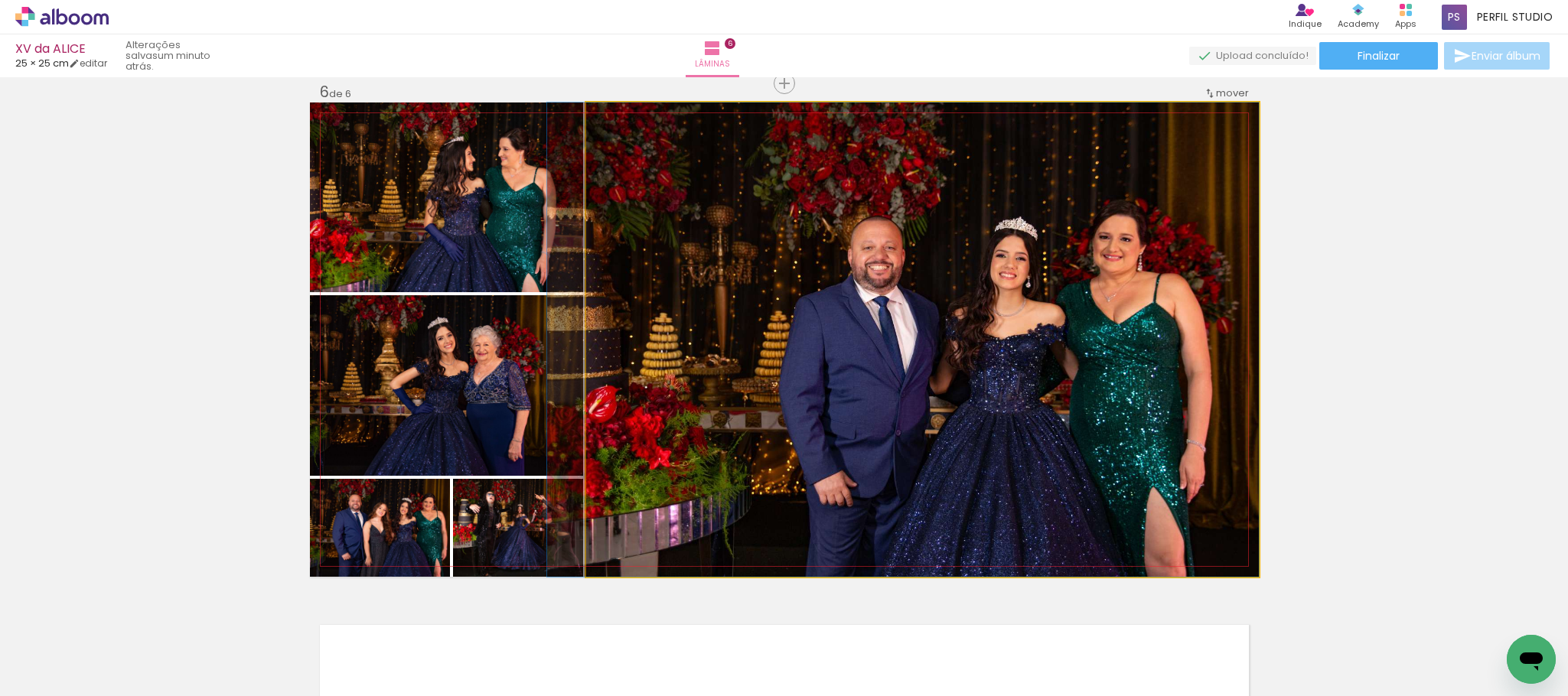
drag, startPoint x: 1084, startPoint y: 305, endPoint x: 1056, endPoint y: 301, distance: 28.3
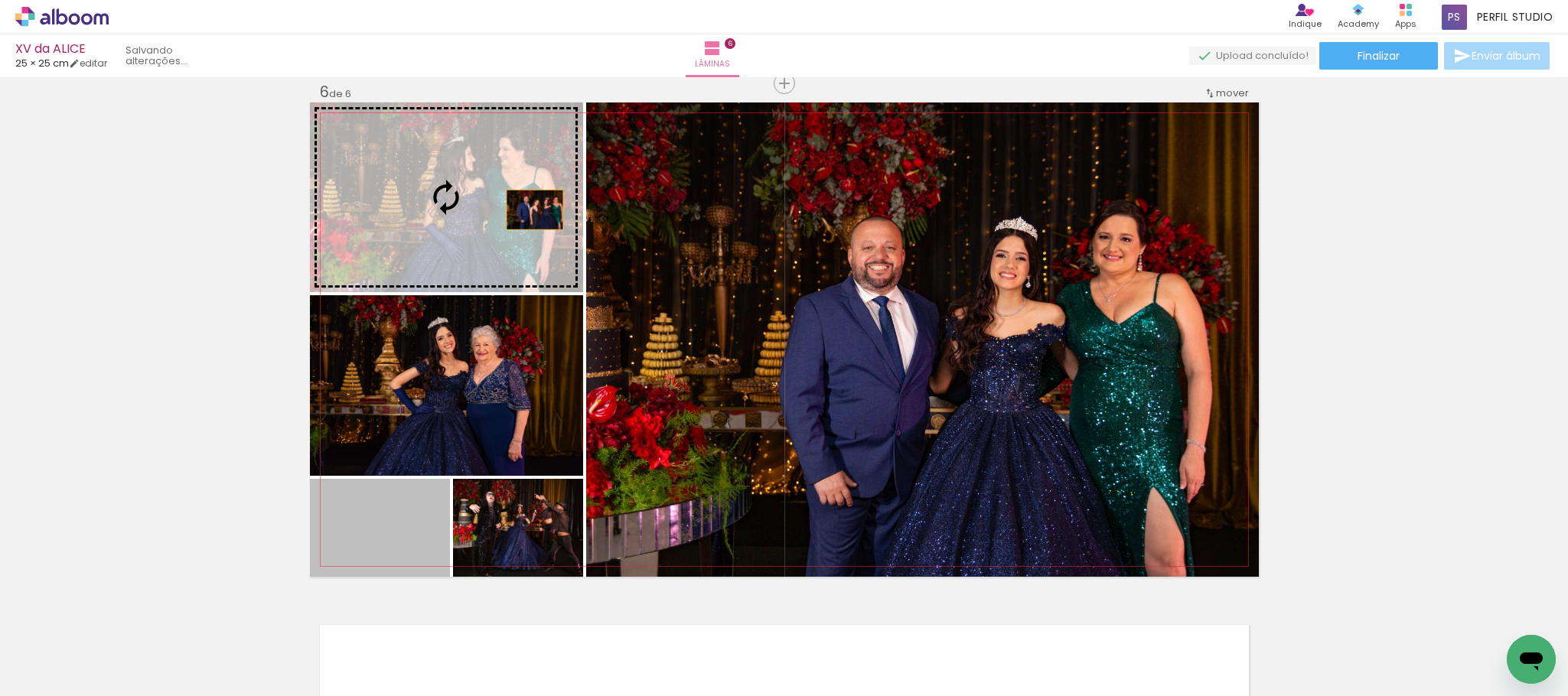
drag, startPoint x: 402, startPoint y: 522, endPoint x: 526, endPoint y: 209, distance: 336.7
click at [0, 0] on slot at bounding box center [0, 0] width 0 height 0
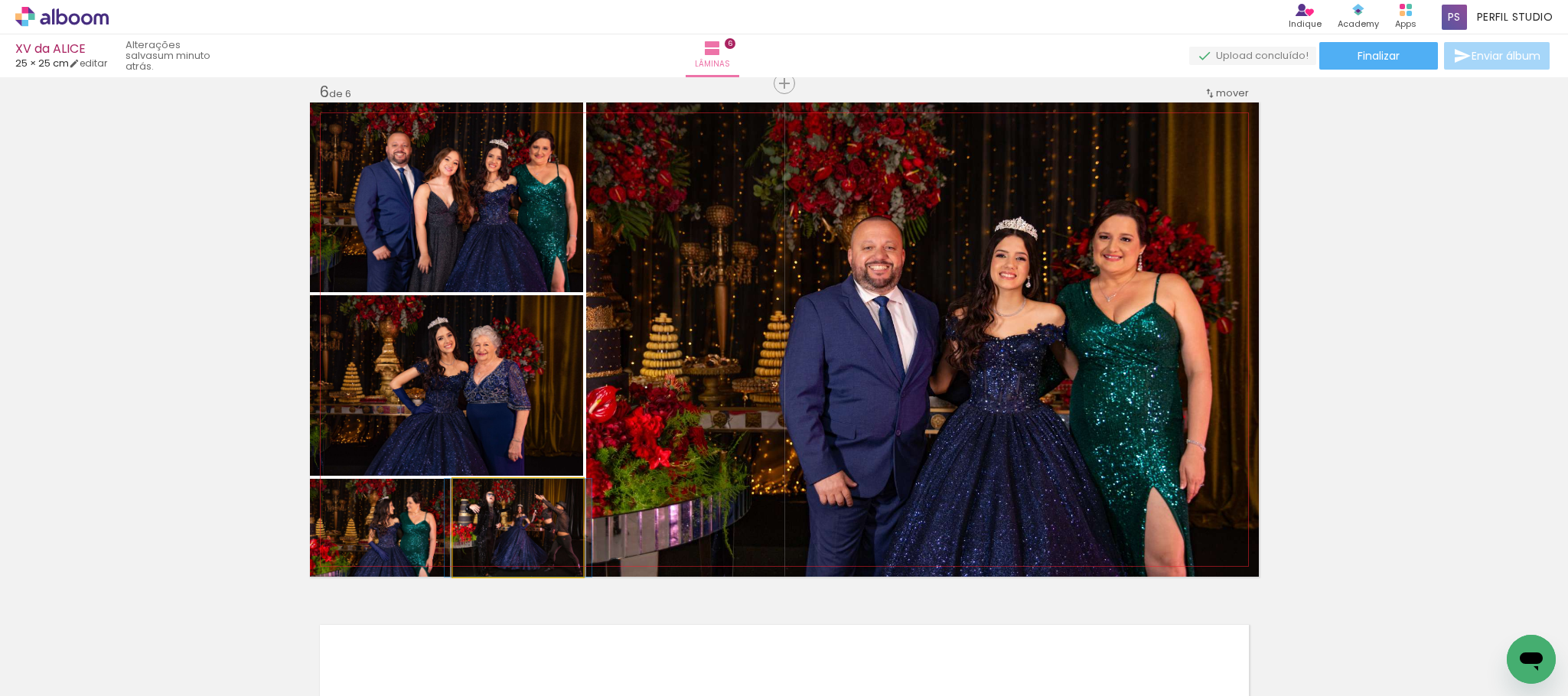
drag, startPoint x: 543, startPoint y: 530, endPoint x: 543, endPoint y: 520, distance: 10.0
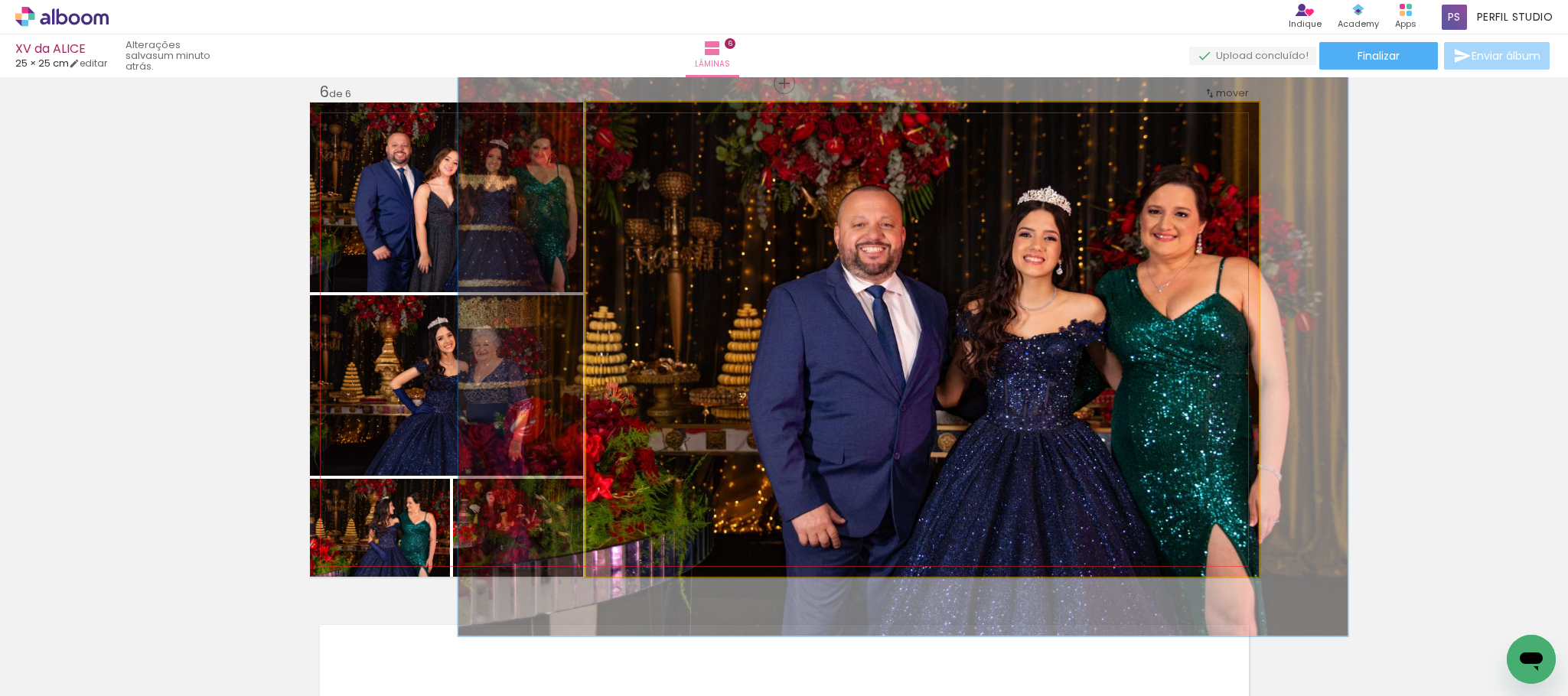
drag, startPoint x: 622, startPoint y: 120, endPoint x: 635, endPoint y: 122, distance: 13.2
click at [635, 122] on div at bounding box center [634, 119] width 25 height 25
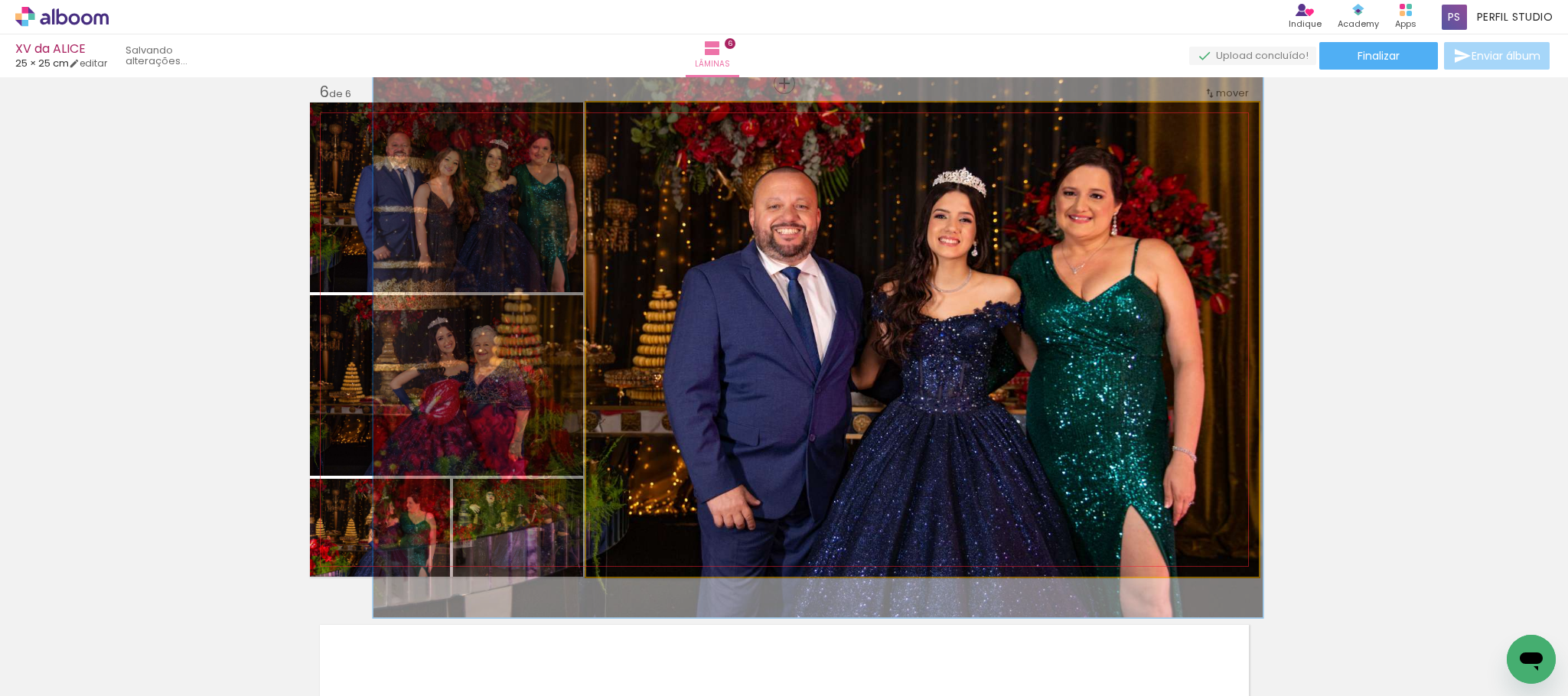
drag, startPoint x: 1023, startPoint y: 340, endPoint x: 948, endPoint y: 322, distance: 77.1
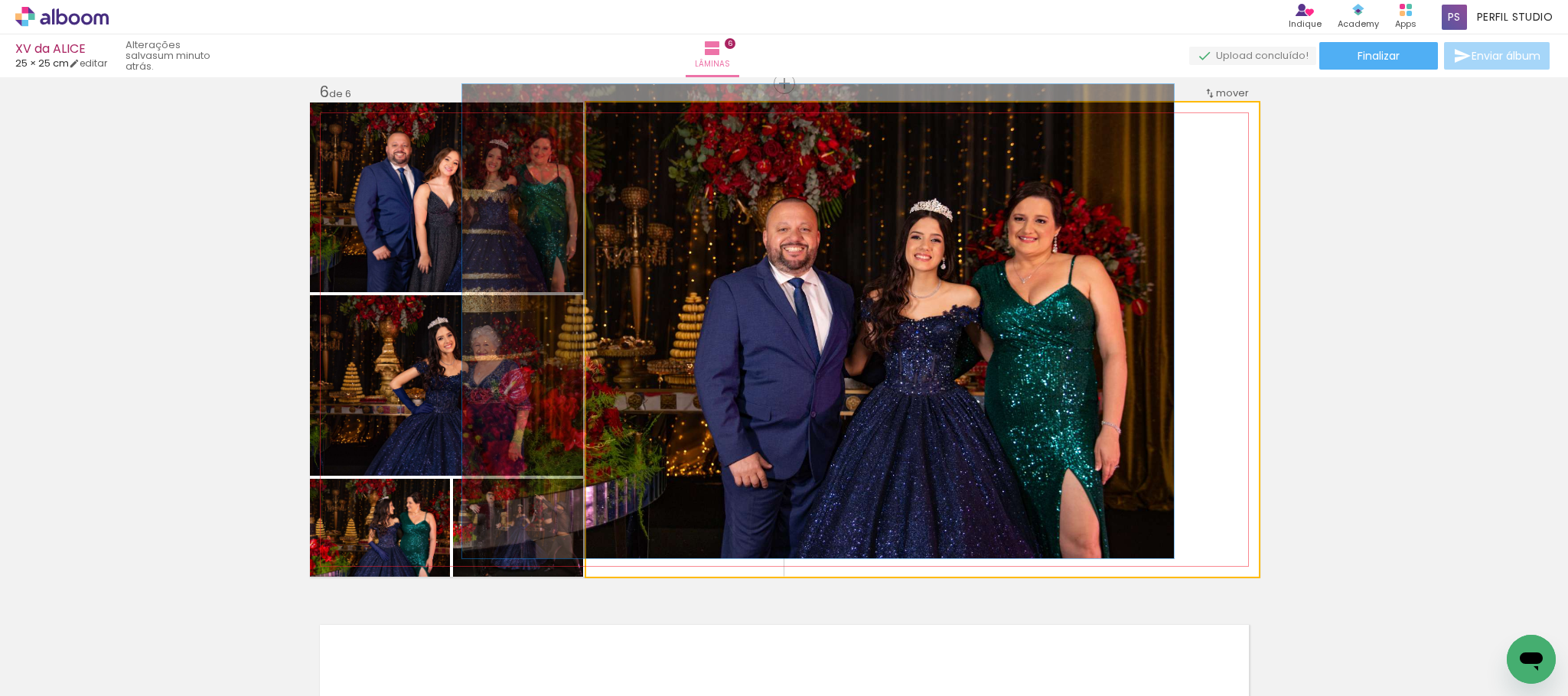
drag, startPoint x: 635, startPoint y: 118, endPoint x: 620, endPoint y: 122, distance: 15.5
type paper-slider "100"
click at [620, 122] on div at bounding box center [621, 119] width 25 height 25
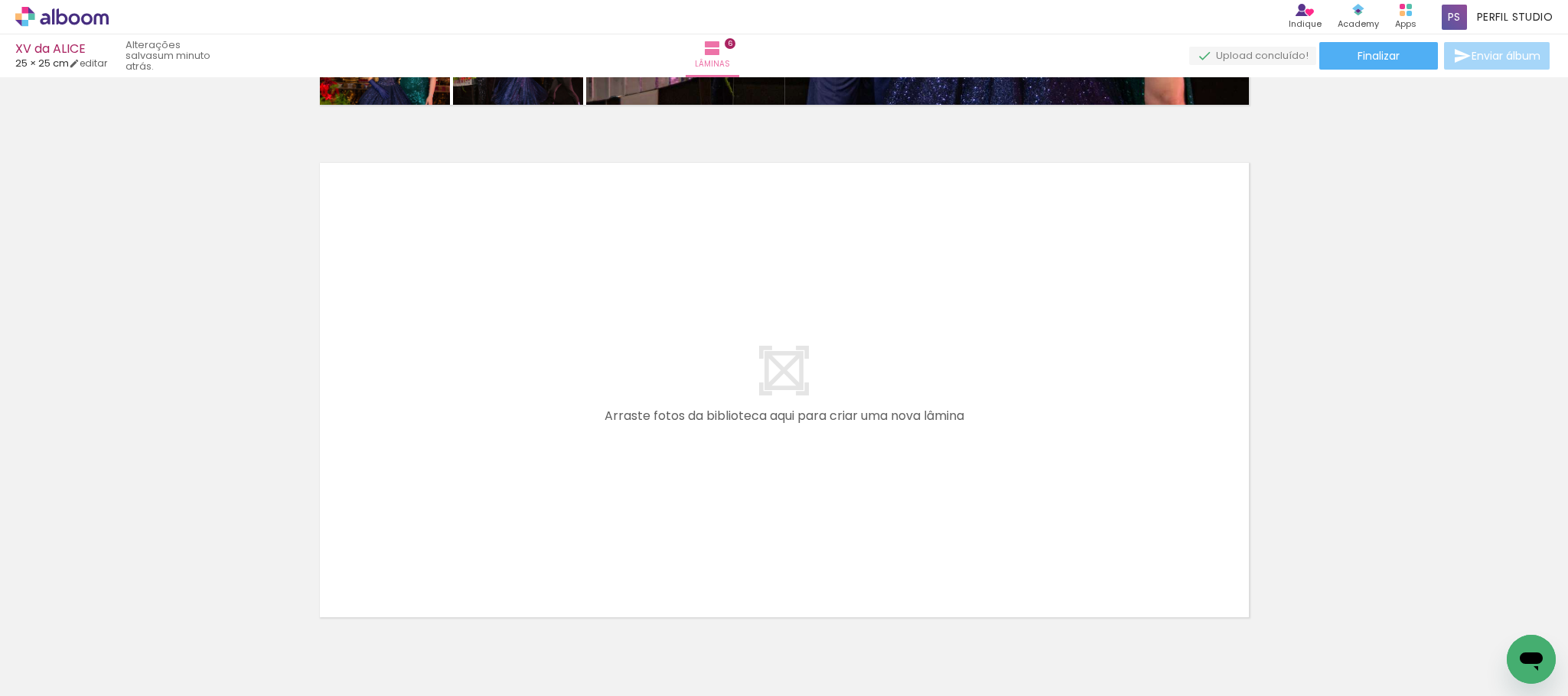
scroll to position [3123, 0]
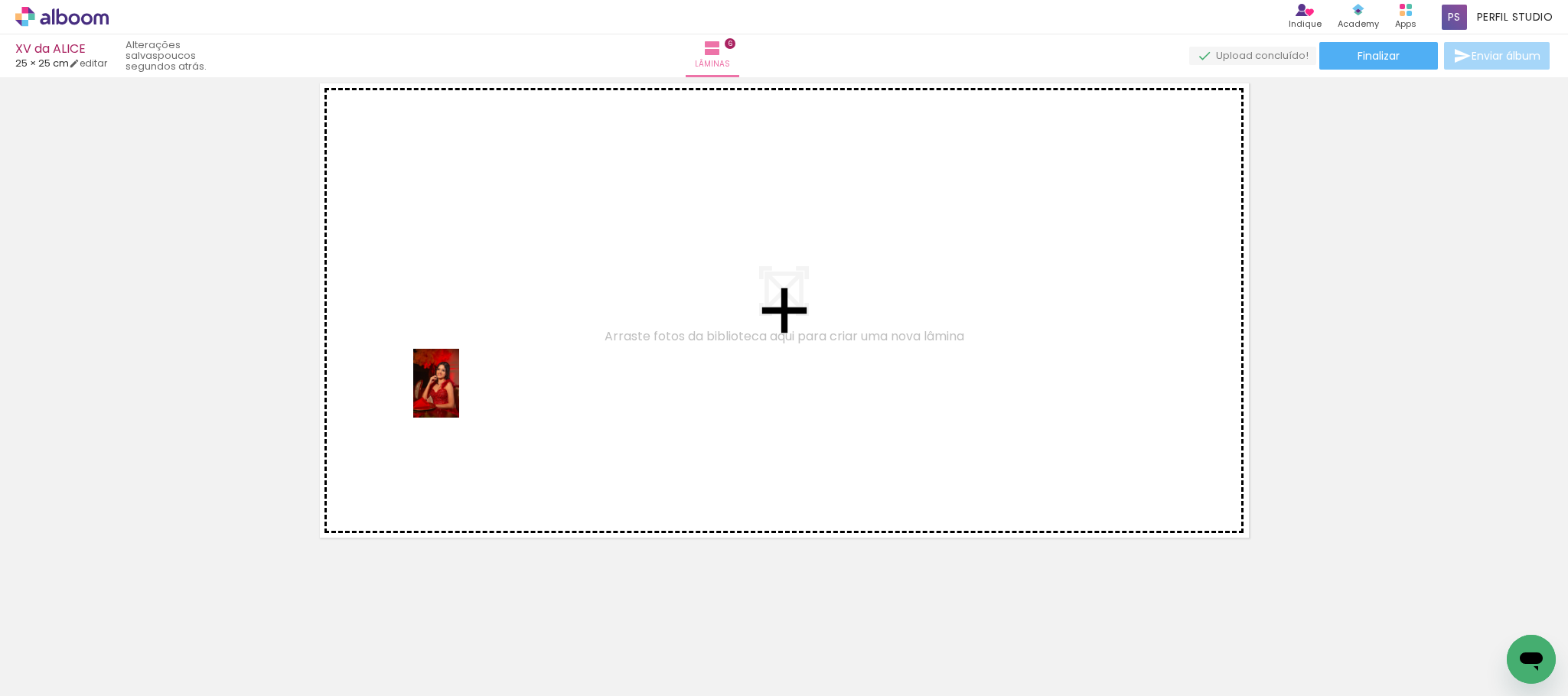
drag, startPoint x: 199, startPoint y: 619, endPoint x: 459, endPoint y: 395, distance: 343.2
click at [459, 395] on quentale-workspace at bounding box center [784, 348] width 1568 height 696
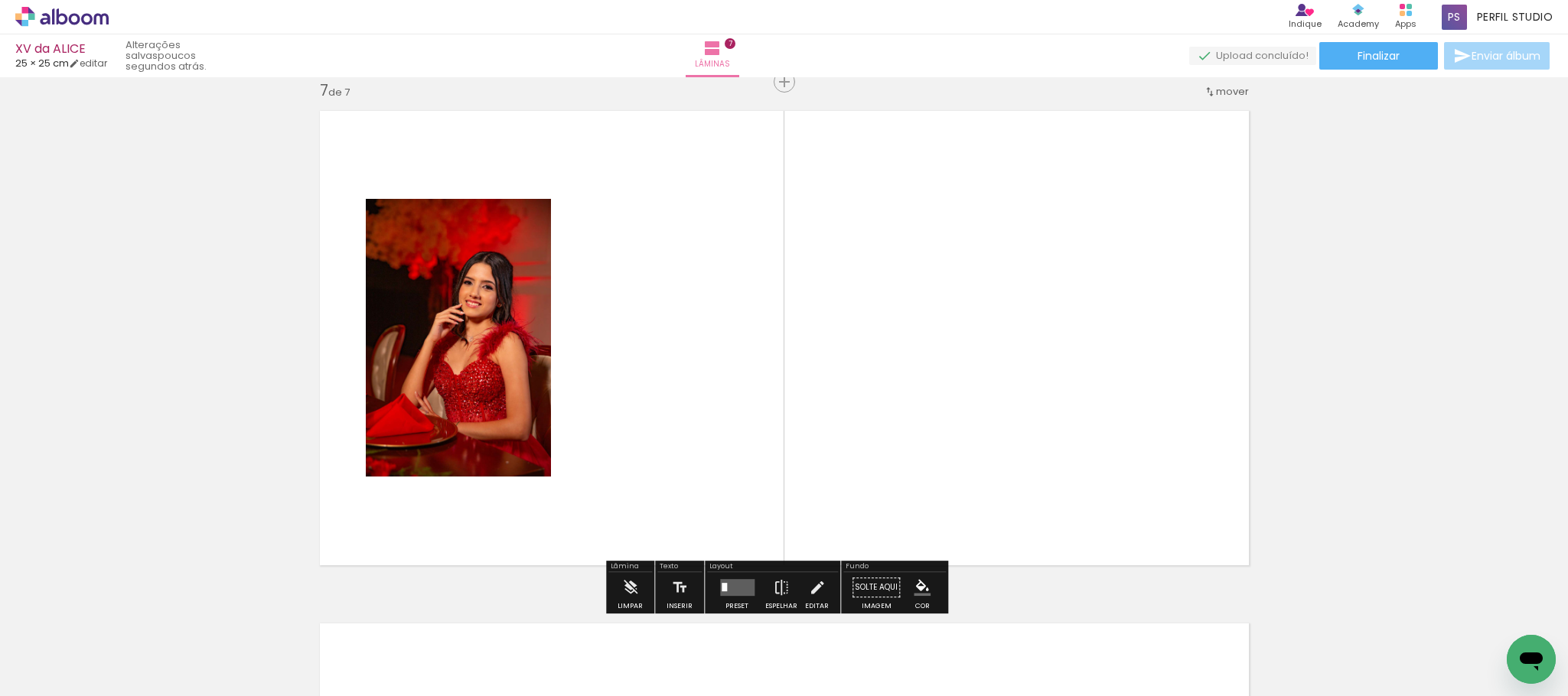
scroll to position [3094, 0]
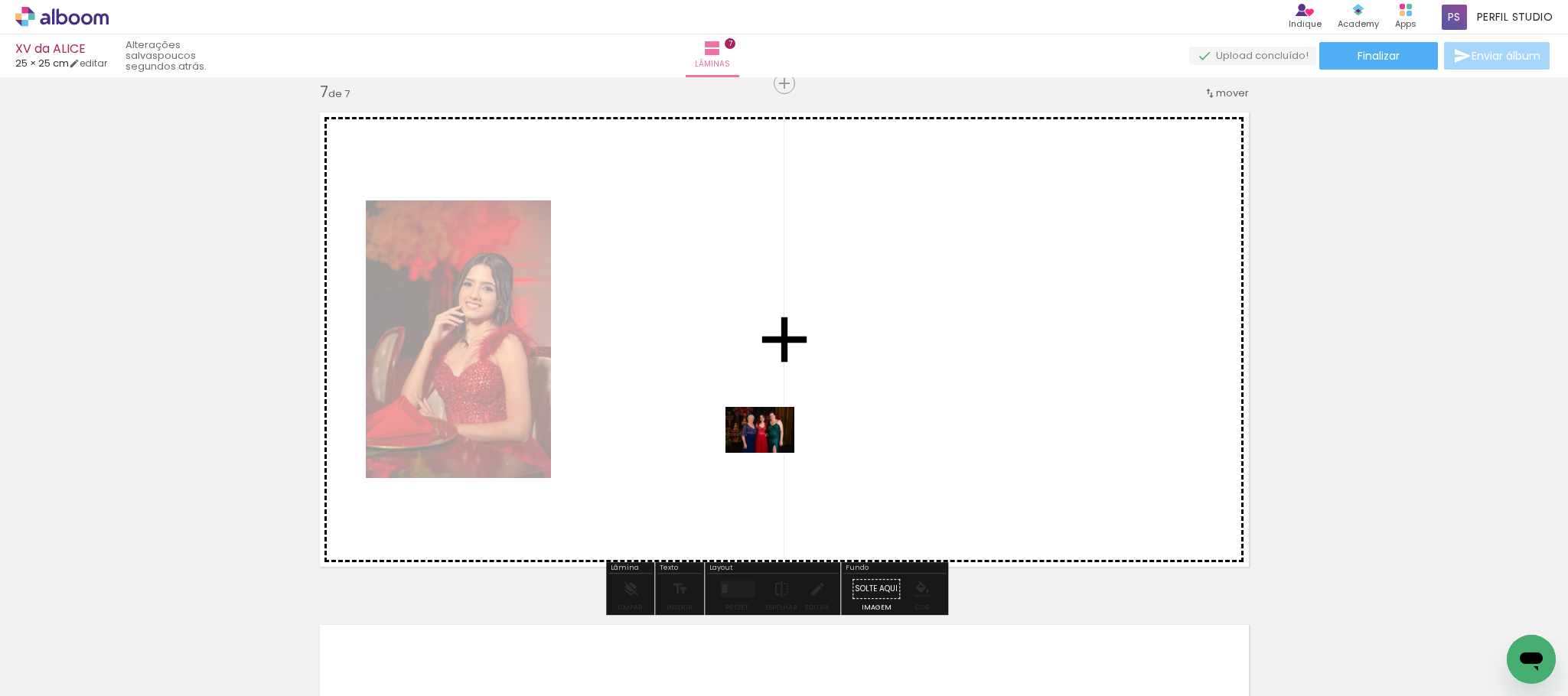
drag, startPoint x: 771, startPoint y: 658, endPoint x: 771, endPoint y: 452, distance: 206.0
click at [771, 452] on quentale-workspace at bounding box center [784, 348] width 1568 height 696
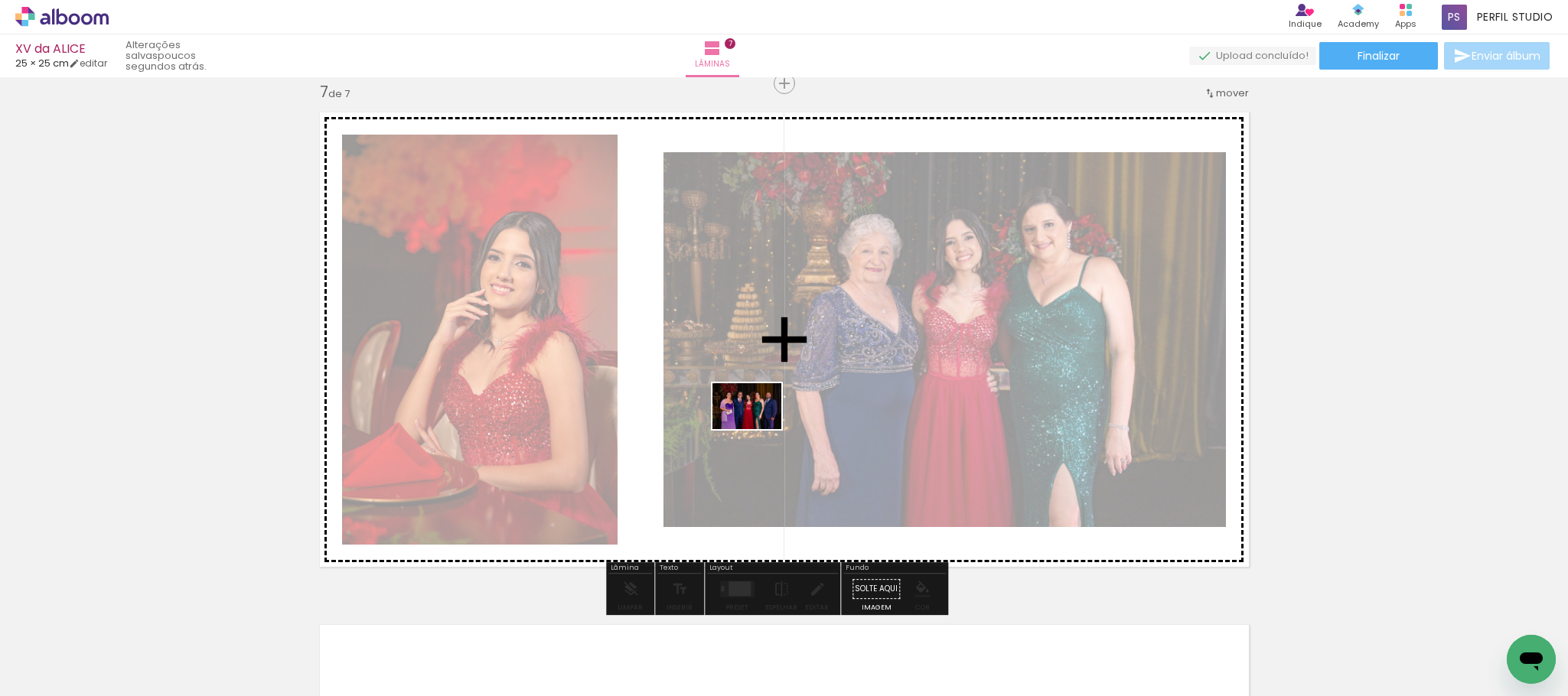
drag, startPoint x: 684, startPoint y: 655, endPoint x: 758, endPoint y: 429, distance: 237.8
click at [758, 429] on quentale-workspace at bounding box center [784, 348] width 1568 height 696
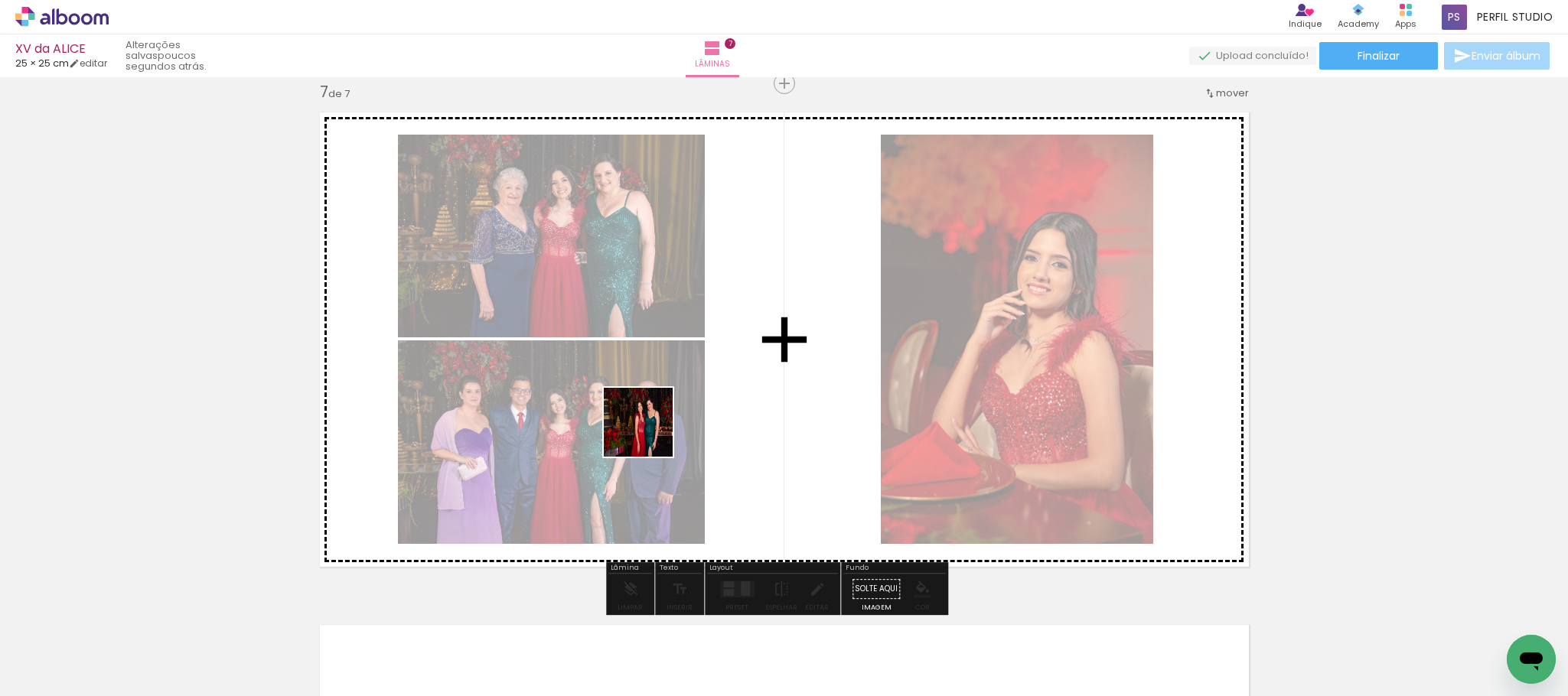
drag, startPoint x: 647, startPoint y: 448, endPoint x: 649, endPoint y: 432, distance: 16.1
click at [649, 432] on quentale-workspace at bounding box center [784, 348] width 1568 height 696
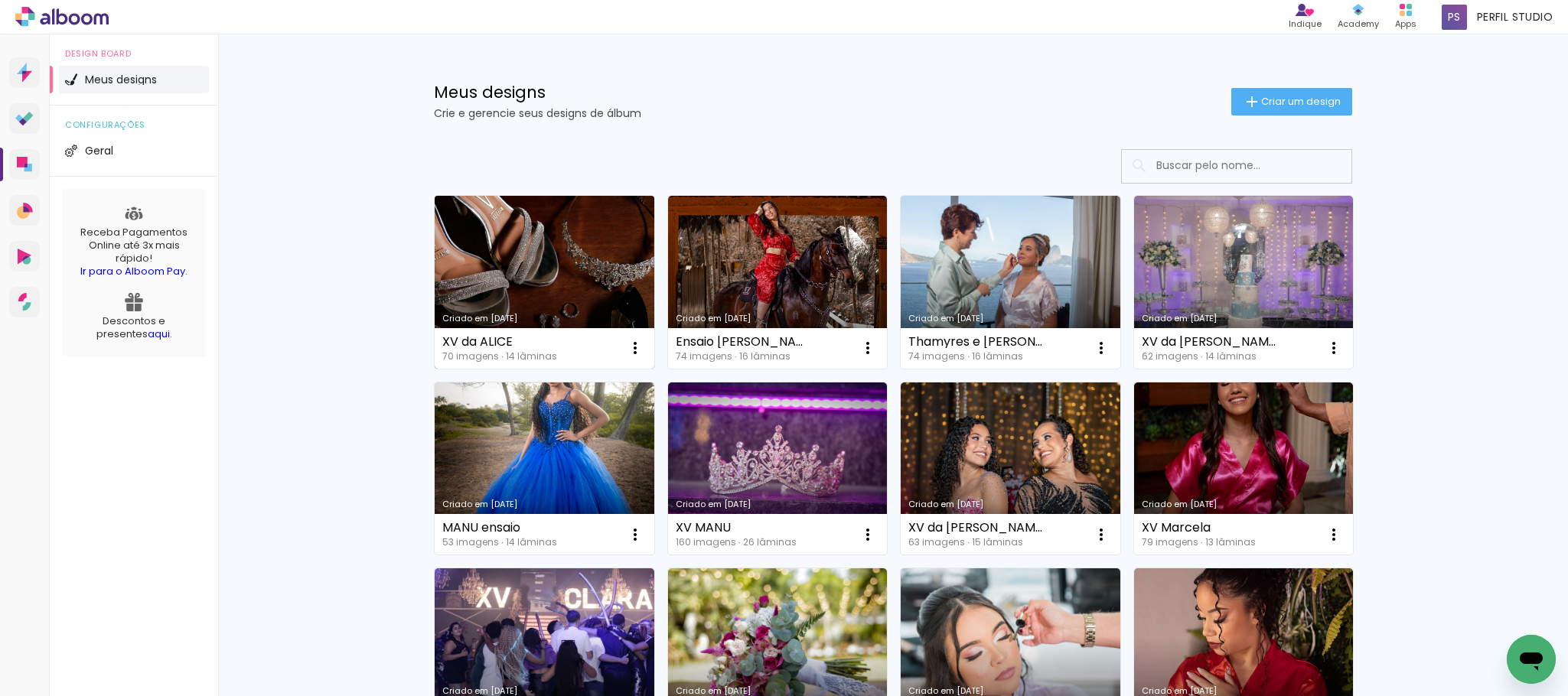
click at [563, 239] on link "Criado em [DATE]" at bounding box center [545, 281] width 219 height 173
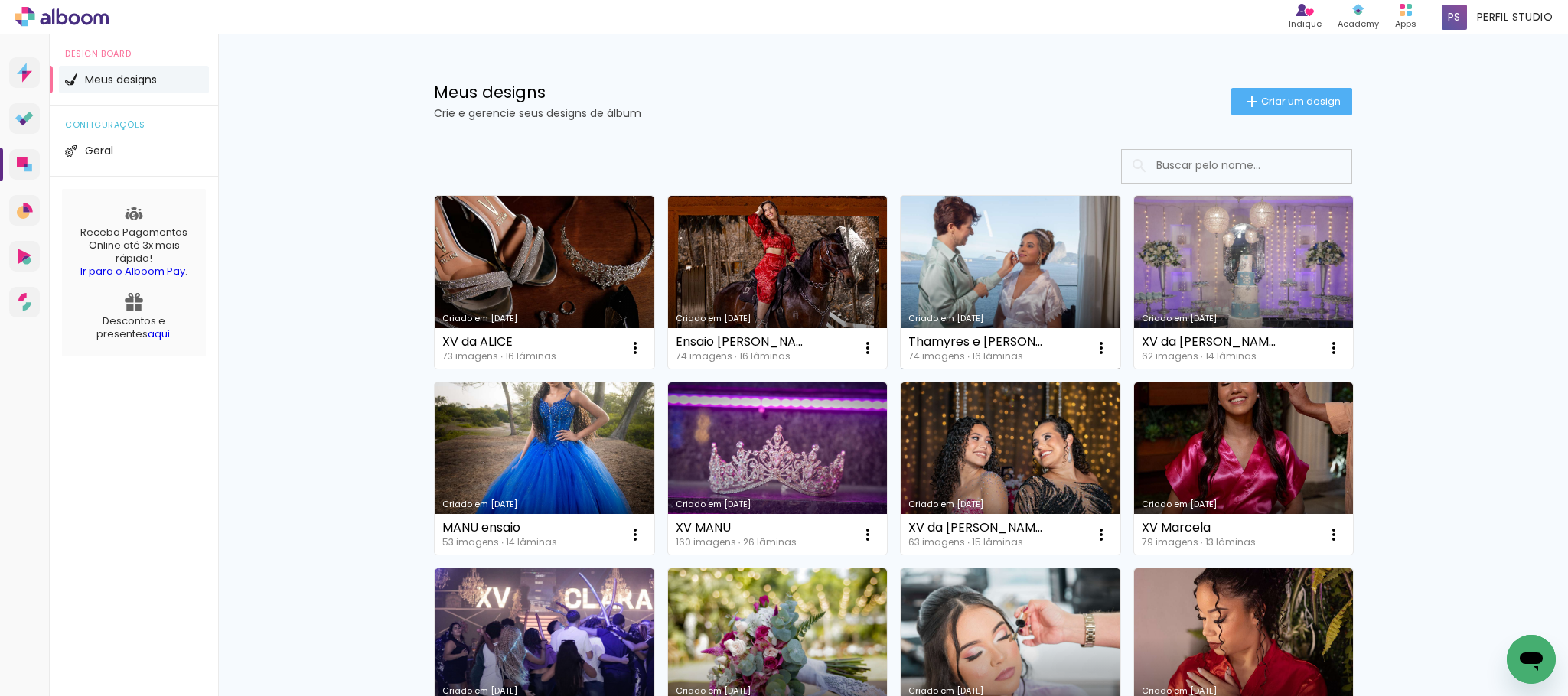
click at [1001, 260] on link "Criado em [DATE]" at bounding box center [1010, 281] width 219 height 173
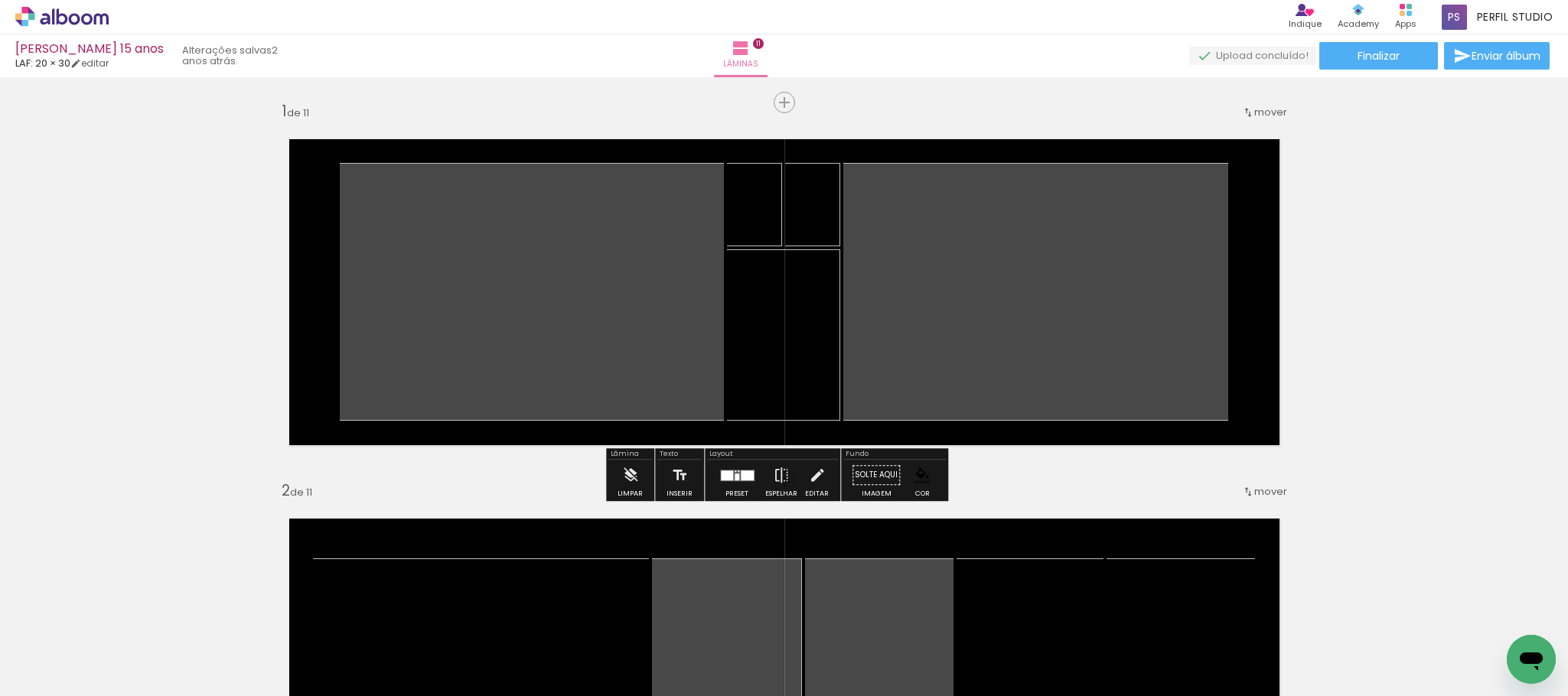
click at [79, 12] on icon at bounding box center [62, 17] width 94 height 20
